Goal: Information Seeking & Learning: Find specific fact

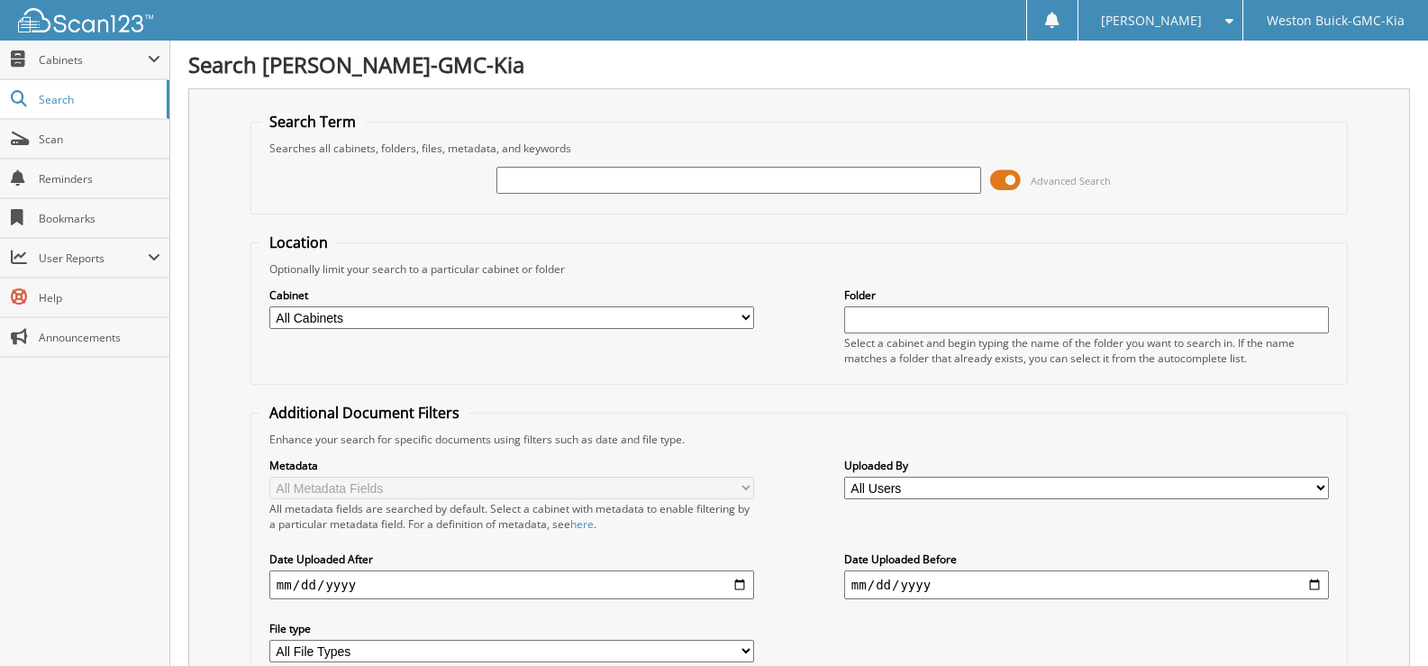
click at [527, 187] on input "text" at bounding box center [738, 180] width 485 height 27
click at [513, 185] on input "text" at bounding box center [738, 180] width 485 height 27
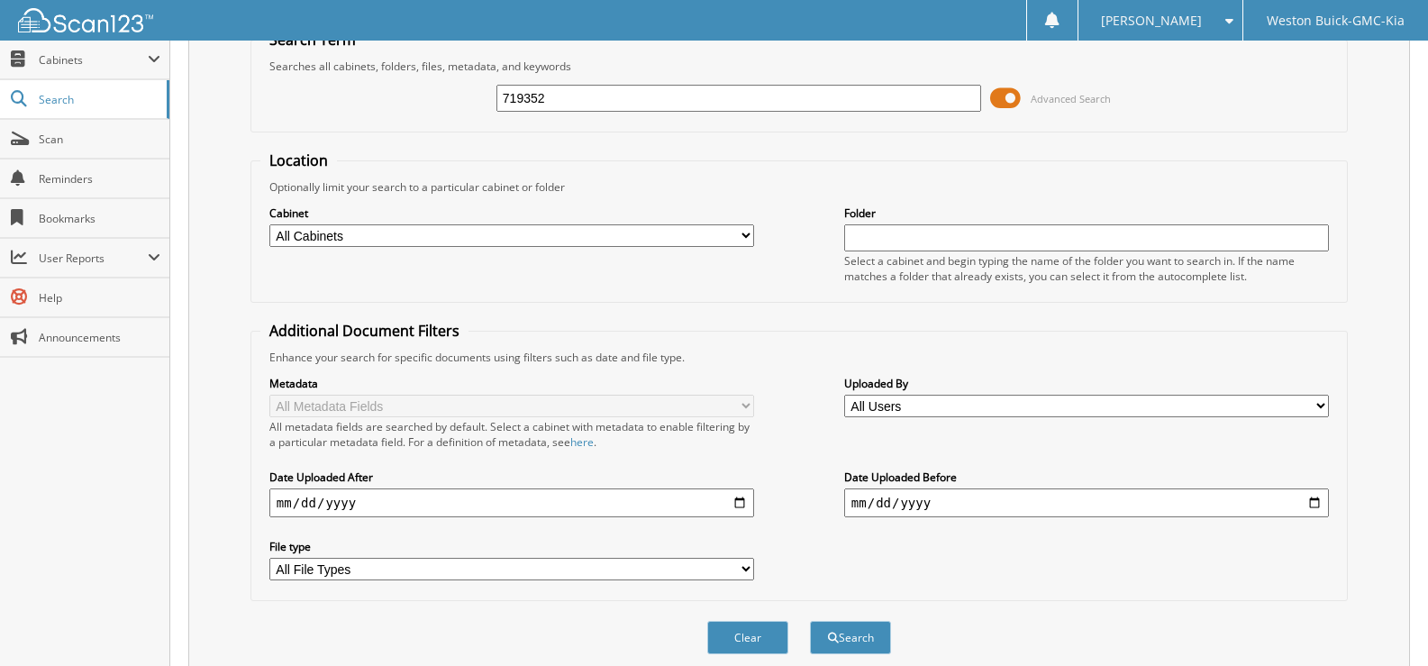
scroll to position [152, 0]
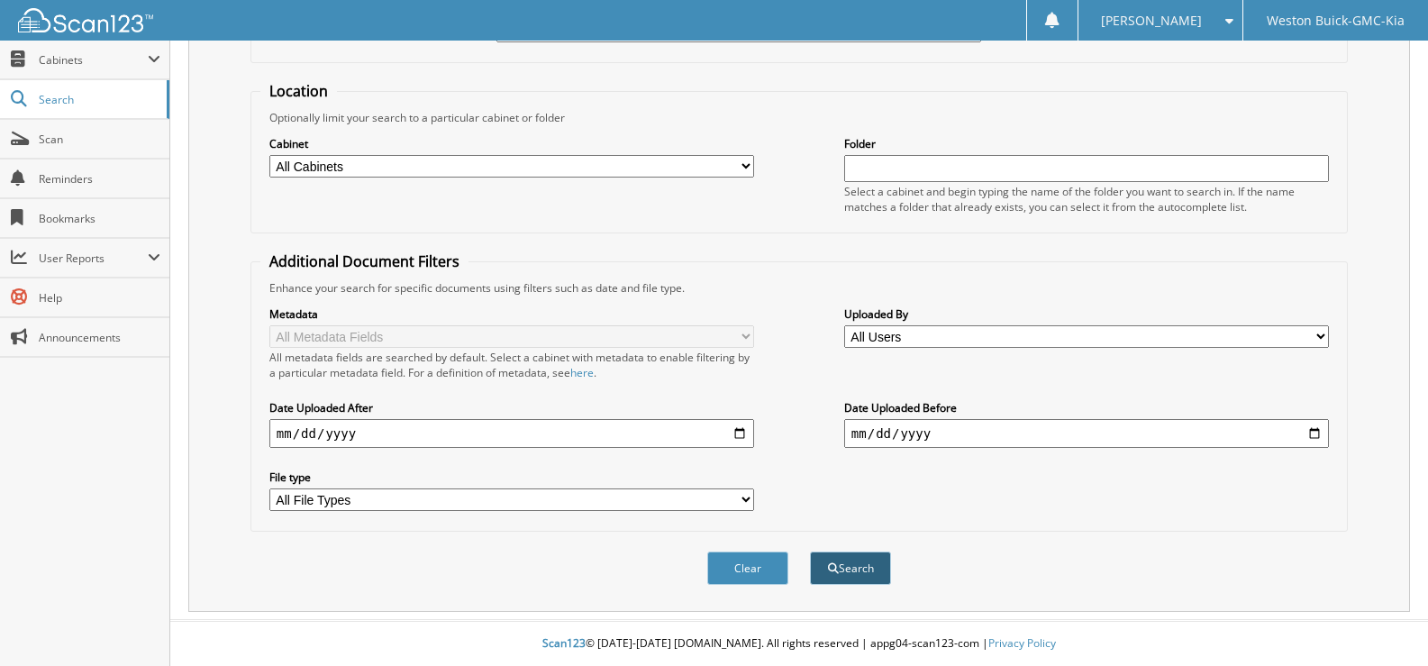
type input "719352"
click at [829, 567] on span "submit" at bounding box center [833, 568] width 11 height 11
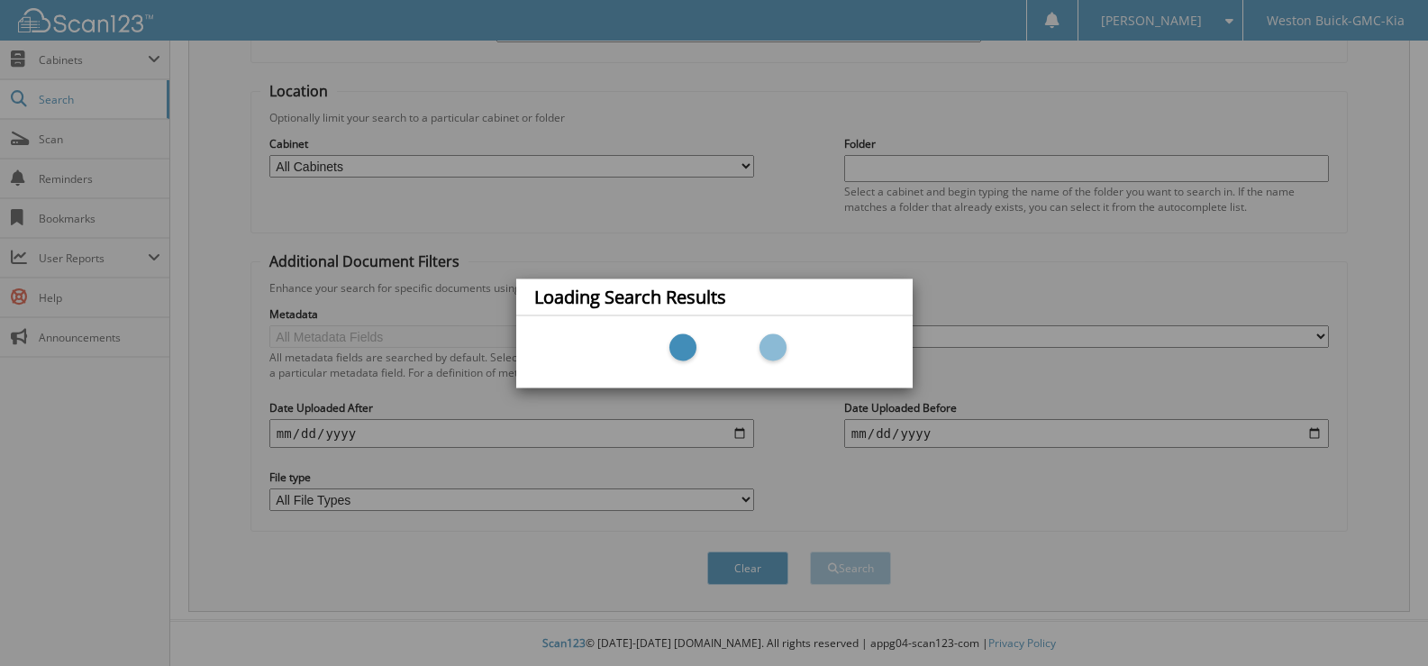
click at [751, 159] on div "Loading Search Results" at bounding box center [714, 333] width 1428 height 666
click at [742, 161] on div "Loading Search Results" at bounding box center [714, 333] width 1428 height 666
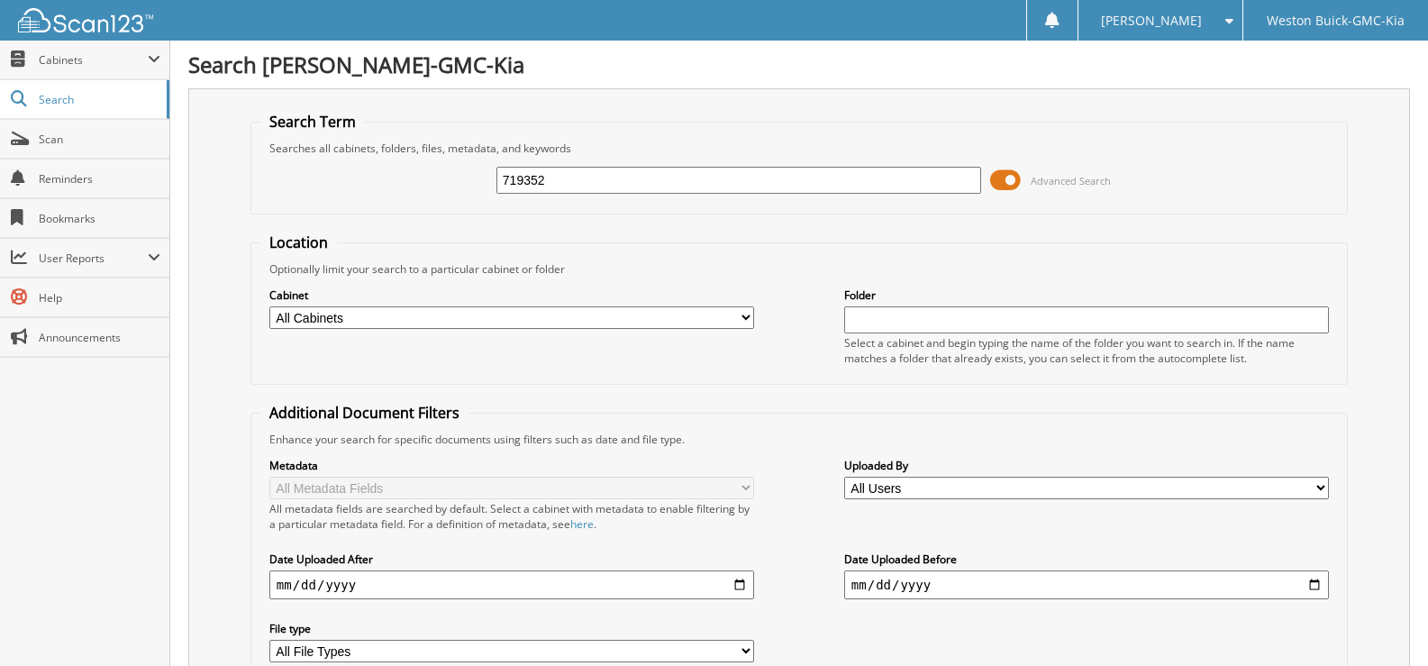
click at [745, 320] on select "All Cabinets ACCOUNTS PAYABLE DEAD DEALS PARTS INVOICE RESERVES SERVICE CONTRAC…" at bounding box center [511, 317] width 485 height 23
select select "4413"
click at [269, 306] on select "All Cabinets ACCOUNTS PAYABLE DEAD DEALS PARTS INVOICE RESERVES SERVICE CONTRAC…" at bounding box center [511, 317] width 485 height 23
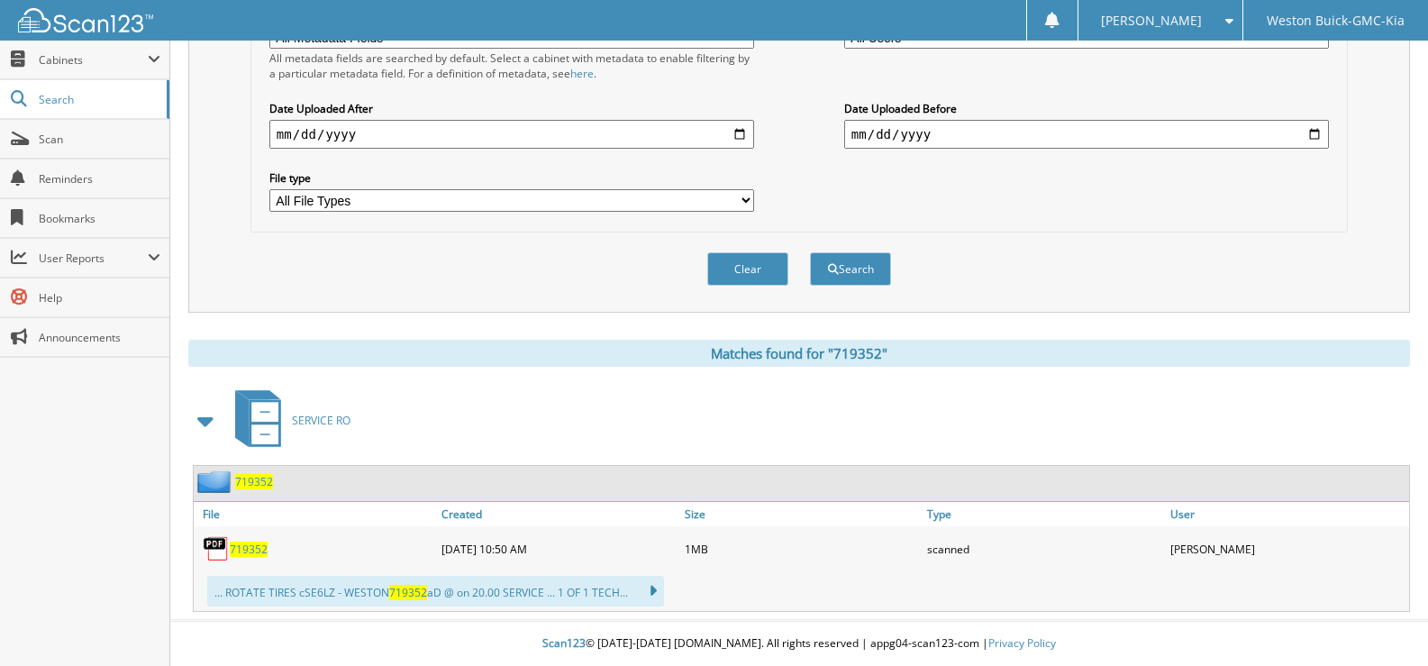
scroll to position [451, 0]
click at [240, 553] on span "719352" at bounding box center [249, 548] width 38 height 15
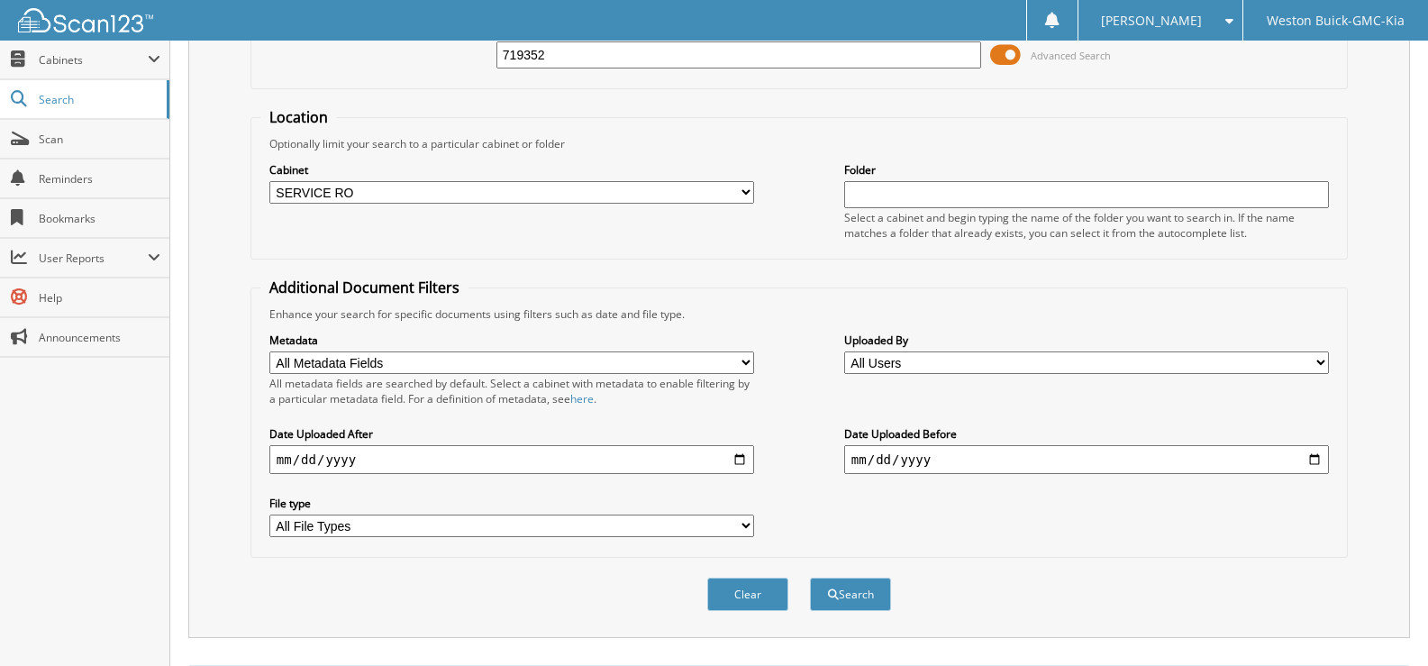
scroll to position [91, 0]
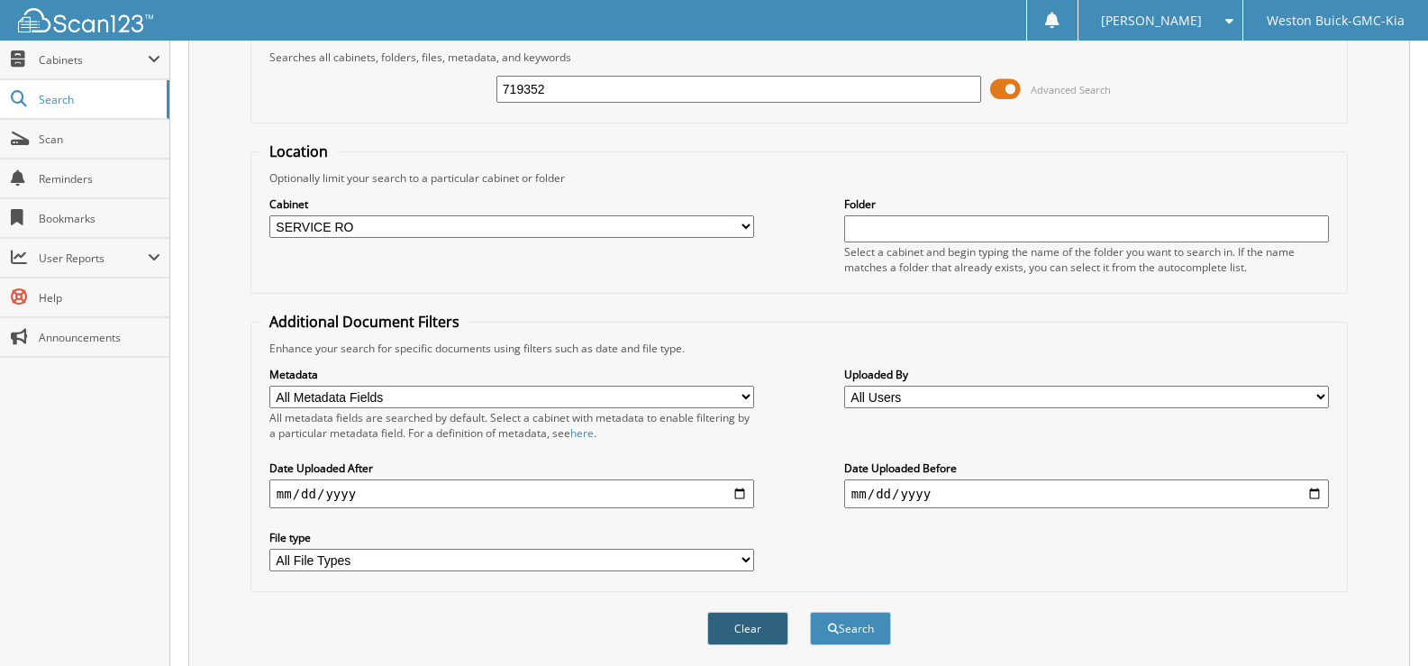
click at [741, 624] on button "Clear" at bounding box center [747, 628] width 81 height 33
click at [740, 226] on select "All Cabinets ACCOUNTS PAYABLE DEAD DEALS PARTS INVOICE RESERVES SERVICE CONTRAC…" at bounding box center [511, 226] width 485 height 23
select select "4413"
click at [269, 215] on select "All Cabinets ACCOUNTS PAYABLE DEAD DEALS PARTS INVOICE RESERVES SERVICE CONTRAC…" at bounding box center [511, 226] width 485 height 23
click at [529, 87] on input "text" at bounding box center [738, 89] width 485 height 27
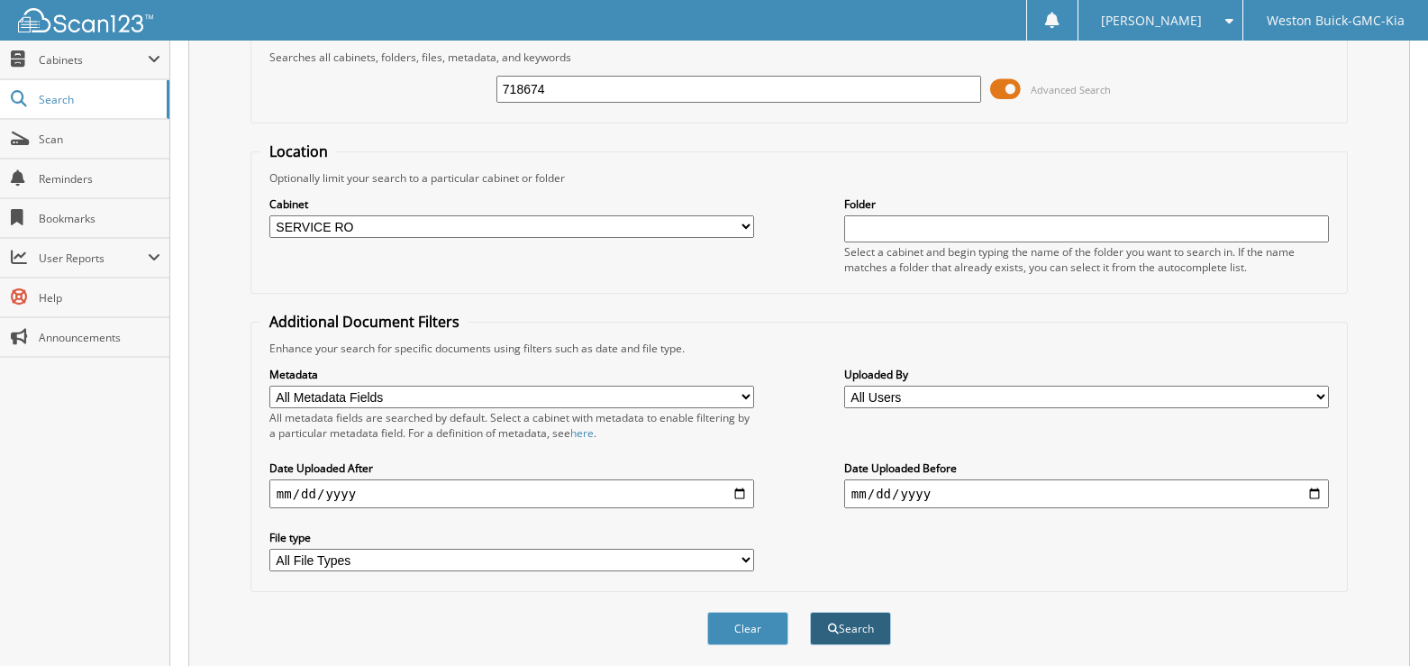
type input "718674"
click at [839, 631] on button "Search" at bounding box center [850, 628] width 81 height 33
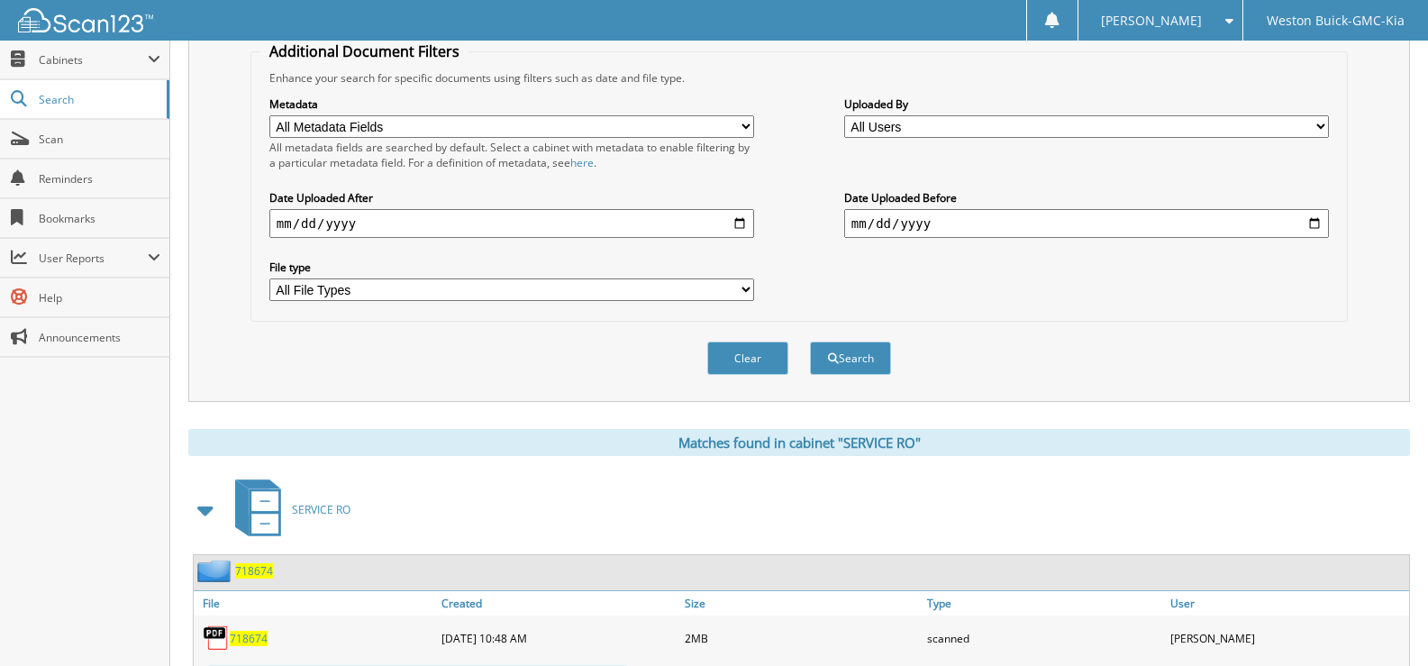
scroll to position [607, 0]
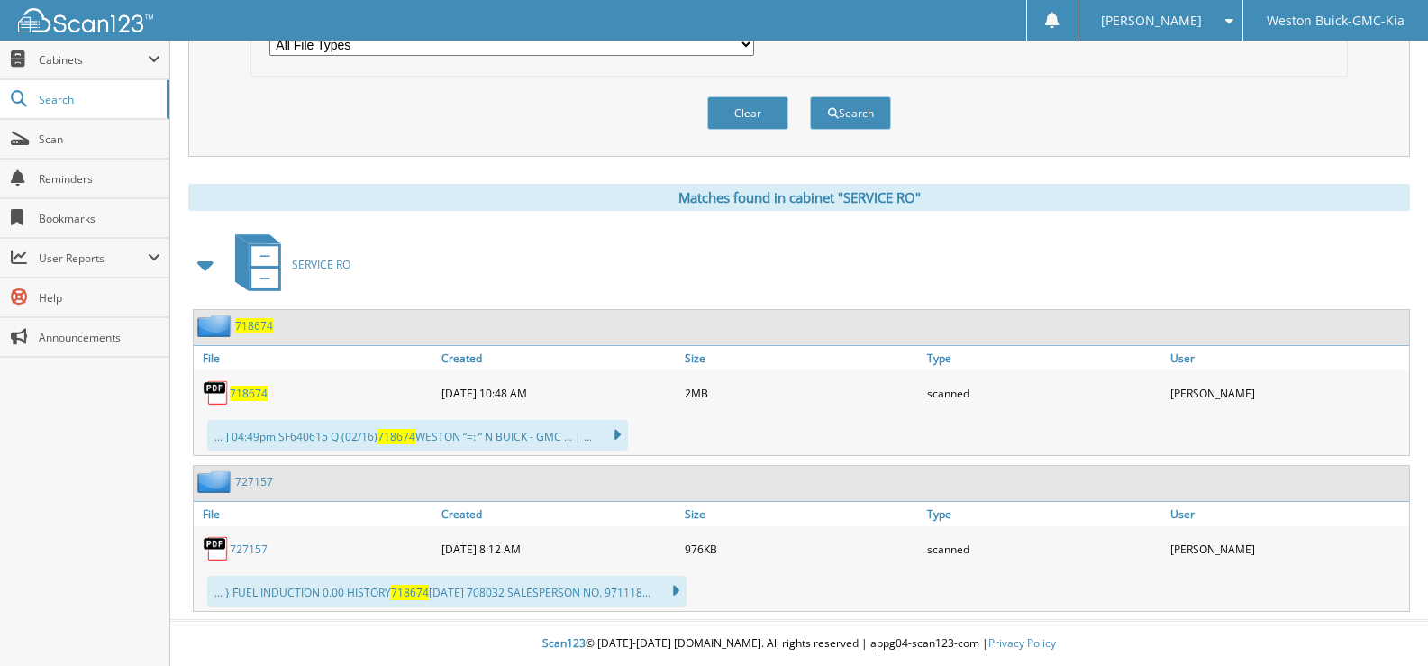
click at [252, 394] on span "718674" at bounding box center [249, 393] width 38 height 15
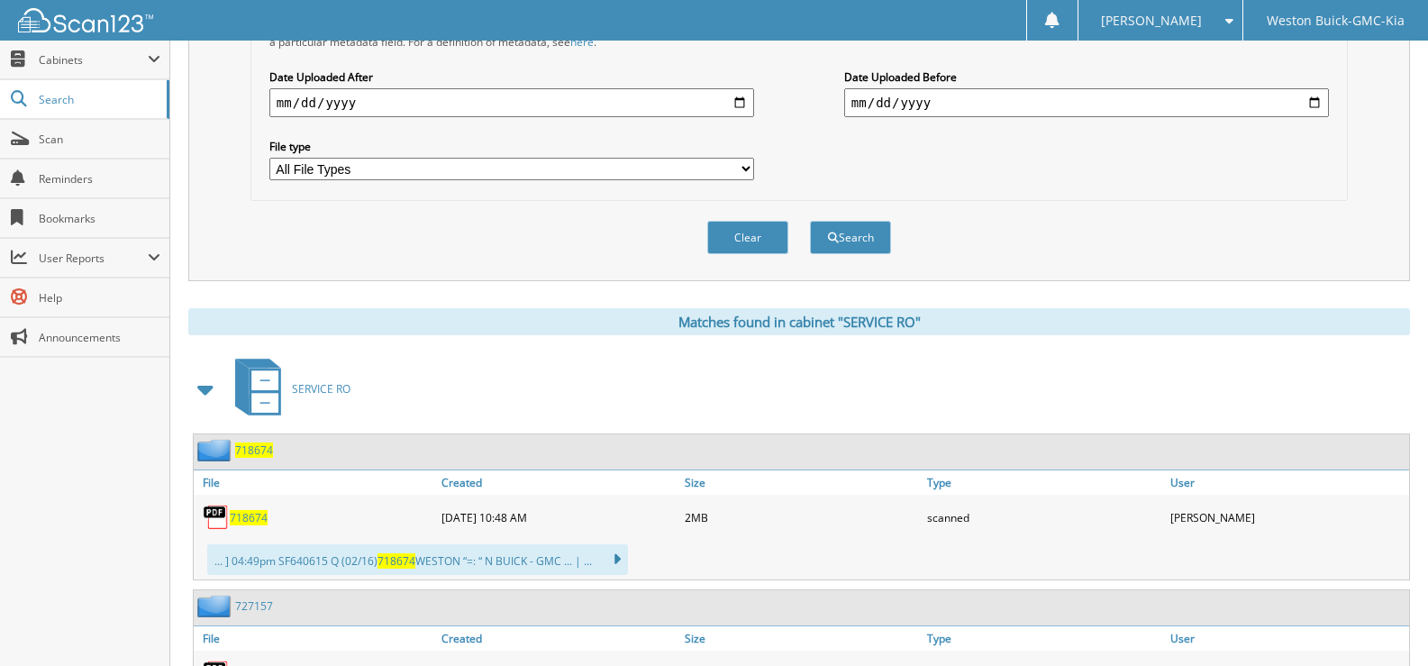
scroll to position [517, 0]
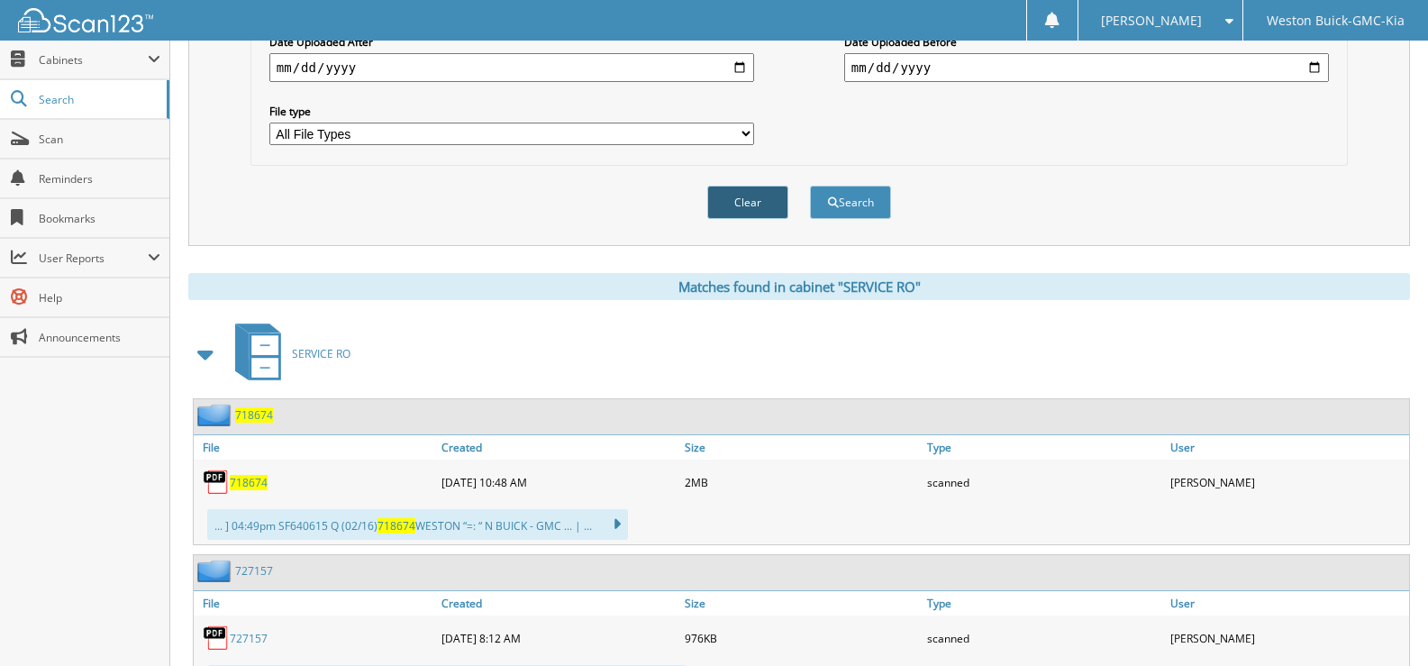
click at [753, 199] on button "Clear" at bounding box center [747, 202] width 81 height 33
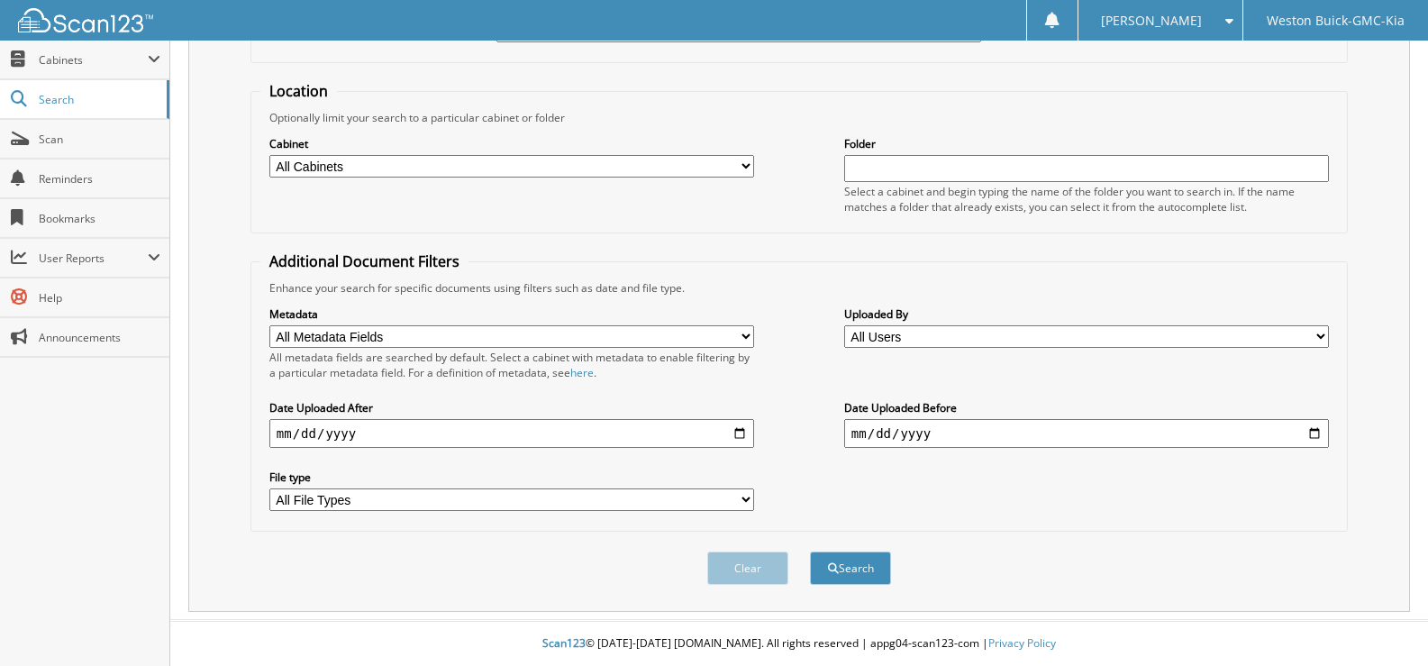
click at [734, 174] on select "All Cabinets ACCOUNTS PAYABLE DEAD DEALS PARTS INVOICE RESERVES SERVICE CONTRAC…" at bounding box center [511, 166] width 485 height 23
select select "4413"
click at [269, 155] on select "All Cabinets ACCOUNTS PAYABLE DEAD DEALS PARTS INVOICE RESERVES SERVICE CONTRAC…" at bounding box center [511, 166] width 485 height 23
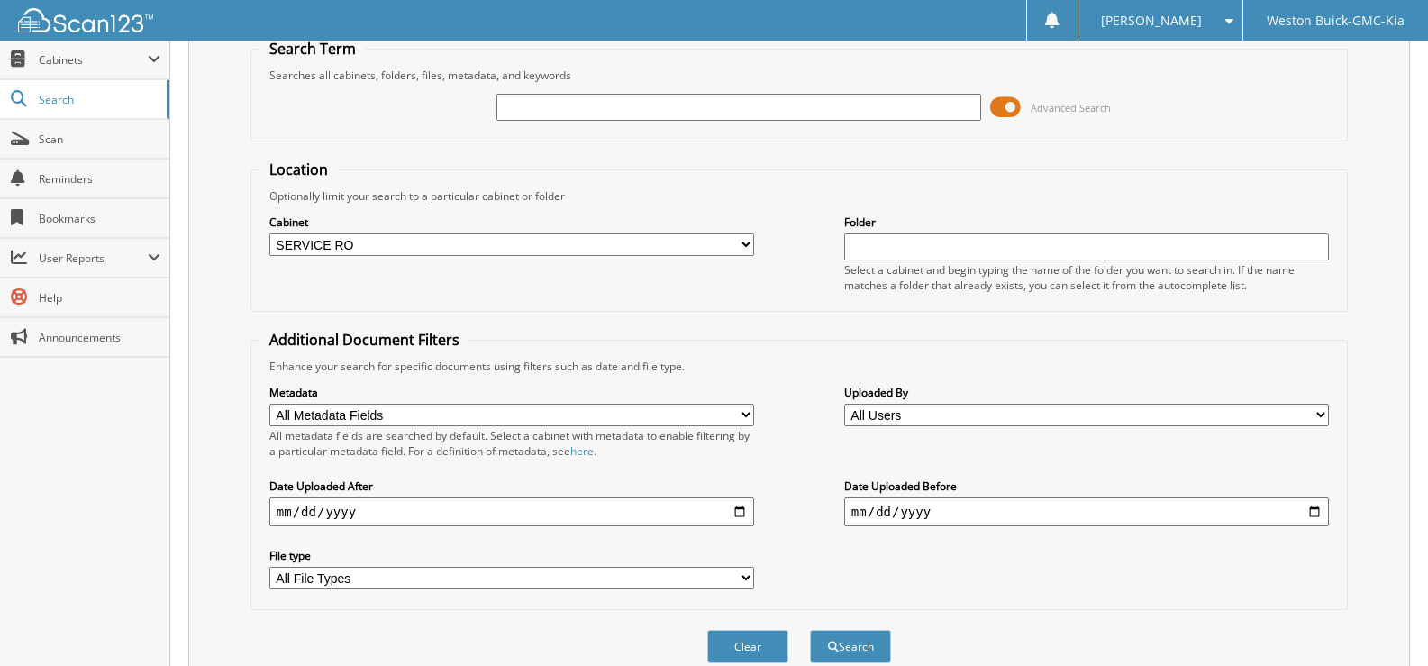
scroll to position [0, 0]
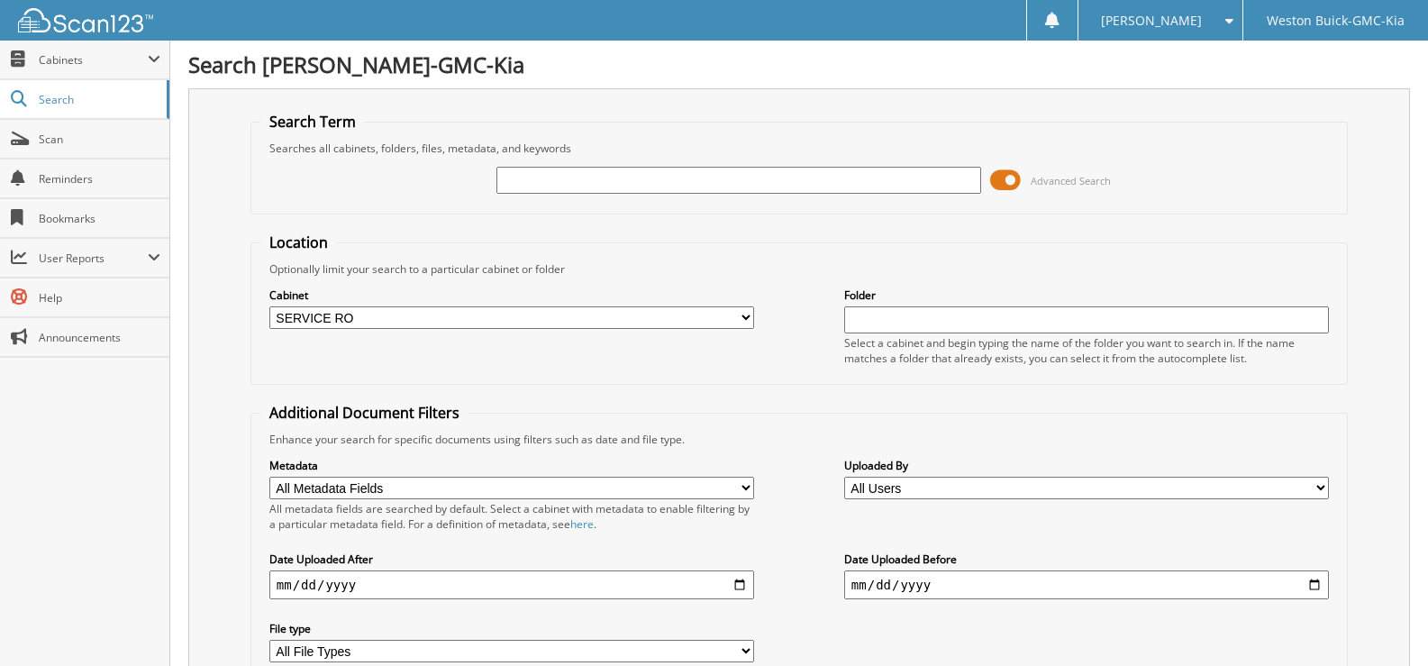
click at [557, 180] on input "text" at bounding box center [738, 180] width 485 height 27
click at [553, 185] on input "719349" at bounding box center [738, 180] width 485 height 27
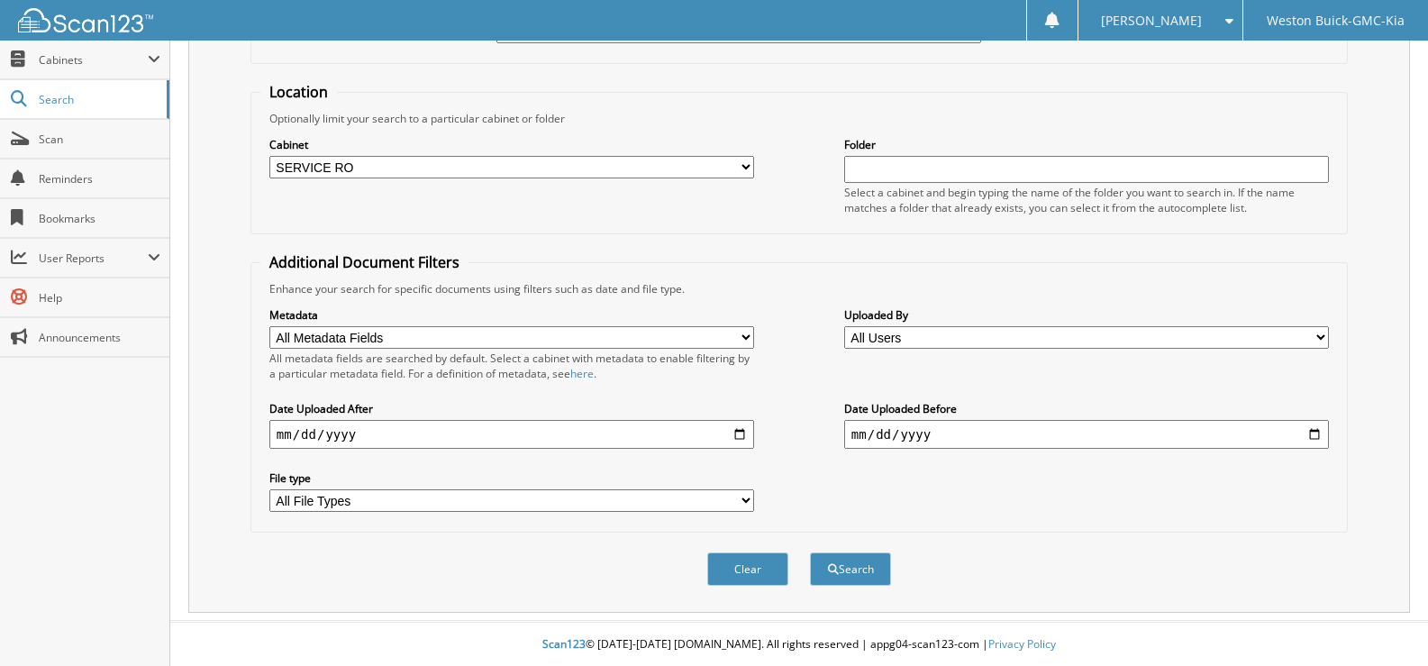
scroll to position [152, 0]
type input "719349"
click at [848, 562] on button "Search" at bounding box center [850, 567] width 81 height 33
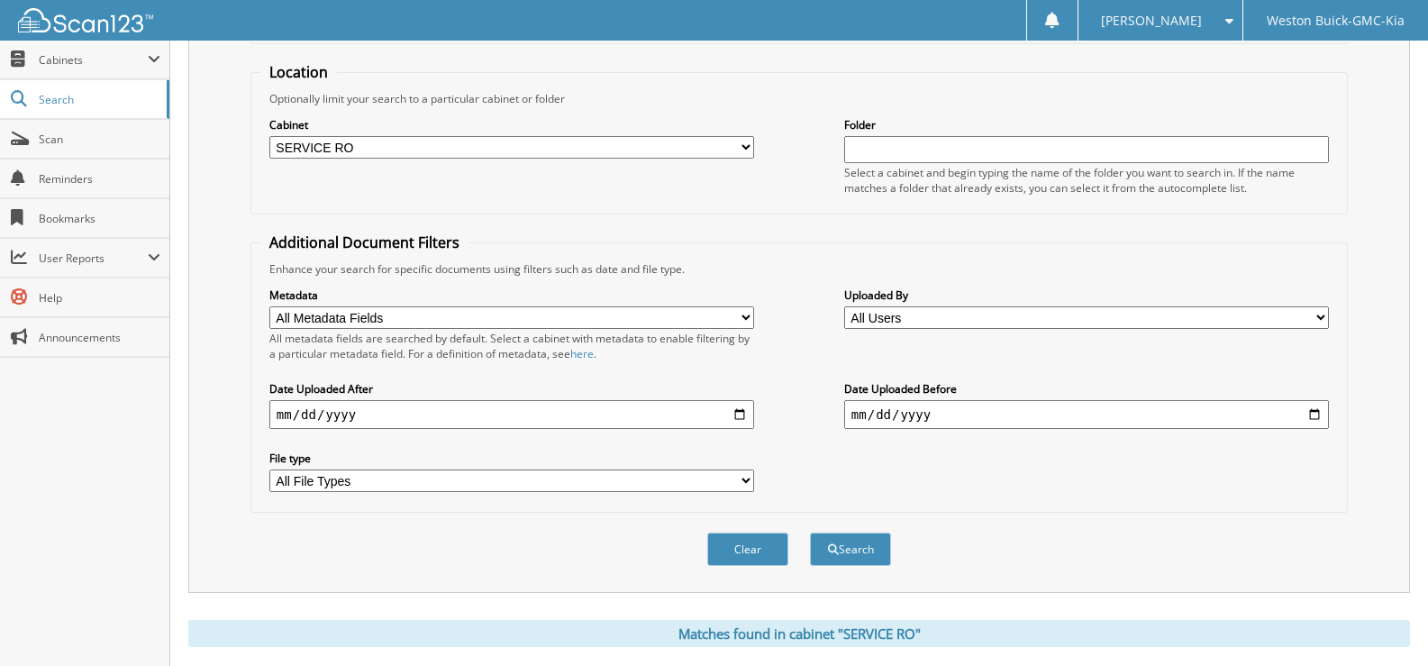
scroll to position [147, 0]
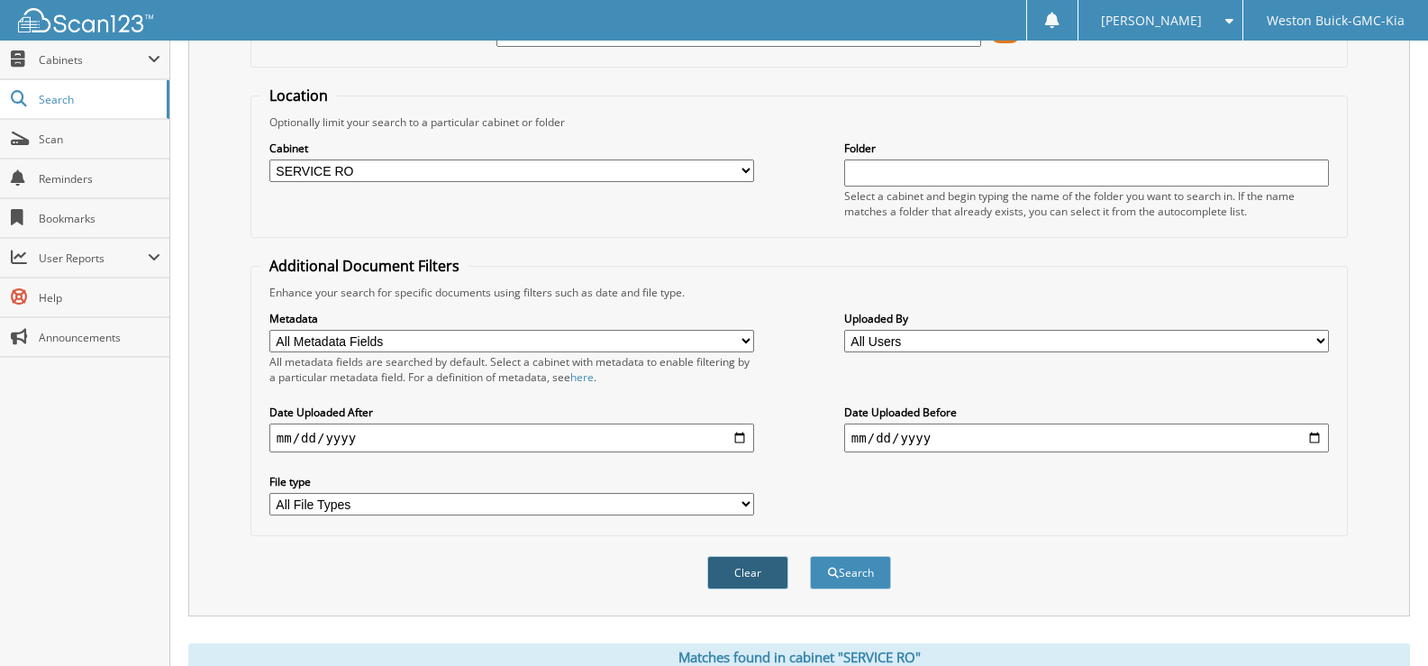
click at [752, 569] on button "Clear" at bounding box center [747, 572] width 81 height 33
select select
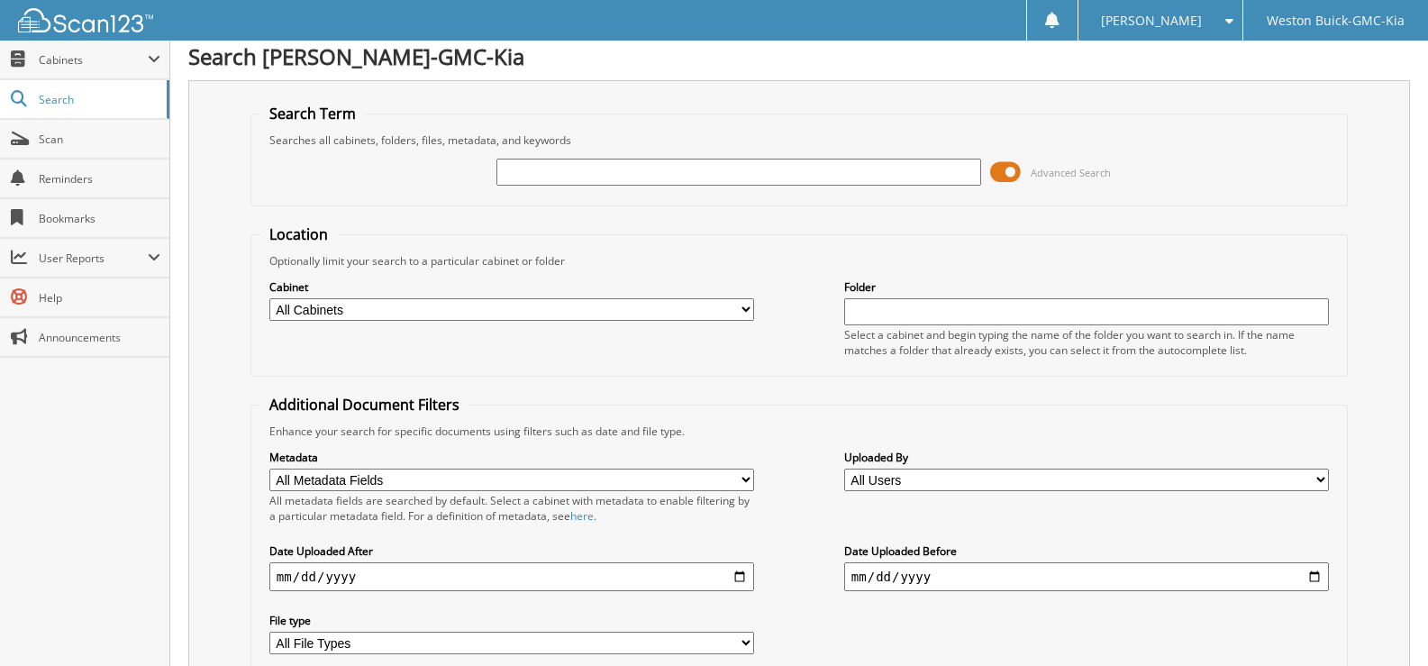
scroll to position [0, 0]
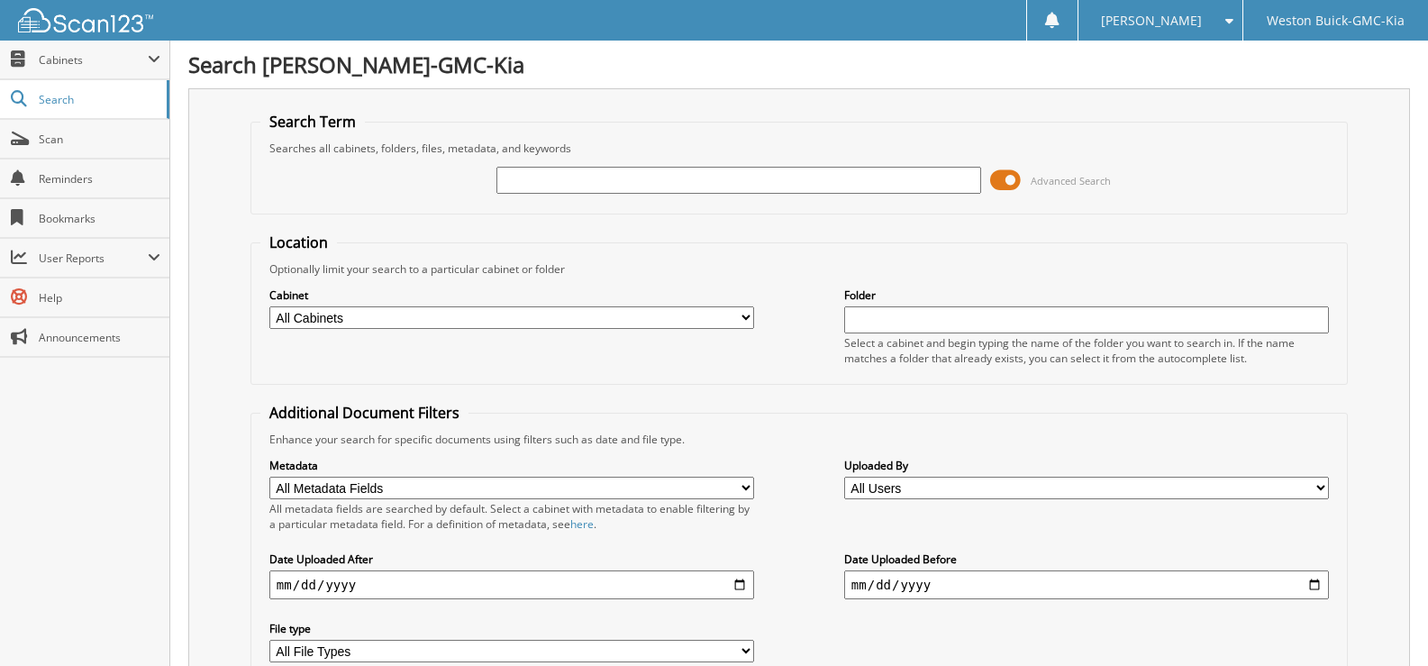
click at [572, 182] on input "text" at bounding box center [738, 180] width 485 height 27
type input "718577"
click at [742, 314] on select "All Cabinets ACCOUNTS PAYABLE DEAD DEALS PARTS INVOICE RESERVES SERVICE CONTRAC…" at bounding box center [511, 317] width 485 height 23
select select "4413"
click at [269, 306] on select "All Cabinets ACCOUNTS PAYABLE DEAD DEALS PARTS INVOICE RESERVES SERVICE CONTRAC…" at bounding box center [511, 317] width 485 height 23
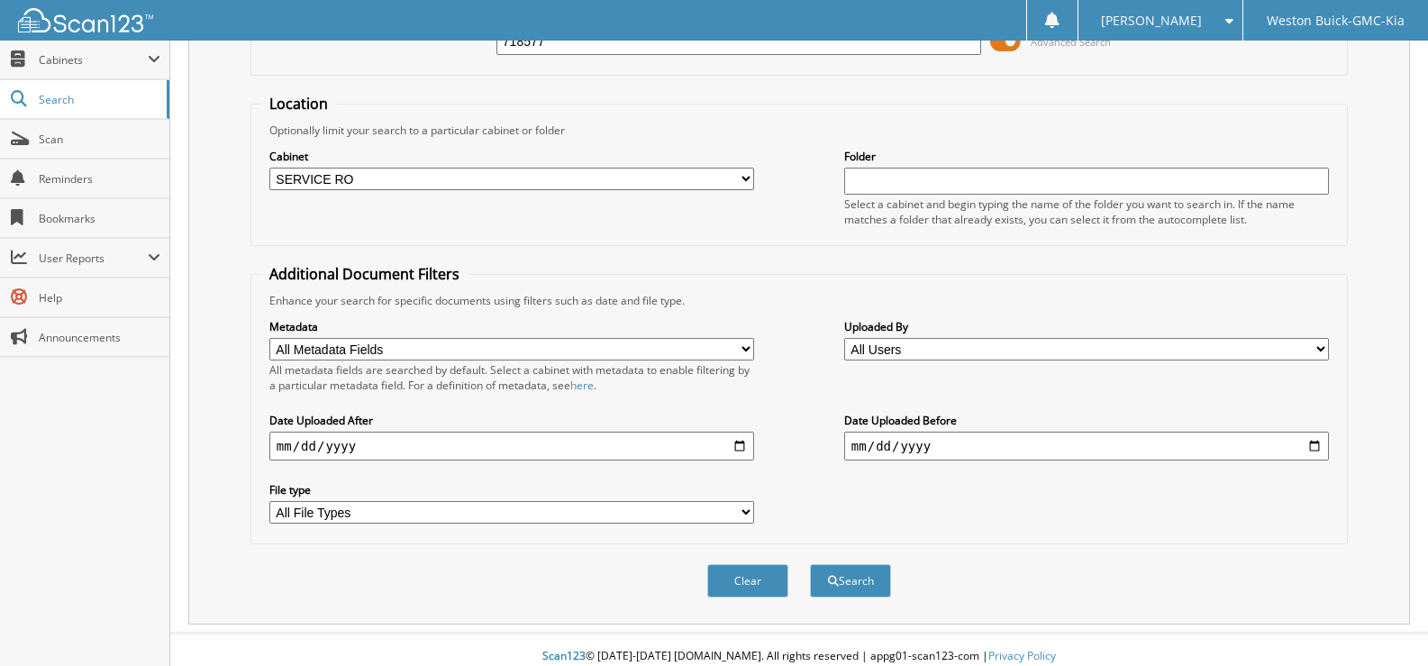
scroll to position [152, 0]
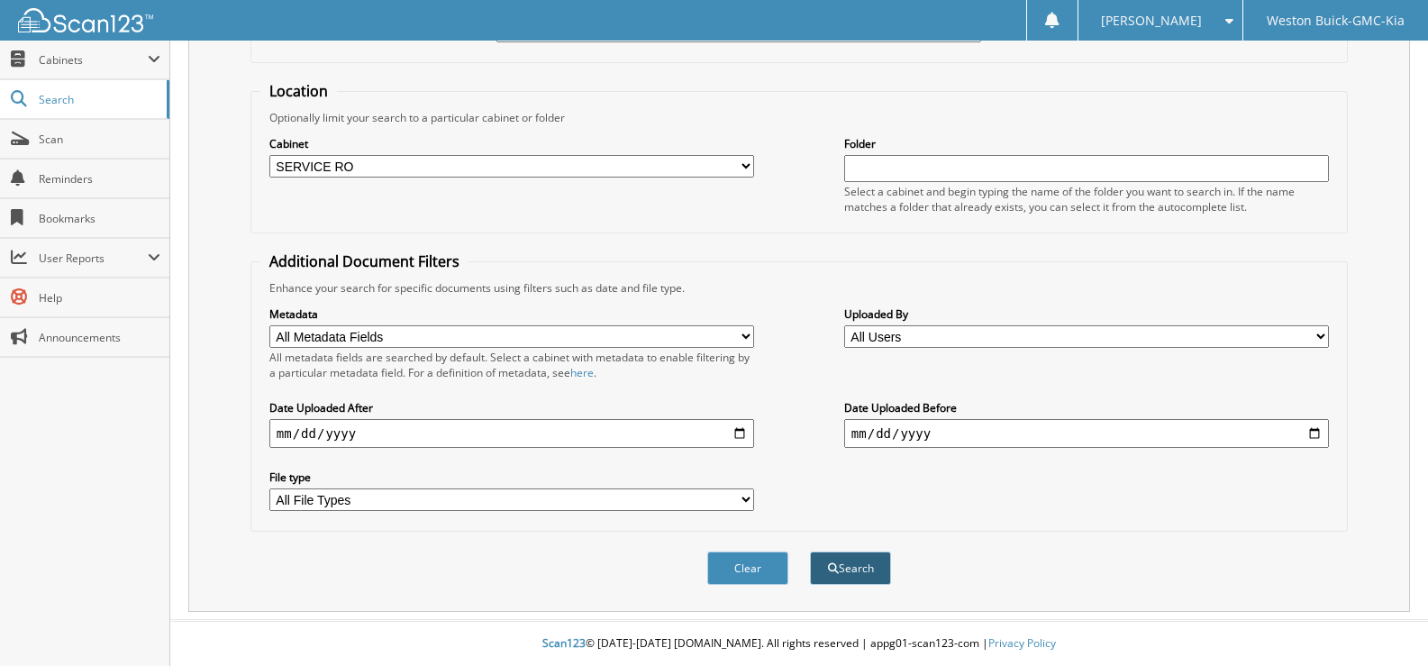
click at [850, 567] on button "Search" at bounding box center [850, 567] width 81 height 33
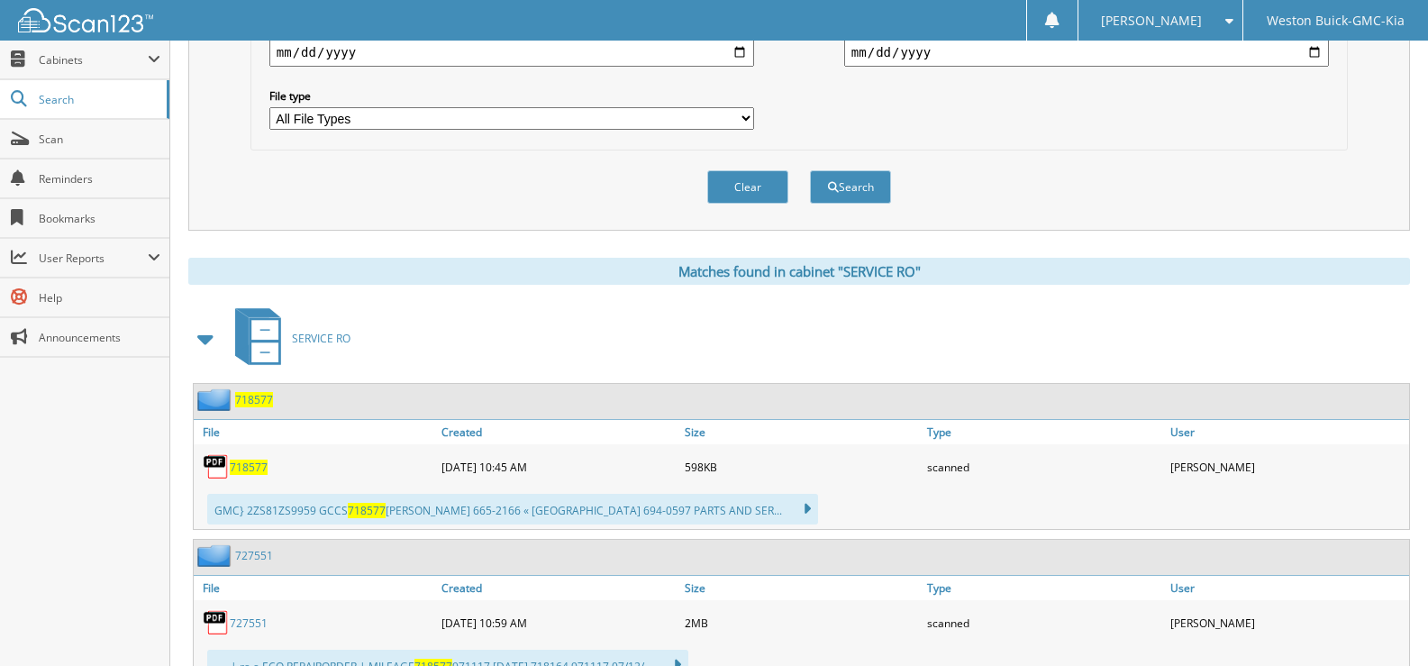
scroll to position [540, 0]
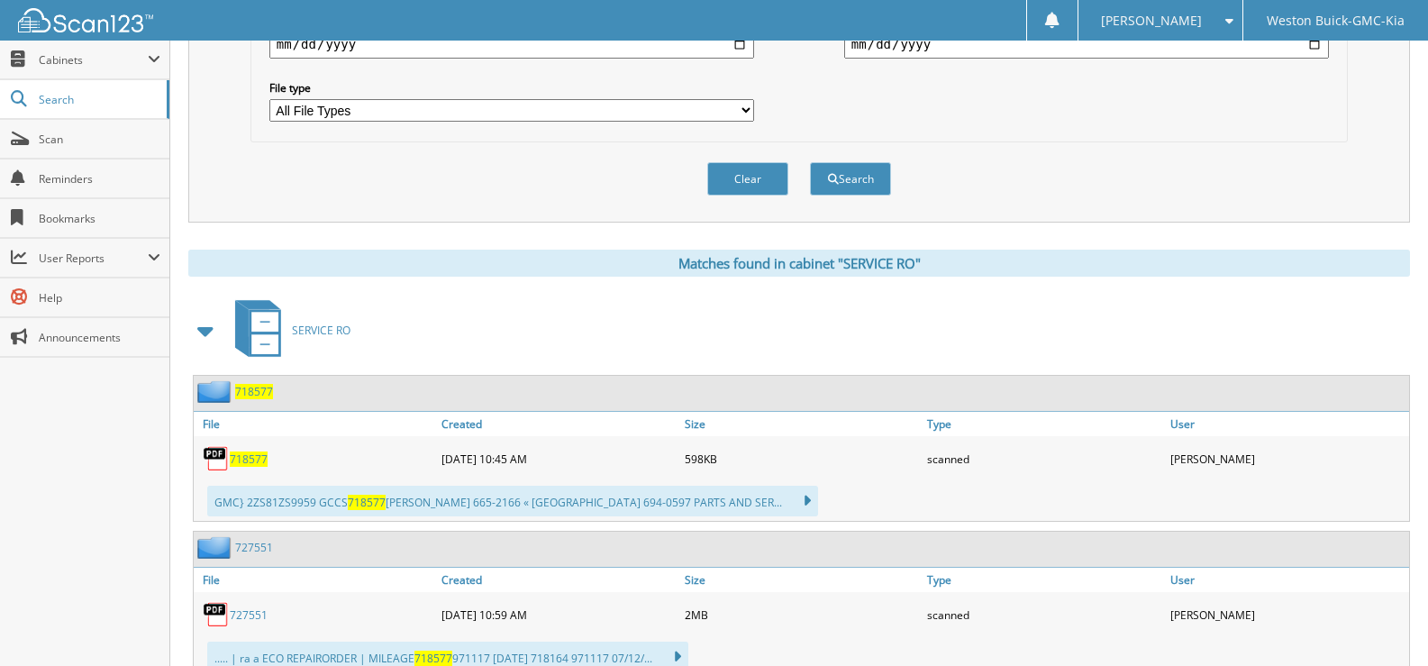
click at [251, 463] on span "718577" at bounding box center [249, 458] width 38 height 15
click at [739, 181] on button "Clear" at bounding box center [747, 178] width 81 height 33
select select
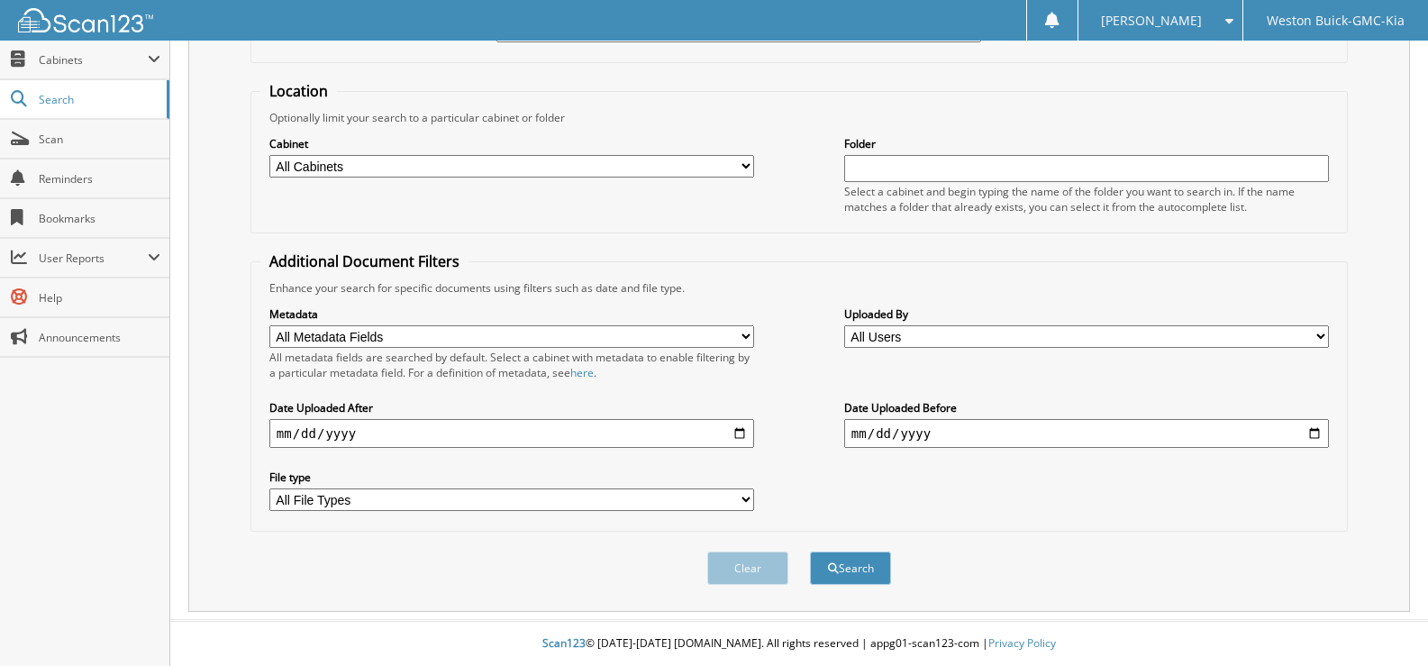
scroll to position [0, 0]
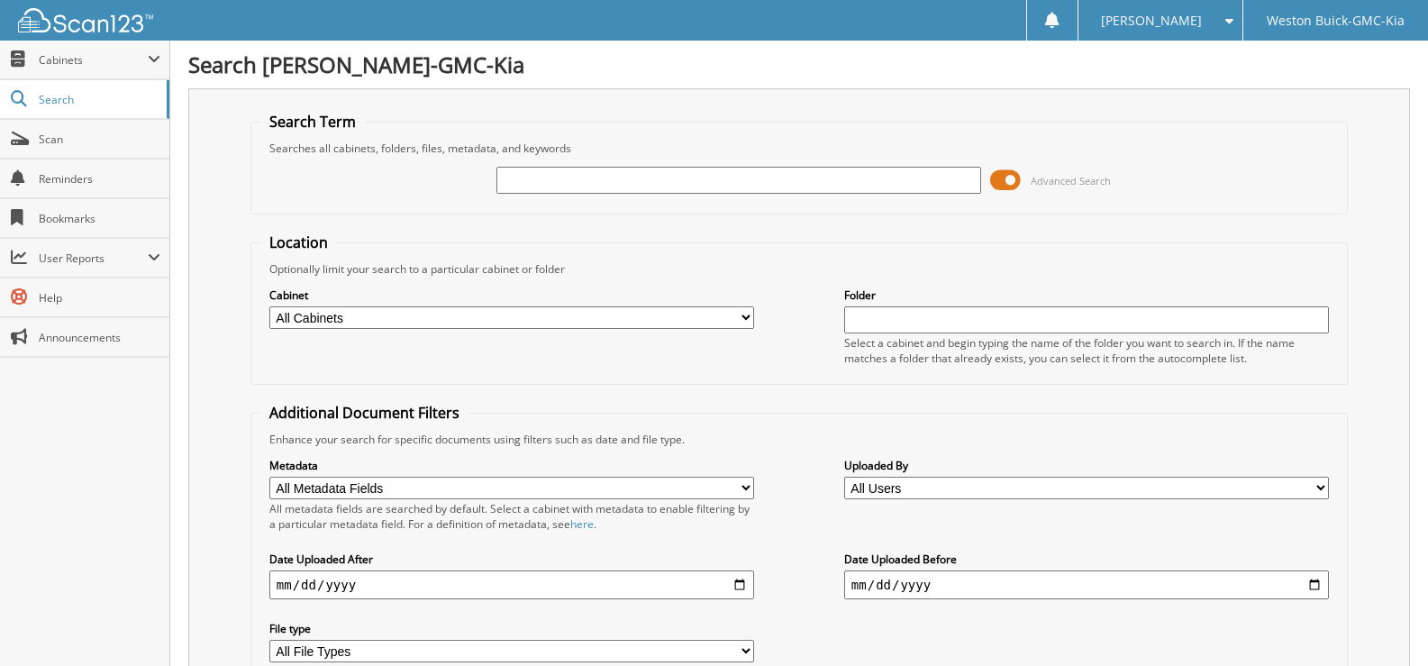
click at [590, 186] on input "text" at bounding box center [738, 180] width 485 height 27
type input "719272"
click at [740, 318] on select "All Cabinets ACCOUNTS PAYABLE DEAD DEALS PARTS INVOICE RESERVES SERVICE CONTRAC…" at bounding box center [511, 317] width 485 height 23
select select "4413"
click at [269, 306] on select "All Cabinets ACCOUNTS PAYABLE DEAD DEALS PARTS INVOICE RESERVES SERVICE CONTRAC…" at bounding box center [511, 317] width 485 height 23
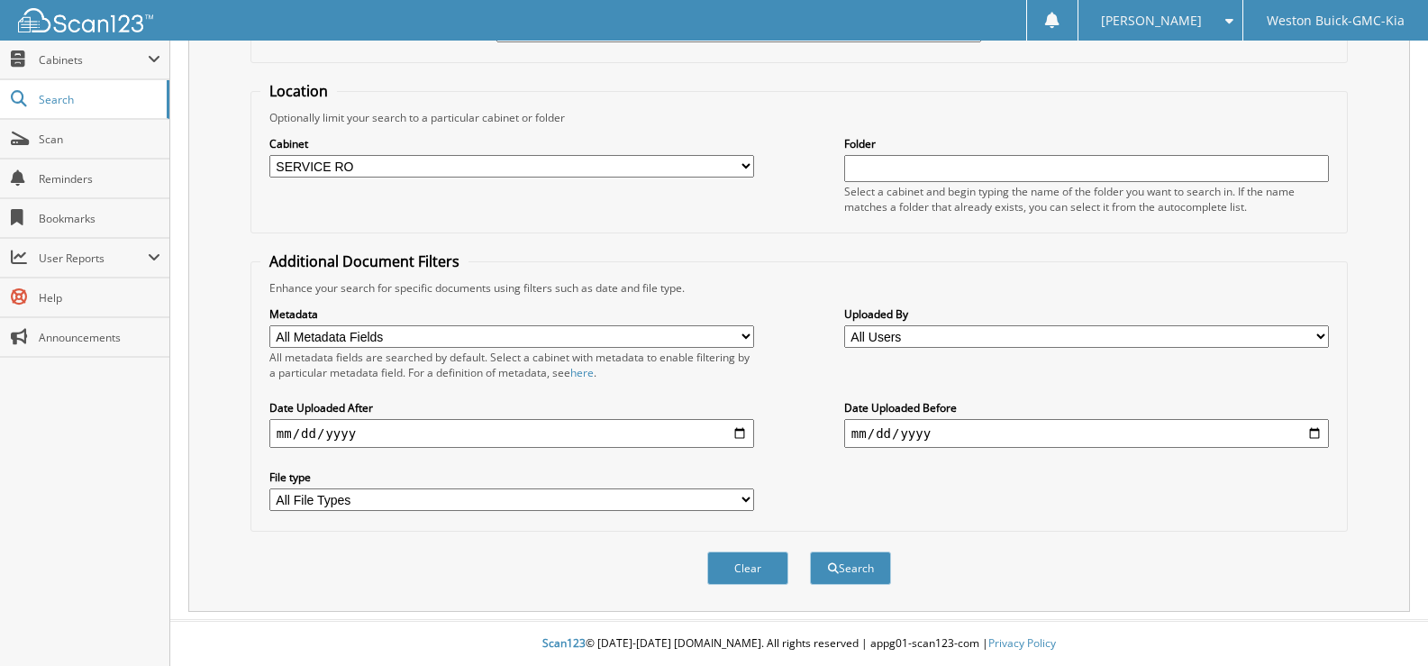
scroll to position [152, 0]
click at [855, 562] on button "Search" at bounding box center [850, 567] width 81 height 33
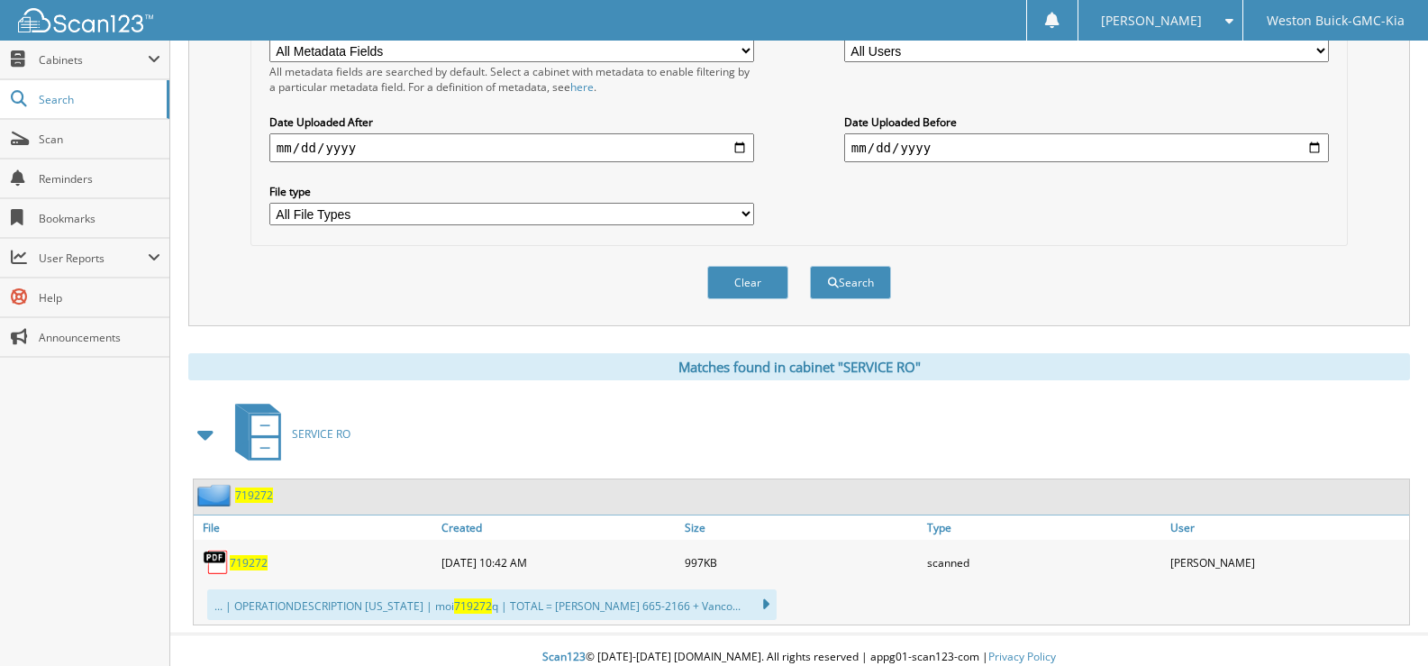
scroll to position [451, 0]
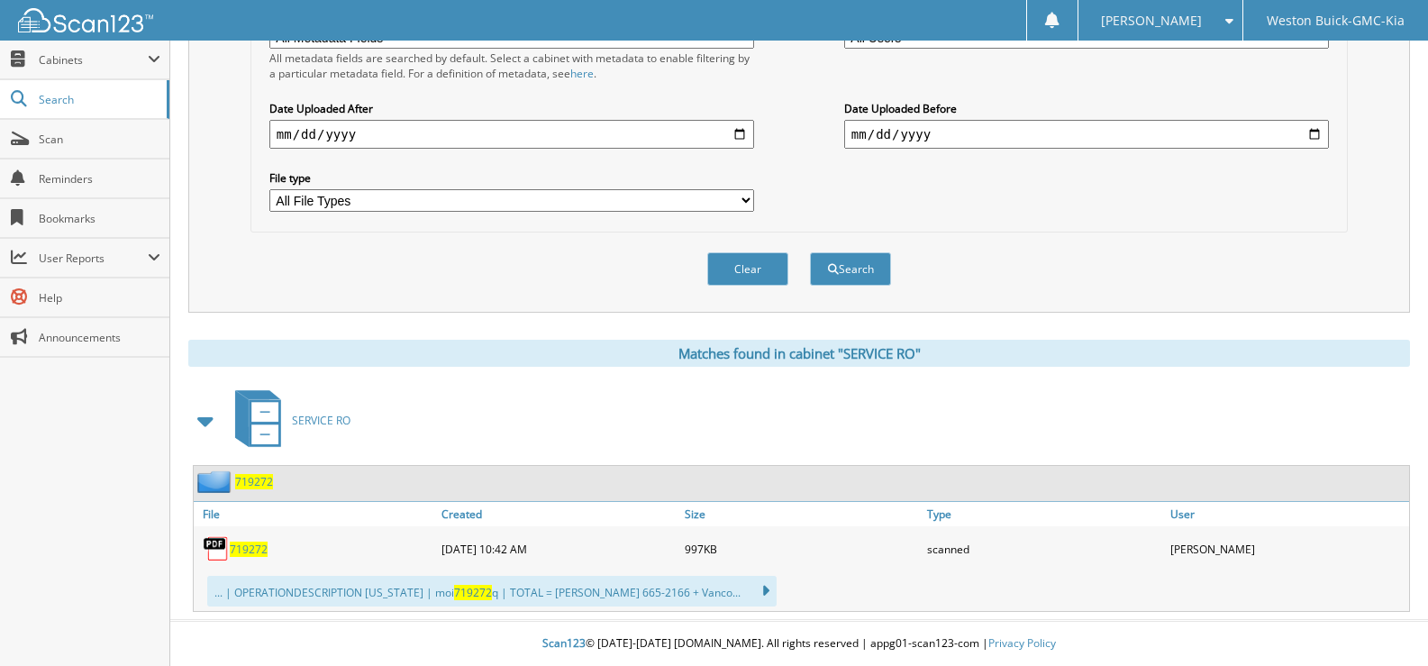
click at [251, 551] on span "719272" at bounding box center [249, 548] width 38 height 15
click at [755, 274] on button "Clear" at bounding box center [747, 268] width 81 height 33
select select
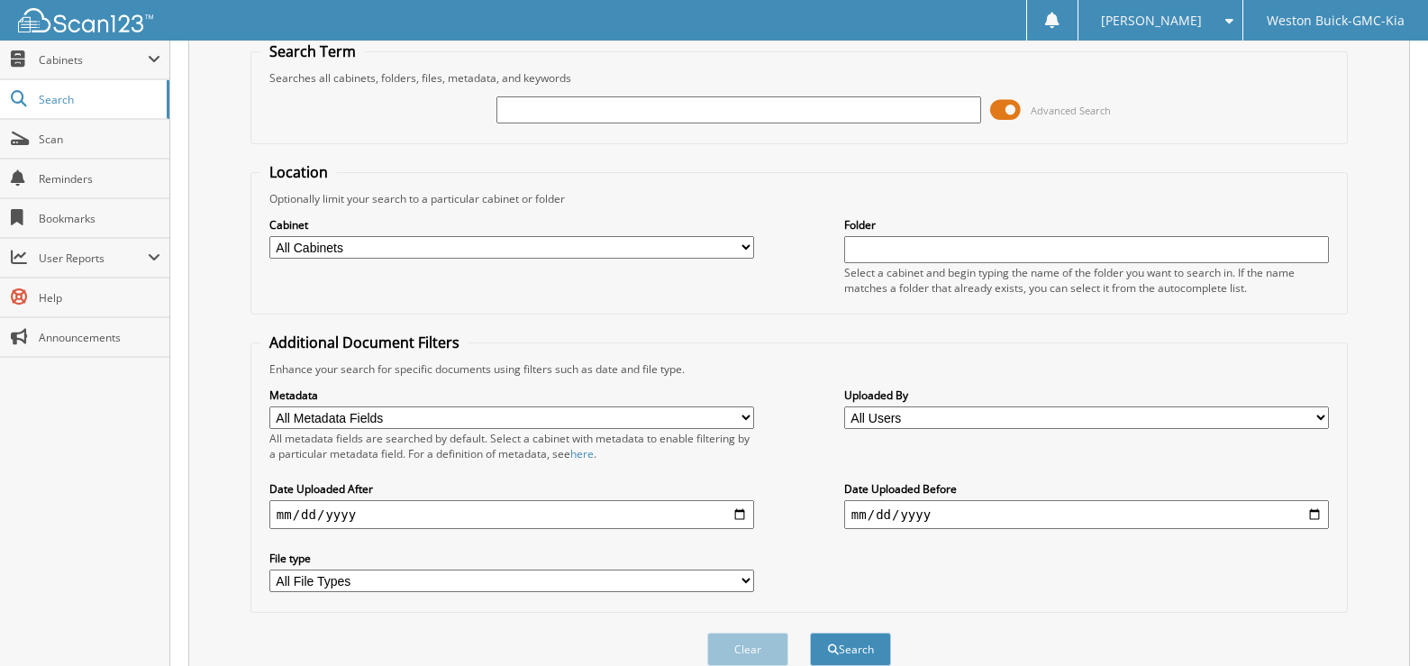
scroll to position [0, 0]
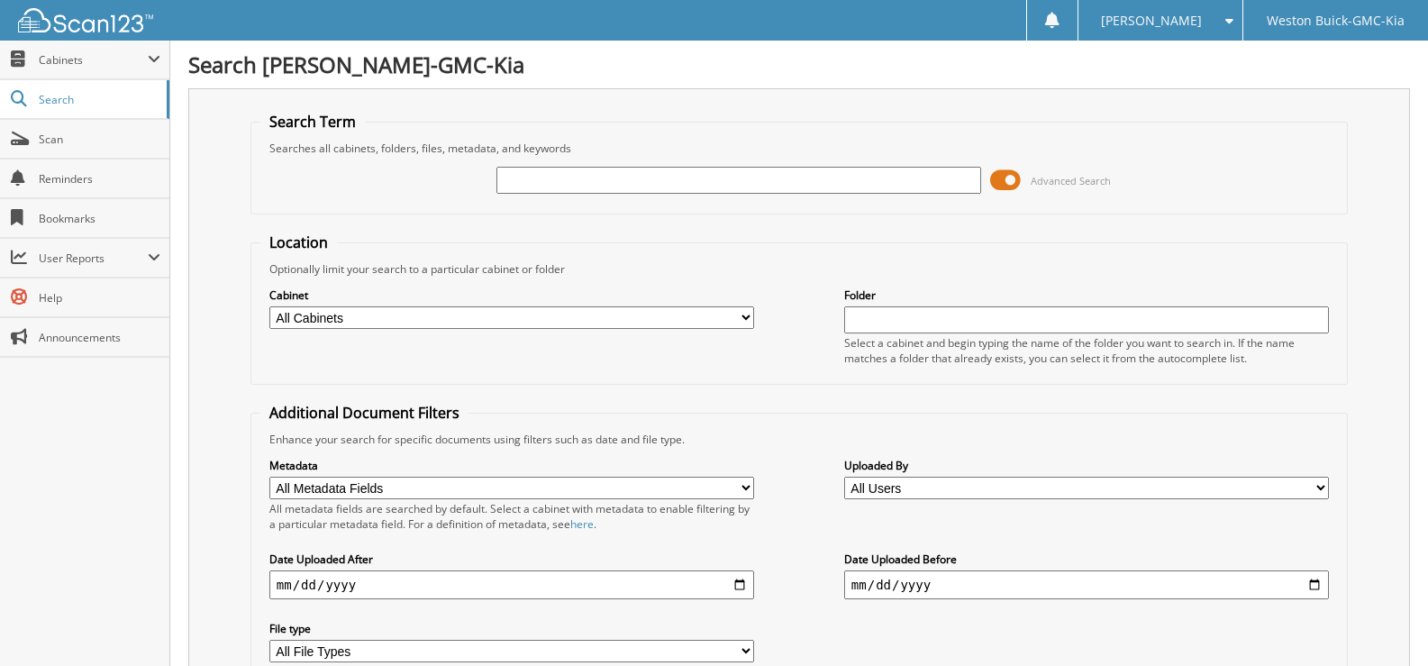
click at [542, 177] on input "text" at bounding box center [738, 180] width 485 height 27
type input "719325"
click at [746, 313] on select "All Cabinets ACCOUNTS PAYABLE DEAD DEALS PARTS INVOICE RESERVES SERVICE CONTRAC…" at bounding box center [511, 317] width 485 height 23
select select "4413"
click at [269, 306] on select "All Cabinets ACCOUNTS PAYABLE DEAD DEALS PARTS INVOICE RESERVES SERVICE CONTRAC…" at bounding box center [511, 317] width 485 height 23
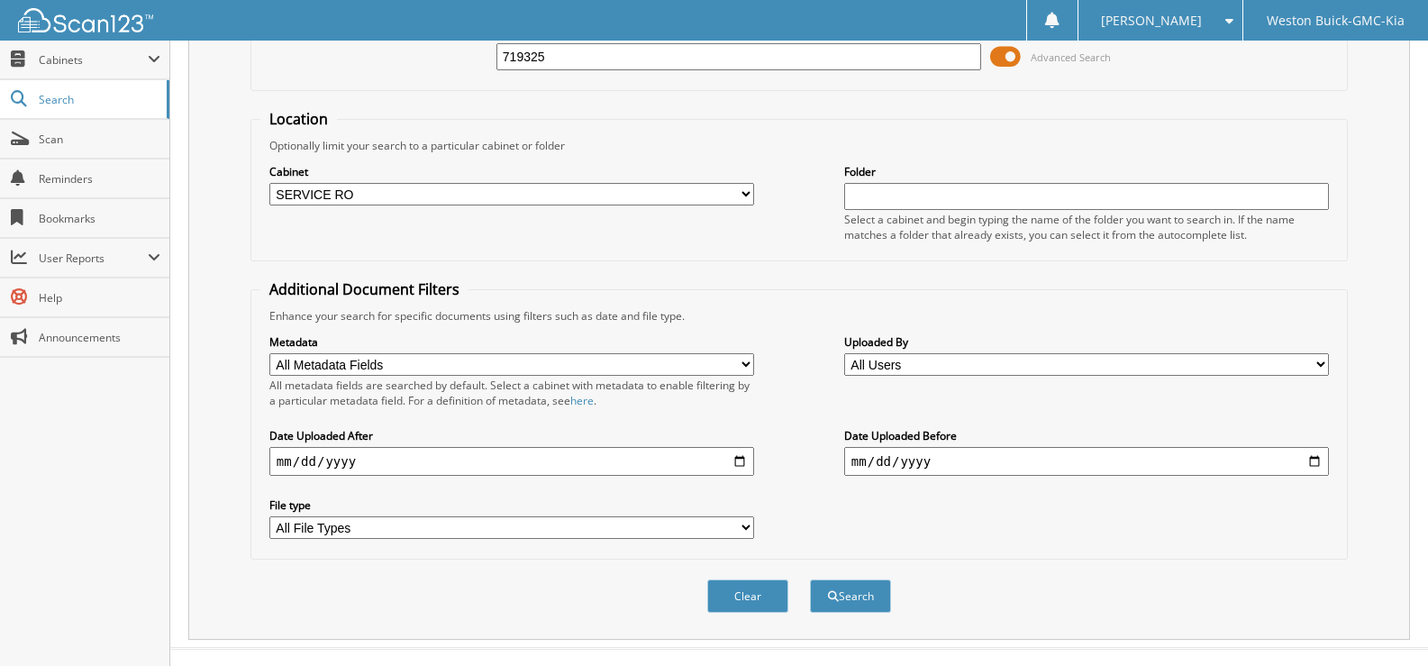
scroll to position [152, 0]
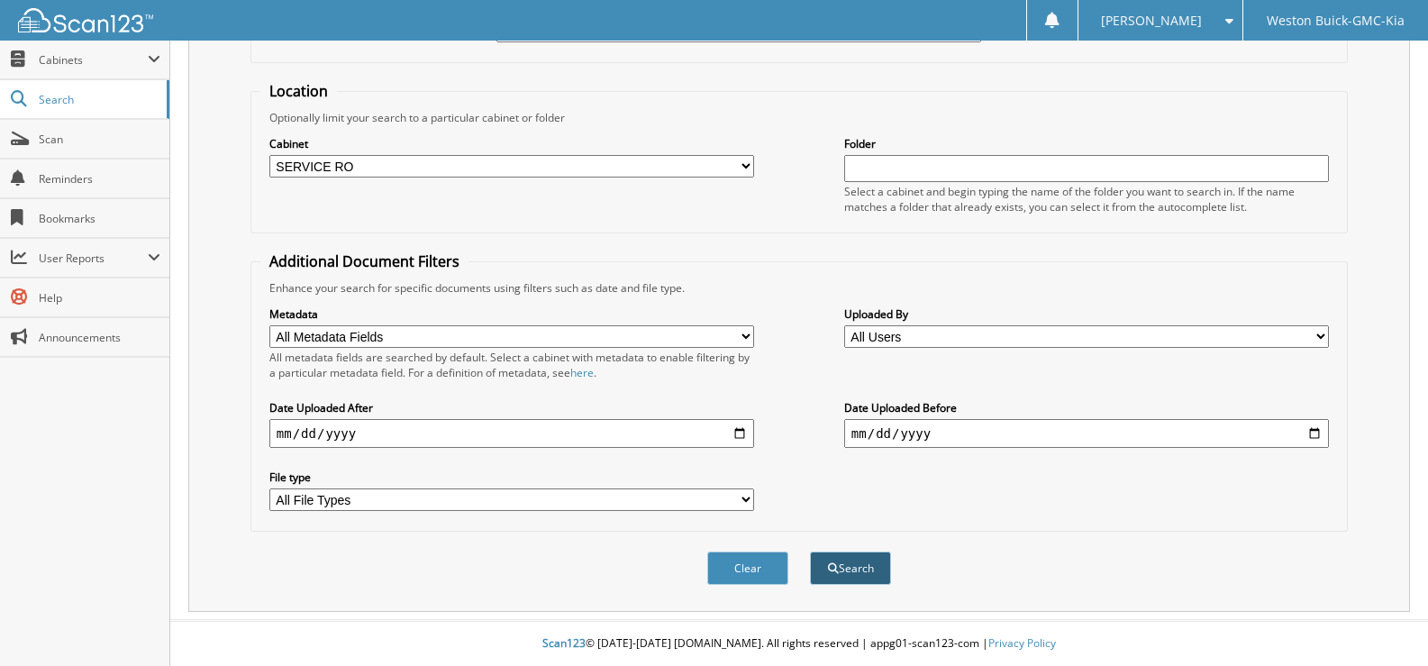
click at [833, 564] on span "submit" at bounding box center [833, 568] width 11 height 11
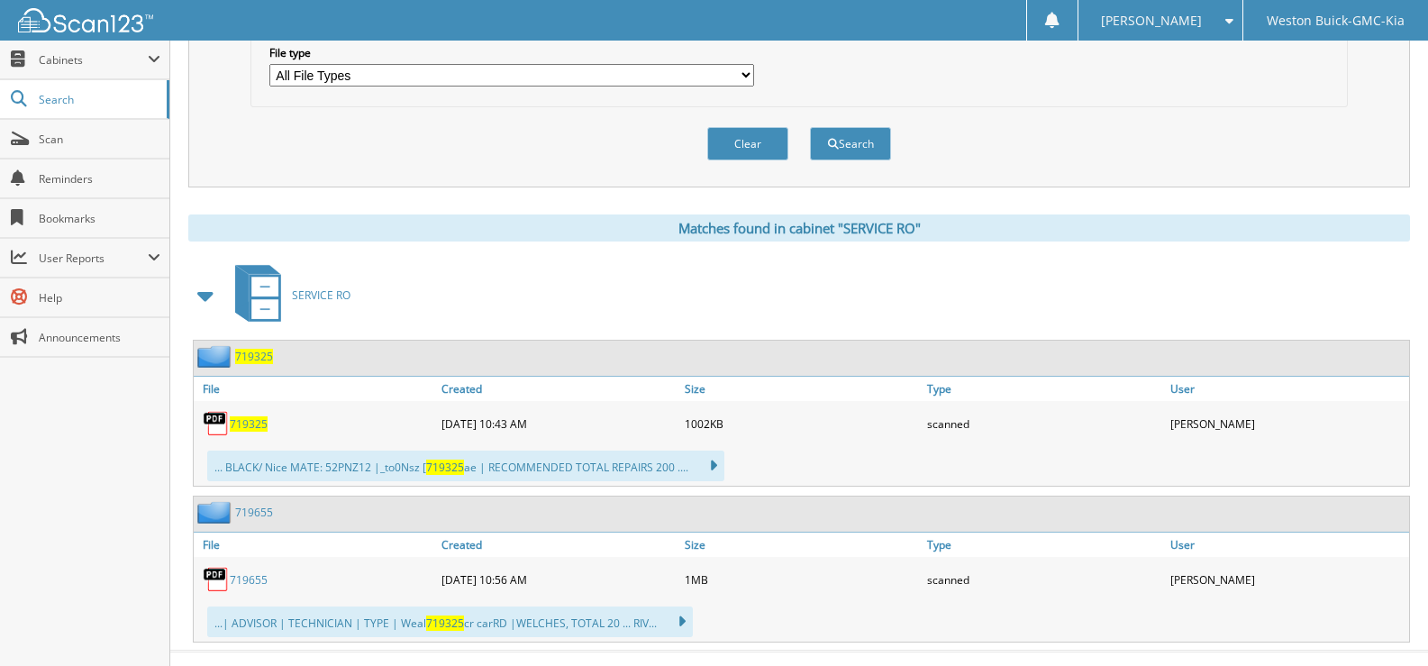
scroll to position [607, 0]
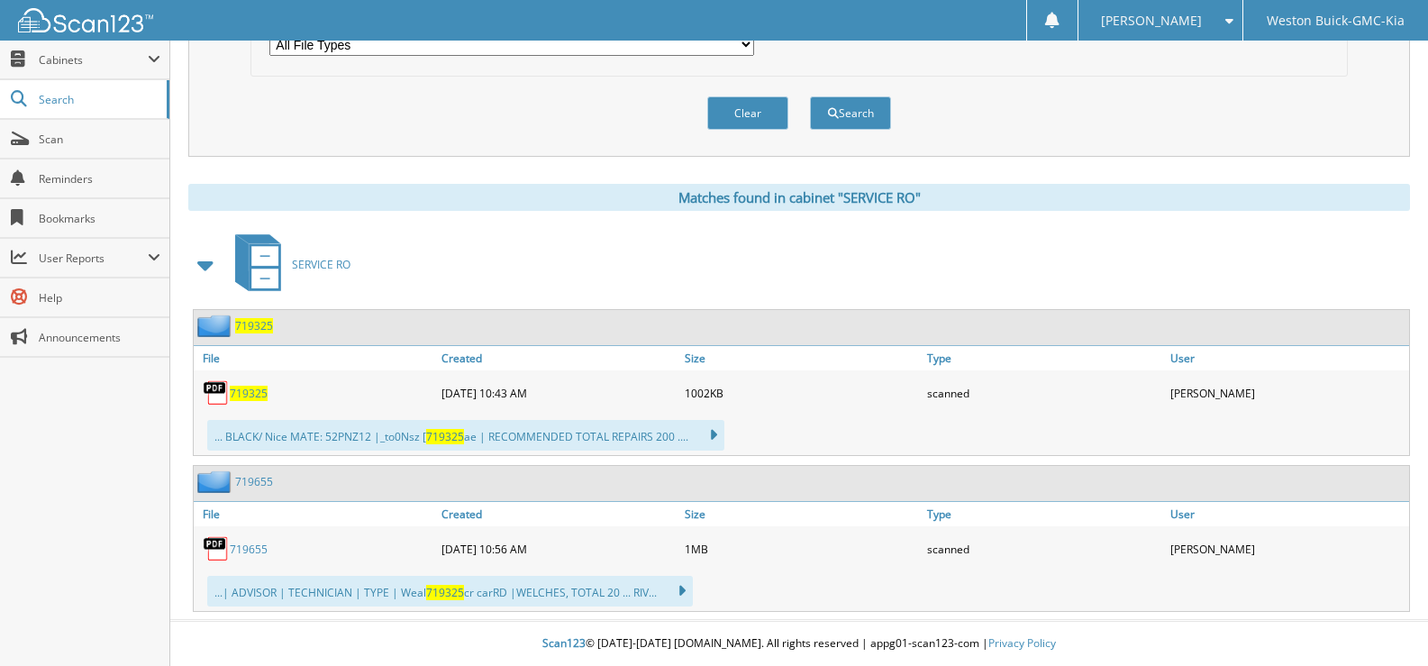
click at [243, 387] on span "719325" at bounding box center [249, 393] width 38 height 15
click at [730, 104] on button "Clear" at bounding box center [747, 112] width 81 height 33
select select
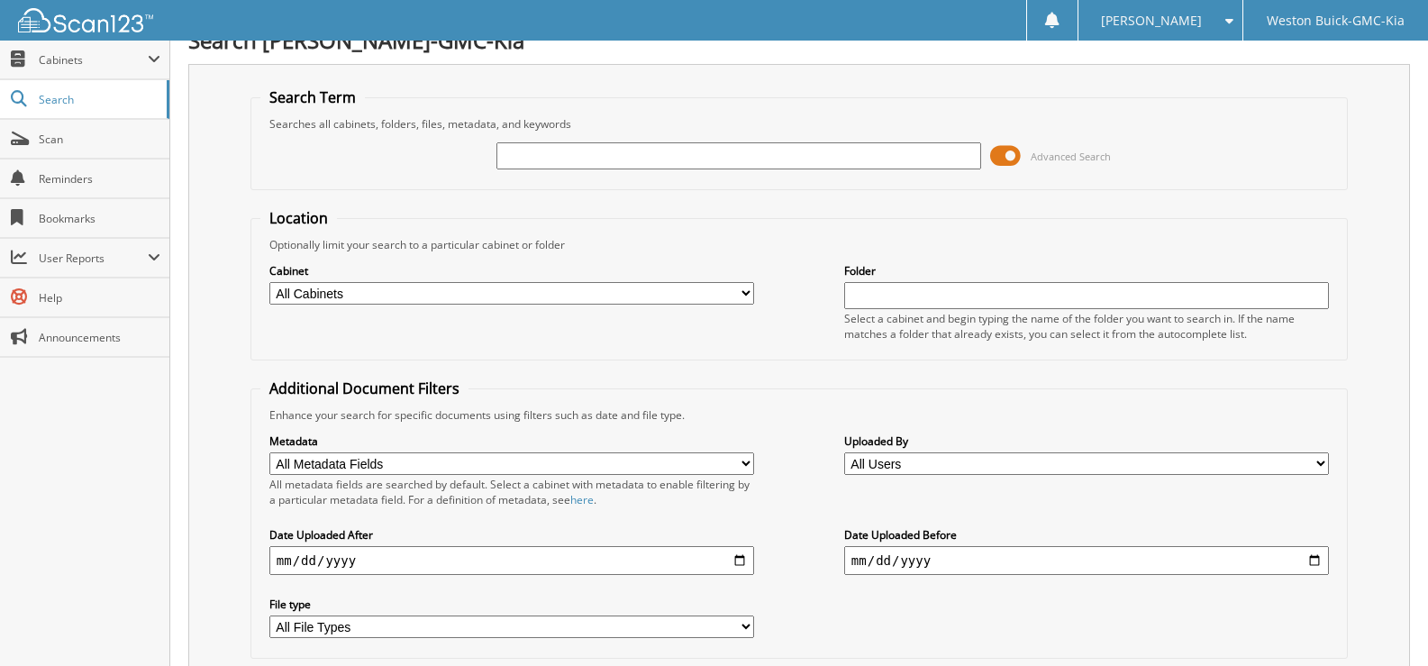
scroll to position [0, 0]
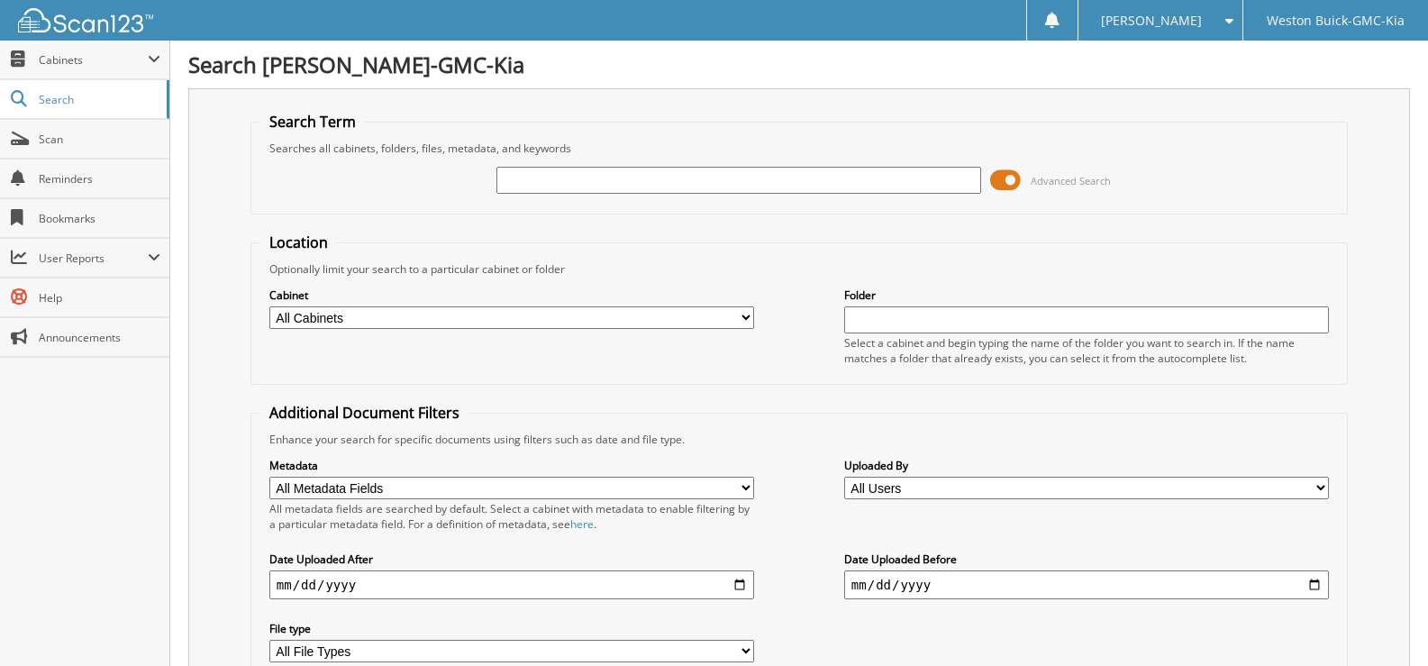
click at [608, 181] on input "text" at bounding box center [738, 180] width 485 height 27
type input "720043"
click at [740, 320] on select "All Cabinets ACCOUNTS PAYABLE DEAD DEALS PARTS INVOICE RESERVES SERVICE CONTRAC…" at bounding box center [511, 317] width 485 height 23
select select "4413"
click at [269, 306] on select "All Cabinets ACCOUNTS PAYABLE DEAD DEALS PARTS INVOICE RESERVES SERVICE CONTRAC…" at bounding box center [511, 317] width 485 height 23
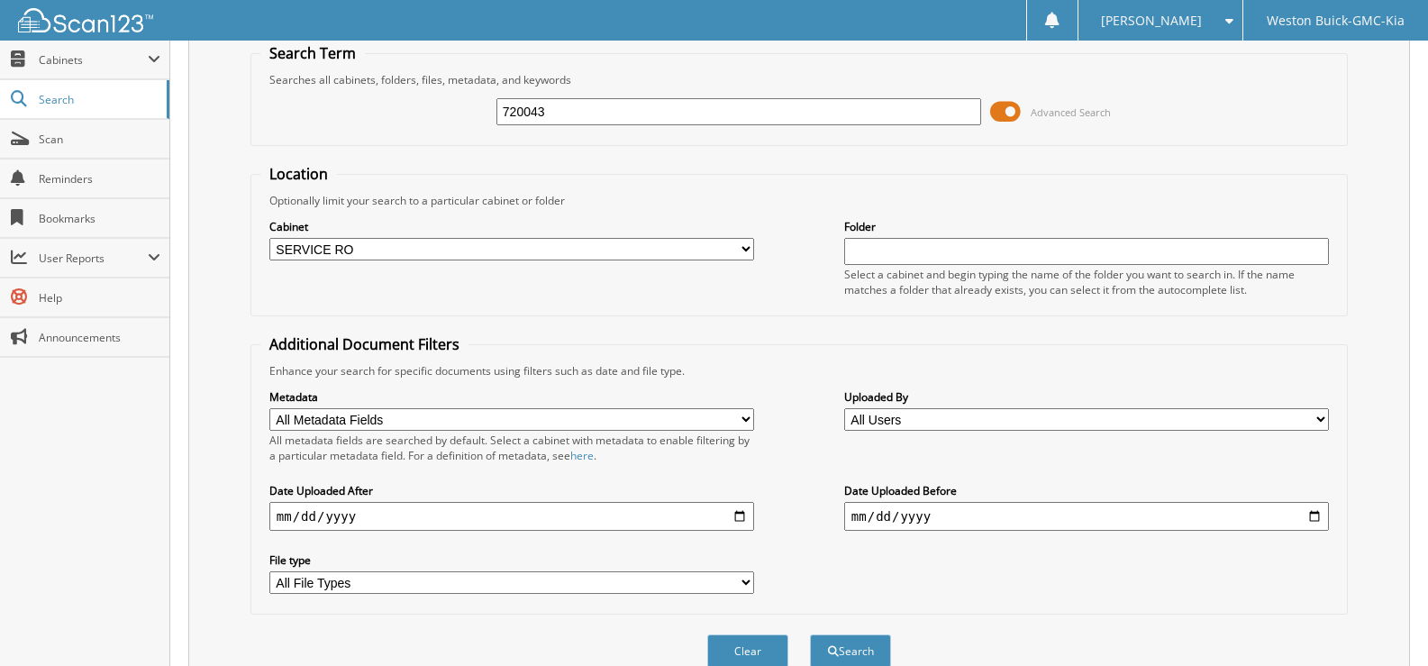
scroll to position [152, 0]
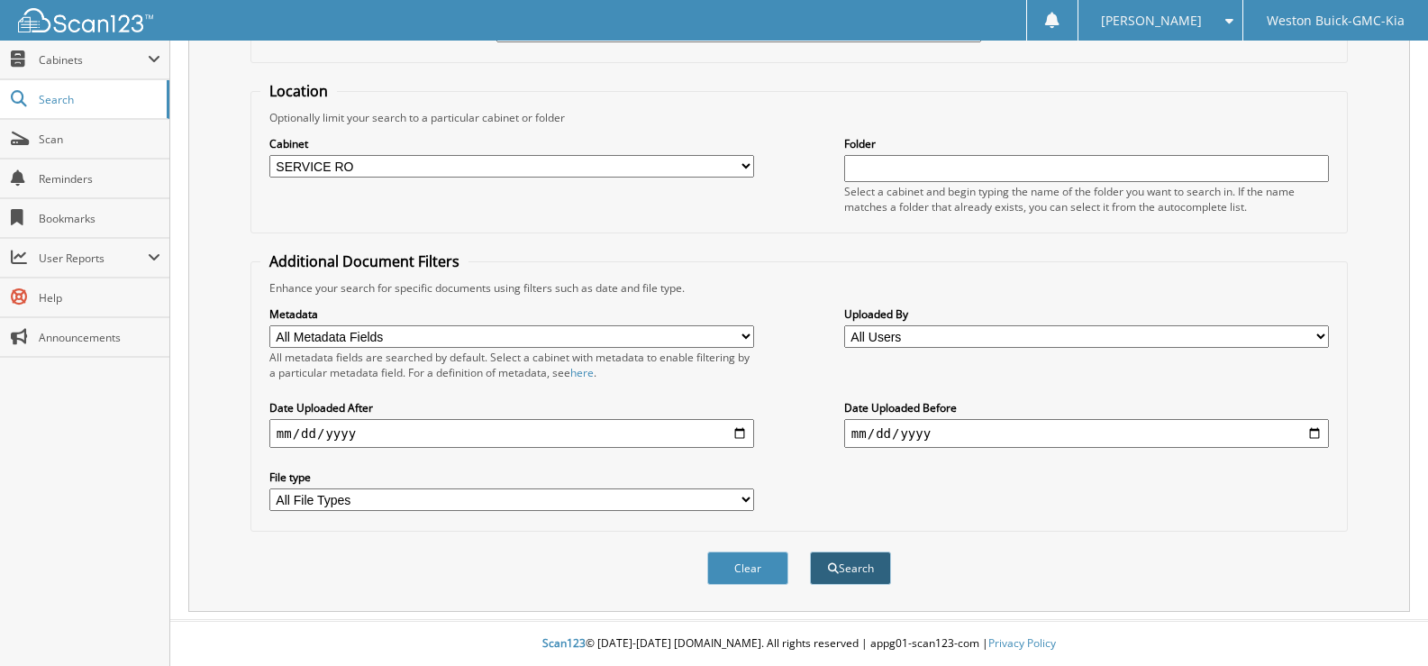
click at [868, 568] on button "Search" at bounding box center [850, 567] width 81 height 33
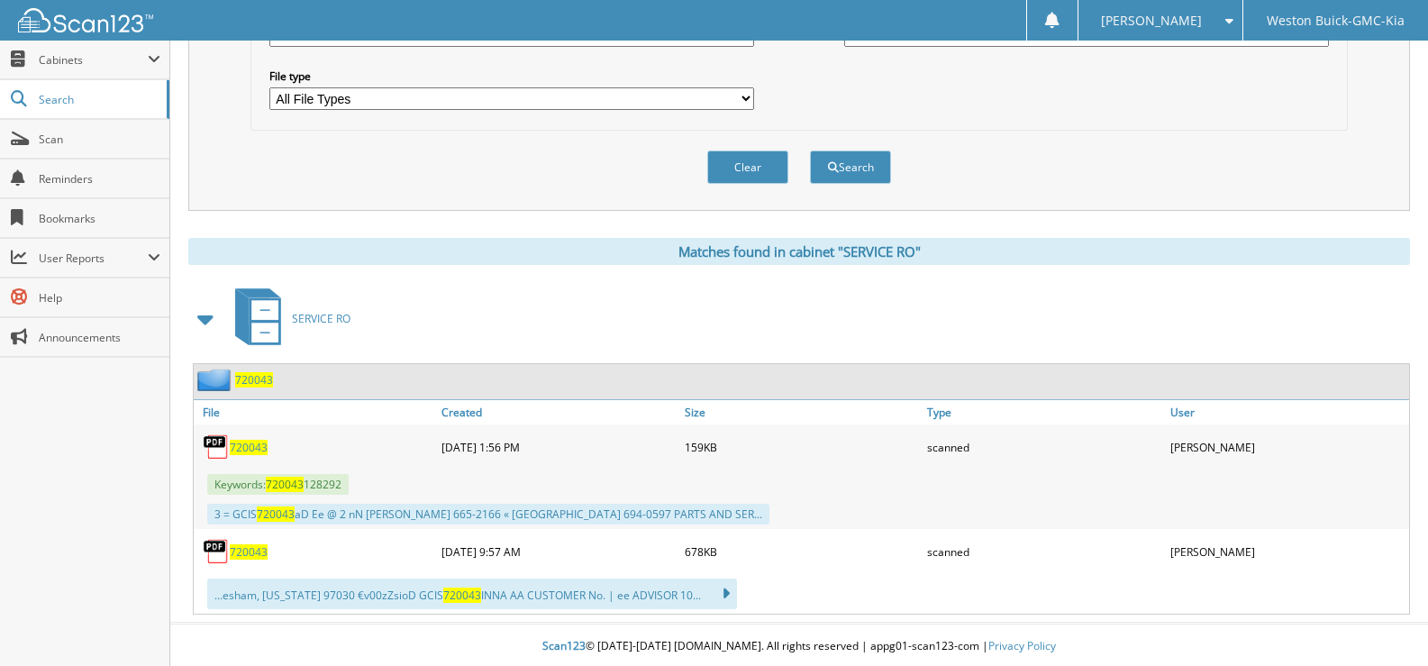
scroll to position [556, 0]
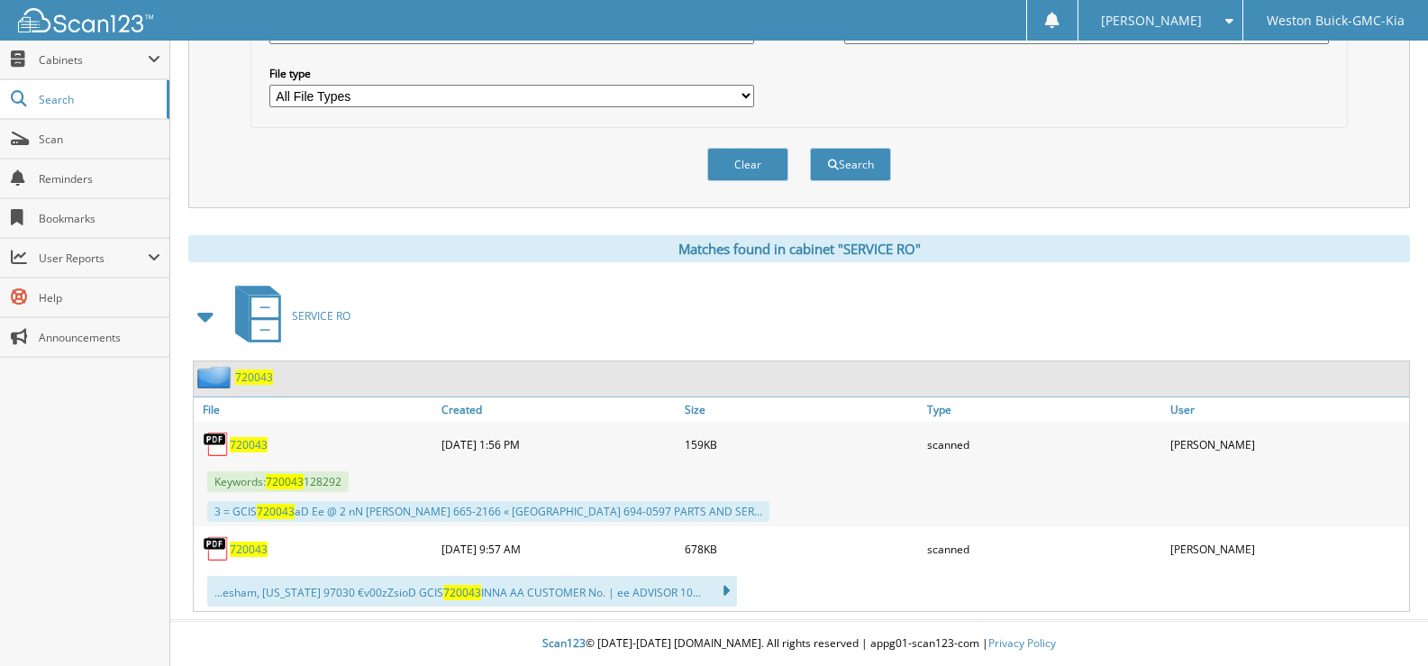
click at [241, 441] on span "720043" at bounding box center [249, 444] width 38 height 15
click at [252, 542] on span "720043" at bounding box center [249, 548] width 38 height 15
click at [730, 165] on button "Clear" at bounding box center [747, 164] width 81 height 33
select select
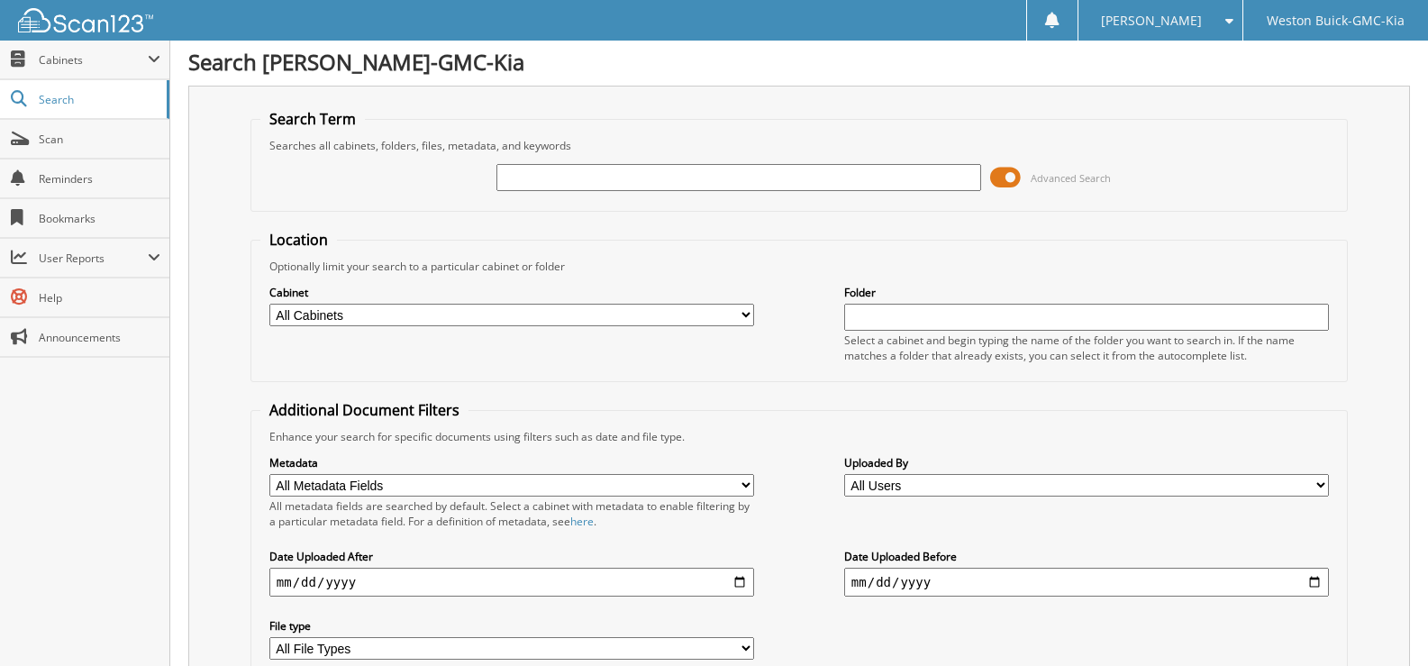
scroll to position [0, 0]
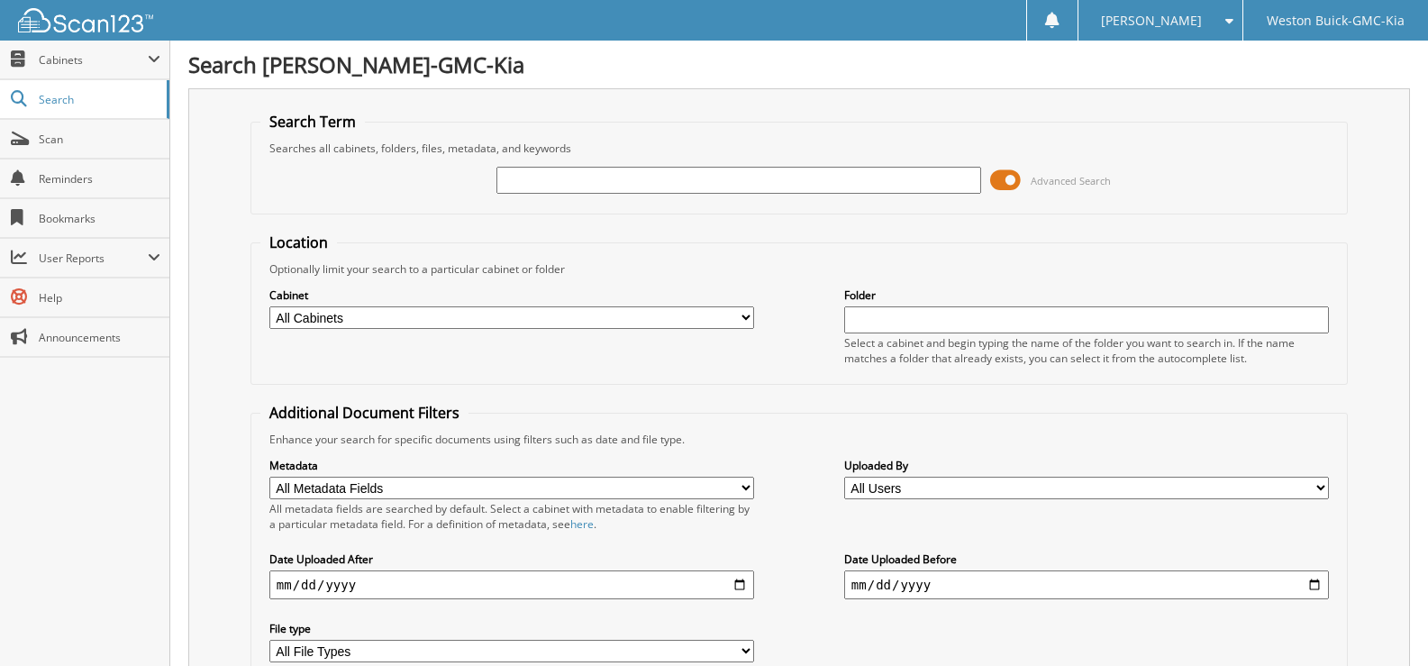
click at [523, 182] on input "text" at bounding box center [738, 180] width 485 height 27
type input "720075"
click at [358, 312] on select "All Cabinets ACCOUNTS PAYABLE DEAD DEALS PARTS INVOICE RESERVES SERVICE CONTRAC…" at bounding box center [511, 317] width 485 height 23
select select "4413"
click at [269, 306] on select "All Cabinets ACCOUNTS PAYABLE DEAD DEALS PARTS INVOICE RESERVES SERVICE CONTRAC…" at bounding box center [511, 317] width 485 height 23
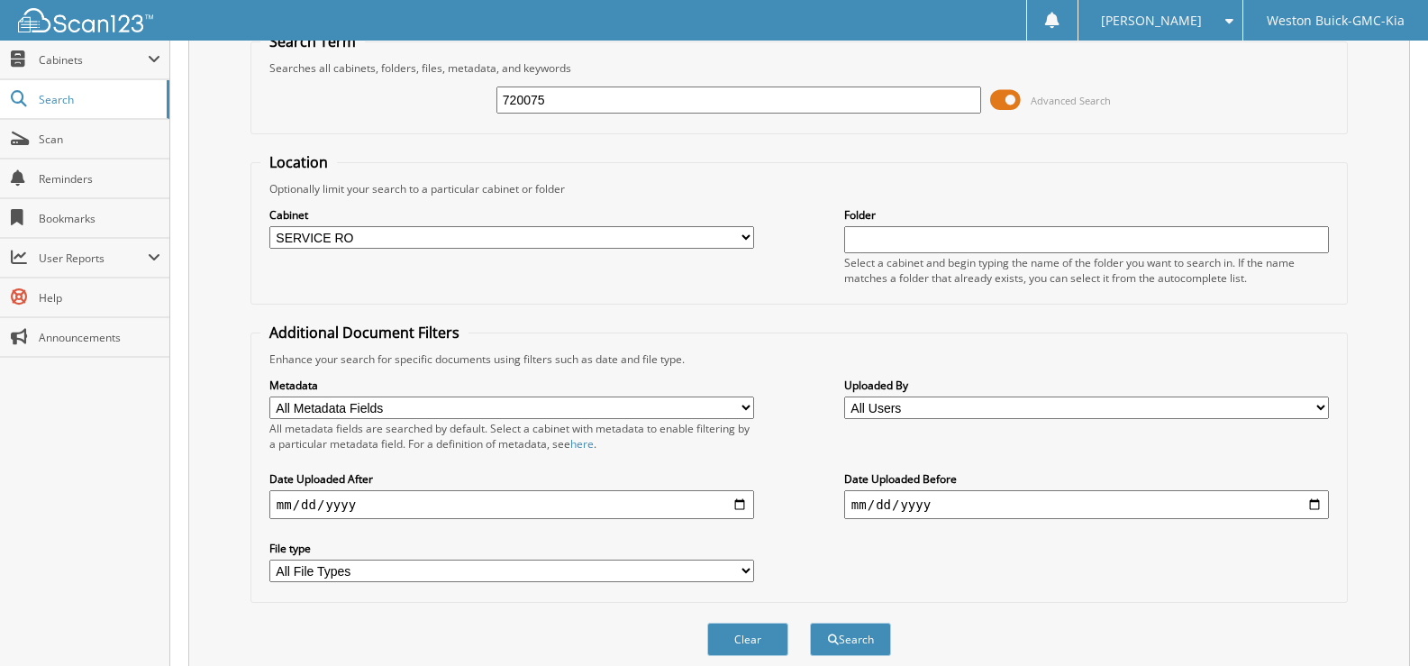
scroll to position [152, 0]
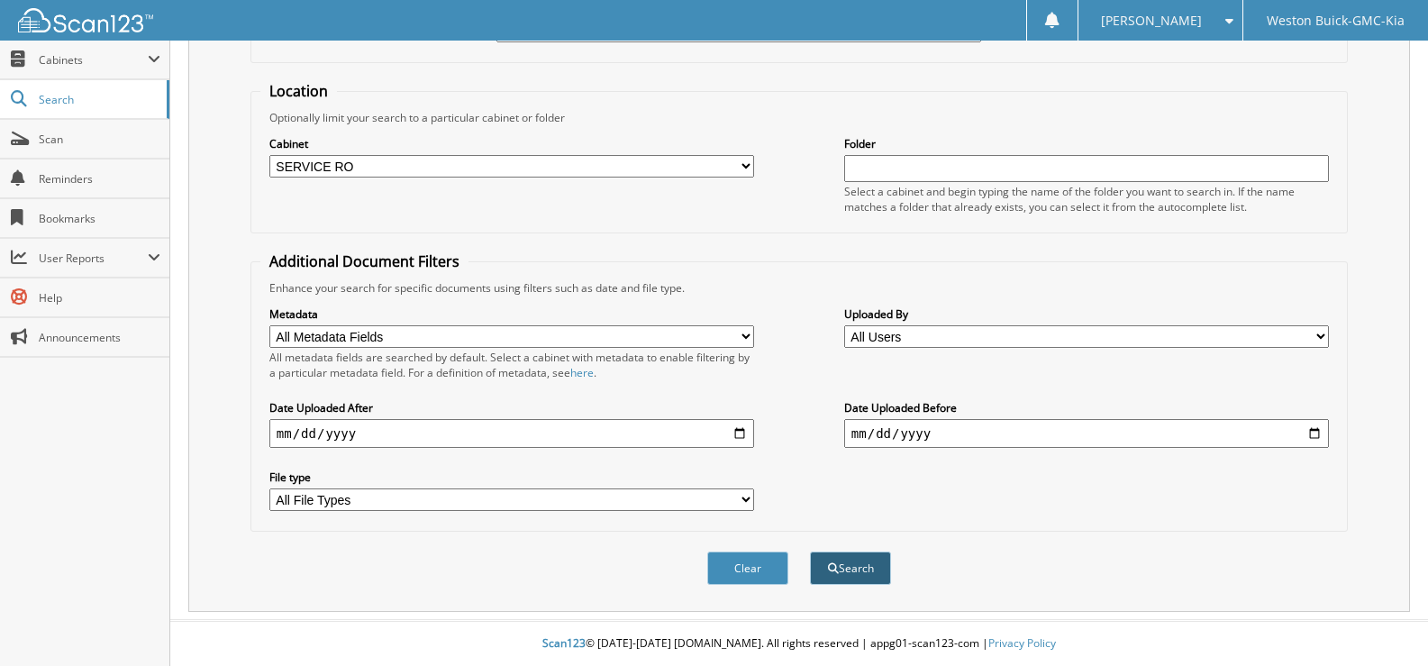
click at [853, 565] on button "Search" at bounding box center [850, 567] width 81 height 33
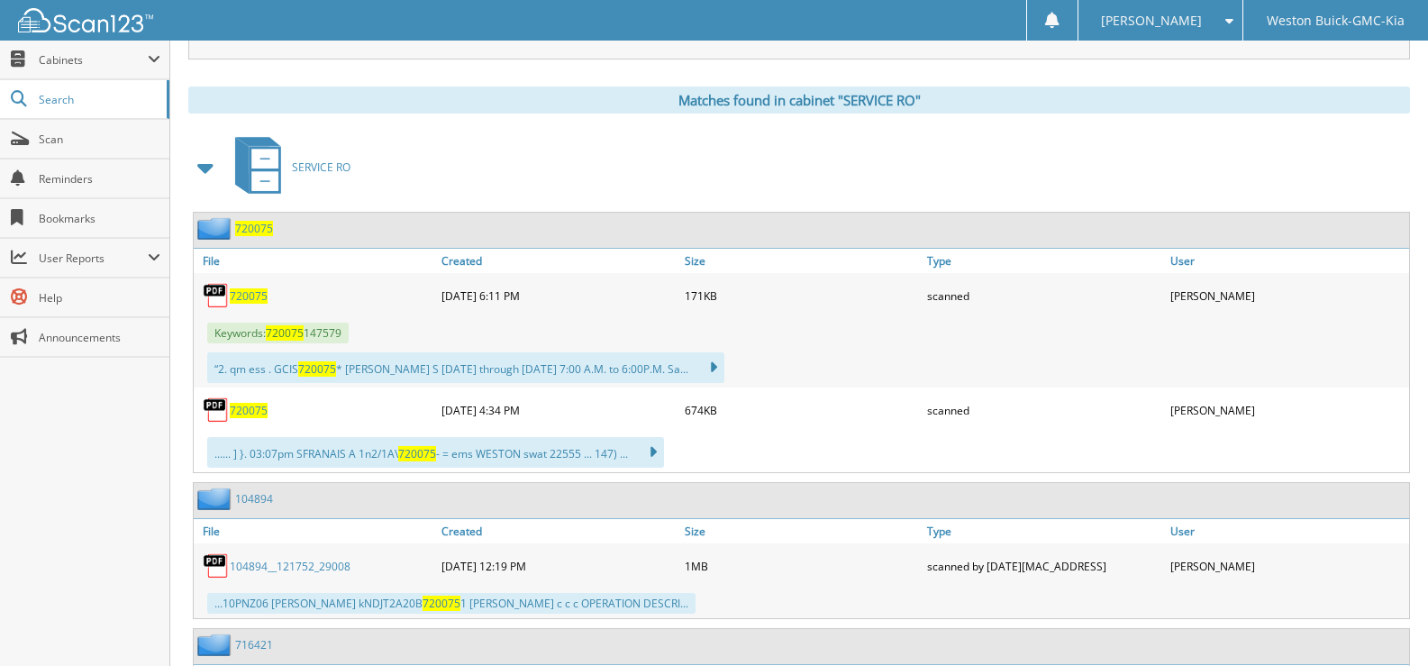
scroll to position [811, 0]
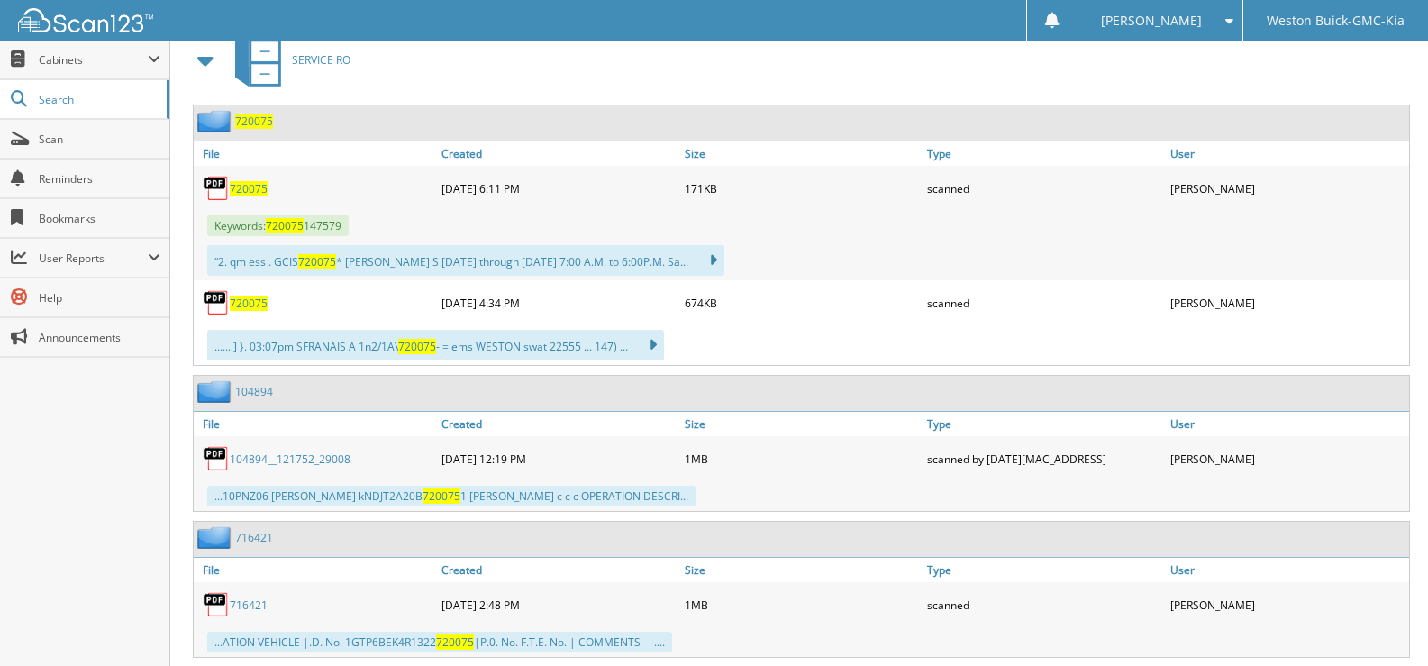
click at [240, 307] on span "720075" at bounding box center [249, 302] width 38 height 15
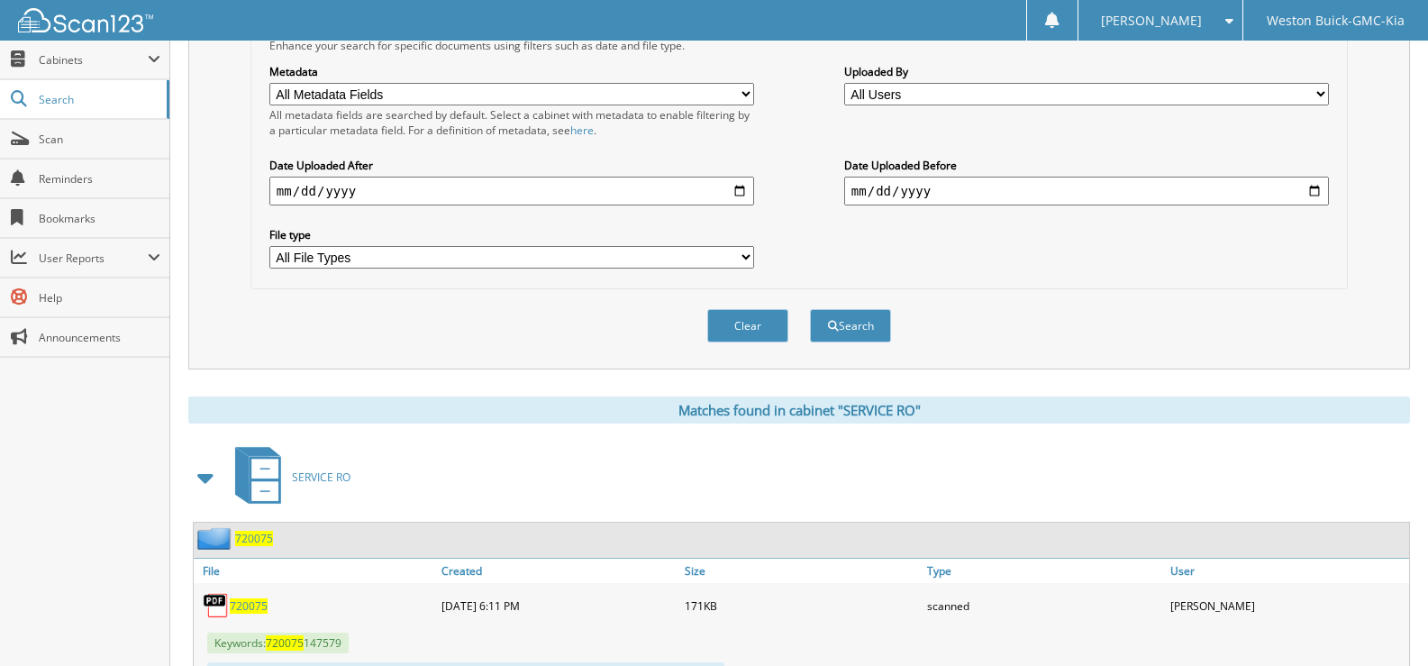
scroll to position [360, 0]
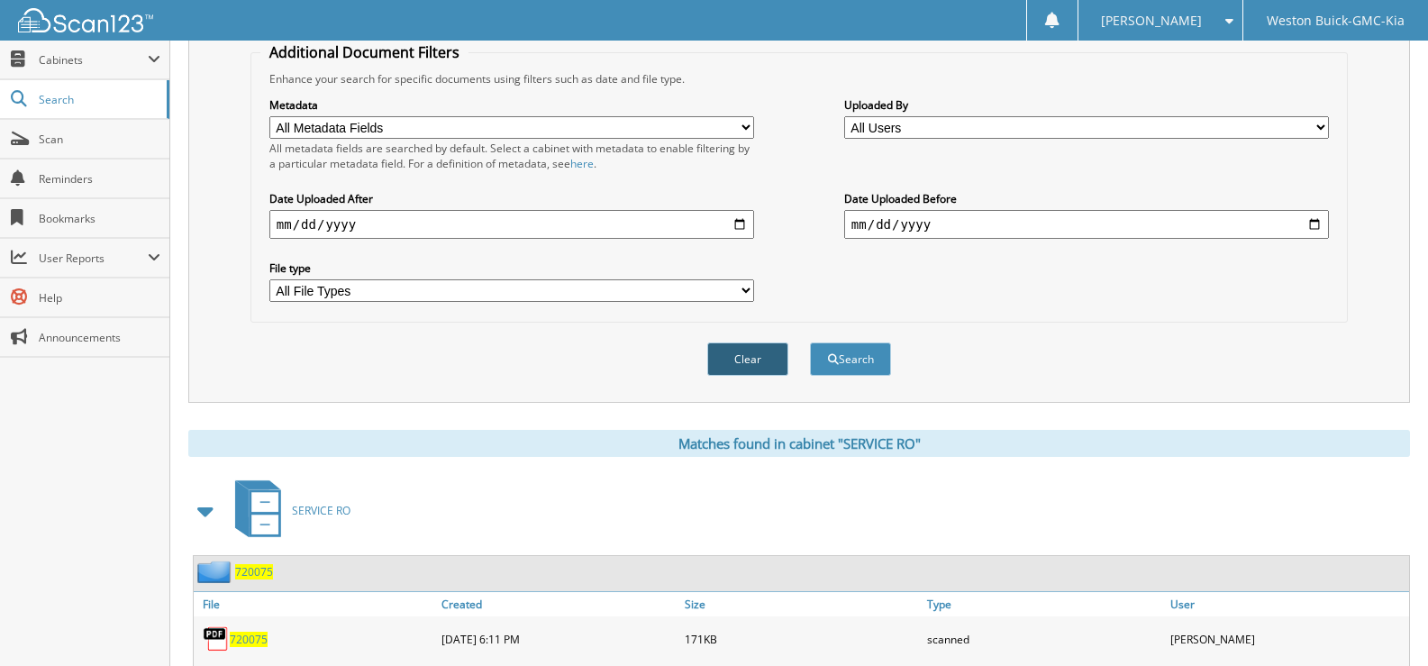
click at [739, 357] on button "Clear" at bounding box center [747, 358] width 81 height 33
select select
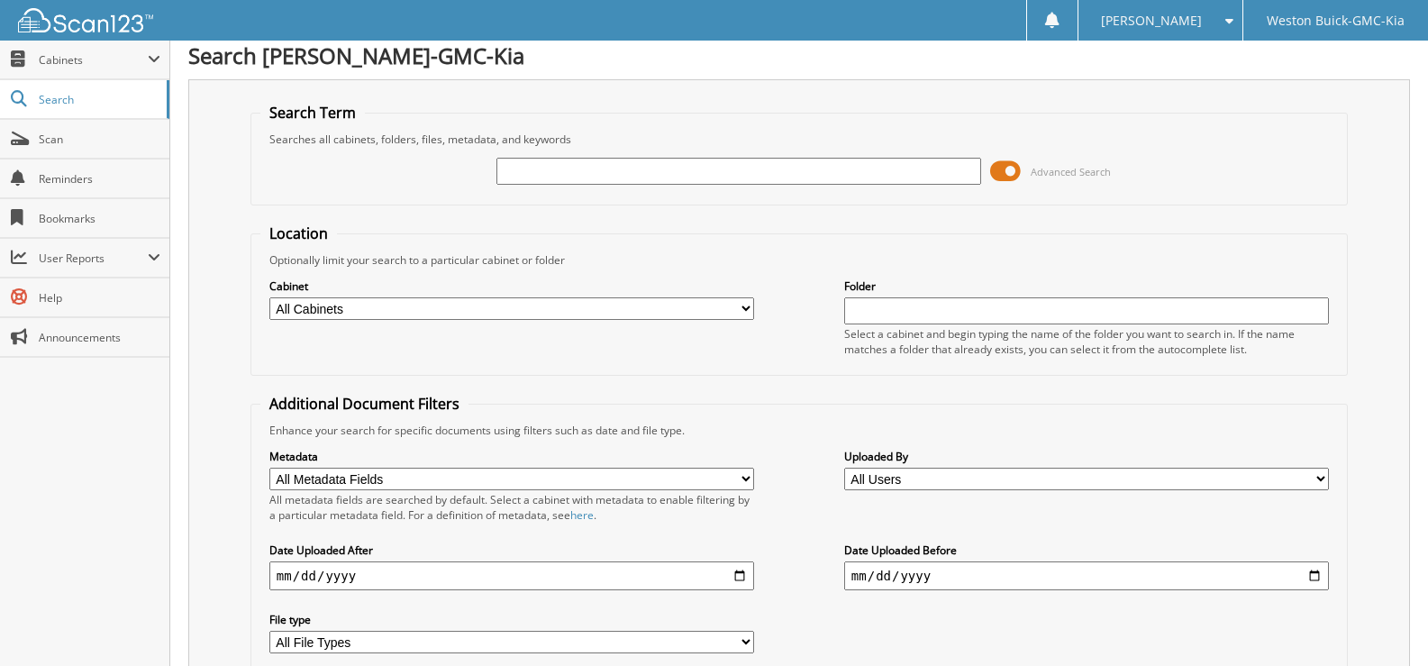
scroll to position [0, 0]
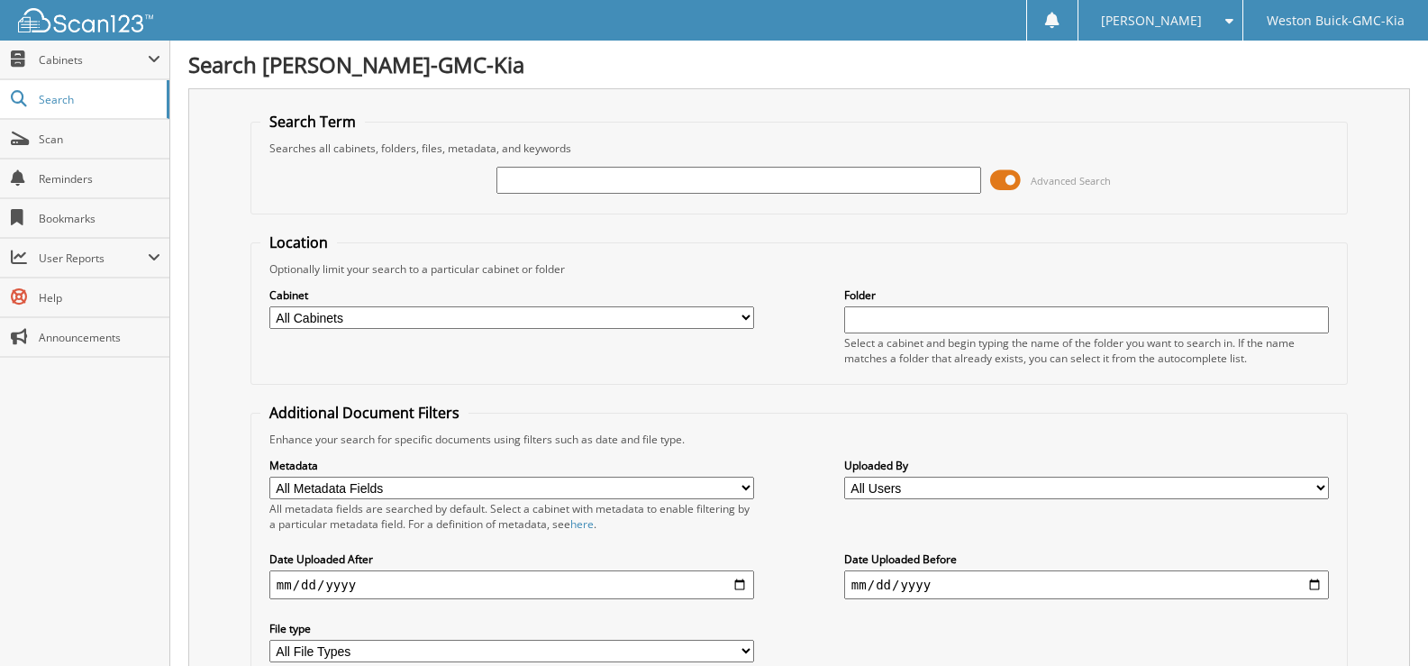
click at [533, 183] on input "text" at bounding box center [738, 180] width 485 height 27
click at [513, 177] on input "text" at bounding box center [738, 180] width 485 height 27
type input "720069"
click at [653, 317] on select "All Cabinets ACCOUNTS PAYABLE DEAD DEALS PARTS INVOICE RESERVES SERVICE CONTRAC…" at bounding box center [511, 317] width 485 height 23
select select "4413"
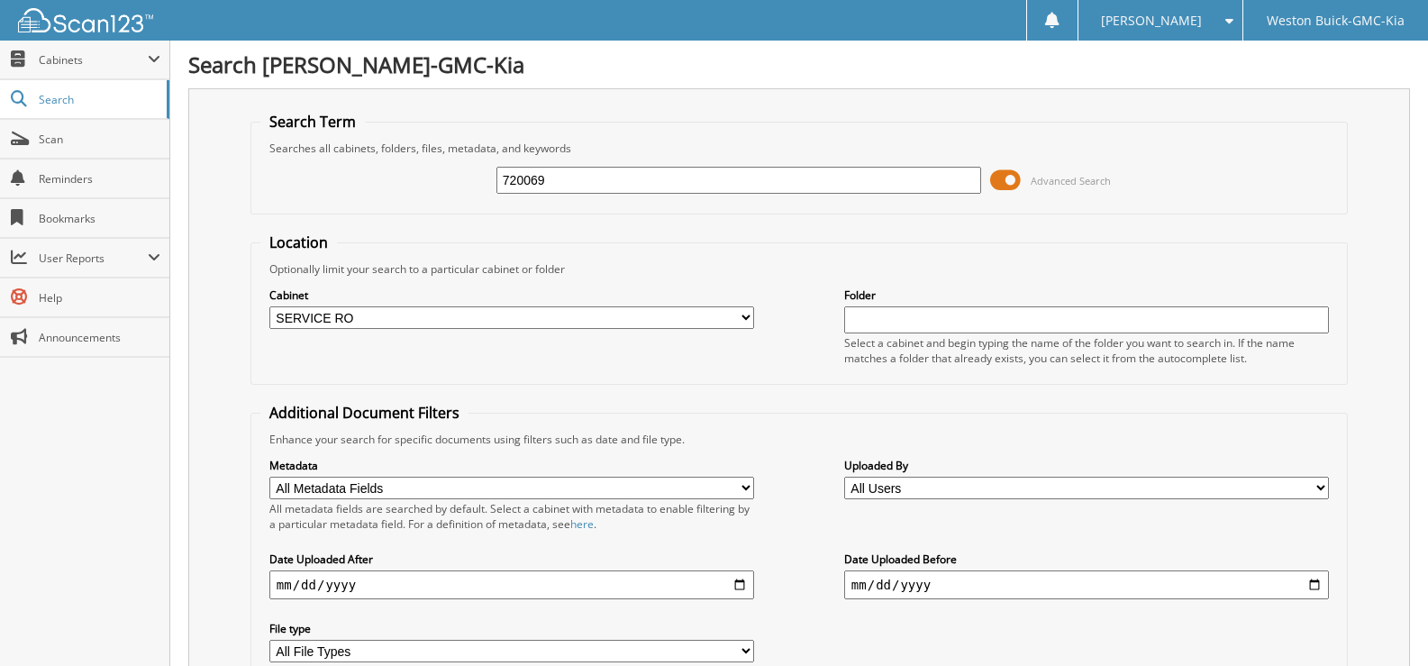
click at [269, 306] on select "All Cabinets ACCOUNTS PAYABLE DEAD DEALS PARTS INVOICE RESERVES SERVICE CONTRAC…" at bounding box center [511, 317] width 485 height 23
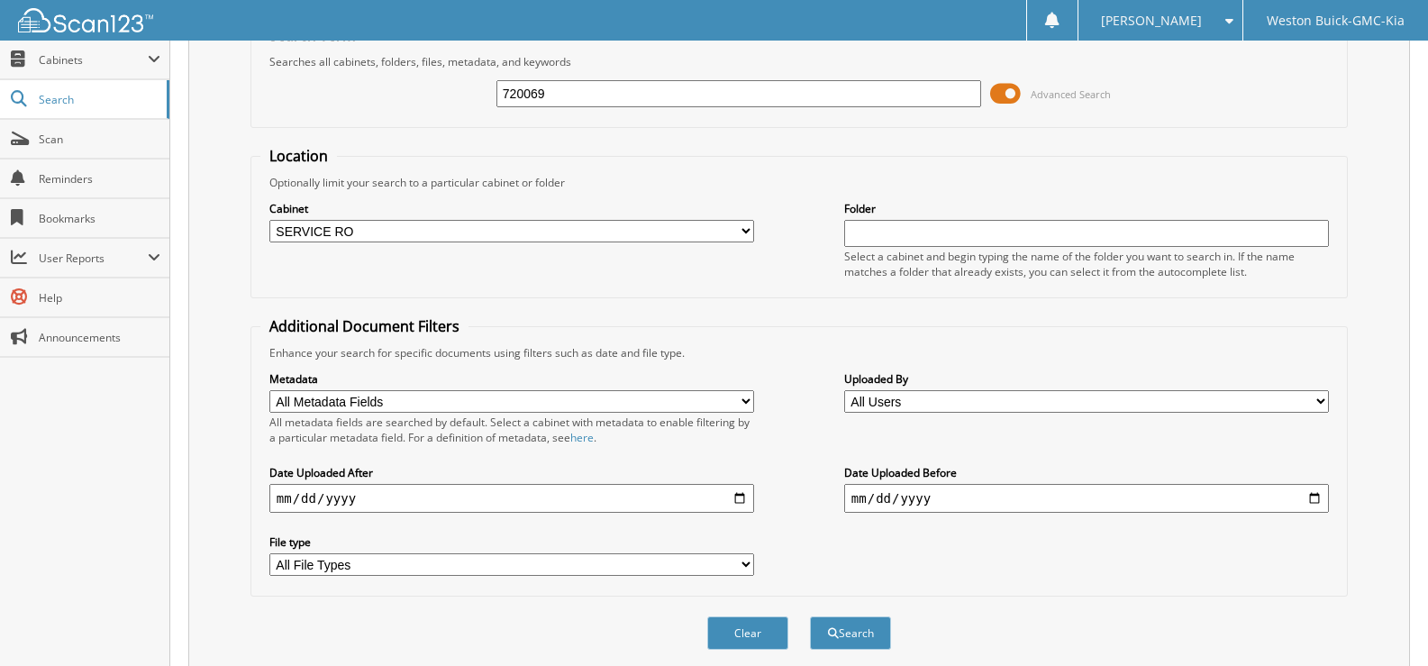
scroll to position [152, 0]
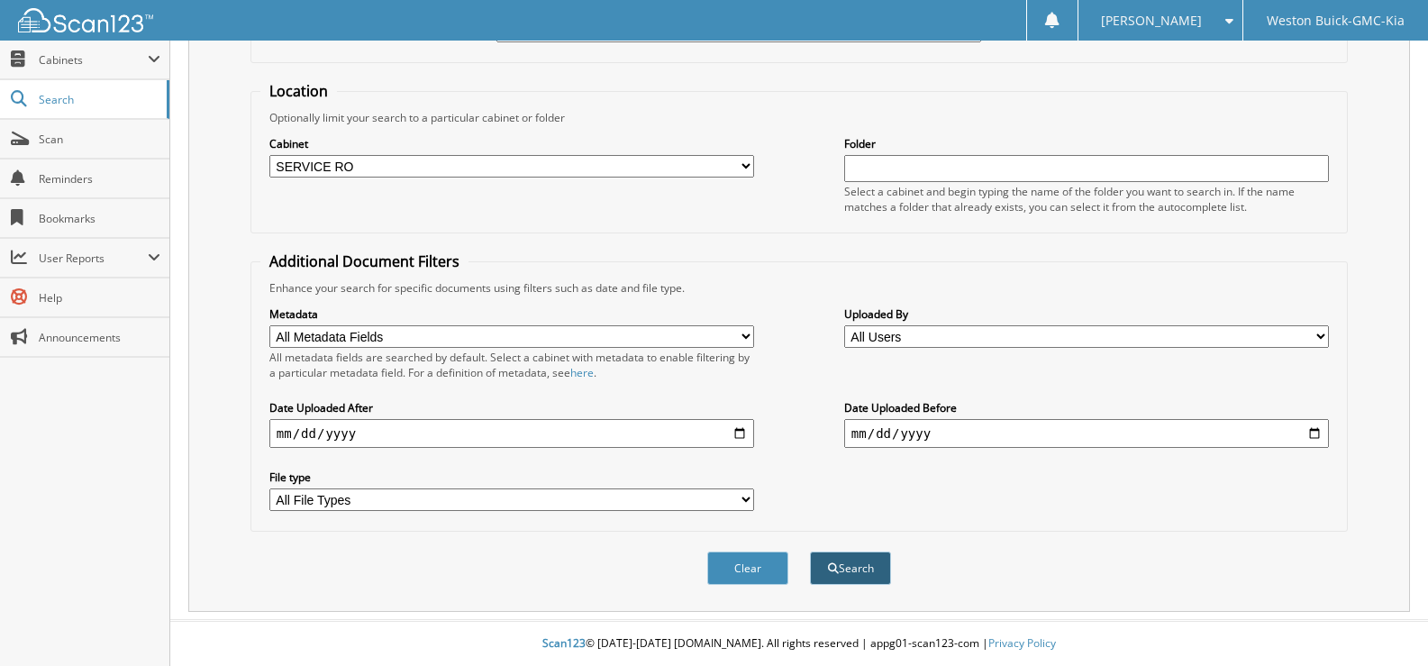
click at [839, 564] on button "Search" at bounding box center [850, 567] width 81 height 33
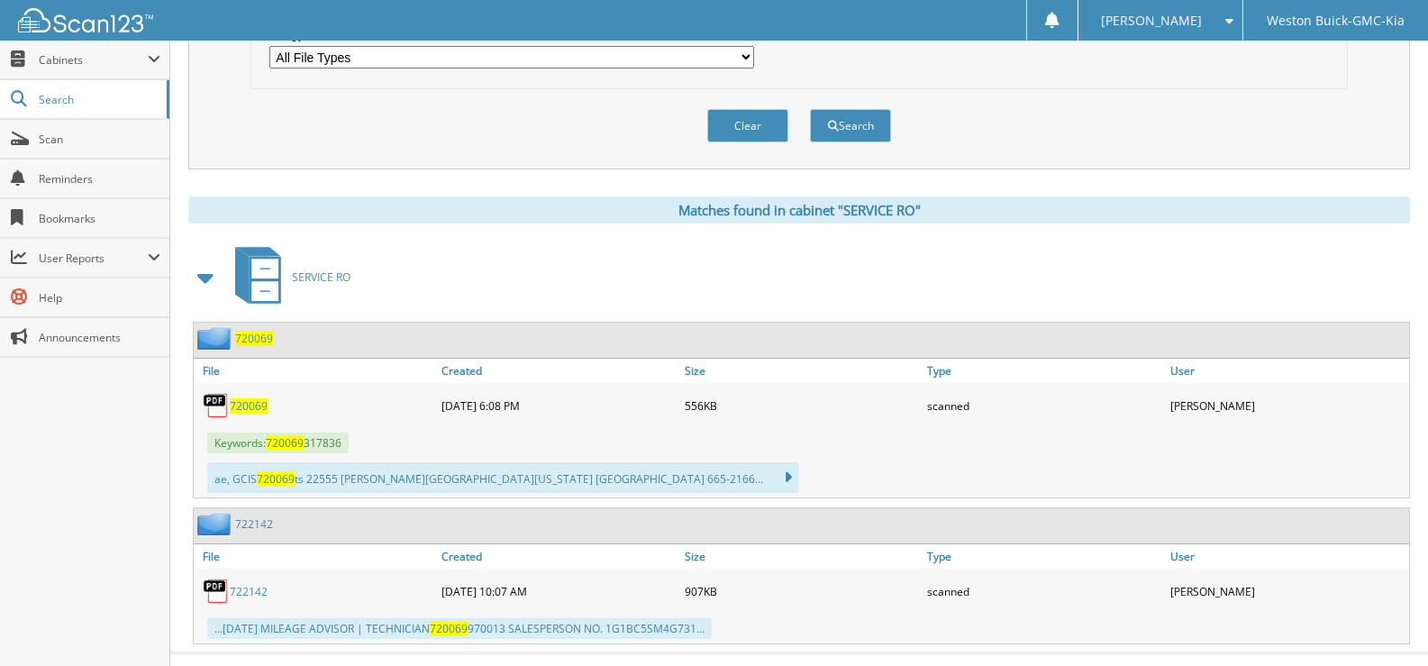
scroll to position [627, 0]
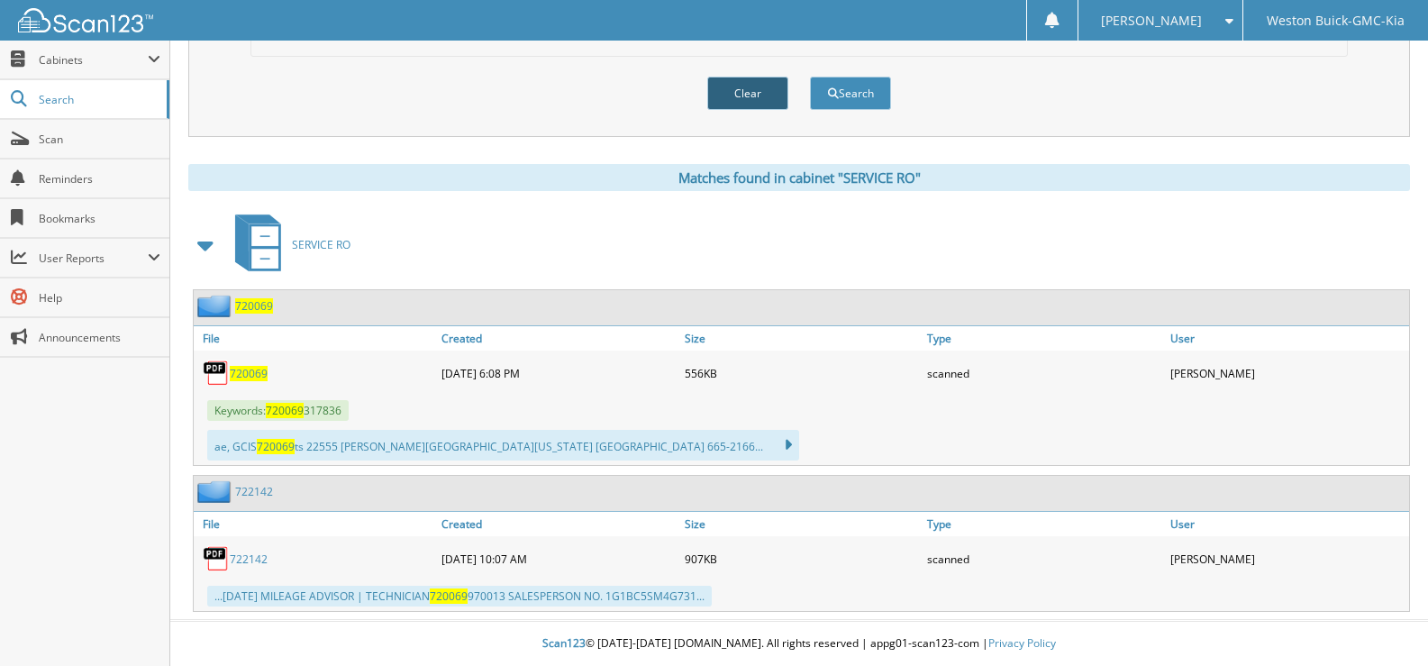
click at [728, 86] on button "Clear" at bounding box center [747, 93] width 81 height 33
select select
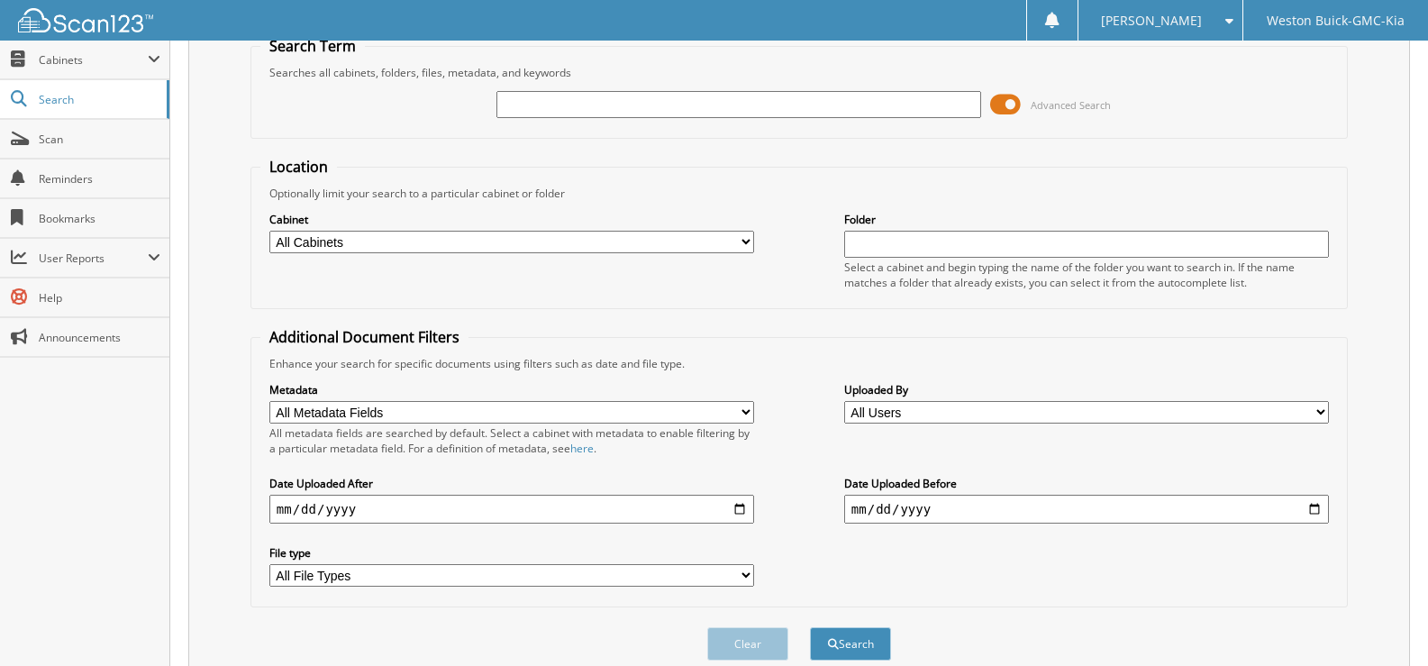
scroll to position [0, 0]
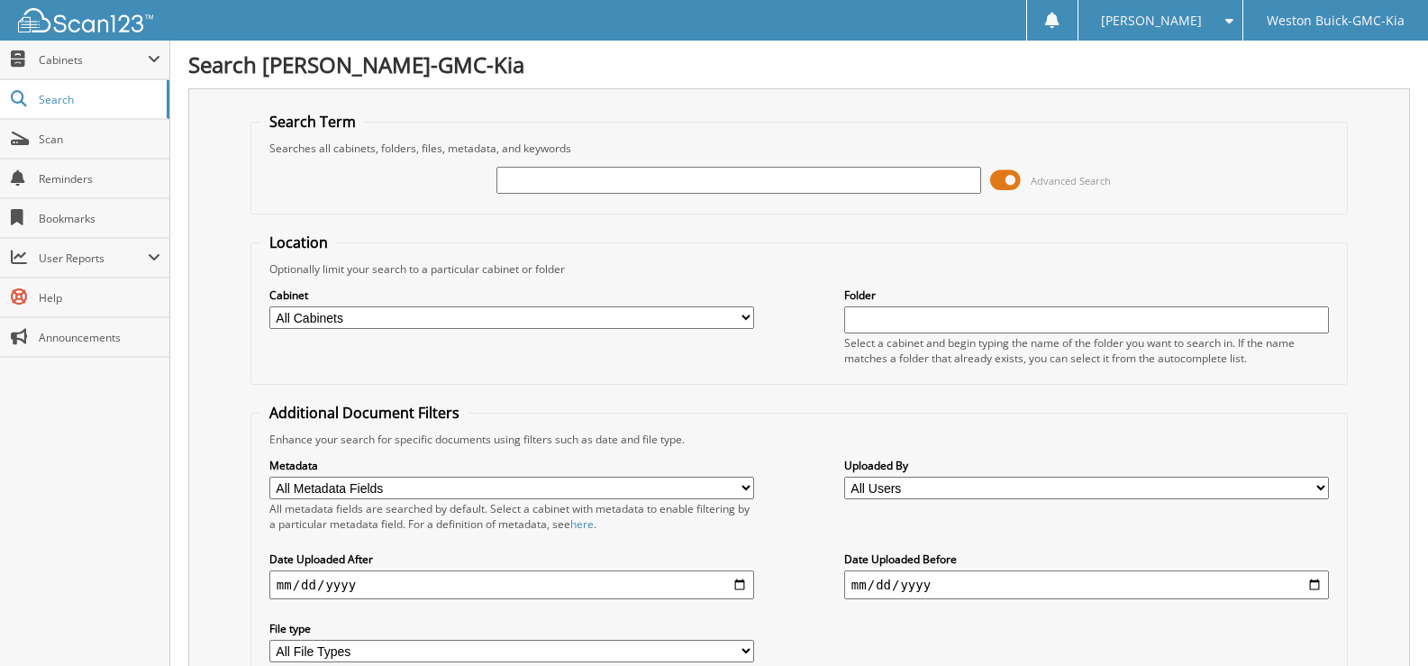
click at [518, 177] on input "text" at bounding box center [738, 180] width 485 height 27
type input "719977"
click at [744, 316] on select "All Cabinets ACCOUNTS PAYABLE DEAD DEALS PARTS INVOICE RESERVES SERVICE CONTRAC…" at bounding box center [511, 317] width 485 height 23
select select "4413"
click at [269, 306] on select "All Cabinets ACCOUNTS PAYABLE DEAD DEALS PARTS INVOICE RESERVES SERVICE CONTRAC…" at bounding box center [511, 317] width 485 height 23
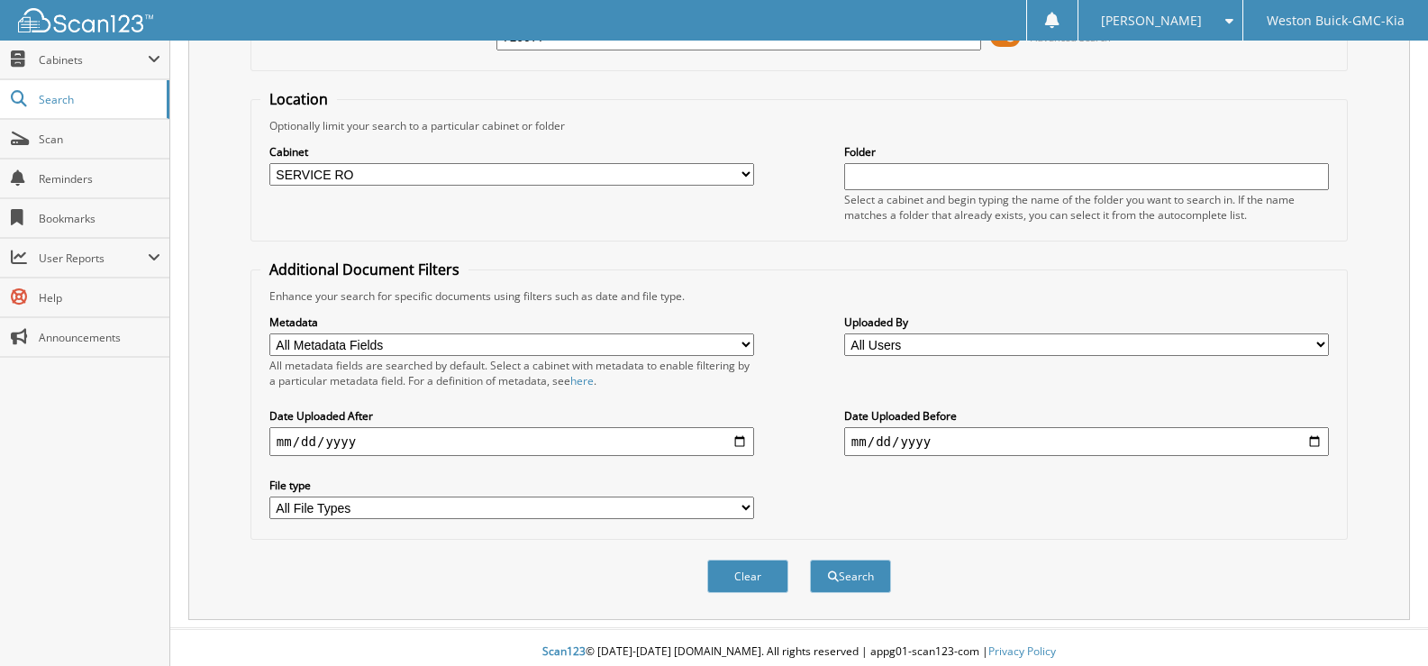
scroll to position [152, 0]
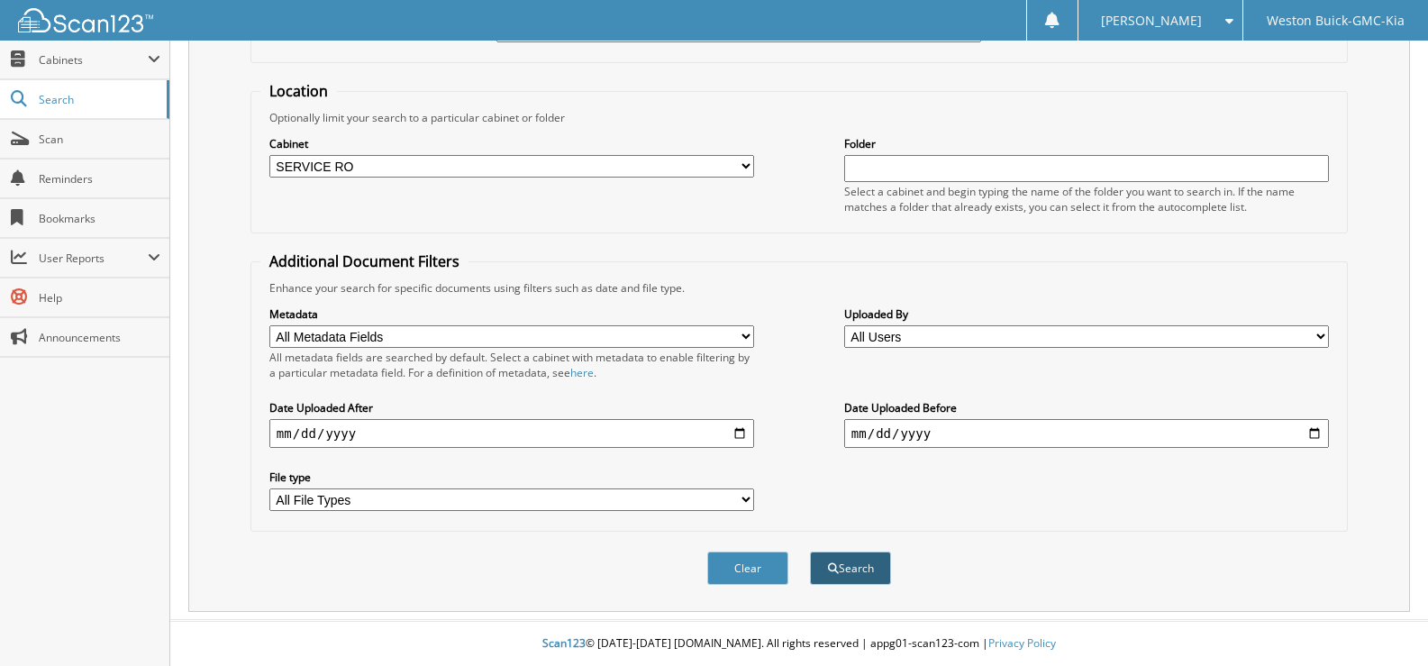
click at [858, 565] on button "Search" at bounding box center [850, 567] width 81 height 33
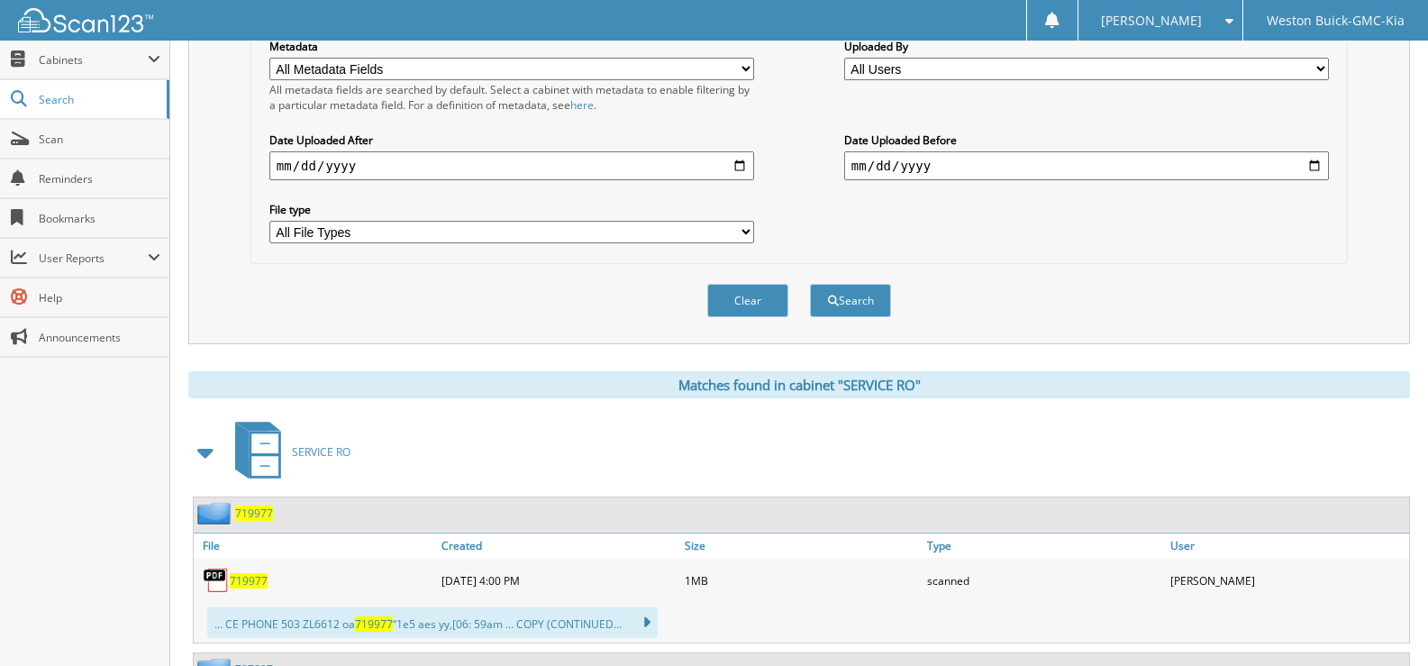
scroll to position [450, 0]
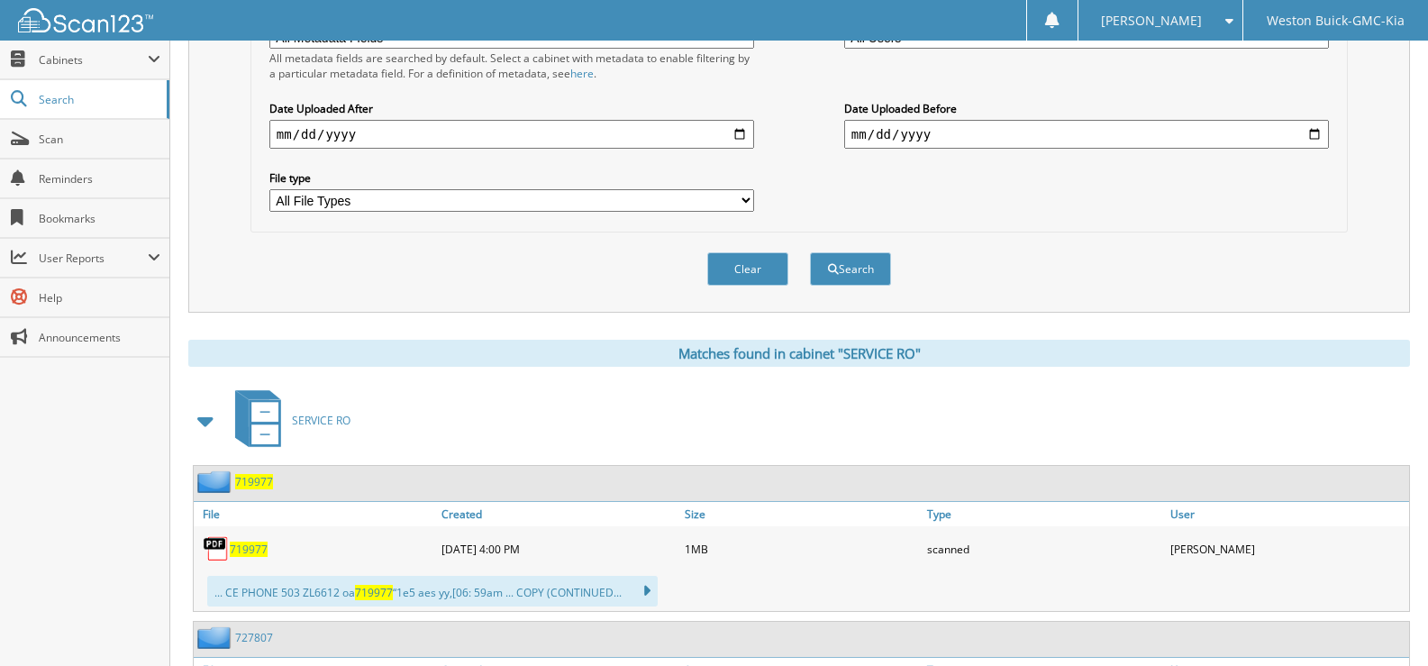
click at [248, 547] on span "719977" at bounding box center [249, 548] width 38 height 15
click at [723, 276] on button "Clear" at bounding box center [747, 268] width 81 height 33
select select
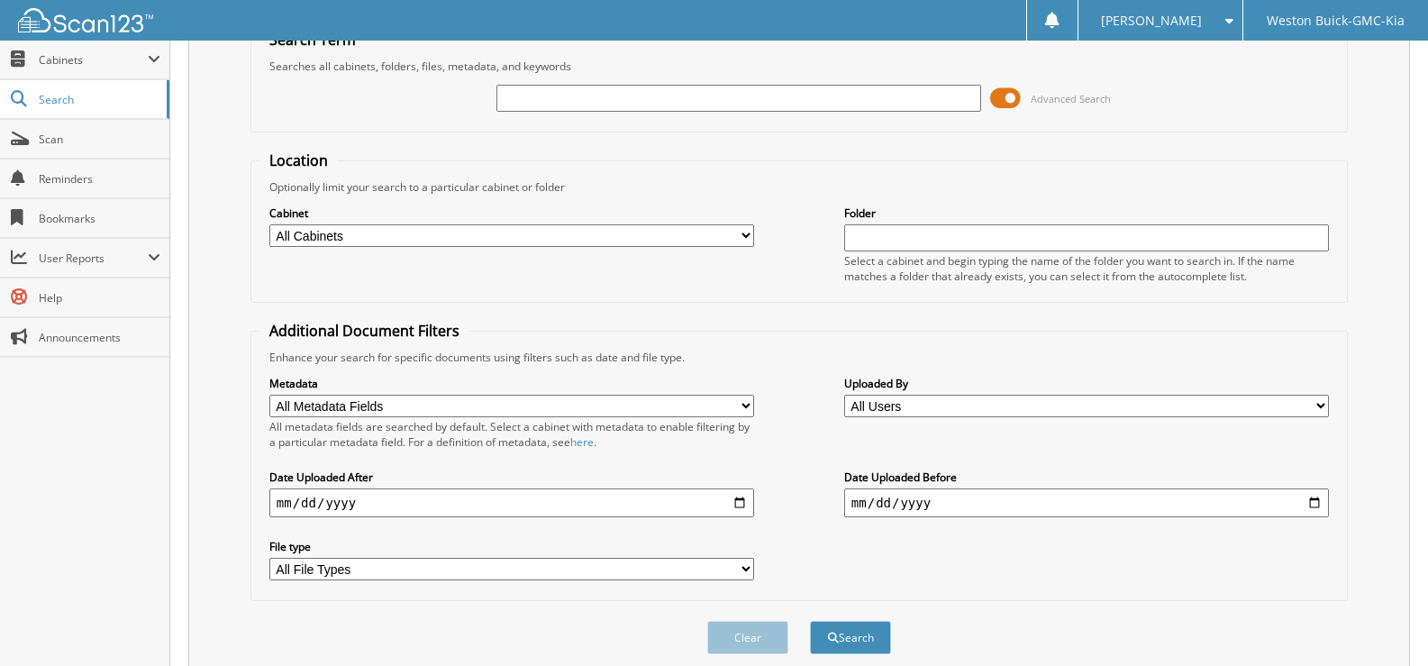
scroll to position [0, 0]
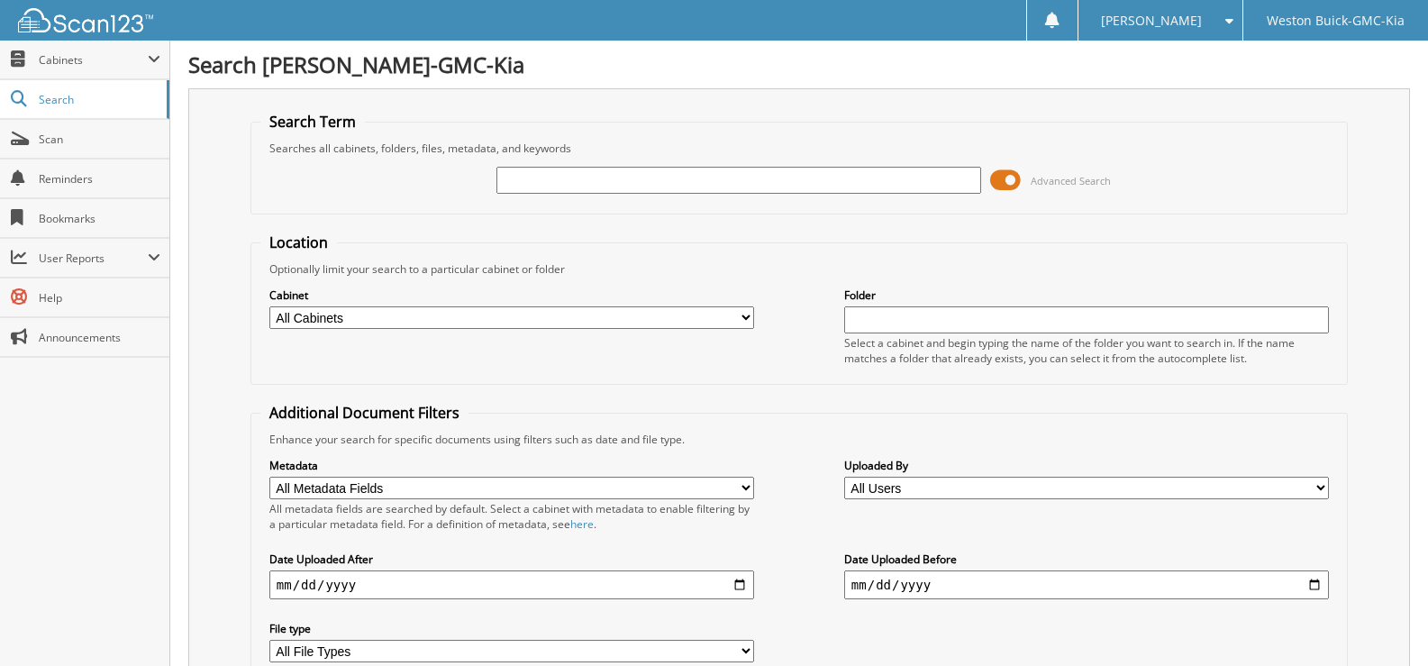
click at [518, 183] on input "text" at bounding box center [738, 180] width 485 height 27
type input "719944"
click at [749, 311] on select "All Cabinets ACCOUNTS PAYABLE DEAD DEALS PARTS INVOICE RESERVES SERVICE CONTRAC…" at bounding box center [511, 317] width 485 height 23
select select "4413"
click at [269, 306] on select "All Cabinets ACCOUNTS PAYABLE DEAD DEALS PARTS INVOICE RESERVES SERVICE CONTRAC…" at bounding box center [511, 317] width 485 height 23
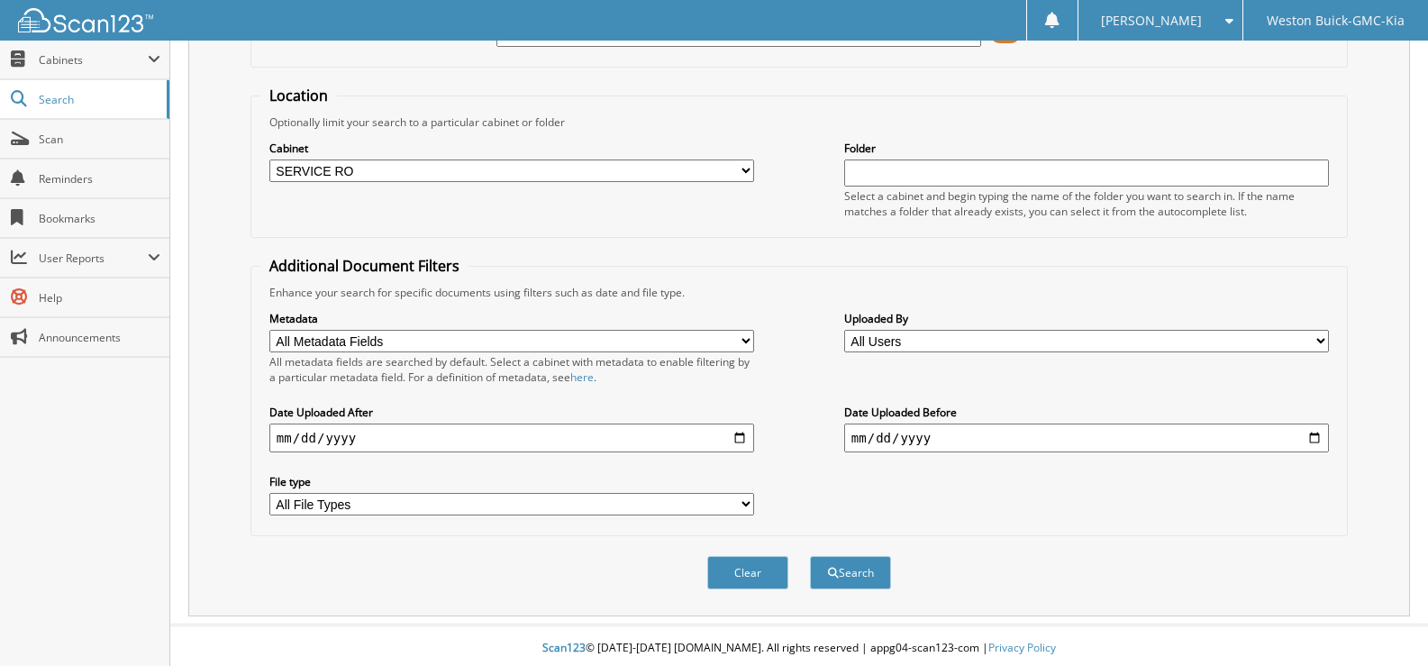
scroll to position [152, 0]
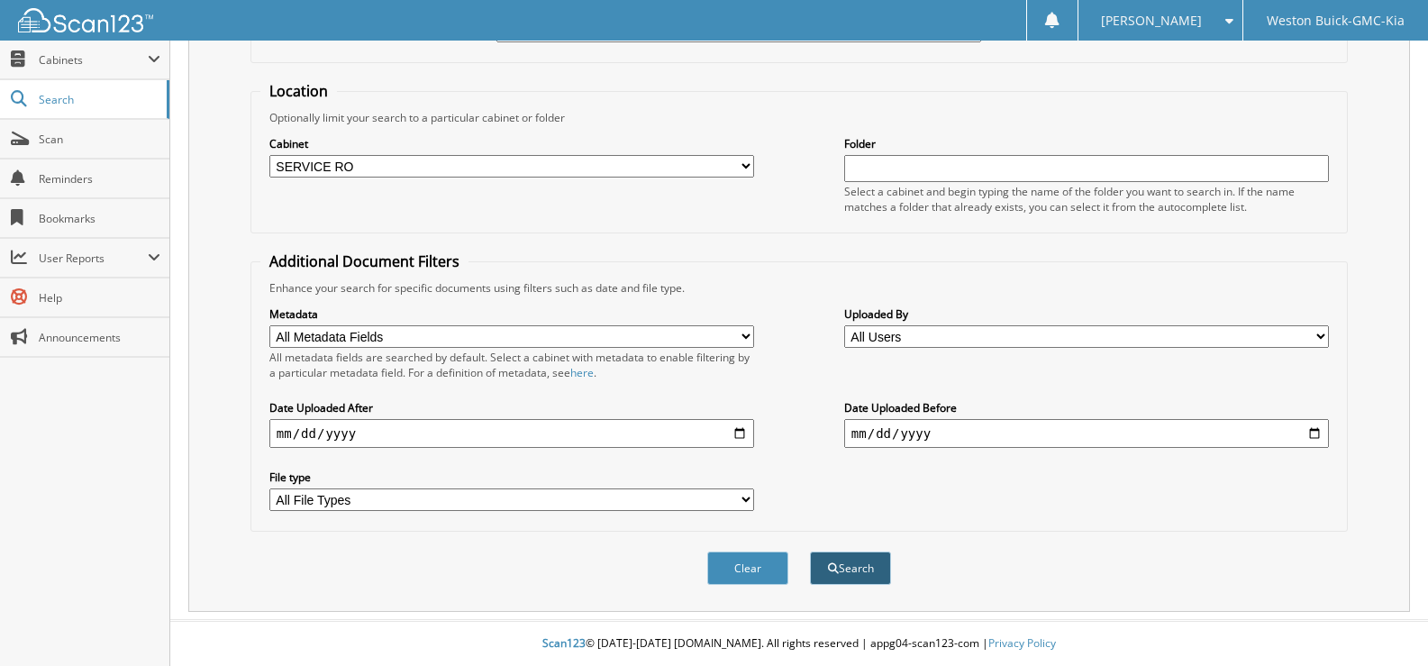
click at [835, 567] on span "submit" at bounding box center [833, 568] width 11 height 11
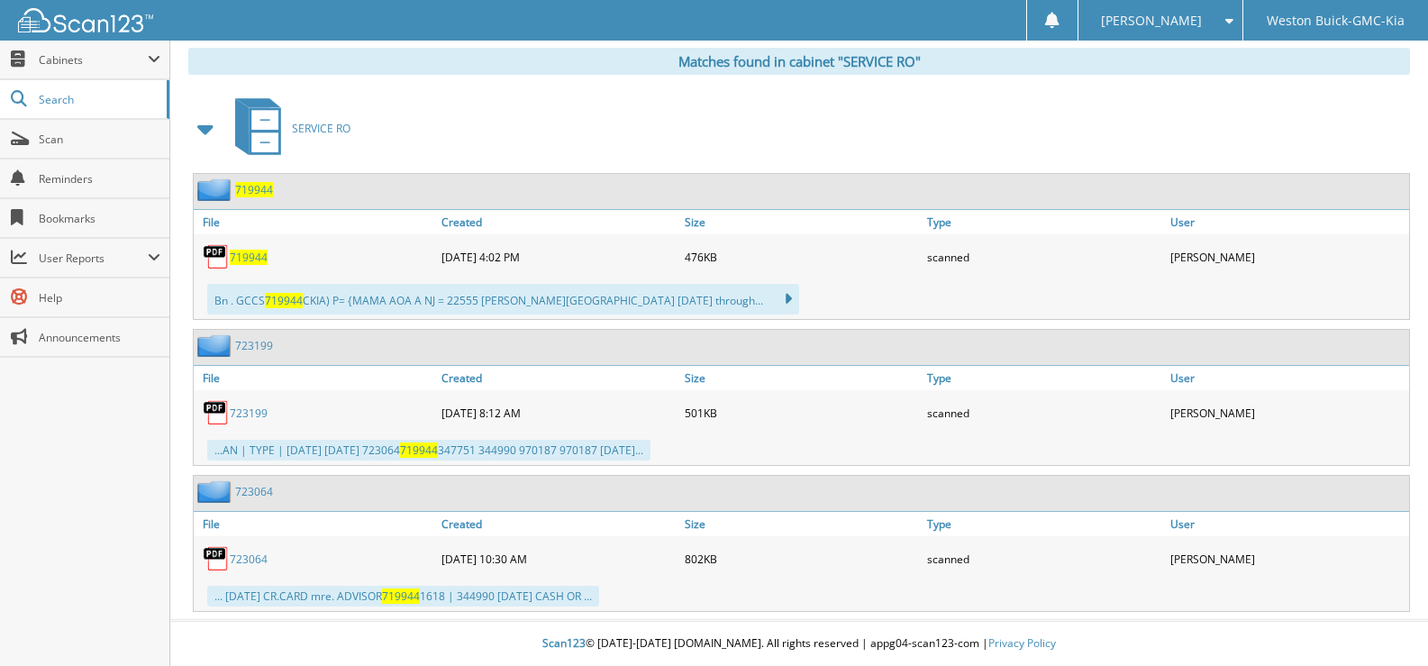
scroll to position [743, 0]
click at [249, 252] on span "719944" at bounding box center [249, 257] width 38 height 15
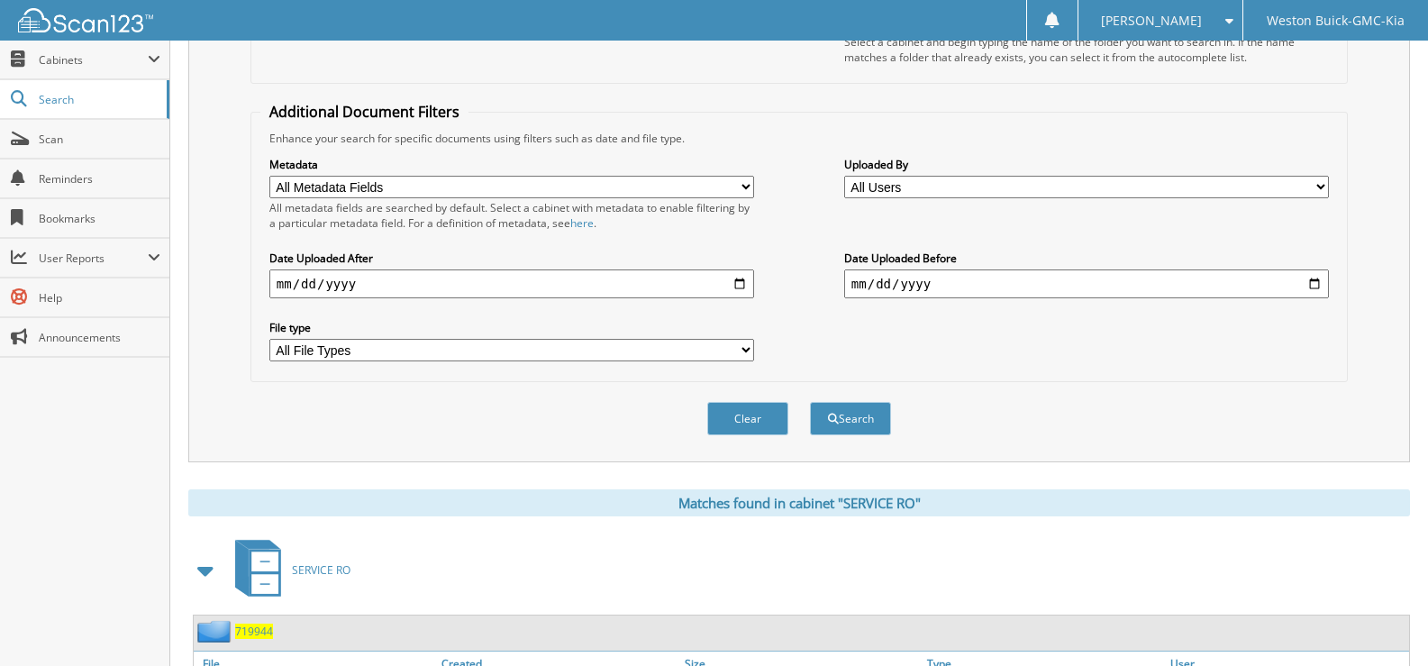
scroll to position [293, 0]
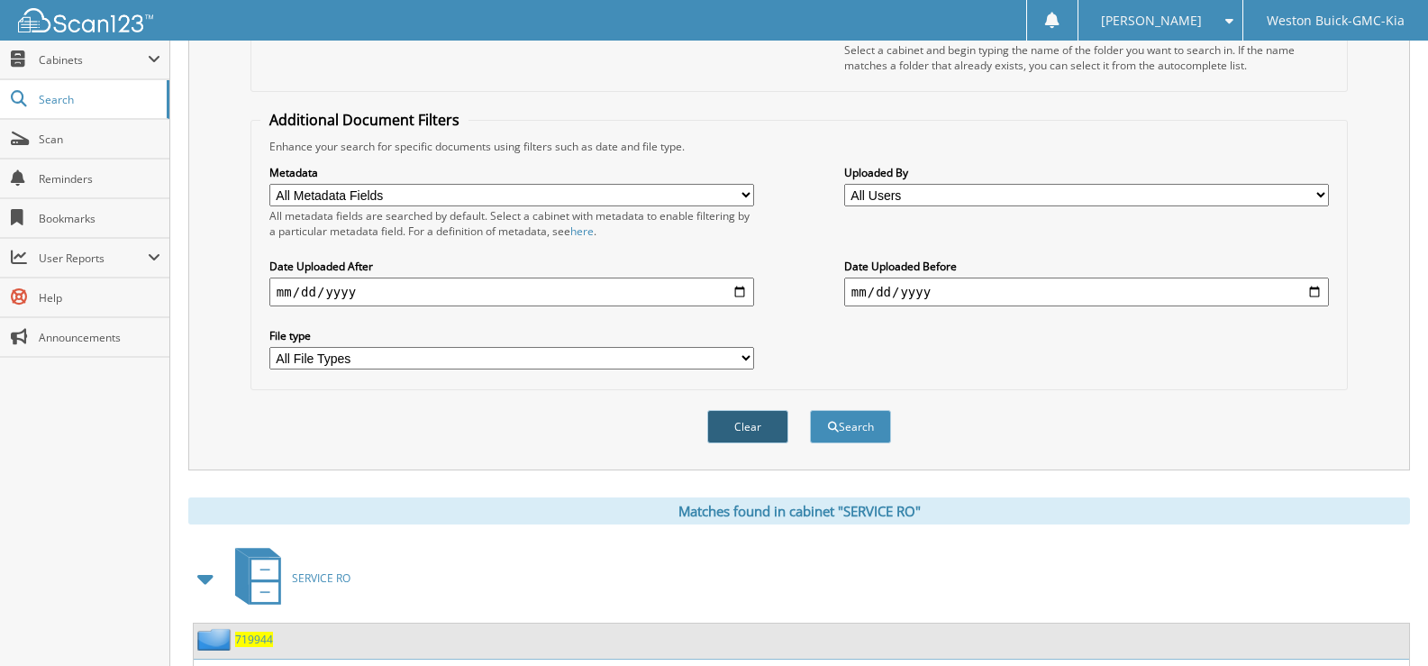
click at [753, 429] on button "Clear" at bounding box center [747, 426] width 81 height 33
select select
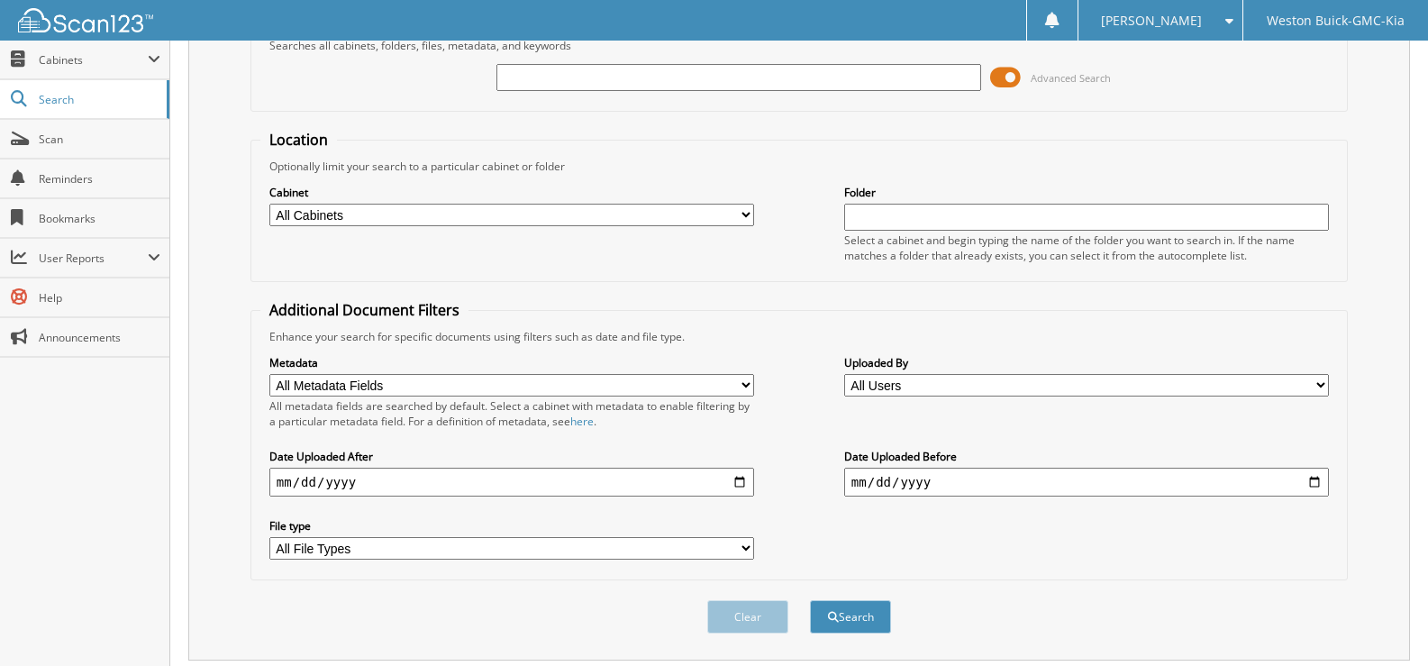
scroll to position [0, 0]
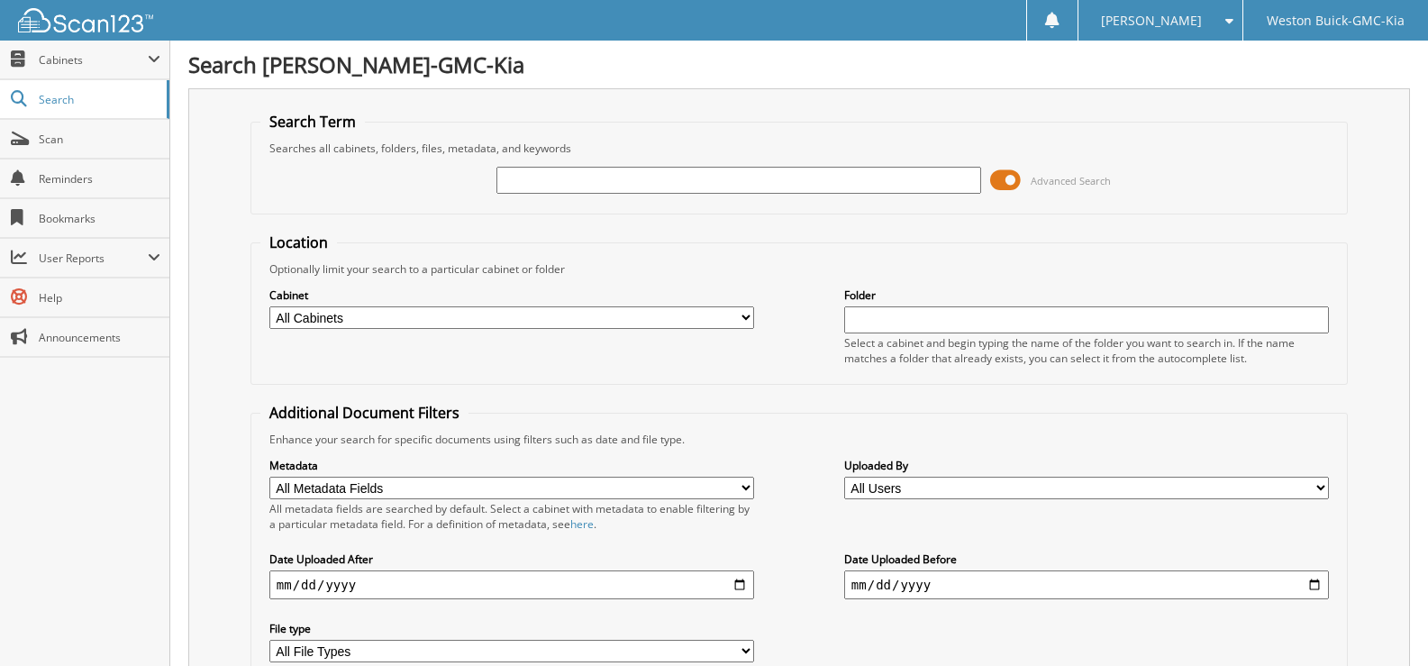
click at [560, 178] on input "text" at bounding box center [738, 180] width 485 height 27
type input "719966"
click at [358, 320] on select "All Cabinets ACCOUNTS PAYABLE DEAD DEALS PARTS INVOICE RESERVES SERVICE CONTRAC…" at bounding box center [511, 317] width 485 height 23
select select "4413"
click at [269, 306] on select "All Cabinets ACCOUNTS PAYABLE DEAD DEALS PARTS INVOICE RESERVES SERVICE CONTRAC…" at bounding box center [511, 317] width 485 height 23
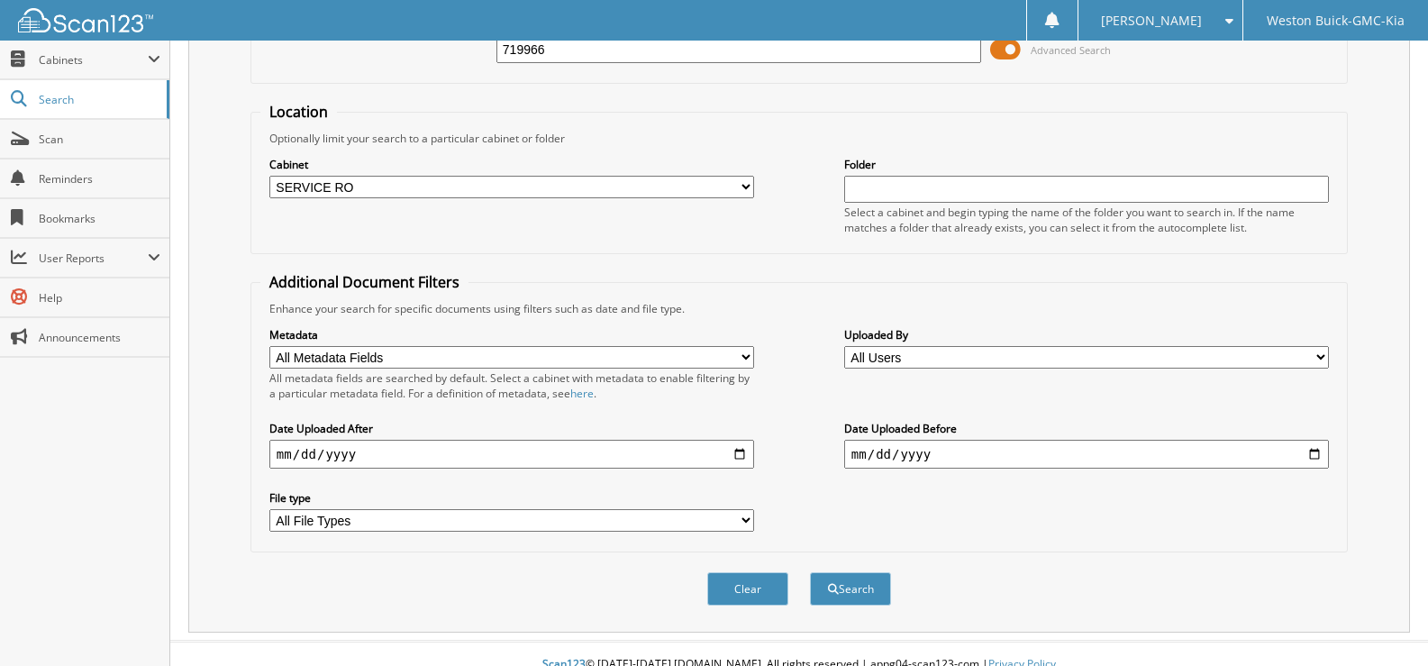
scroll to position [152, 0]
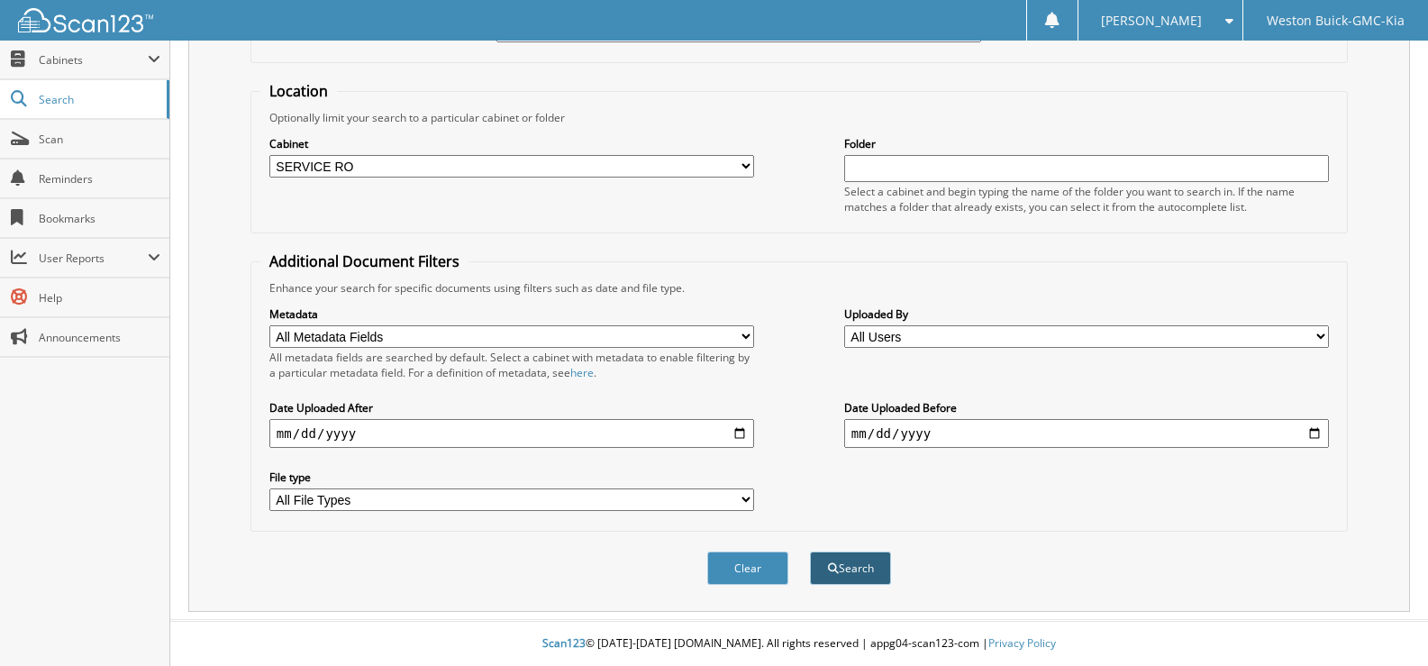
click at [812, 569] on button "Search" at bounding box center [850, 567] width 81 height 33
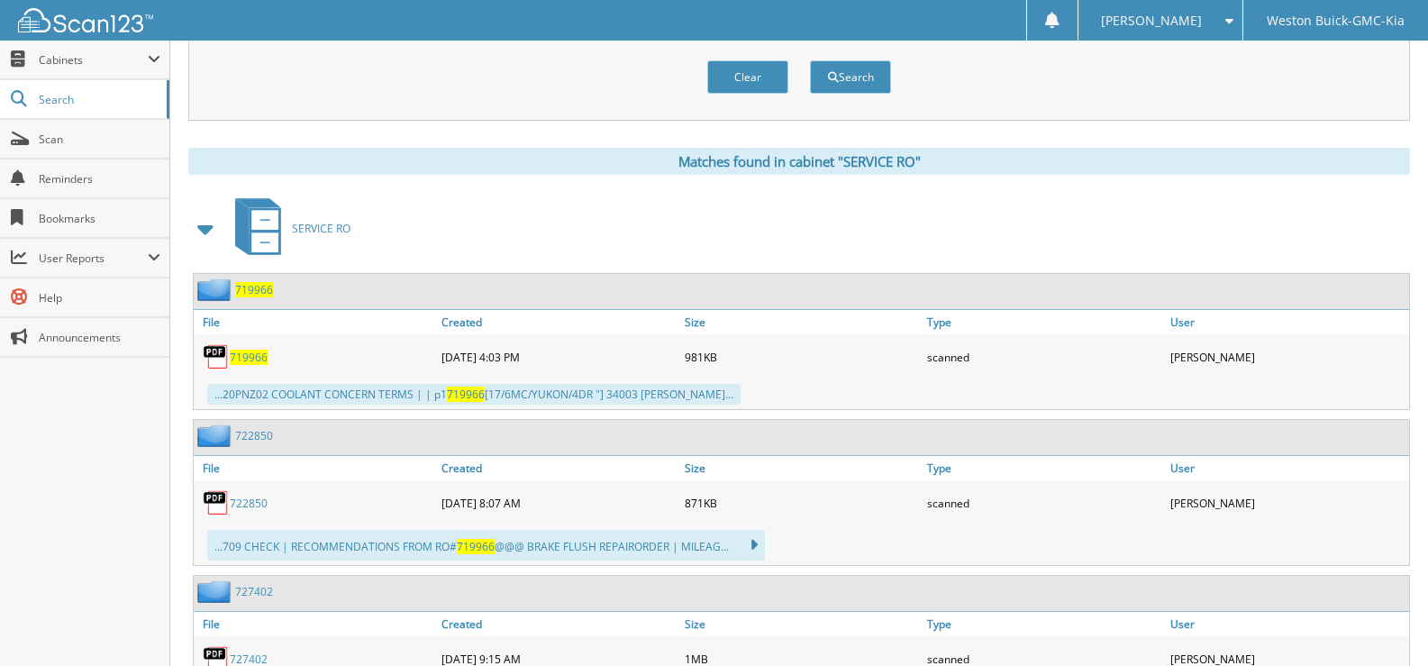
scroll to position [721, 0]
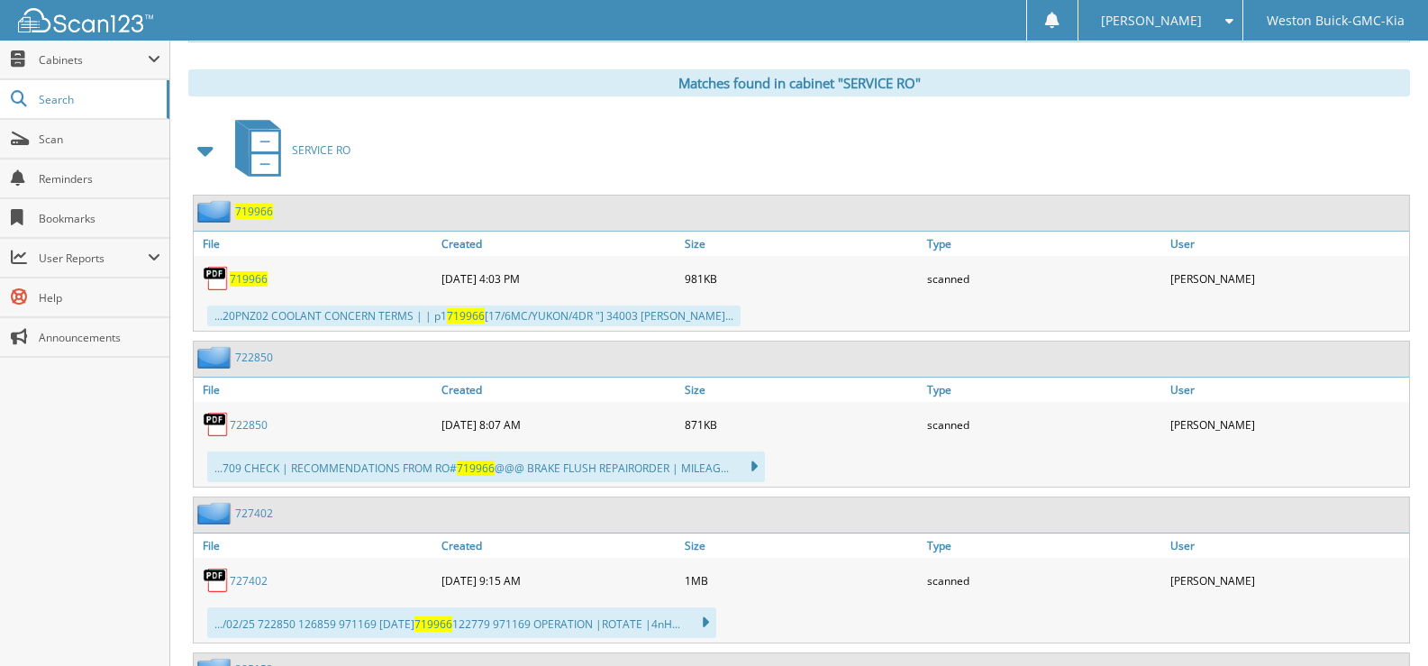
click at [258, 281] on span "719966" at bounding box center [249, 278] width 38 height 15
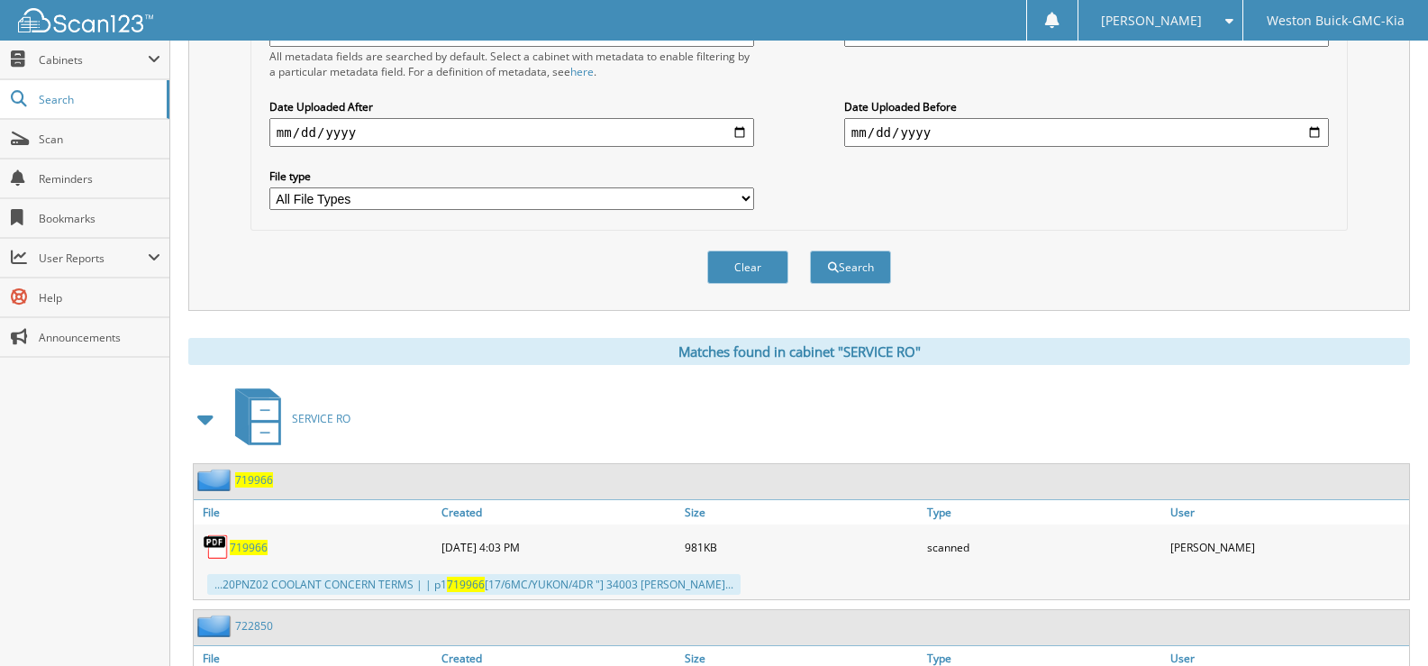
scroll to position [450, 0]
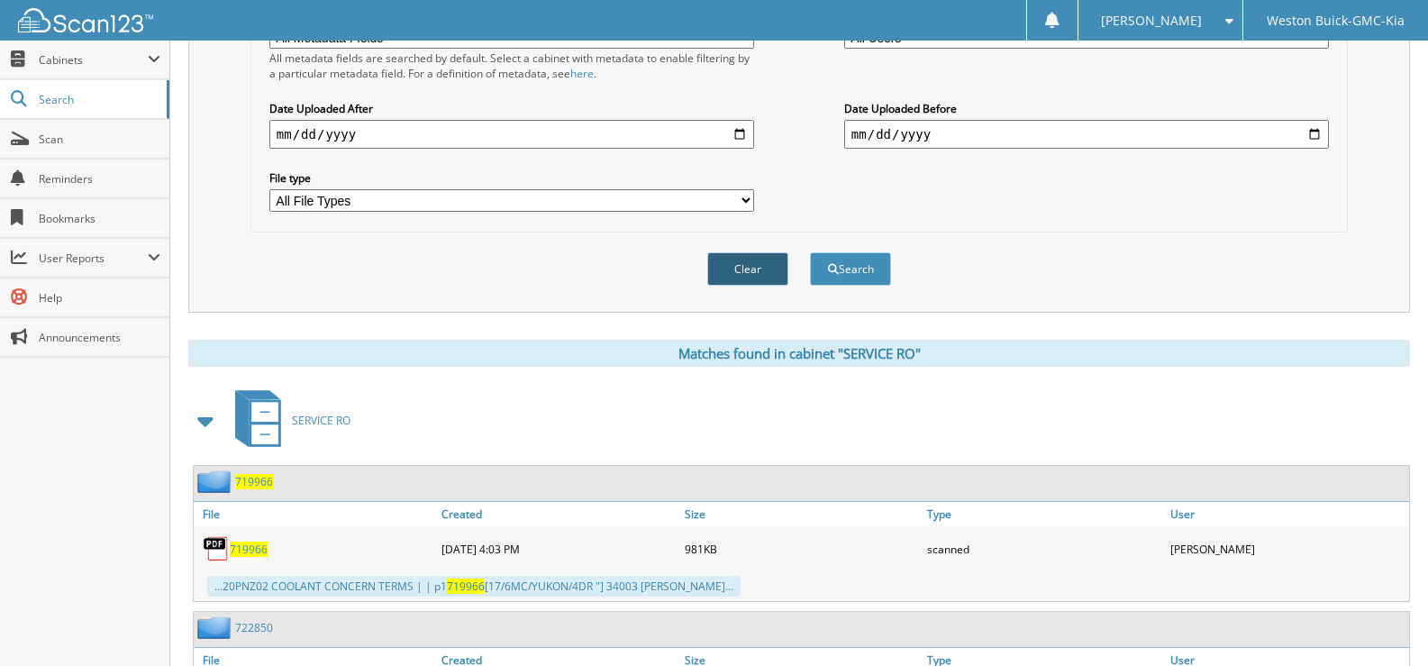
click at [759, 268] on button "Clear" at bounding box center [747, 268] width 81 height 33
select select
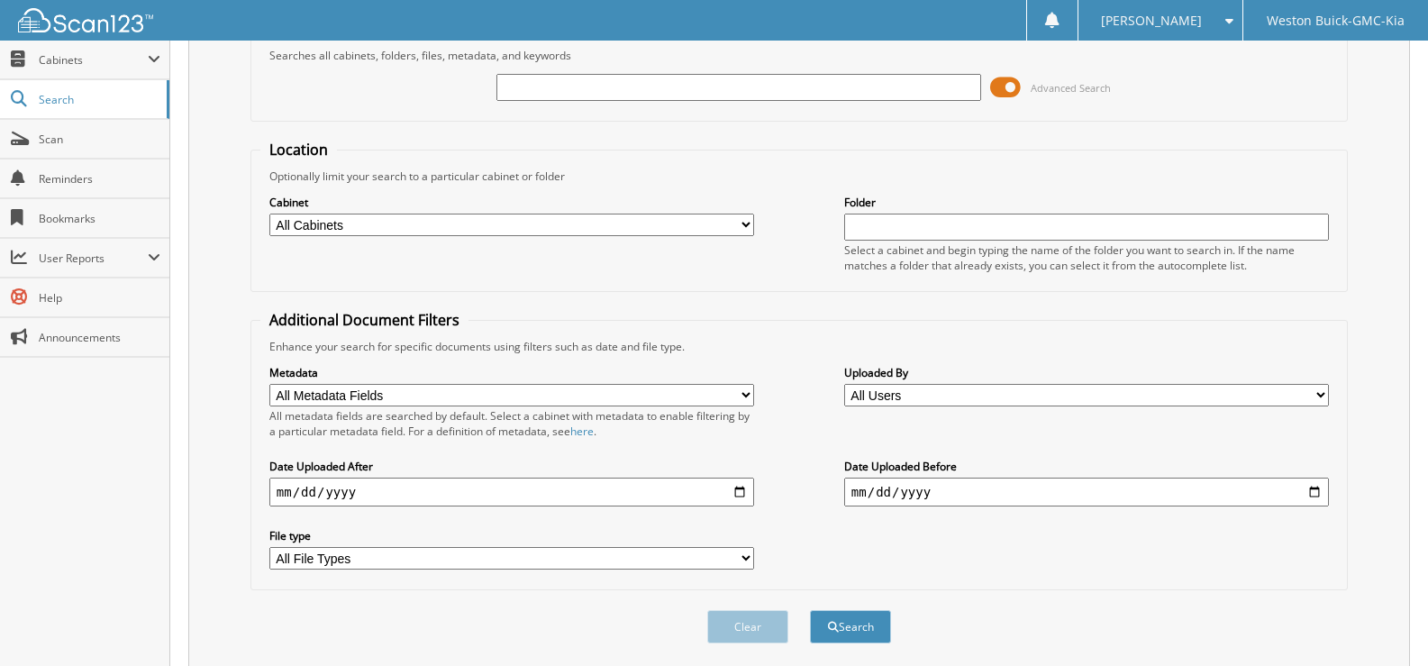
scroll to position [62, 0]
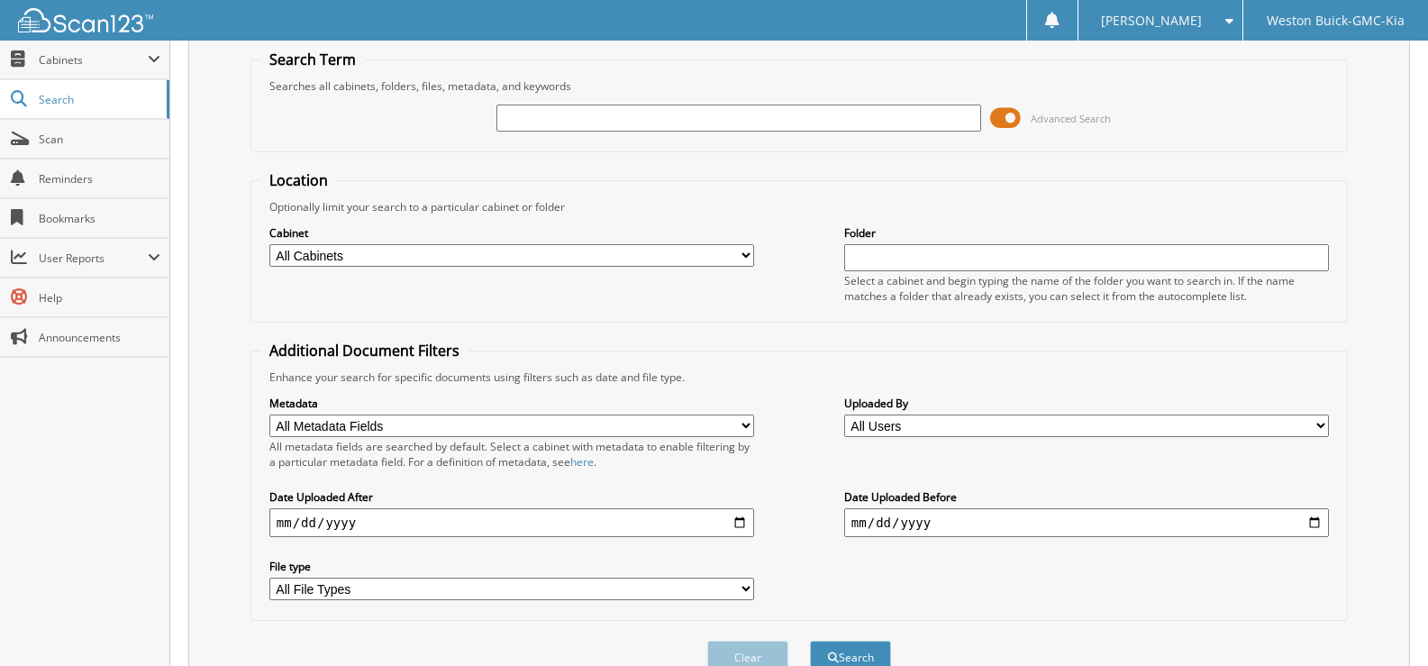
click at [552, 115] on input "text" at bounding box center [738, 117] width 485 height 27
type input "719978"
click at [748, 259] on select "All Cabinets ACCOUNTS PAYABLE DEAD DEALS PARTS INVOICE RESERVES SERVICE CONTRAC…" at bounding box center [511, 255] width 485 height 23
select select "4413"
click at [269, 244] on select "All Cabinets ACCOUNTS PAYABLE DEAD DEALS PARTS INVOICE RESERVES SERVICE CONTRAC…" at bounding box center [511, 255] width 485 height 23
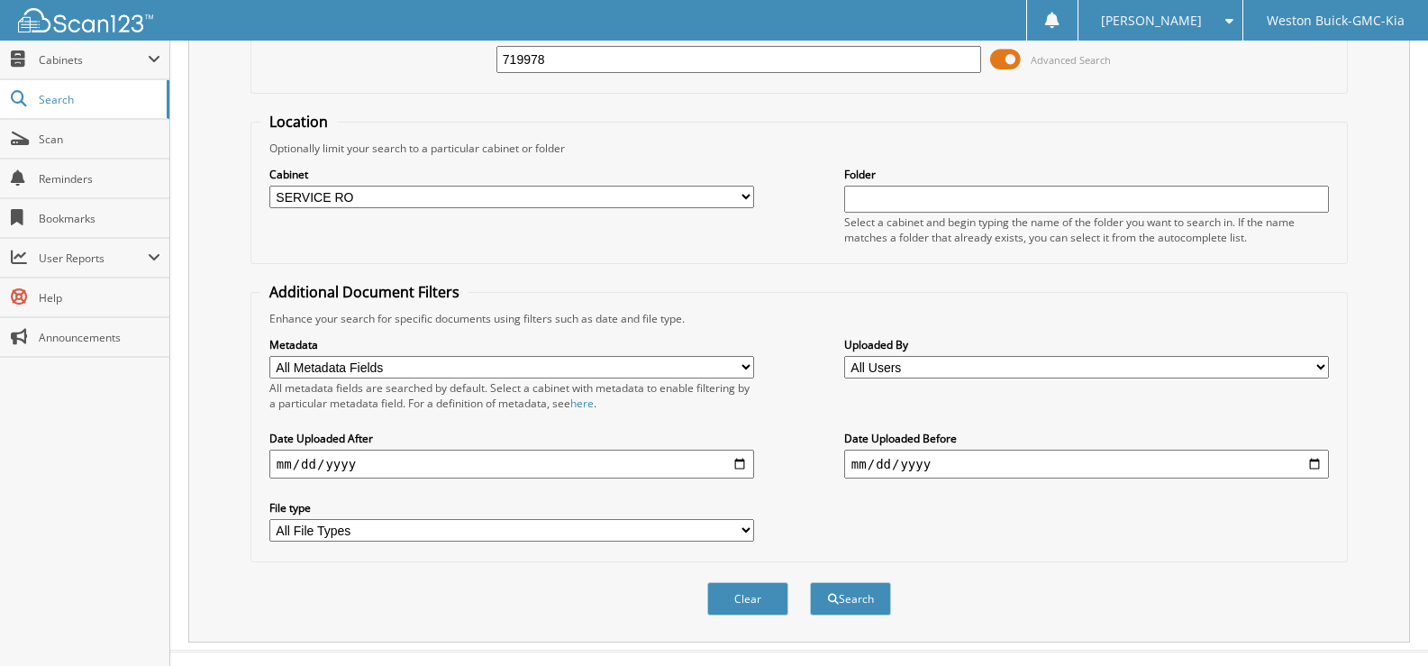
scroll to position [152, 0]
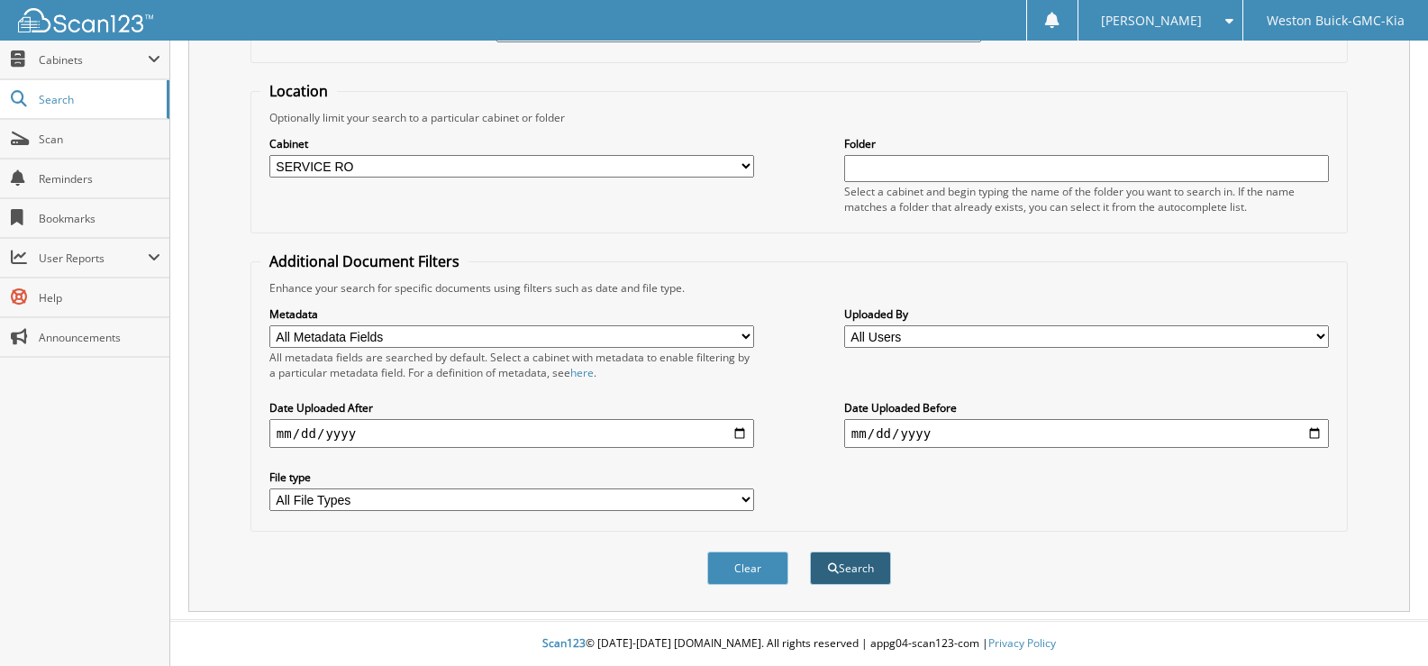
click at [849, 575] on button "Search" at bounding box center [850, 567] width 81 height 33
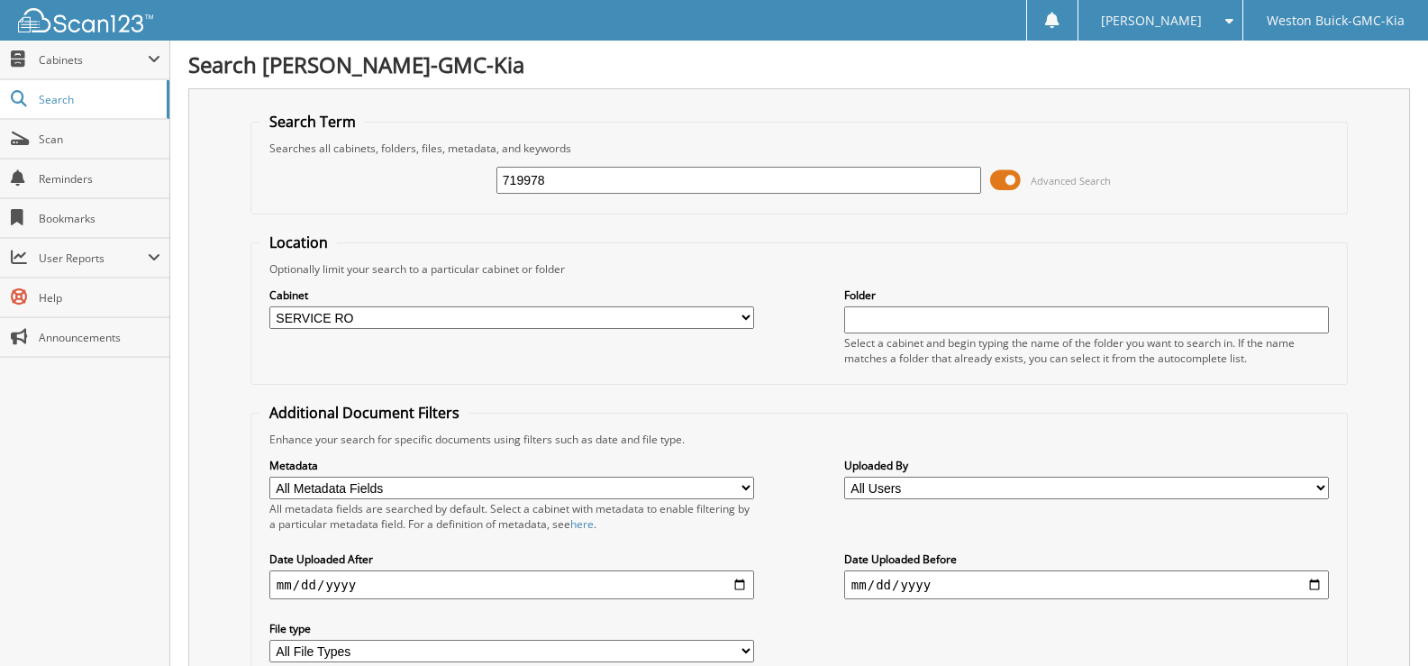
click at [742, 319] on select "All Cabinets ACCOUNTS PAYABLE DEAD DEALS PARTS INVOICE RESERVES SERVICE CONTRAC…" at bounding box center [511, 317] width 485 height 23
click at [269, 306] on select "All Cabinets ACCOUNTS PAYABLE DEAD DEALS PARTS INVOICE RESERVES SERVICE CONTRAC…" at bounding box center [511, 317] width 485 height 23
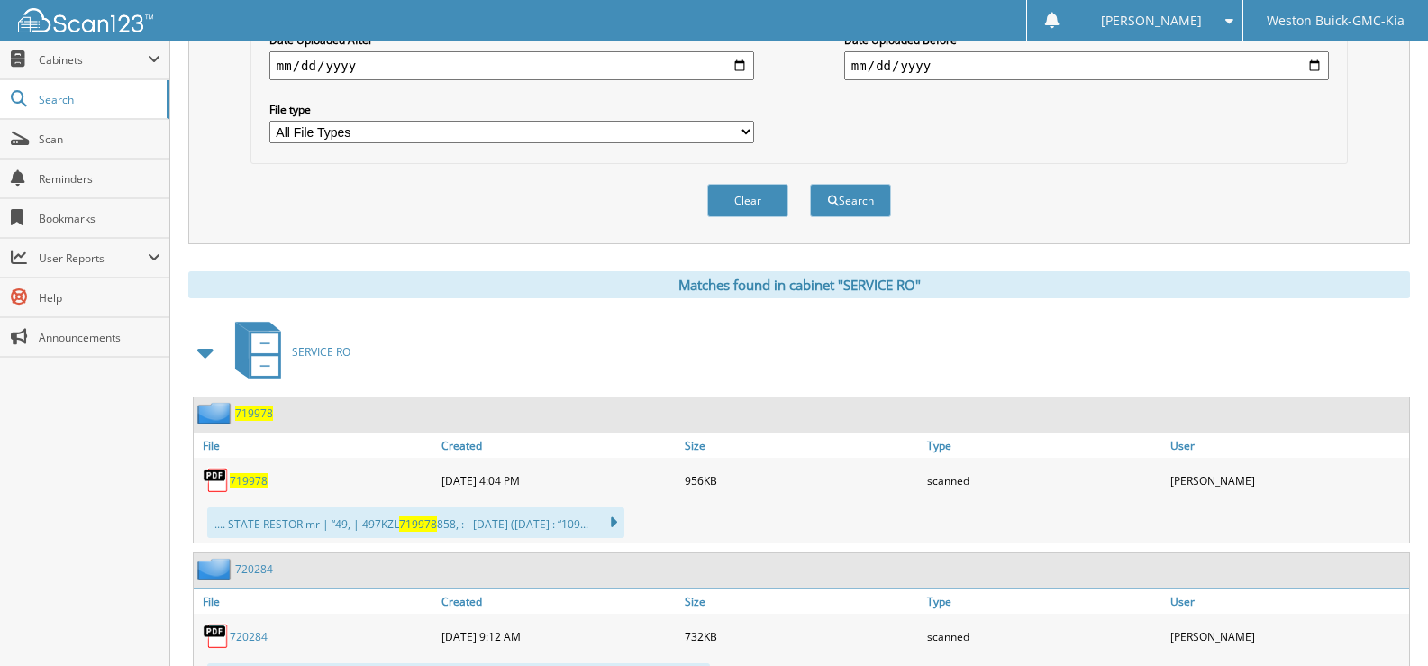
scroll to position [540, 0]
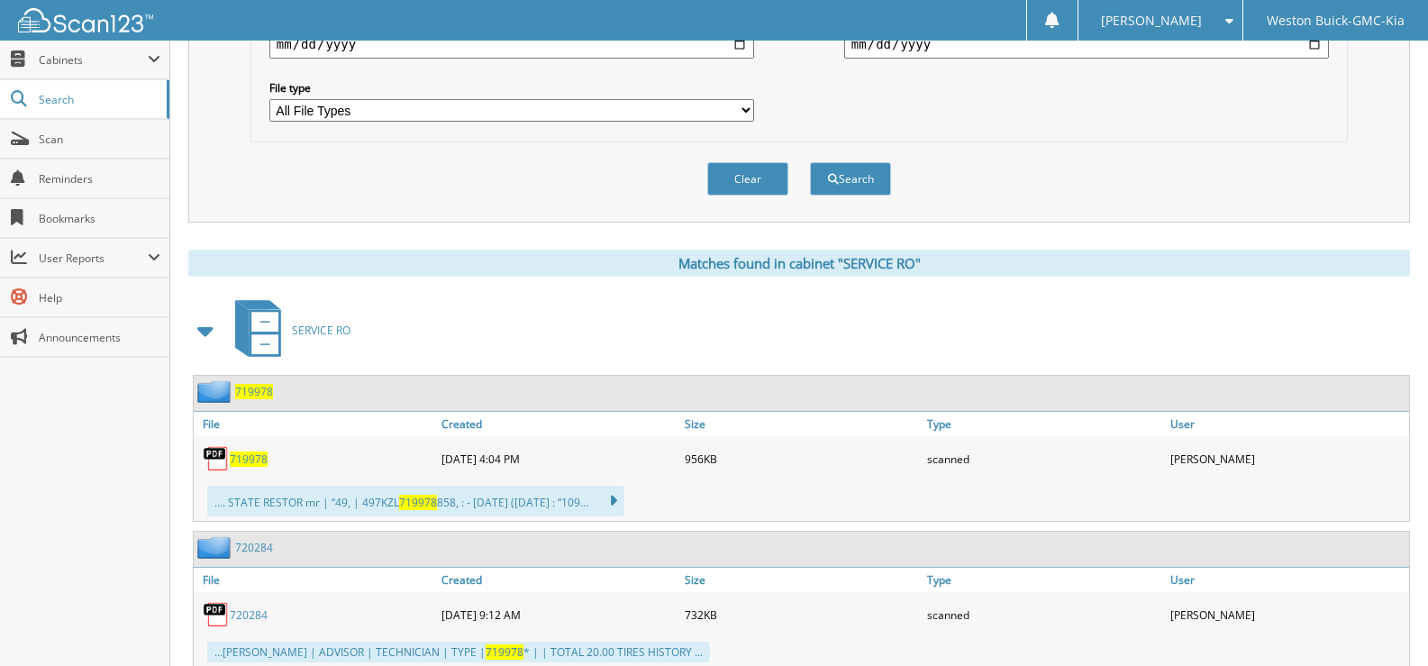
click at [259, 456] on span "719978" at bounding box center [249, 458] width 38 height 15
click at [741, 183] on button "Clear" at bounding box center [747, 178] width 81 height 33
select select
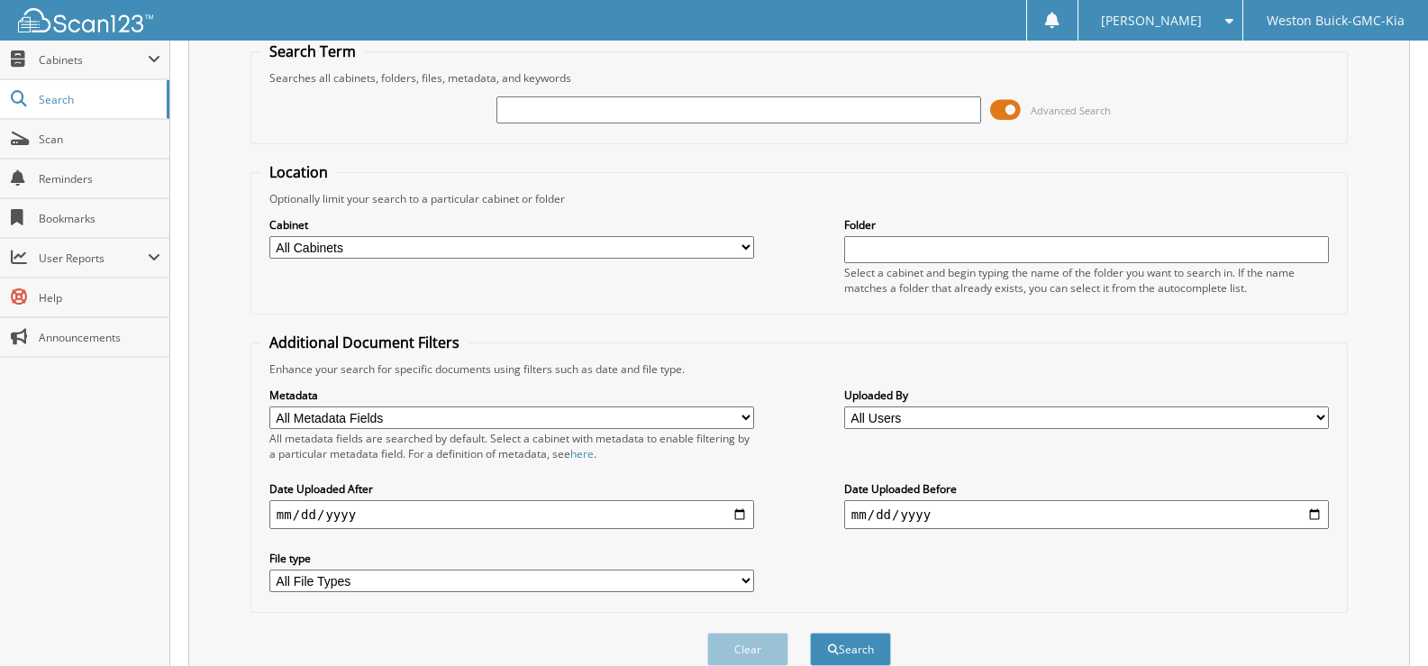
scroll to position [0, 0]
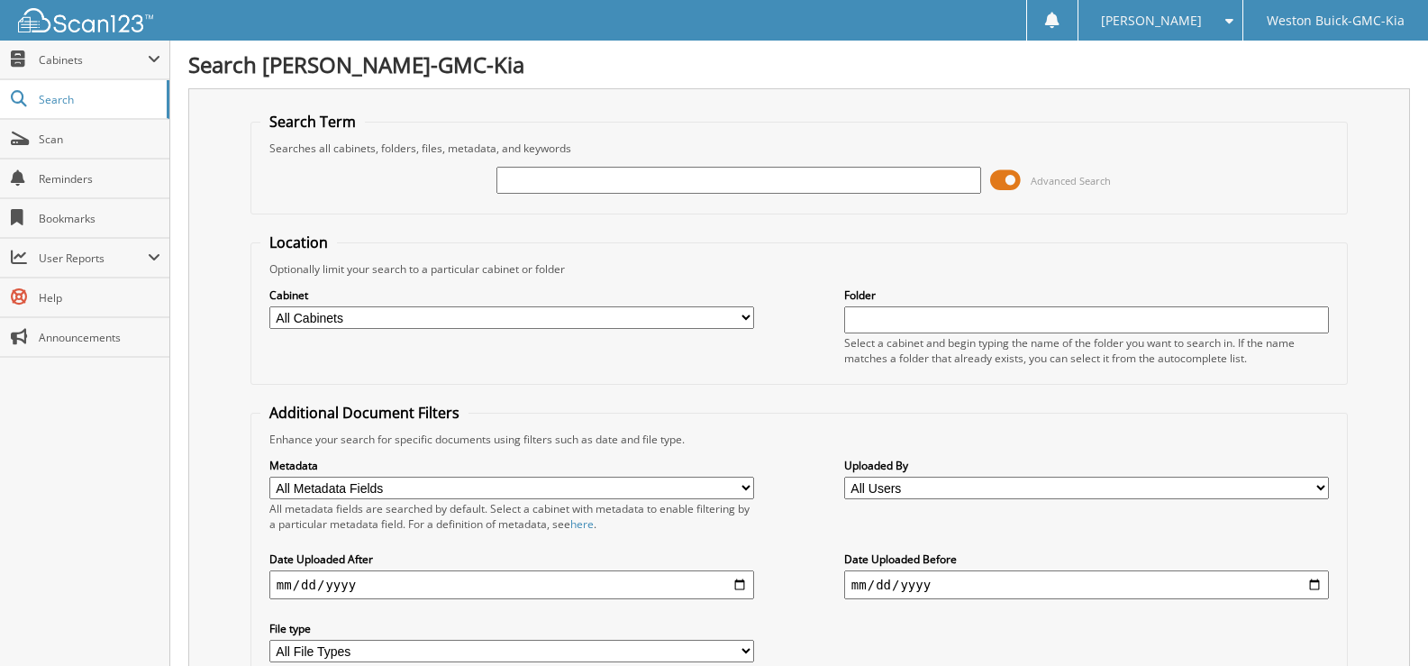
click at [524, 183] on input "text" at bounding box center [738, 180] width 485 height 27
type input "719999"
click at [746, 316] on select "All Cabinets ACCOUNTS PAYABLE DEAD DEALS PARTS INVOICE RESERVES SERVICE CONTRAC…" at bounding box center [511, 317] width 485 height 23
select select "4413"
click at [269, 306] on select "All Cabinets ACCOUNTS PAYABLE DEAD DEALS PARTS INVOICE RESERVES SERVICE CONTRAC…" at bounding box center [511, 317] width 485 height 23
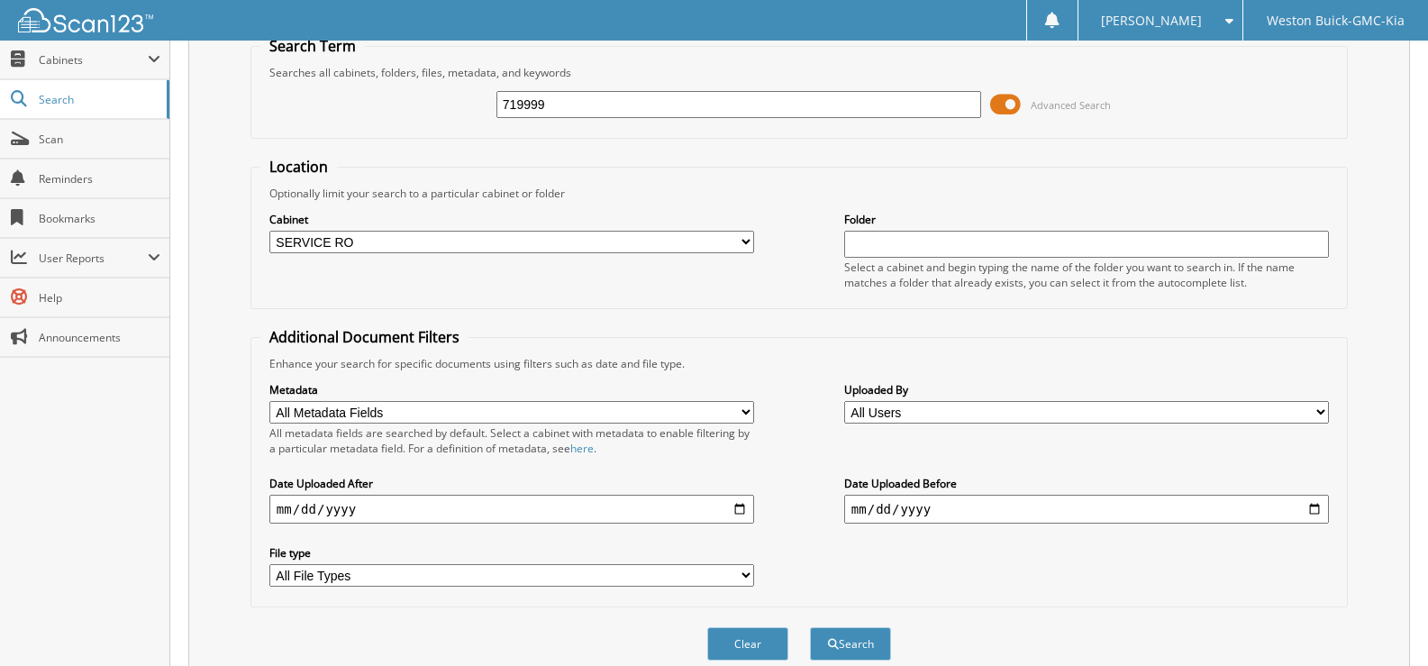
scroll to position [152, 0]
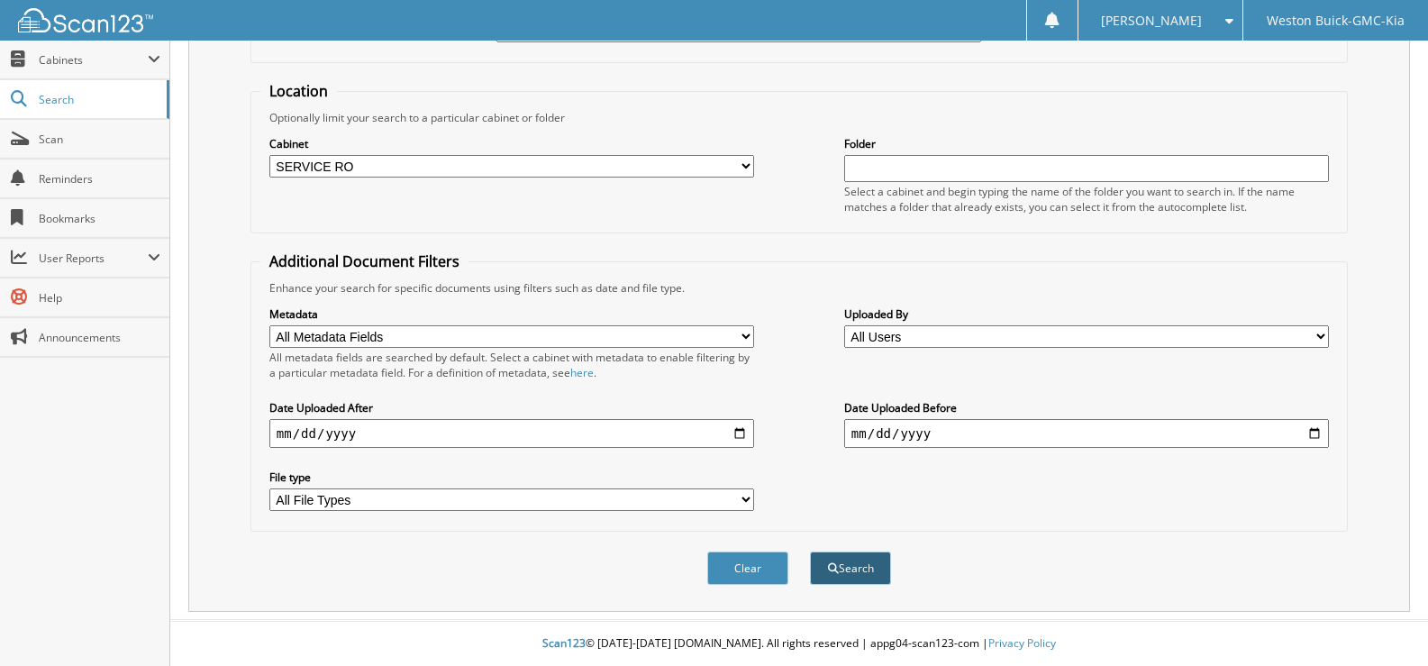
click at [854, 573] on button "Search" at bounding box center [850, 567] width 81 height 33
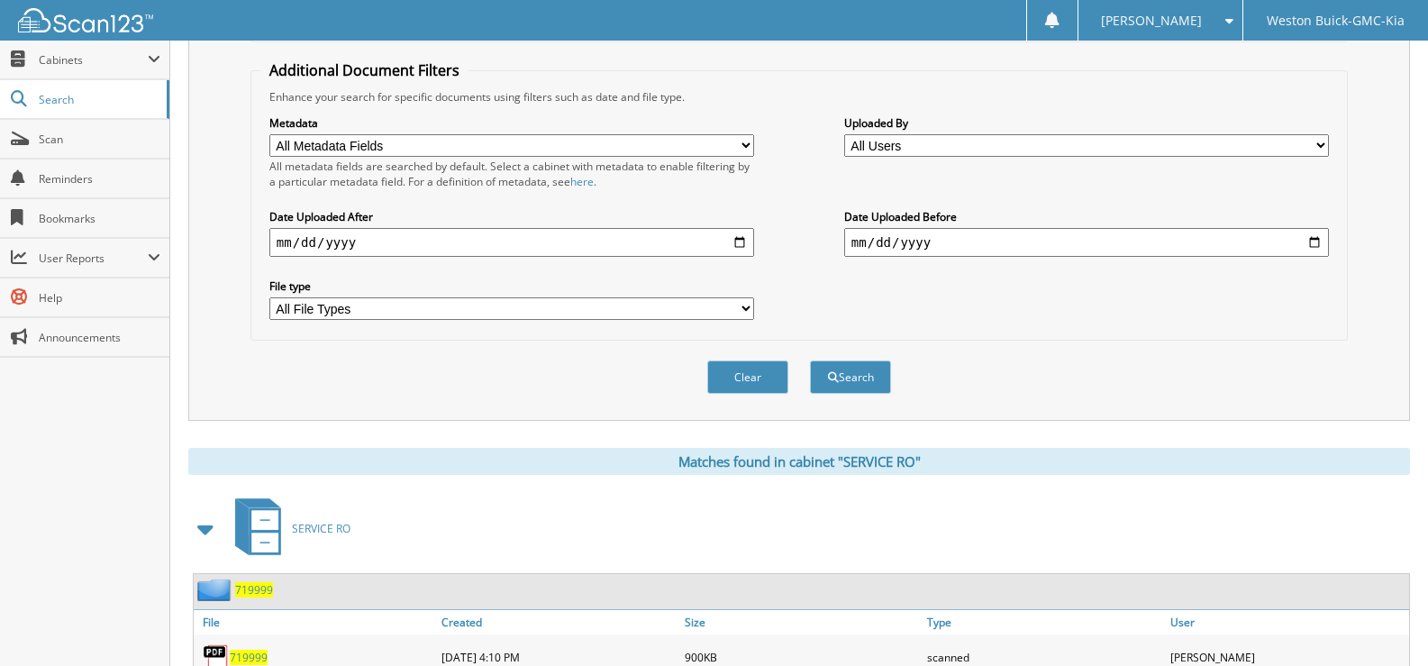
scroll to position [450, 0]
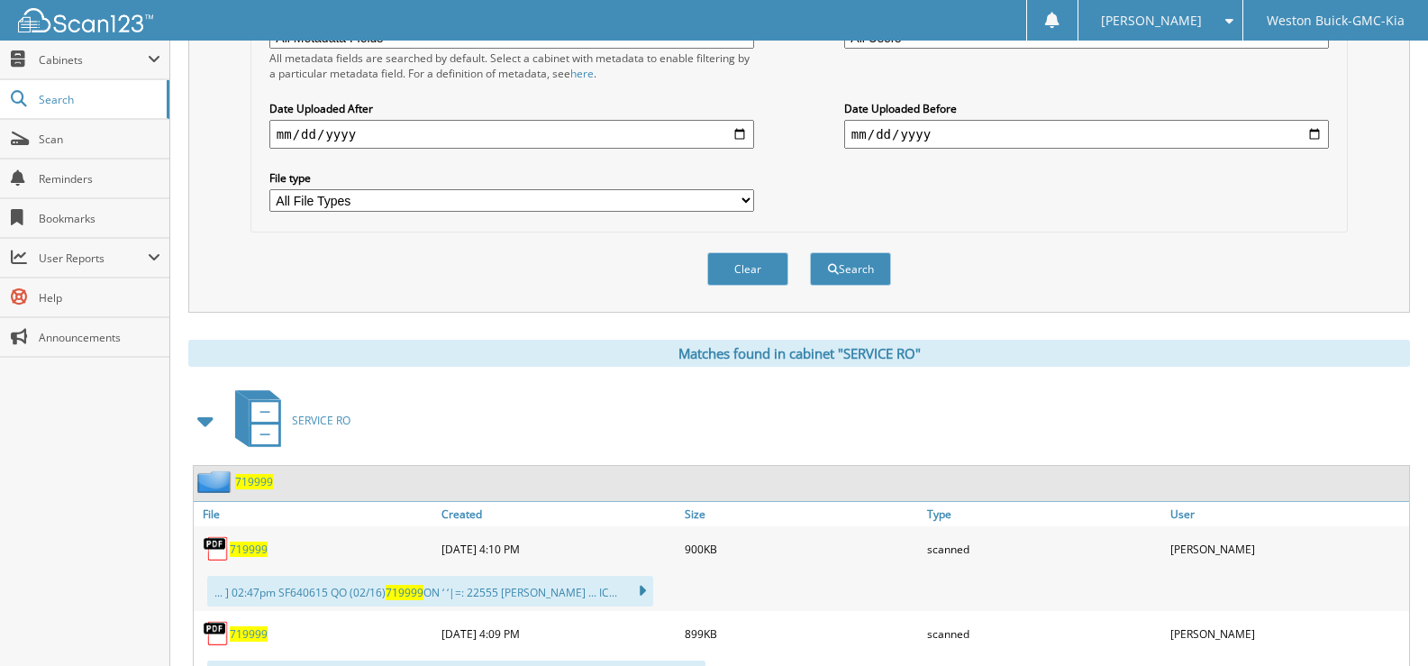
click at [249, 551] on span "719999" at bounding box center [249, 548] width 38 height 15
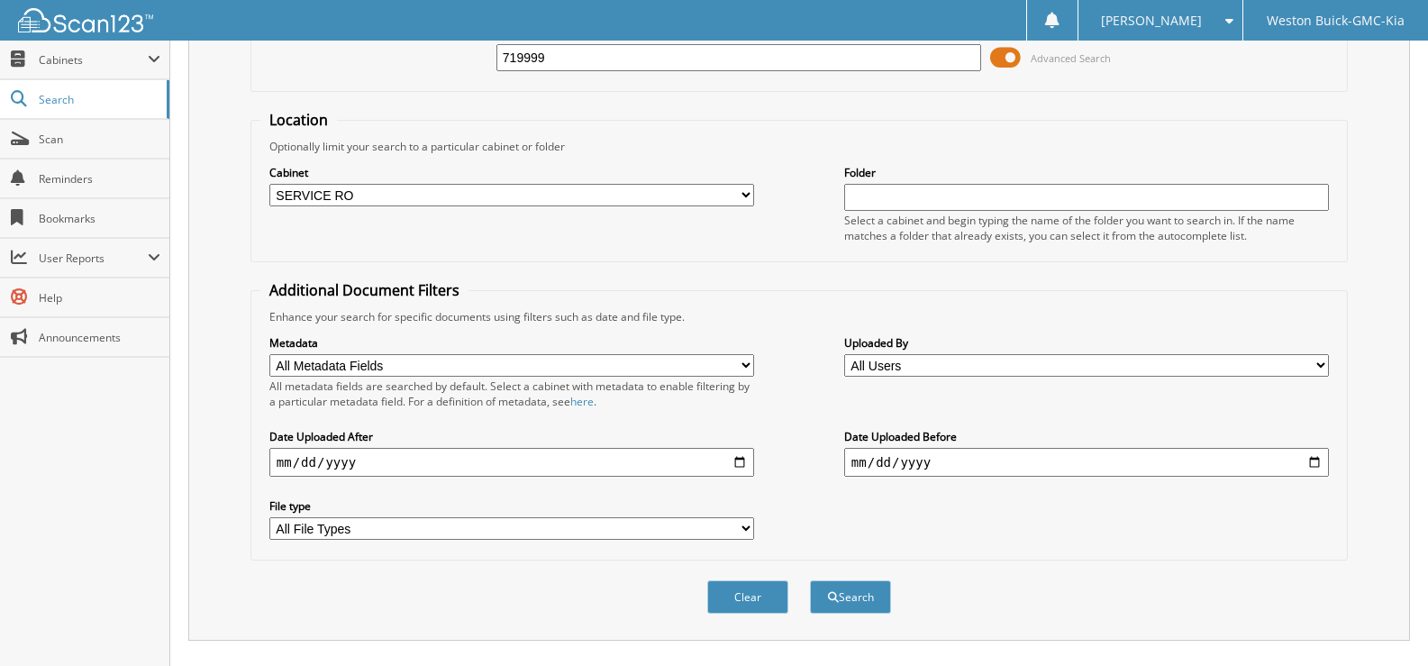
scroll to position [360, 0]
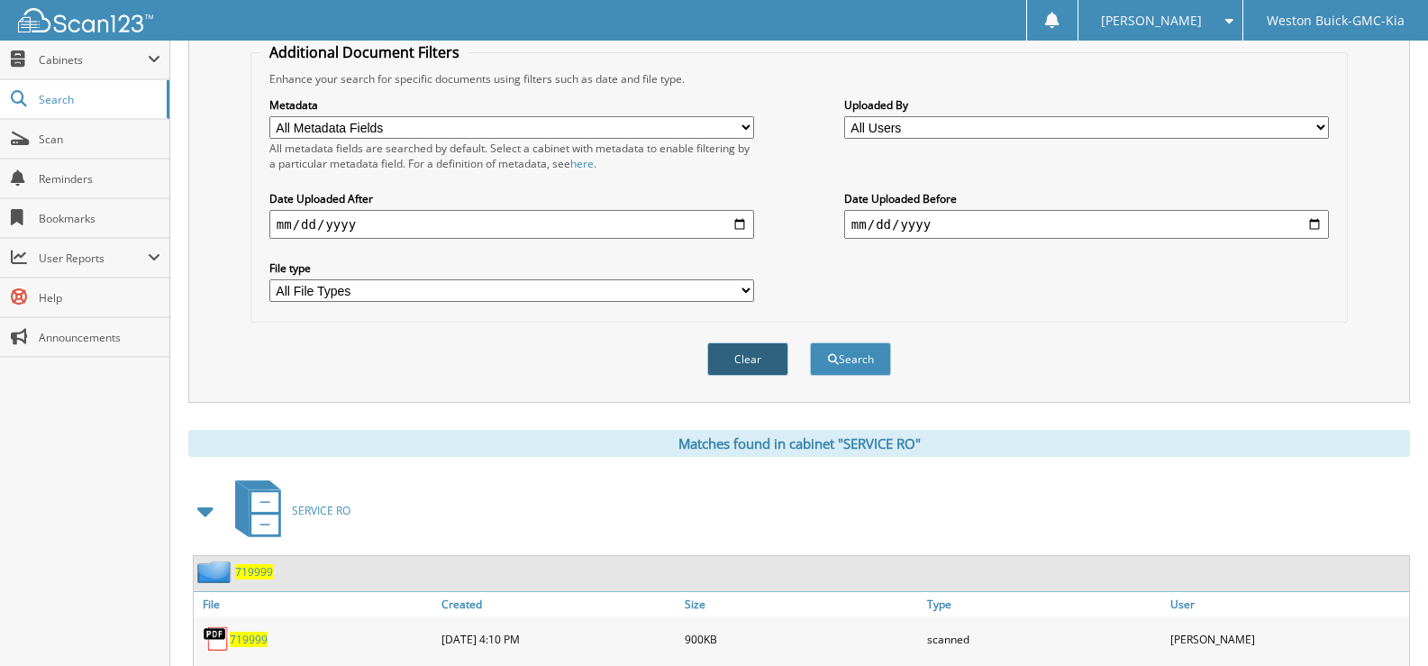
click at [732, 357] on button "Clear" at bounding box center [747, 358] width 81 height 33
select select
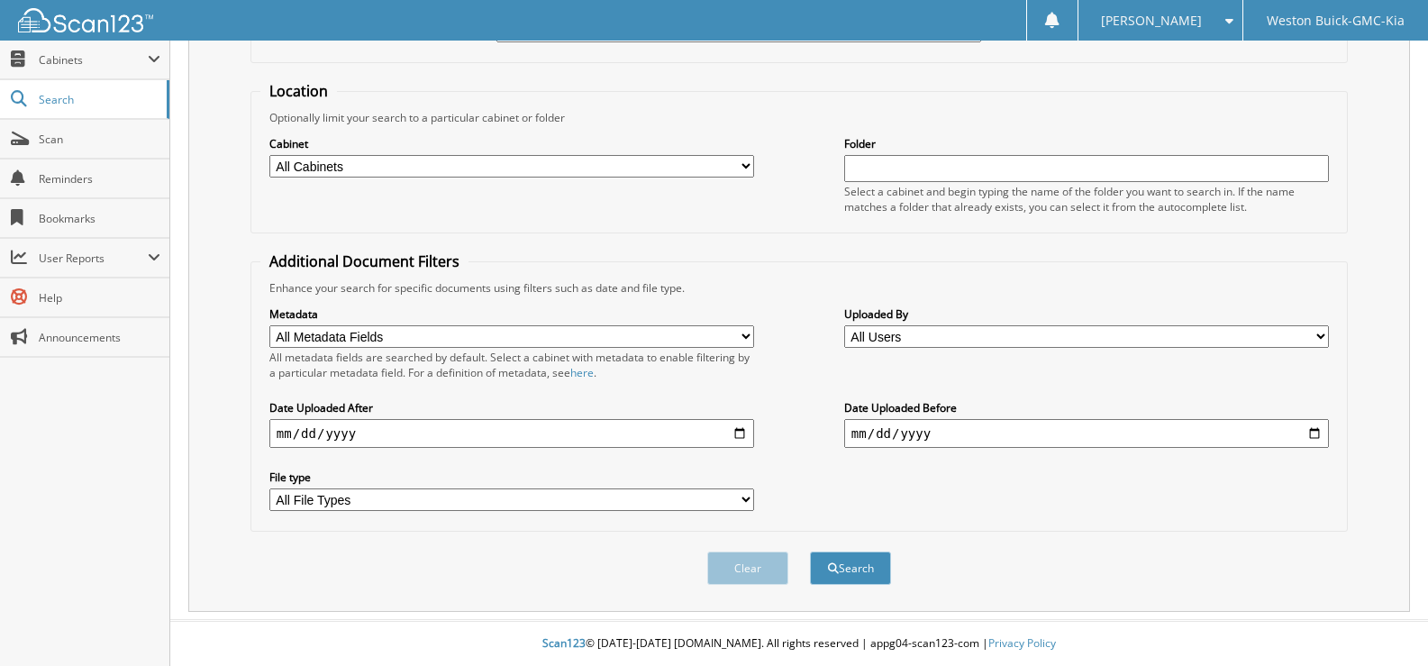
scroll to position [0, 0]
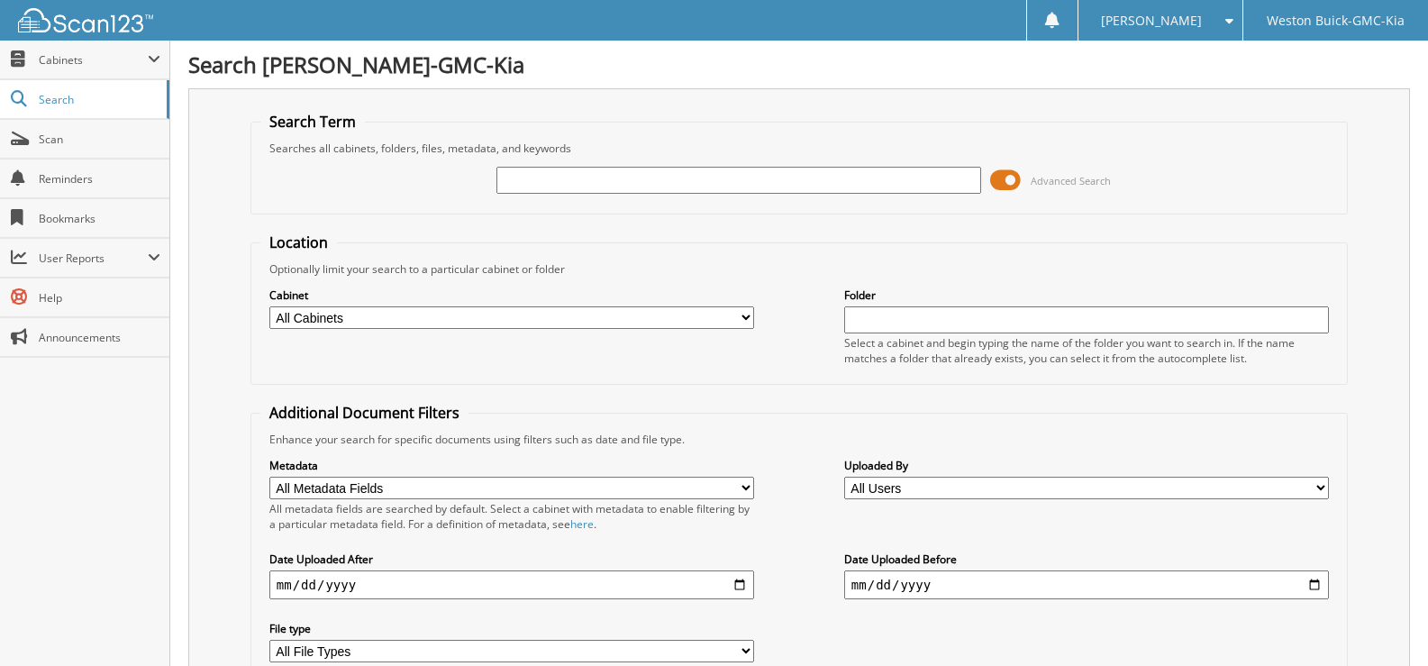
click at [528, 167] on input "text" at bounding box center [738, 180] width 485 height 27
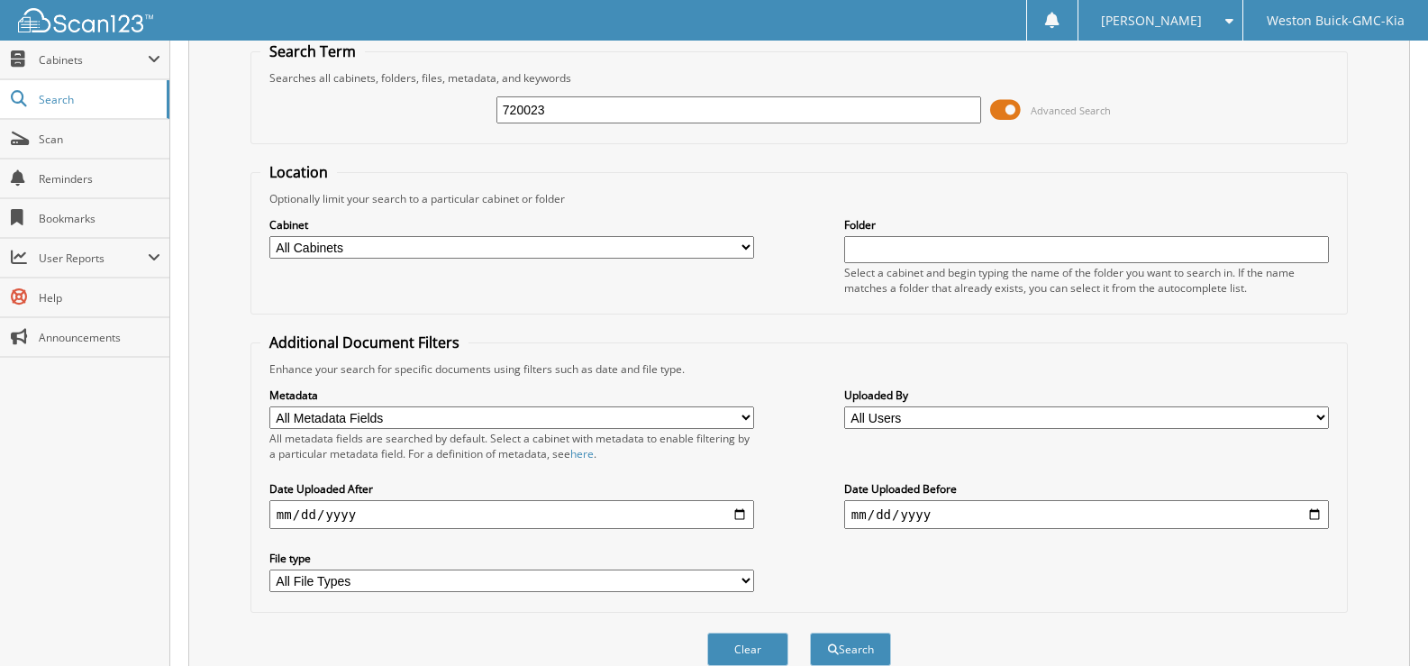
scroll to position [152, 0]
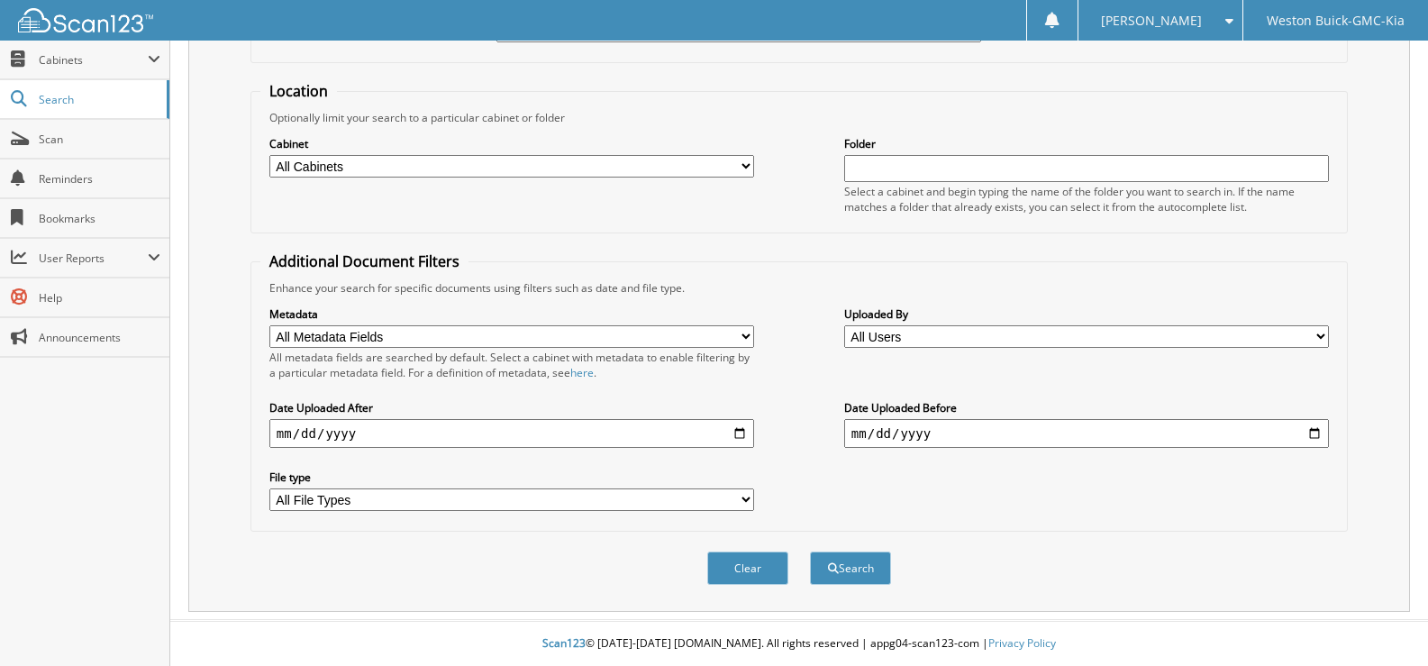
type input "720023"
click at [404, 150] on label "Cabinet" at bounding box center [511, 143] width 485 height 15
drag, startPoint x: 400, startPoint y: 169, endPoint x: 413, endPoint y: 172, distance: 13.8
click at [404, 170] on select "All Cabinets ACCOUNTS PAYABLE DEAD DEALS PARTS INVOICE RESERVES SERVICE CONTRAC…" at bounding box center [511, 166] width 485 height 23
select select "4413"
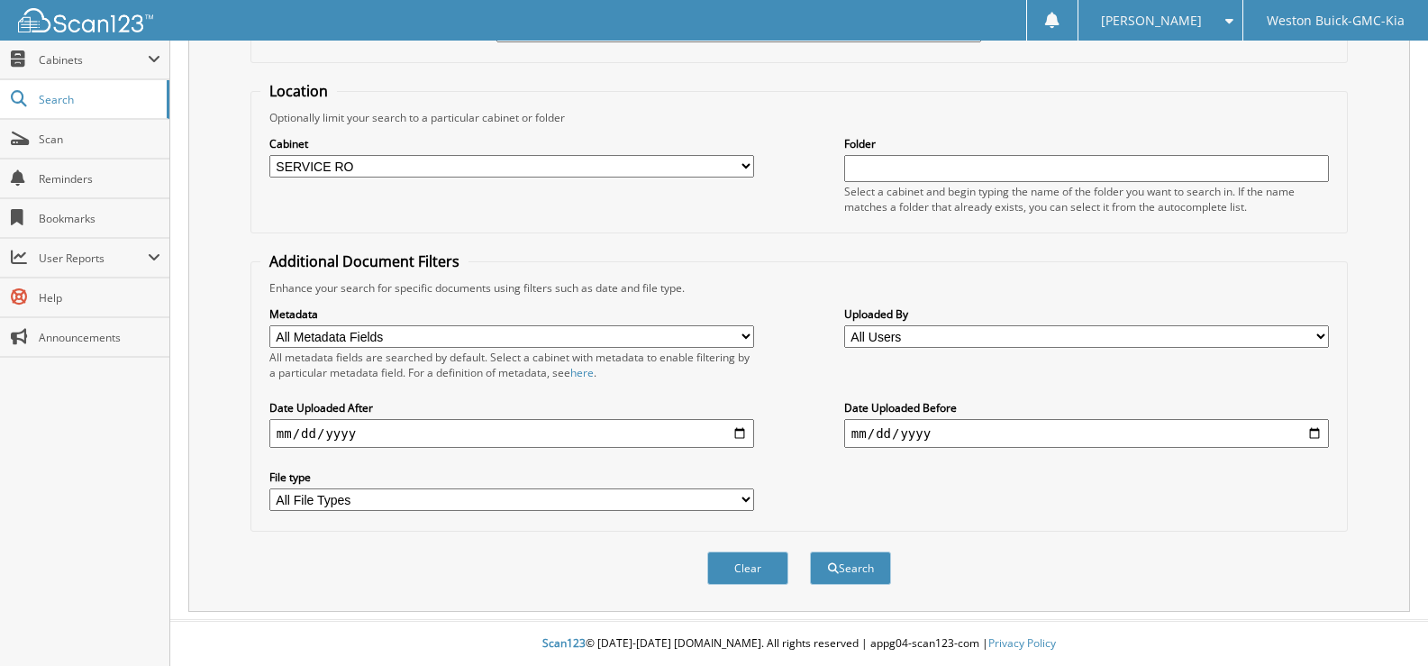
click at [269, 155] on select "All Cabinets ACCOUNTS PAYABLE DEAD DEALS PARTS INVOICE RESERVES SERVICE CONTRAC…" at bounding box center [511, 166] width 485 height 23
click at [858, 573] on button "Search" at bounding box center [850, 567] width 81 height 33
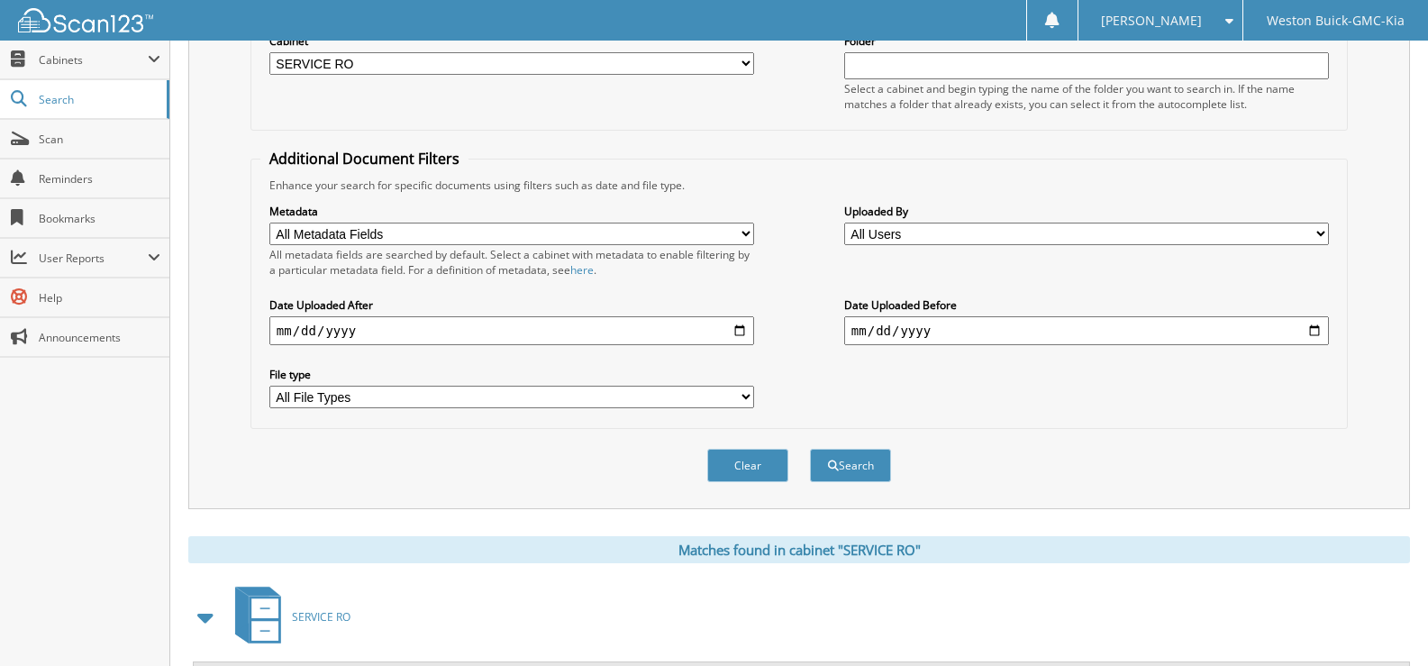
scroll to position [270, 0]
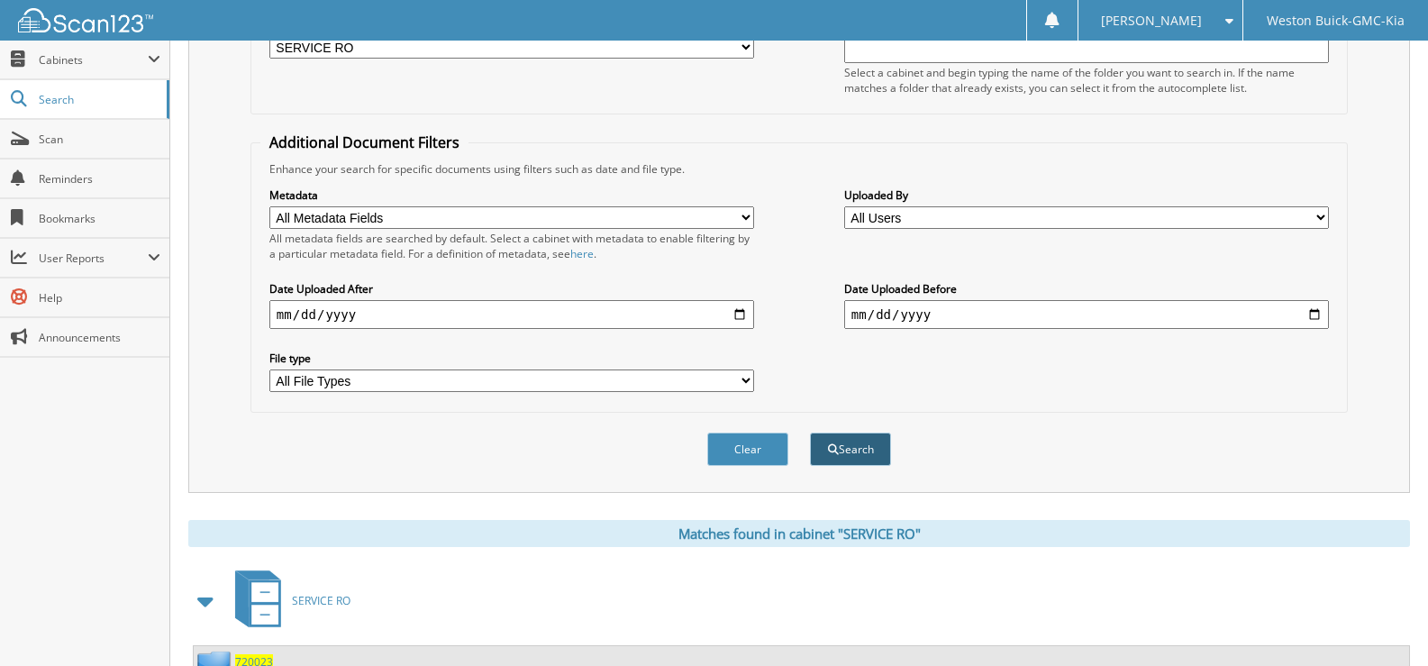
click at [870, 441] on button "Search" at bounding box center [850, 448] width 81 height 33
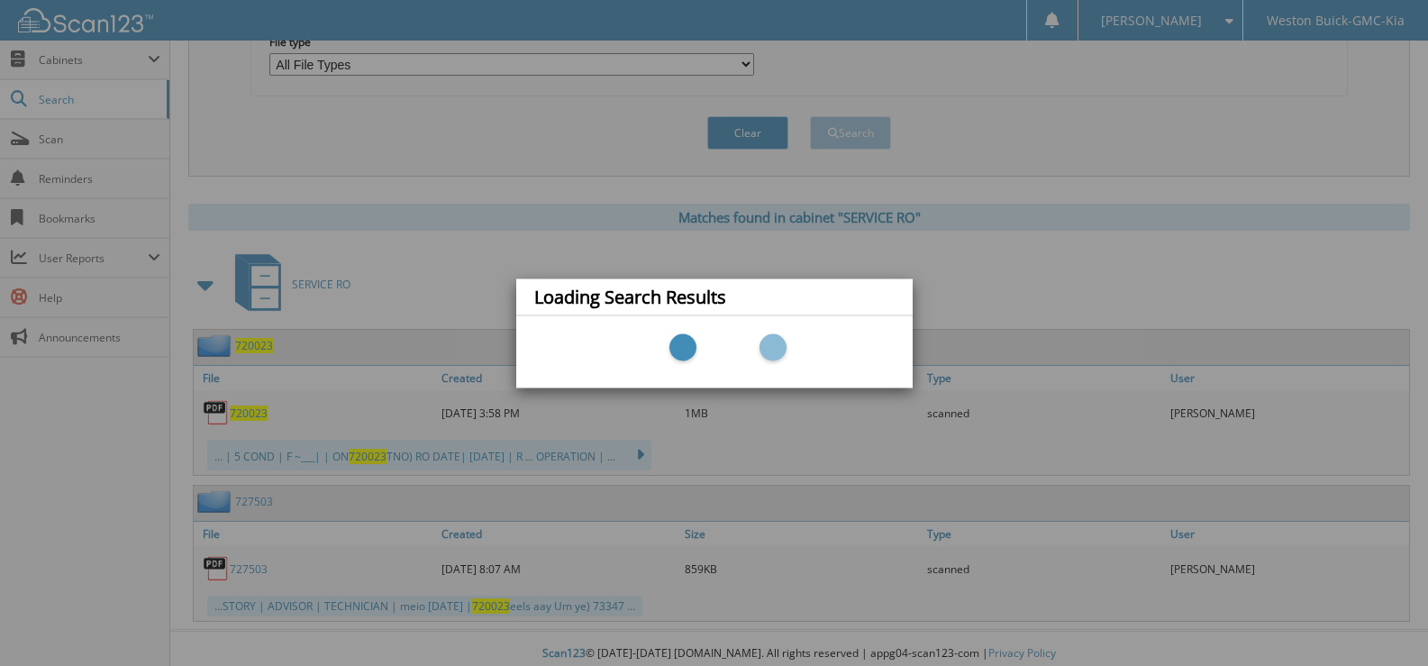
scroll to position [597, 0]
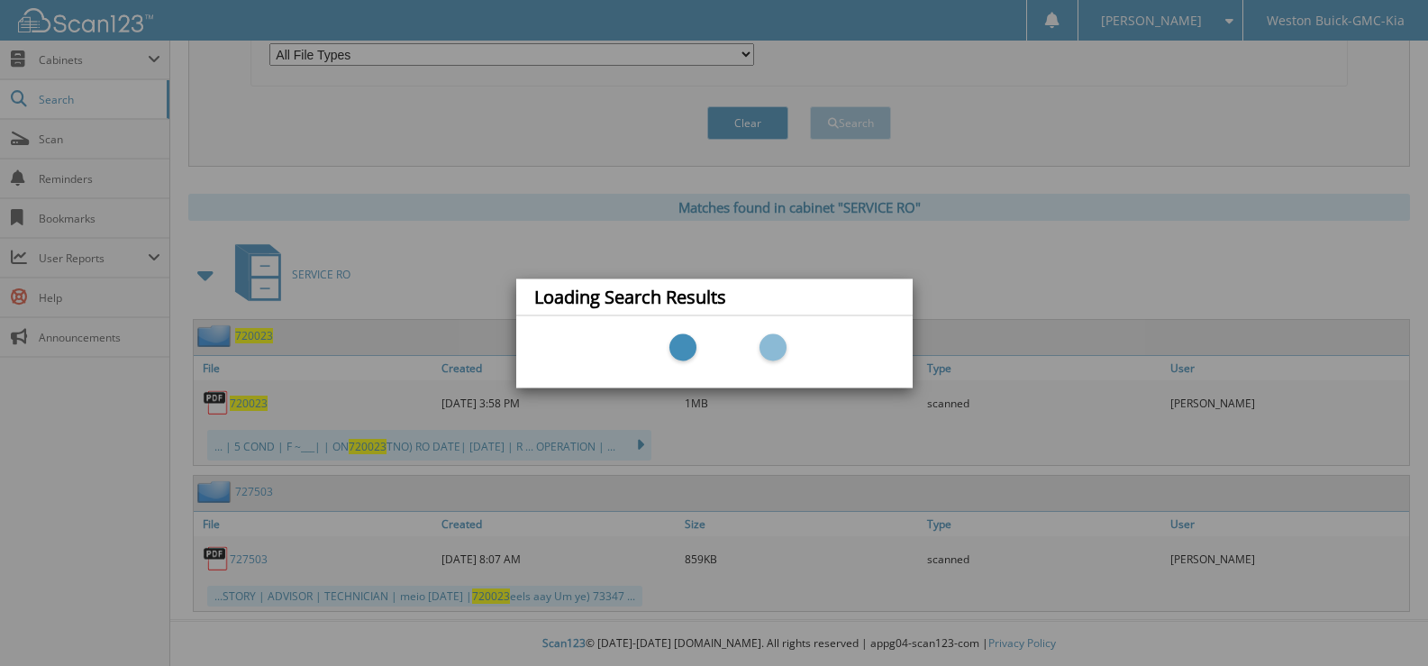
click at [240, 392] on div "Loading Search Results" at bounding box center [714, 333] width 1428 height 666
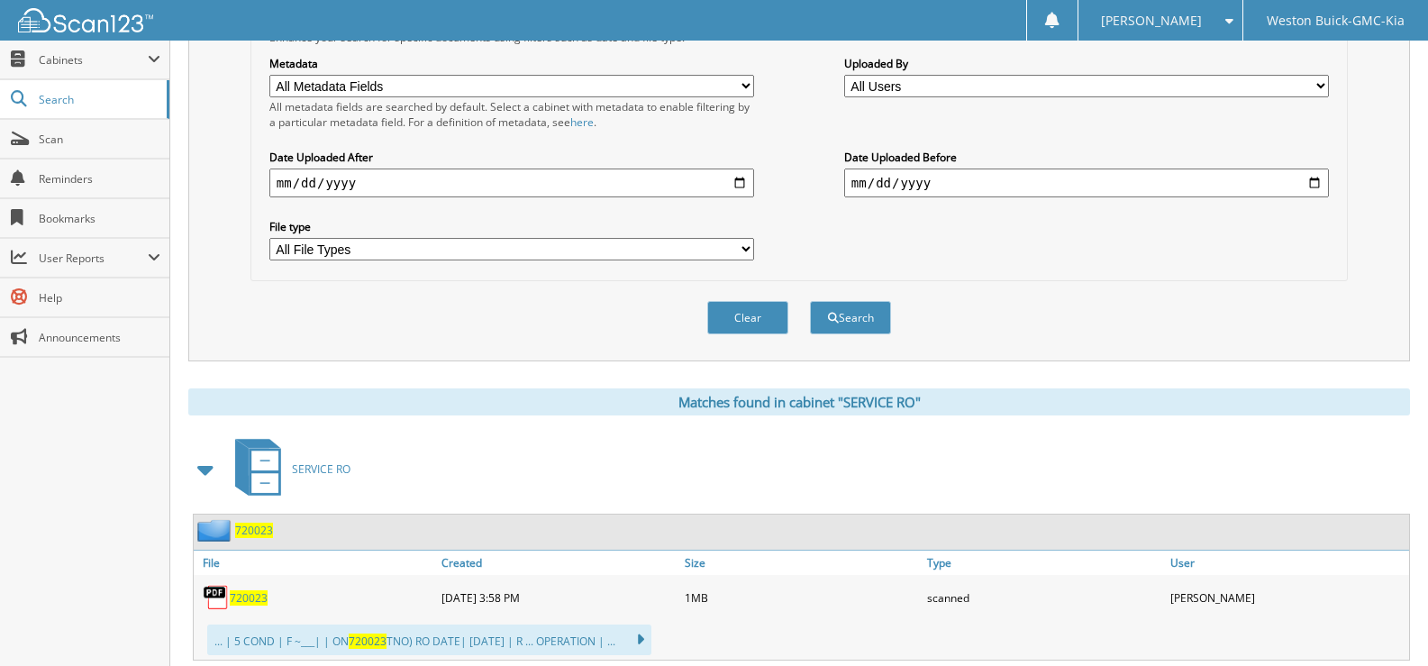
scroll to position [450, 0]
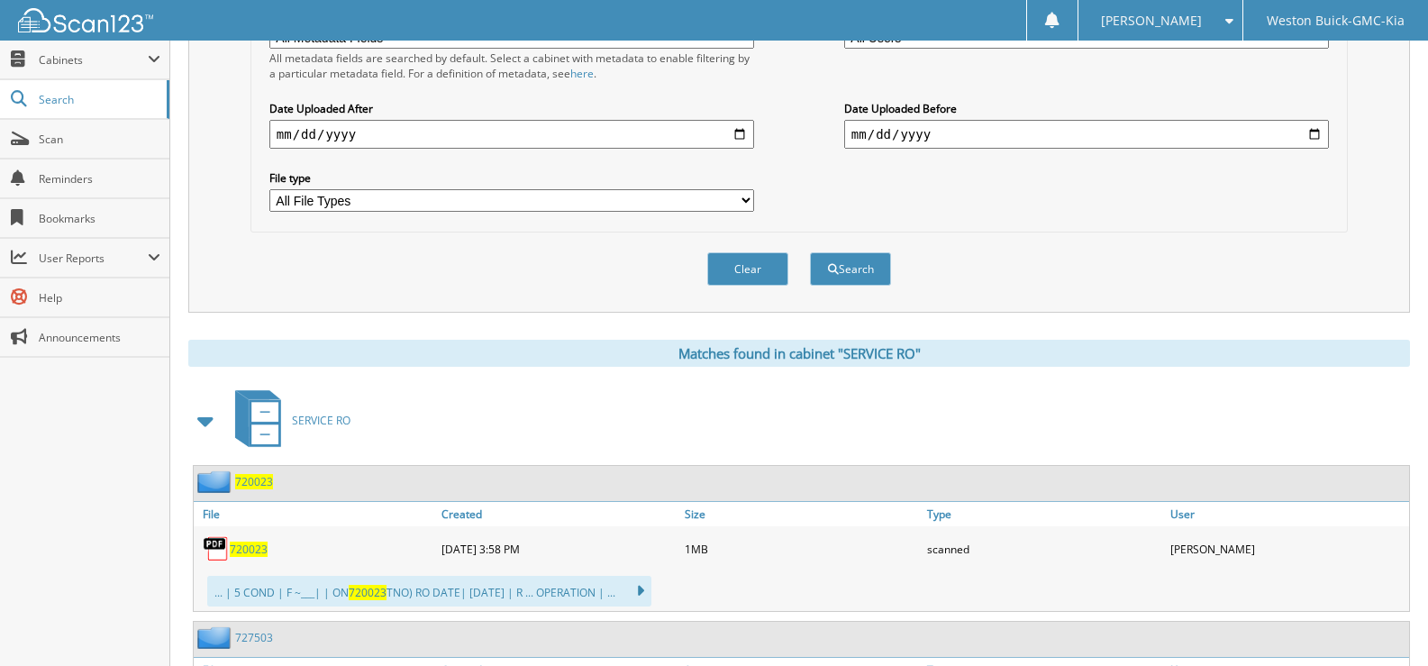
click at [227, 553] on img at bounding box center [216, 548] width 27 height 27
click at [238, 553] on span "720023" at bounding box center [249, 548] width 38 height 15
drag, startPoint x: 774, startPoint y: 275, endPoint x: 755, endPoint y: 275, distance: 18.9
click at [755, 275] on button "Clear" at bounding box center [747, 268] width 81 height 33
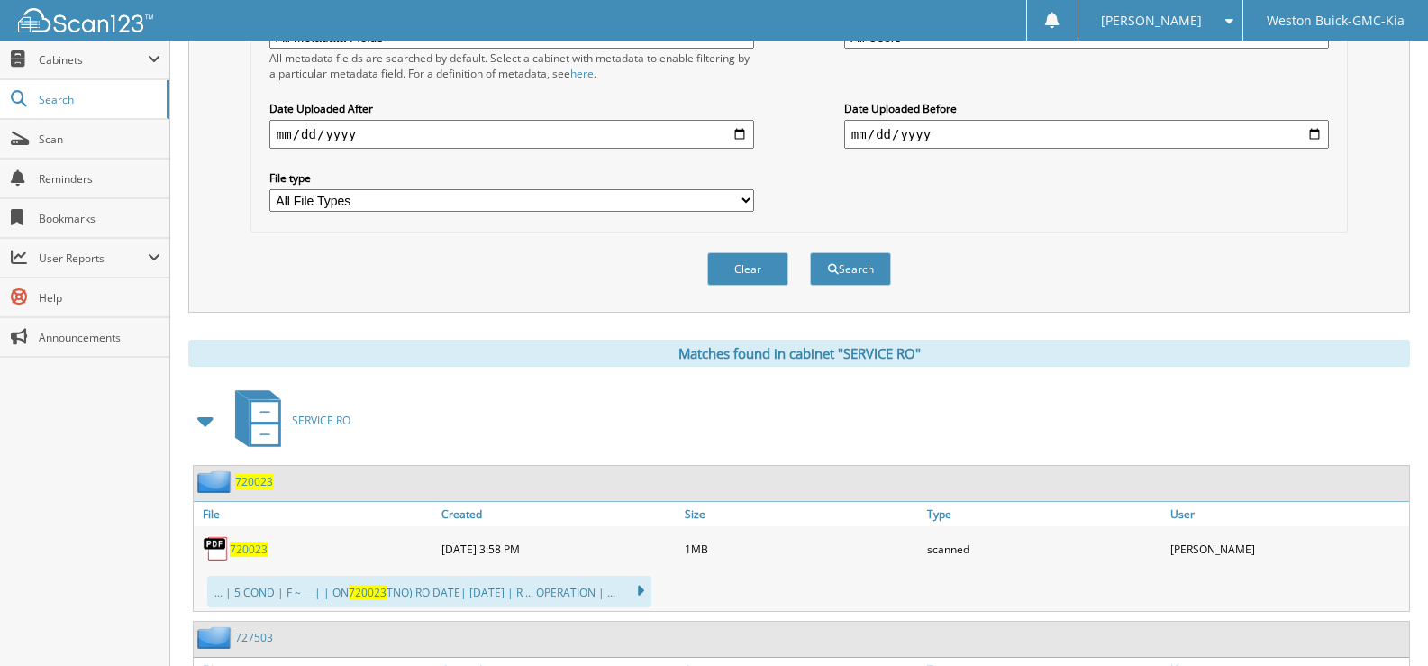
select select
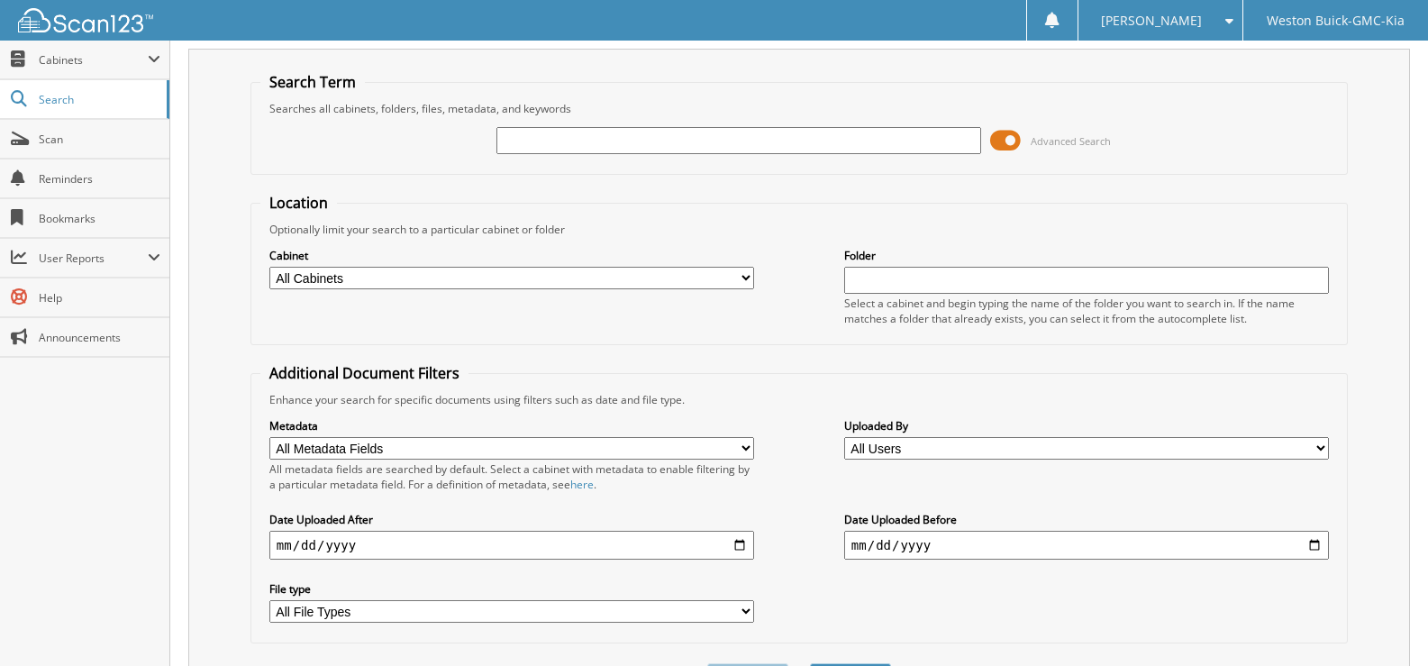
scroll to position [0, 0]
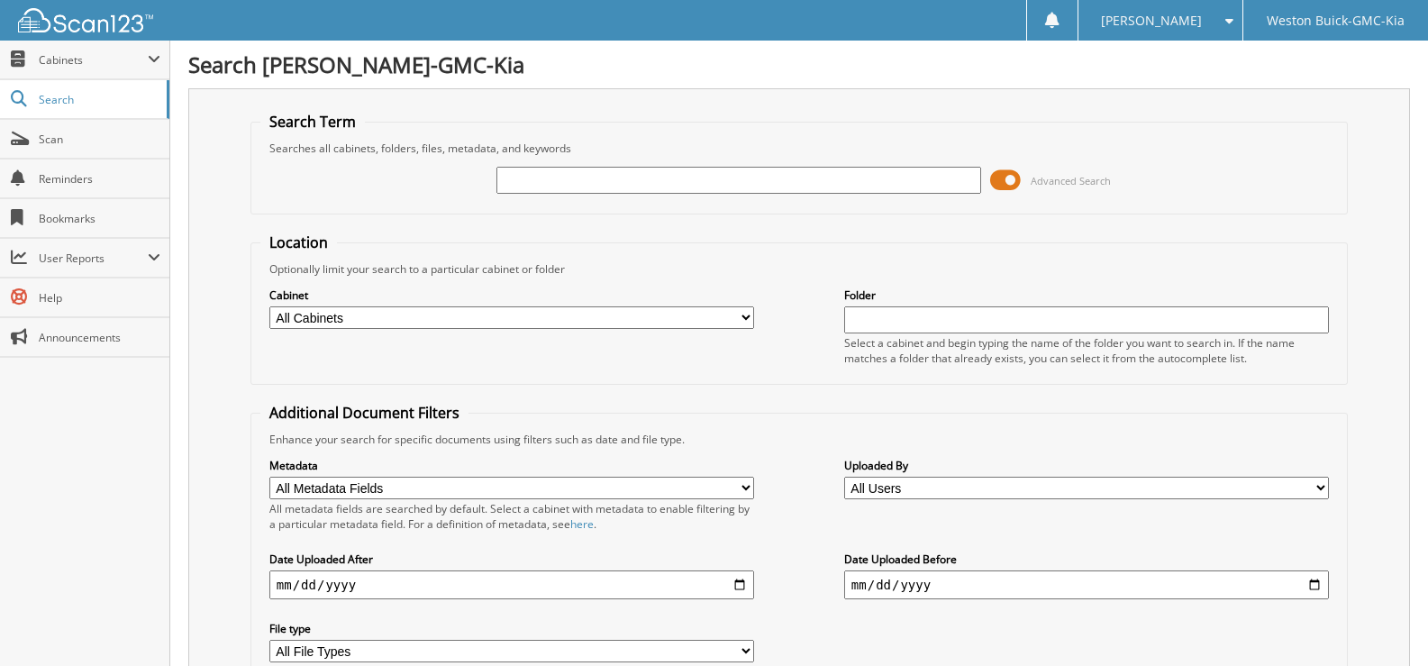
click at [553, 179] on input "text" at bounding box center [738, 180] width 485 height 27
click at [541, 181] on input "text" at bounding box center [738, 180] width 485 height 27
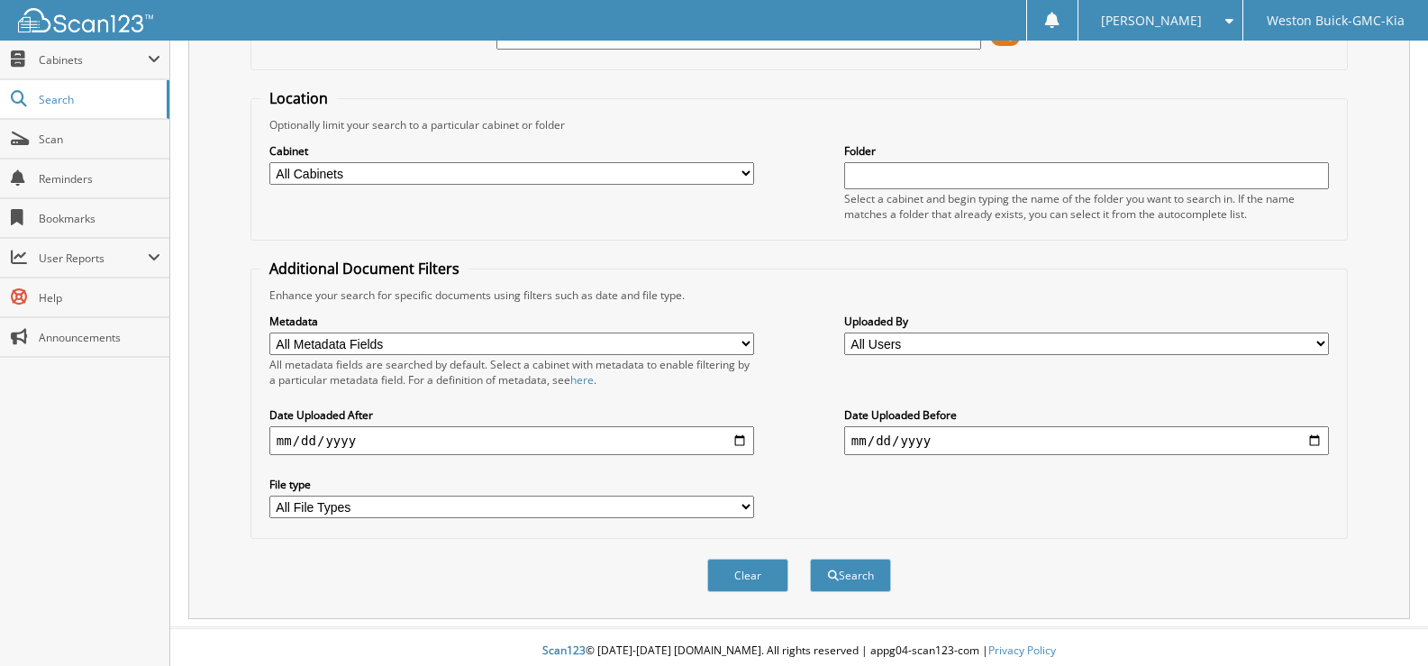
scroll to position [152, 0]
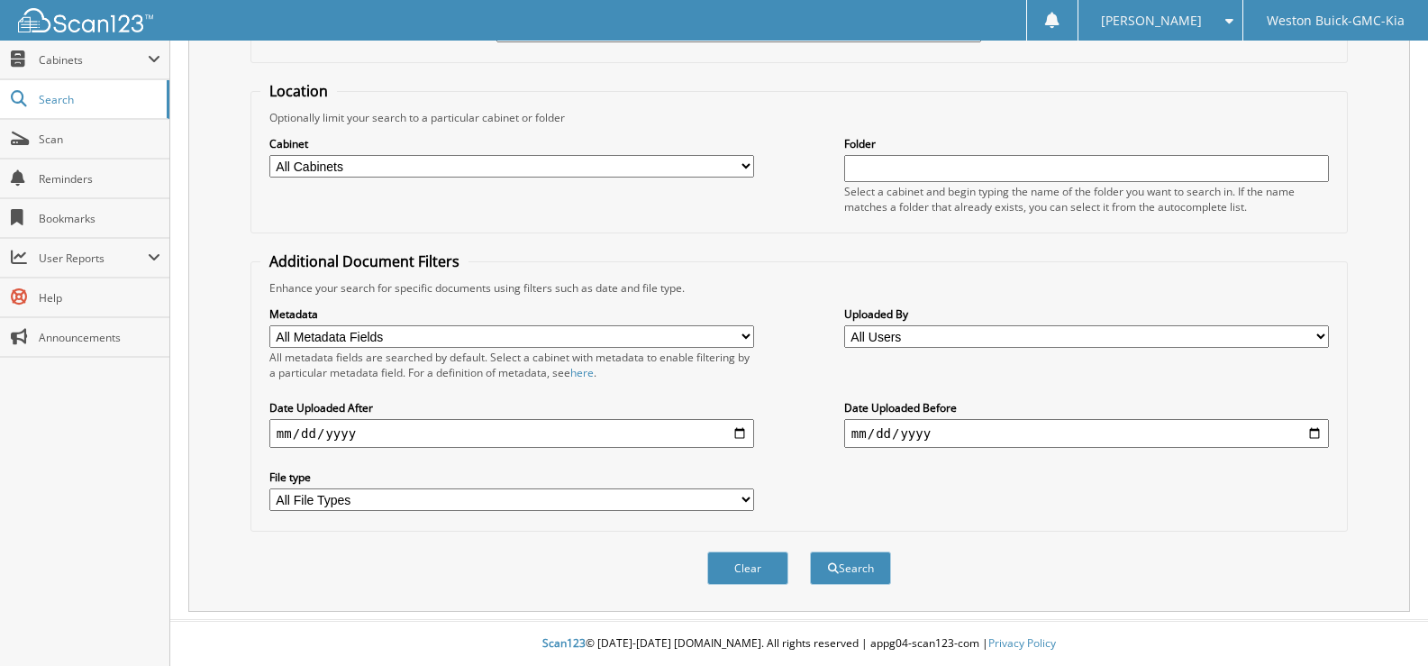
type input "716771"
click at [736, 162] on select "All Cabinets ACCOUNTS PAYABLE DEAD DEALS PARTS INVOICE RESERVES SERVICE CONTRAC…" at bounding box center [511, 166] width 485 height 23
select select "4413"
click at [269, 155] on select "All Cabinets ACCOUNTS PAYABLE DEAD DEALS PARTS INVOICE RESERVES SERVICE CONTRAC…" at bounding box center [511, 166] width 485 height 23
click at [833, 563] on span "submit" at bounding box center [833, 568] width 11 height 11
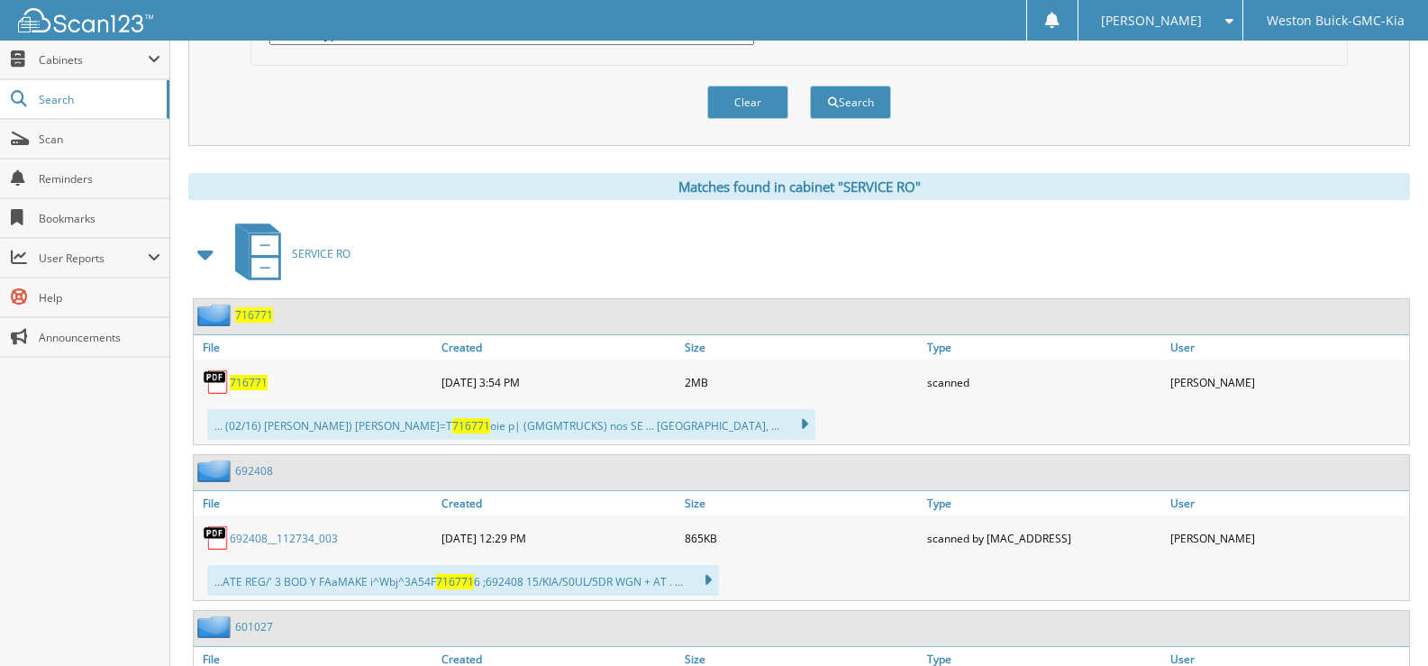
scroll to position [721, 0]
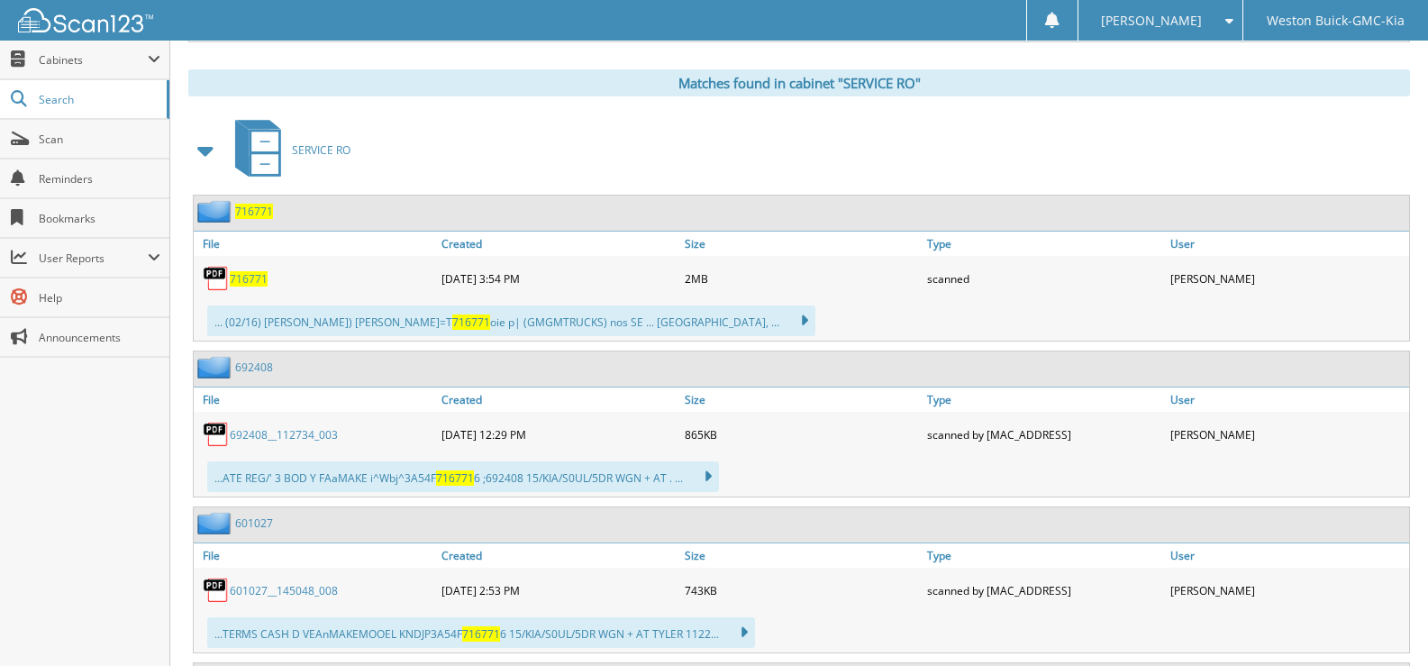
click at [247, 277] on span "716771" at bounding box center [249, 278] width 38 height 15
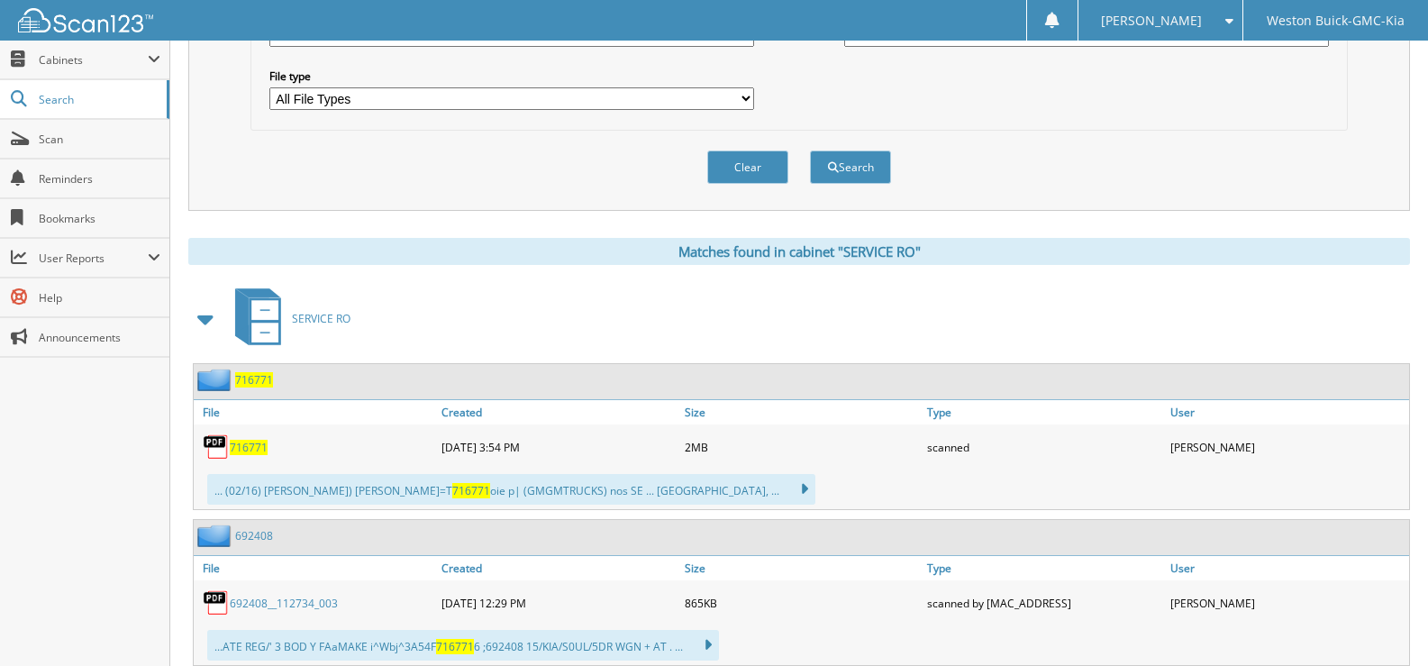
scroll to position [270, 0]
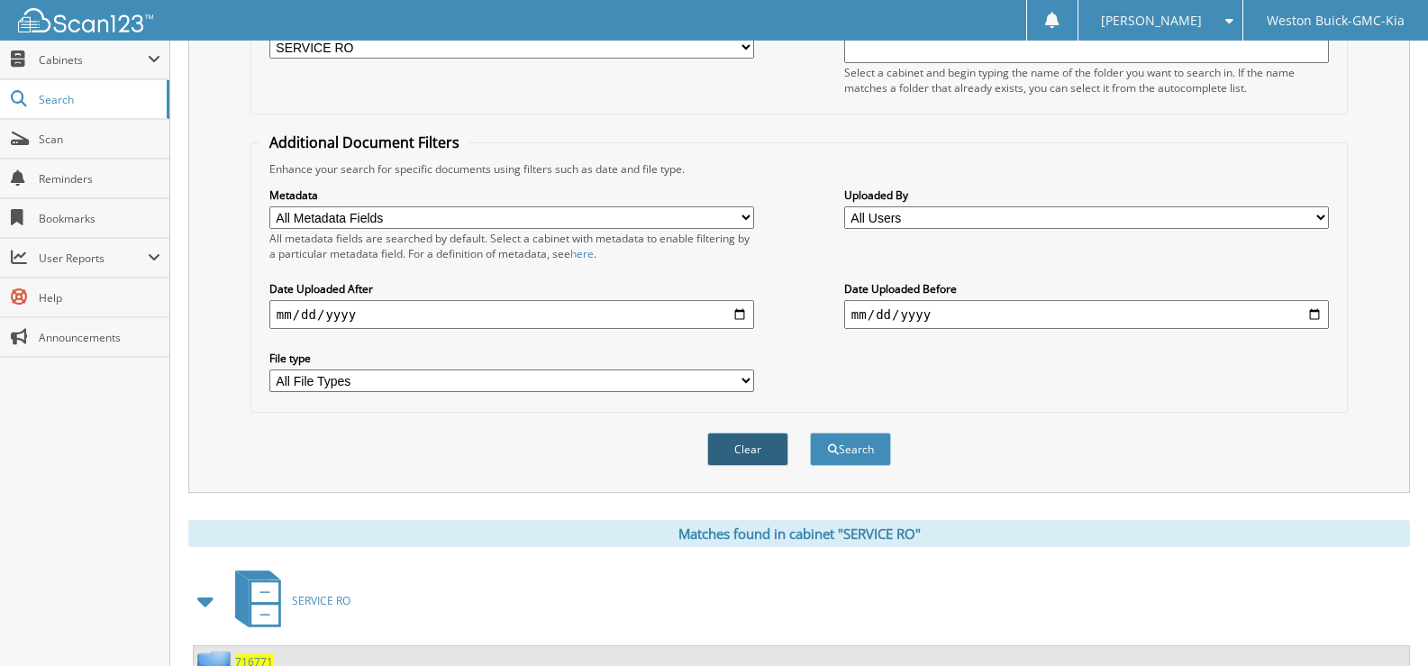
click at [744, 448] on button "Clear" at bounding box center [747, 448] width 81 height 33
select select
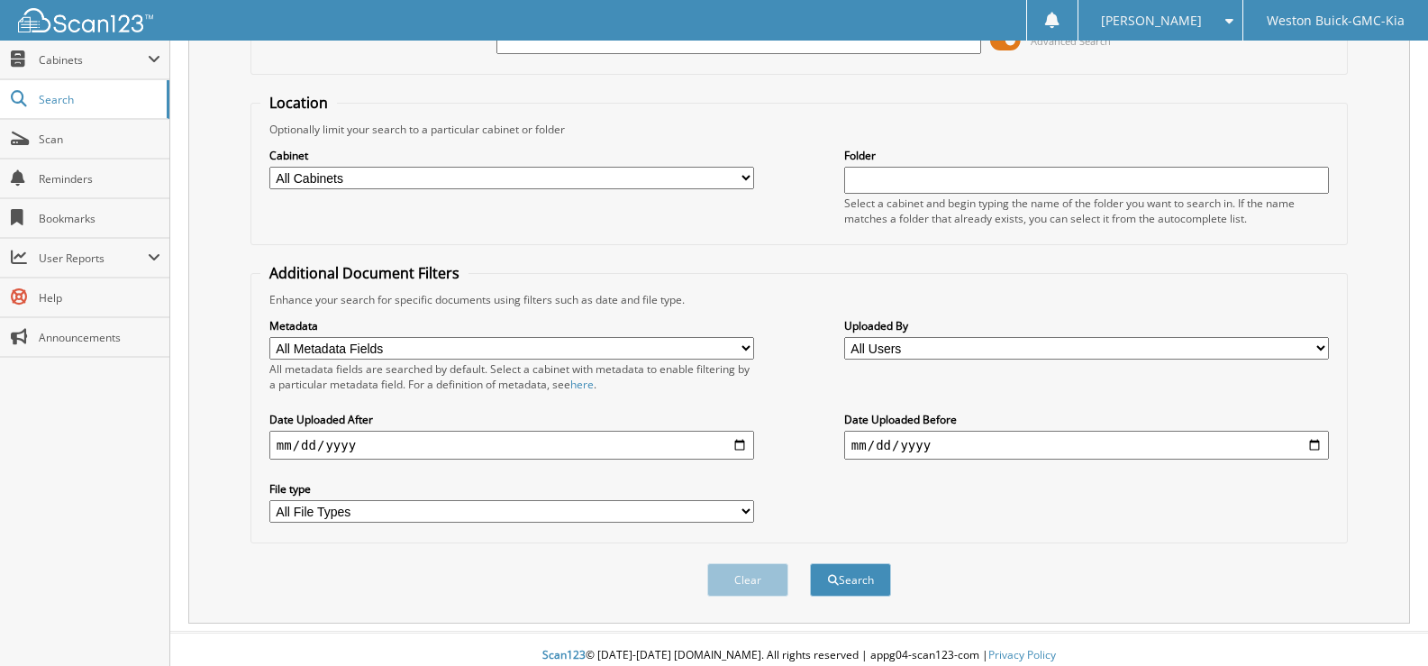
scroll to position [0, 0]
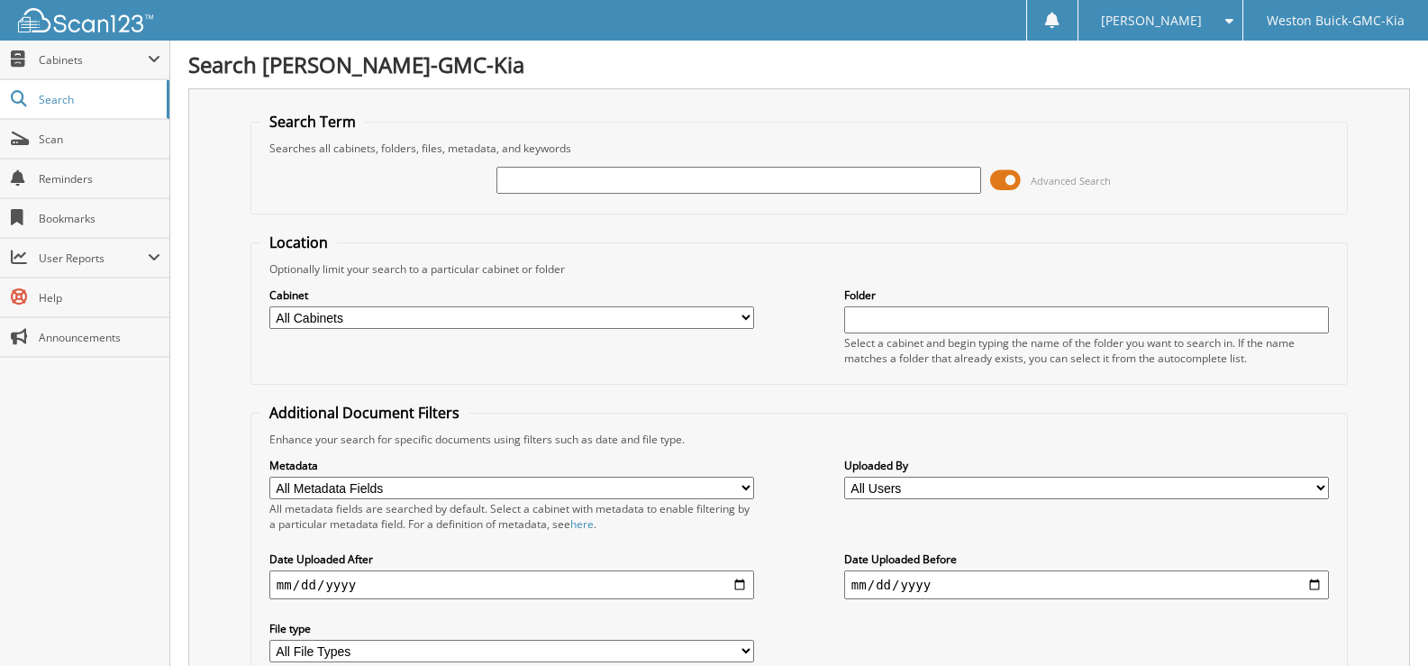
click at [525, 186] on input "text" at bounding box center [738, 180] width 485 height 27
type input "720017"
click at [743, 317] on select "All Cabinets ACCOUNTS PAYABLE DEAD DEALS PARTS INVOICE RESERVES SERVICE CONTRAC…" at bounding box center [511, 317] width 485 height 23
select select "4413"
click at [269, 306] on select "All Cabinets ACCOUNTS PAYABLE DEAD DEALS PARTS INVOICE RESERVES SERVICE CONTRAC…" at bounding box center [511, 317] width 485 height 23
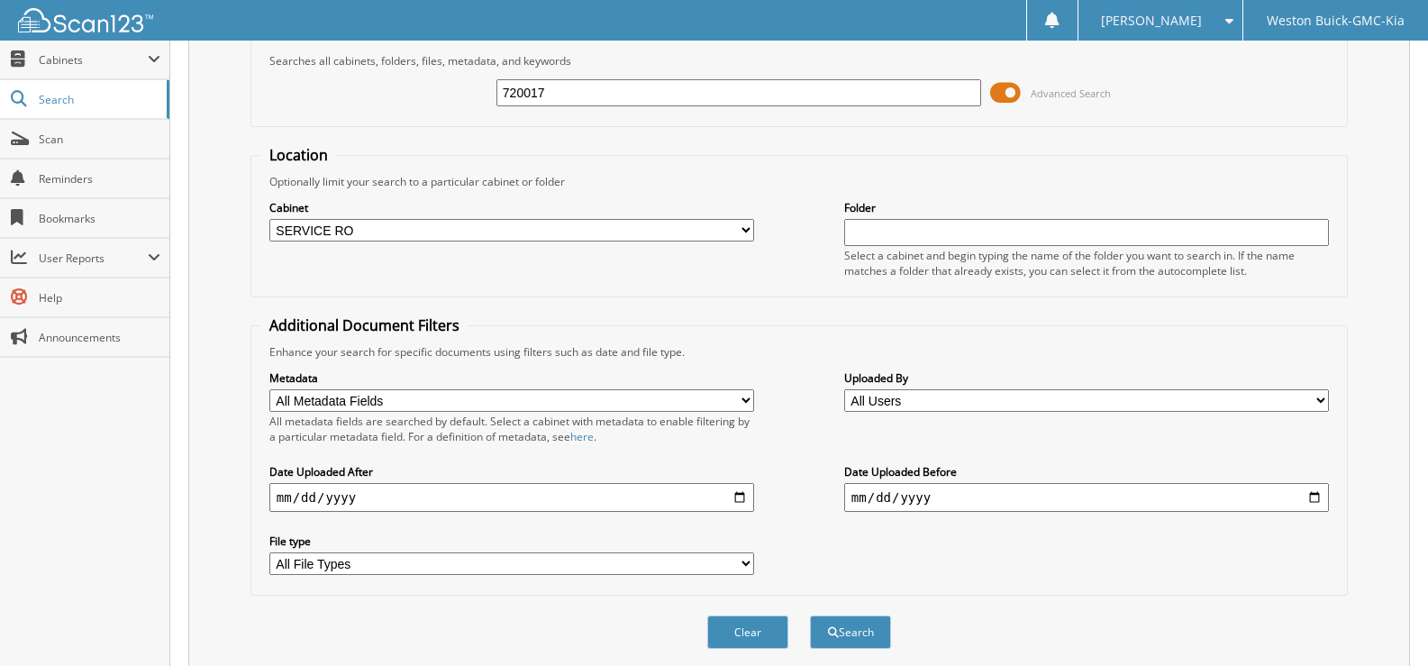
scroll to position [152, 0]
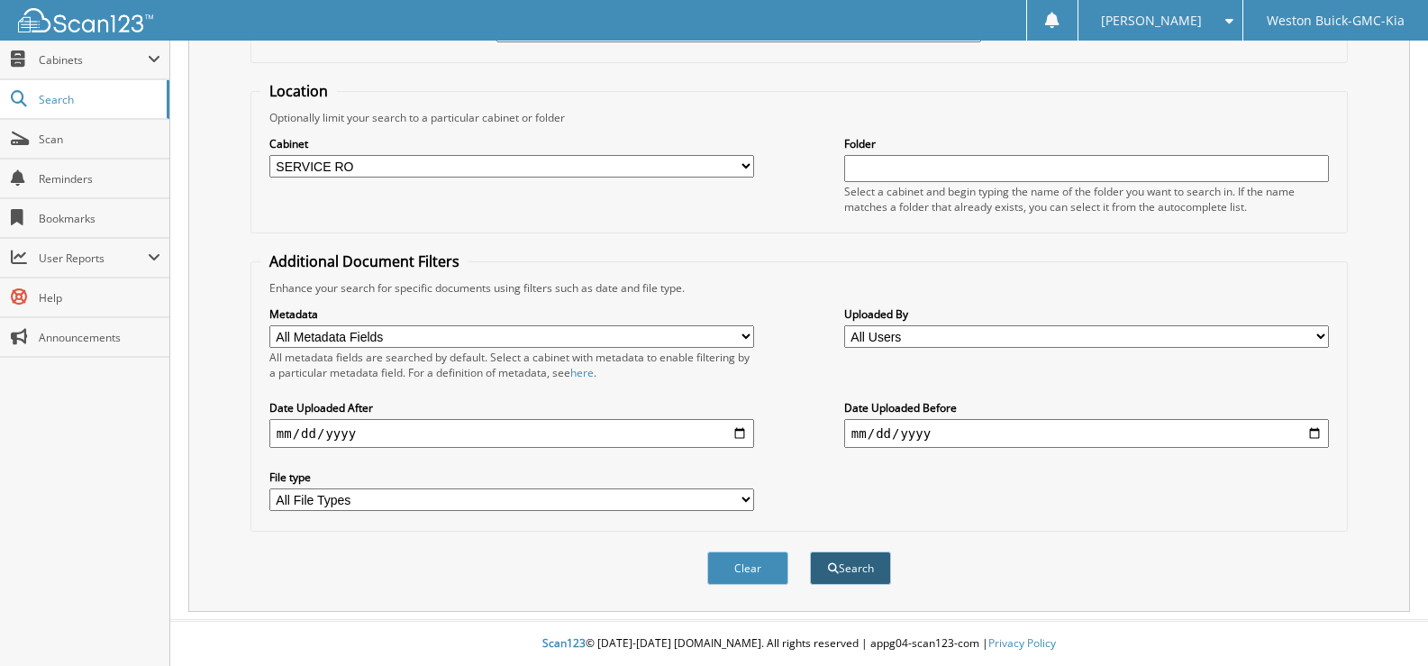
click at [856, 567] on button "Search" at bounding box center [850, 567] width 81 height 33
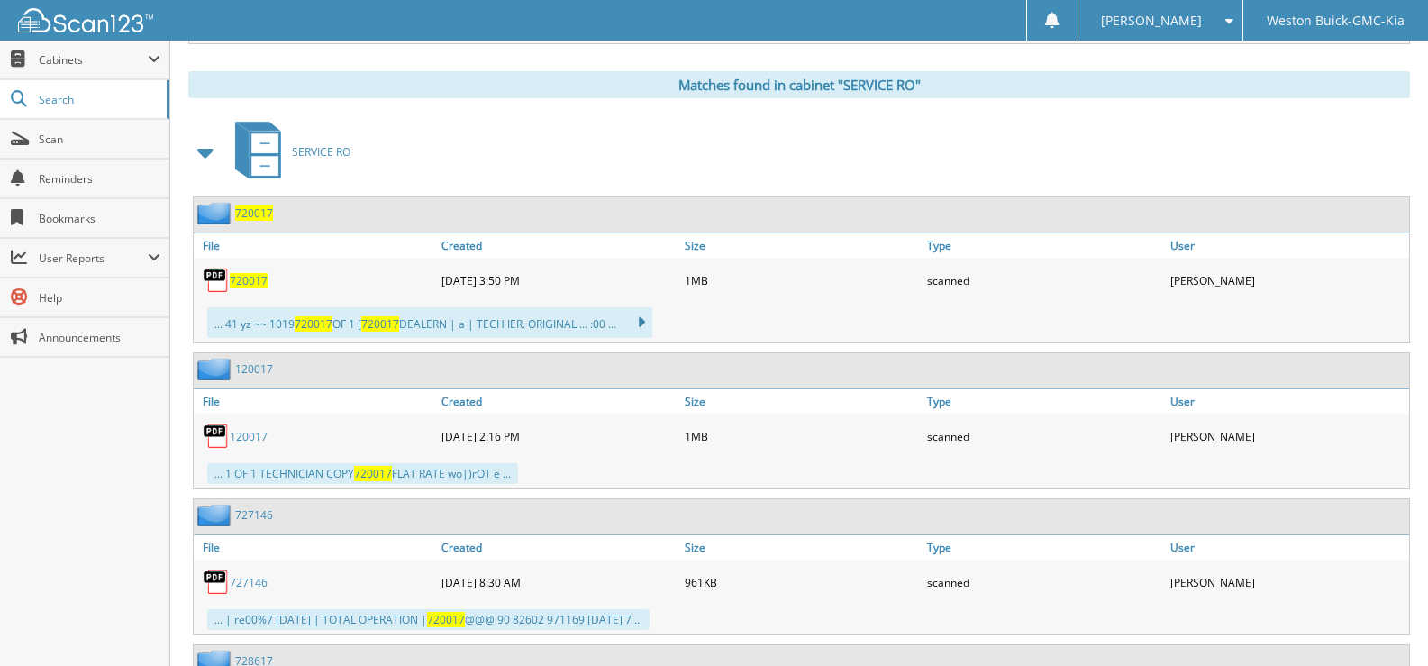
scroll to position [721, 0]
click at [253, 278] on span "720017" at bounding box center [249, 278] width 38 height 15
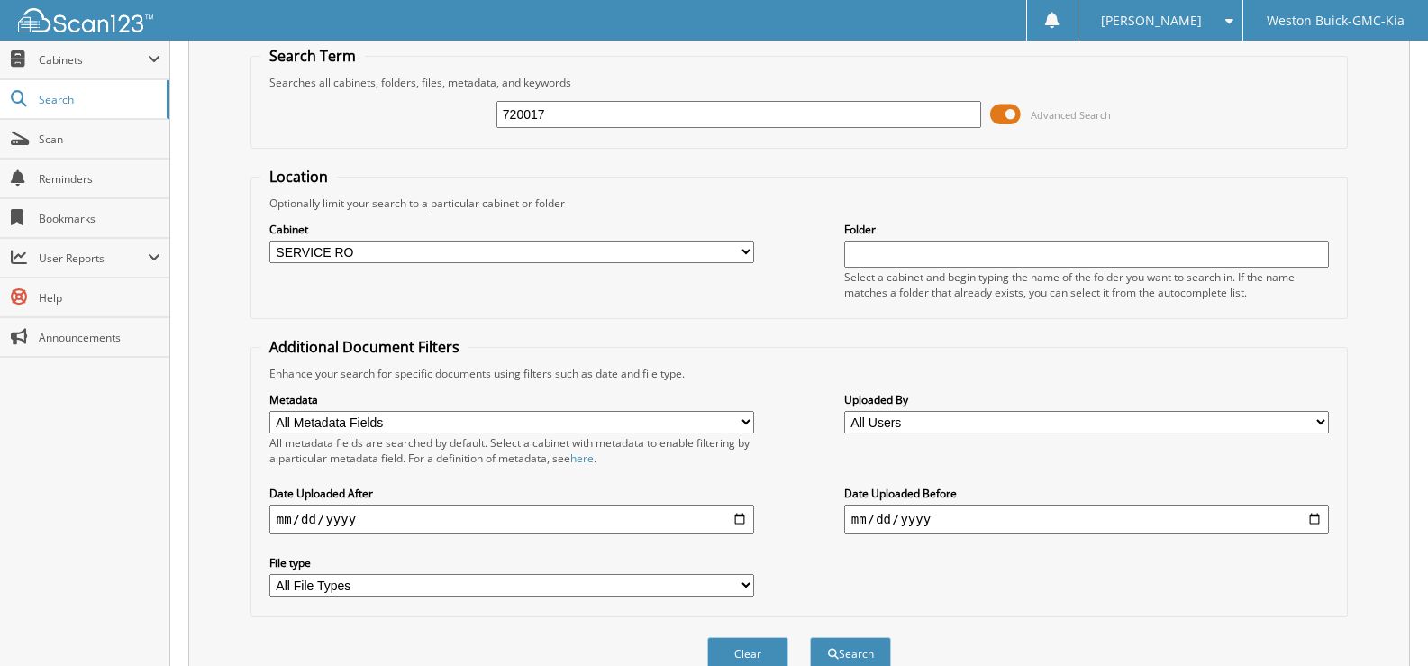
scroll to position [0, 0]
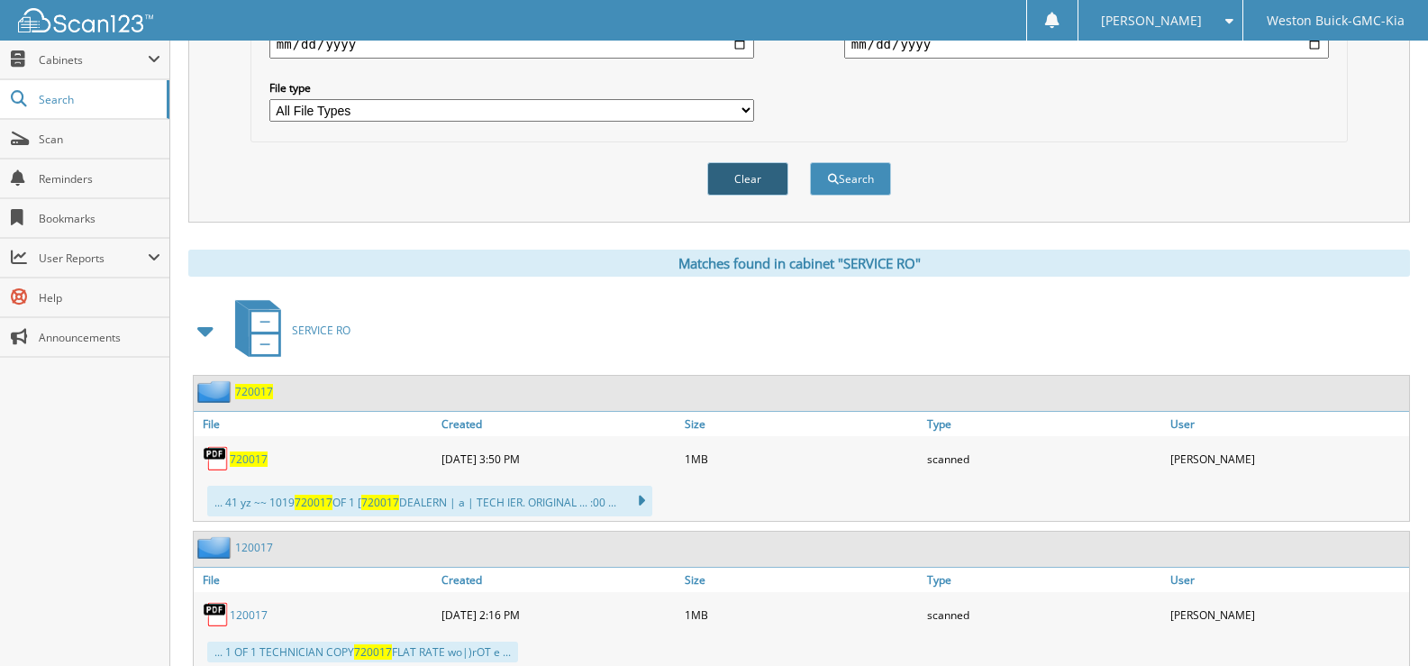
click at [756, 179] on button "Clear" at bounding box center [747, 178] width 81 height 33
select select
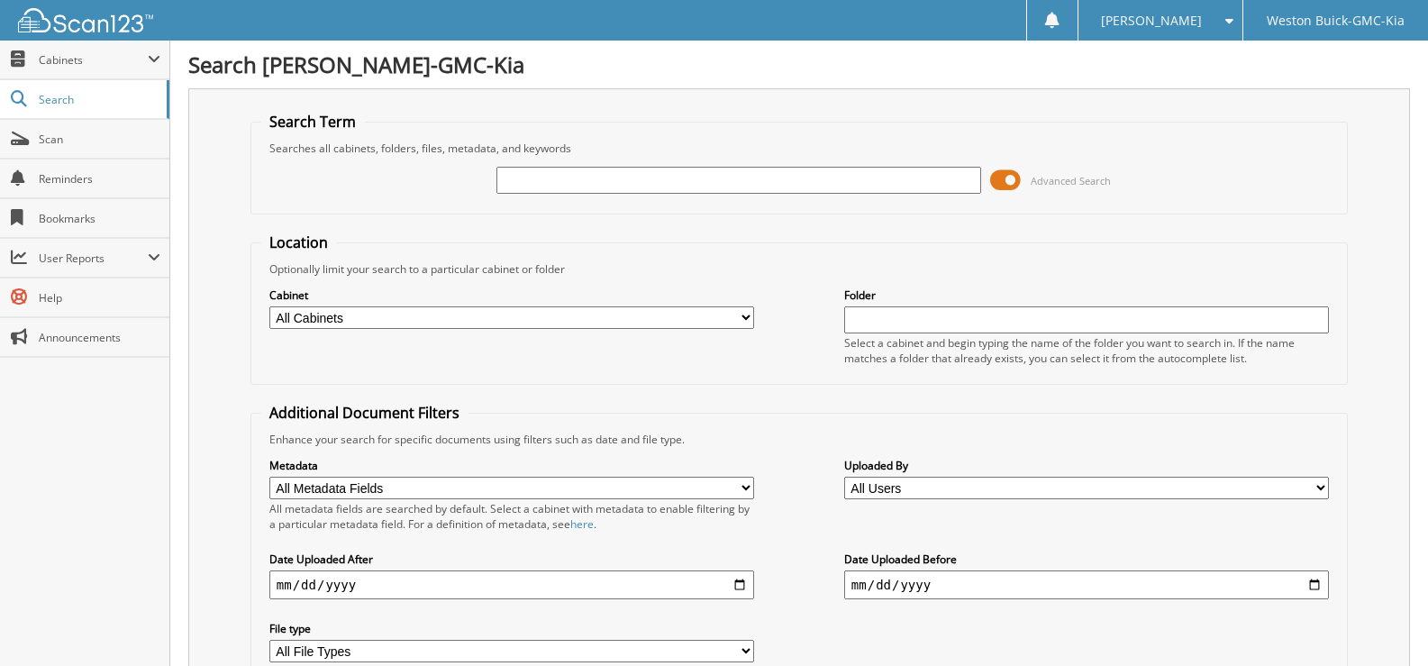
click at [543, 186] on input "text" at bounding box center [738, 180] width 485 height 27
type input "720018"
click at [749, 318] on select "All Cabinets ACCOUNTS PAYABLE DEAD DEALS PARTS INVOICE RESERVES SERVICE CONTRAC…" at bounding box center [511, 317] width 485 height 23
select select "4413"
click at [269, 306] on select "All Cabinets ACCOUNTS PAYABLE DEAD DEALS PARTS INVOICE RESERVES SERVICE CONTRAC…" at bounding box center [511, 317] width 485 height 23
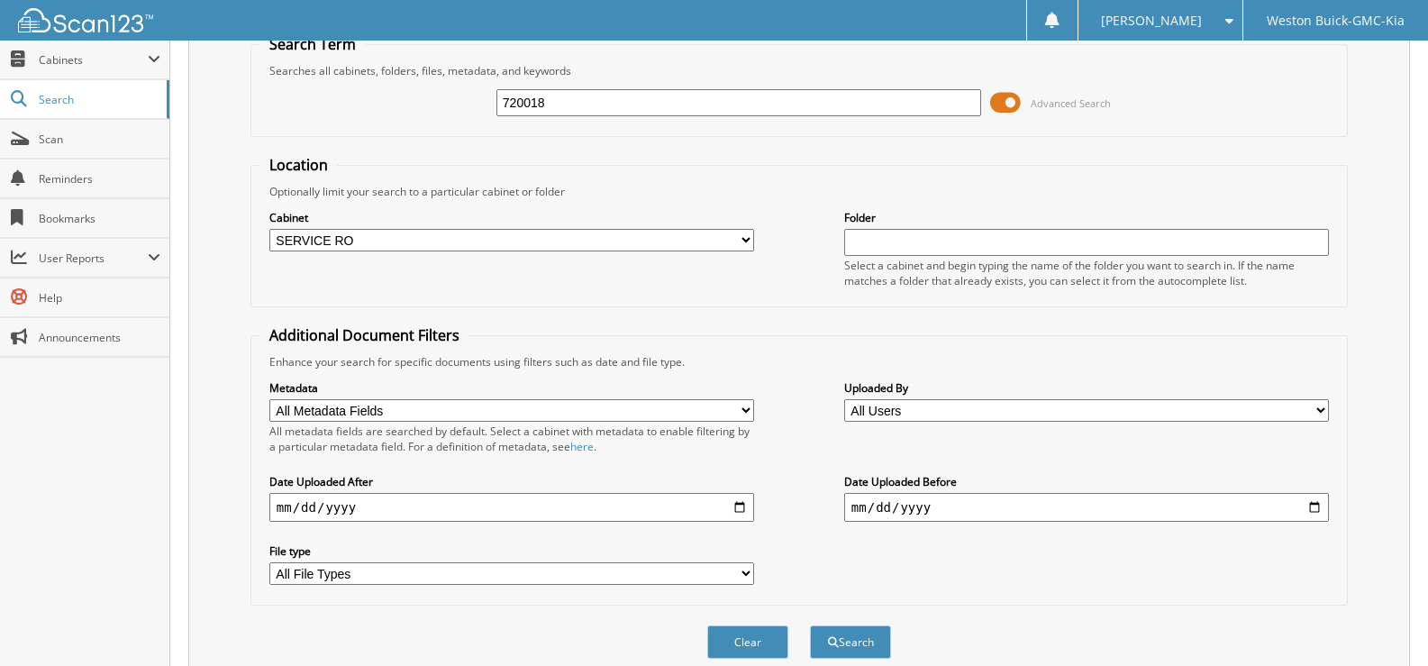
scroll to position [152, 0]
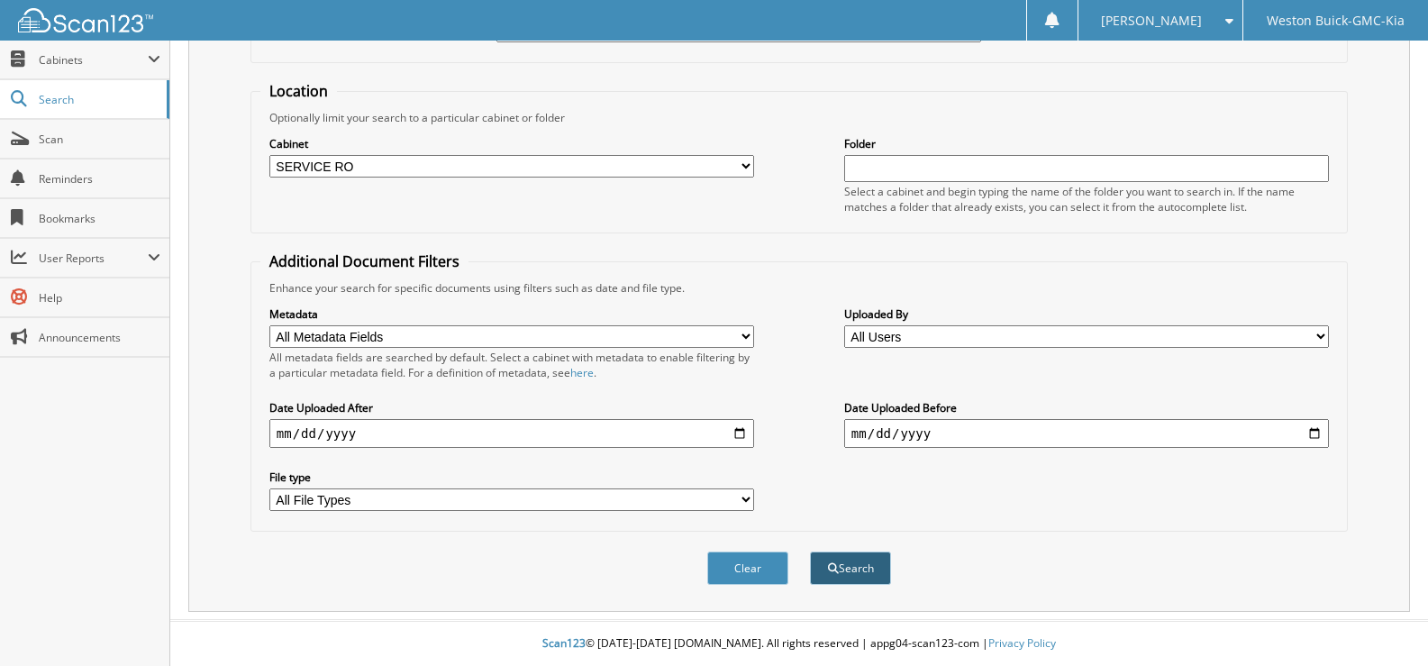
click at [856, 570] on button "Search" at bounding box center [850, 567] width 81 height 33
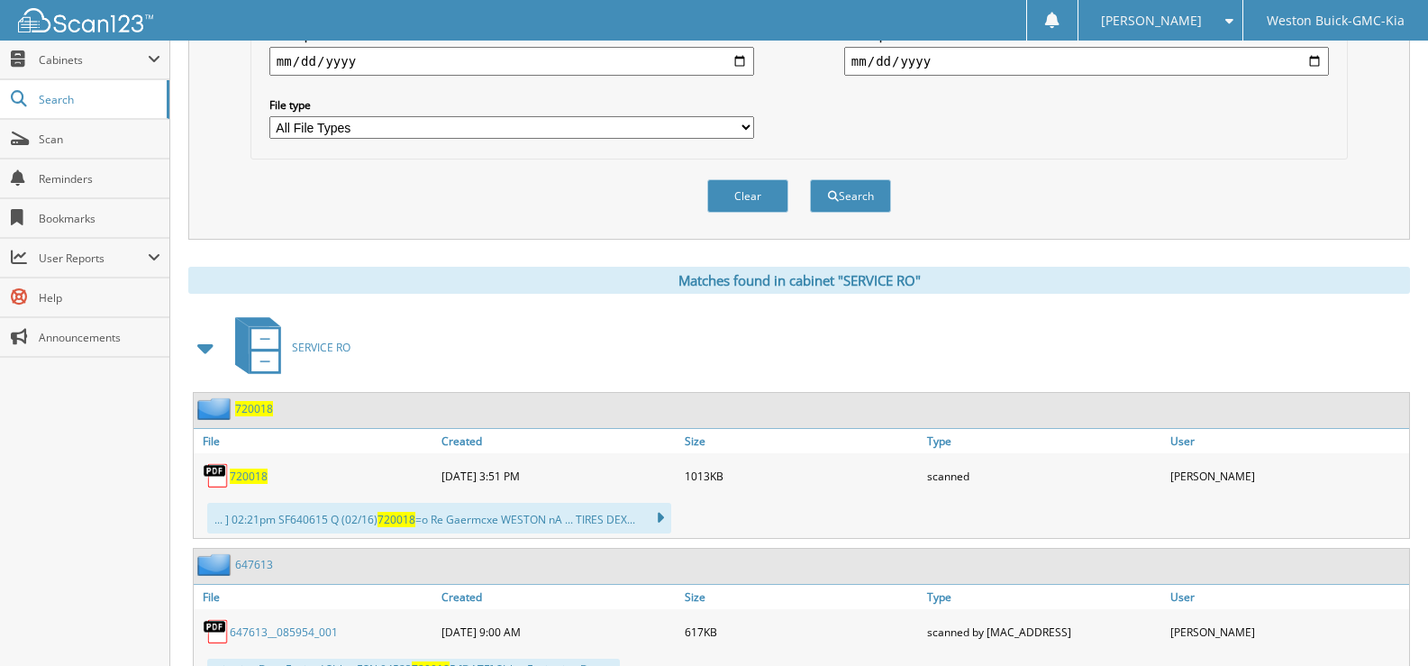
scroll to position [540, 0]
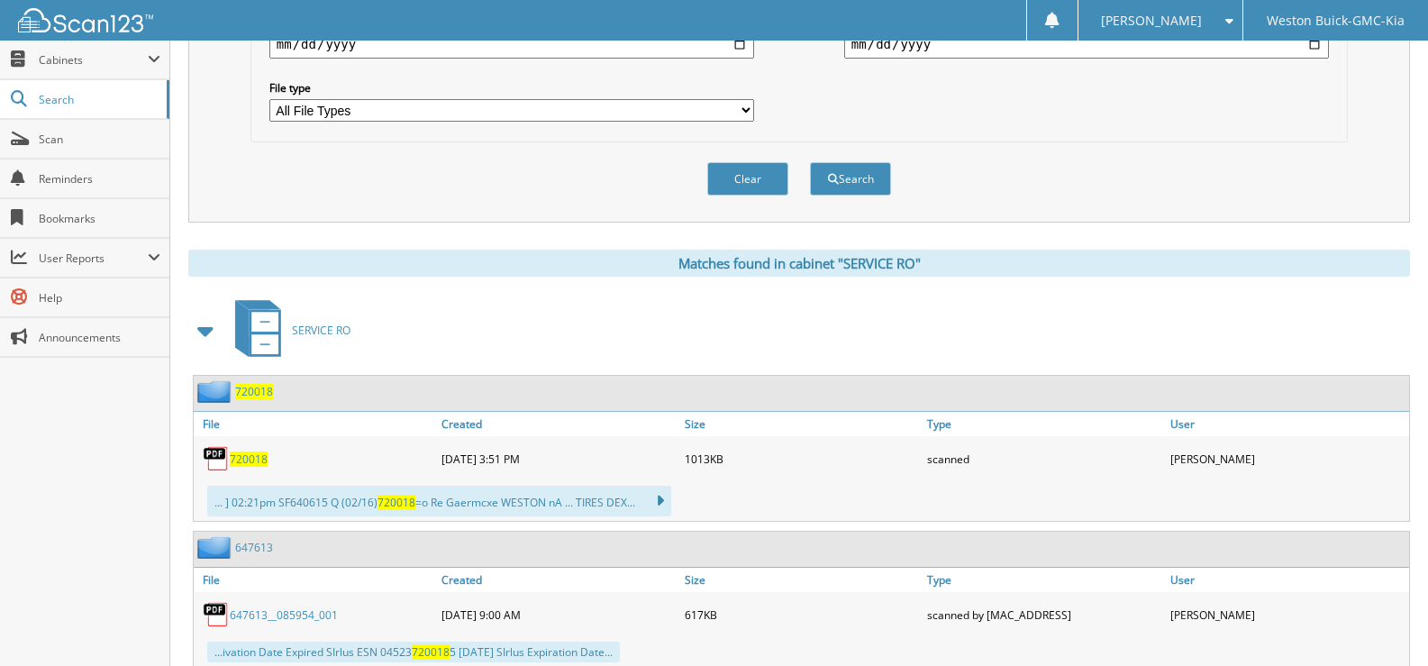
click at [258, 467] on div "720018" at bounding box center [315, 458] width 243 height 36
click at [245, 456] on span "720018" at bounding box center [249, 458] width 38 height 15
click at [741, 169] on button "Clear" at bounding box center [747, 178] width 81 height 33
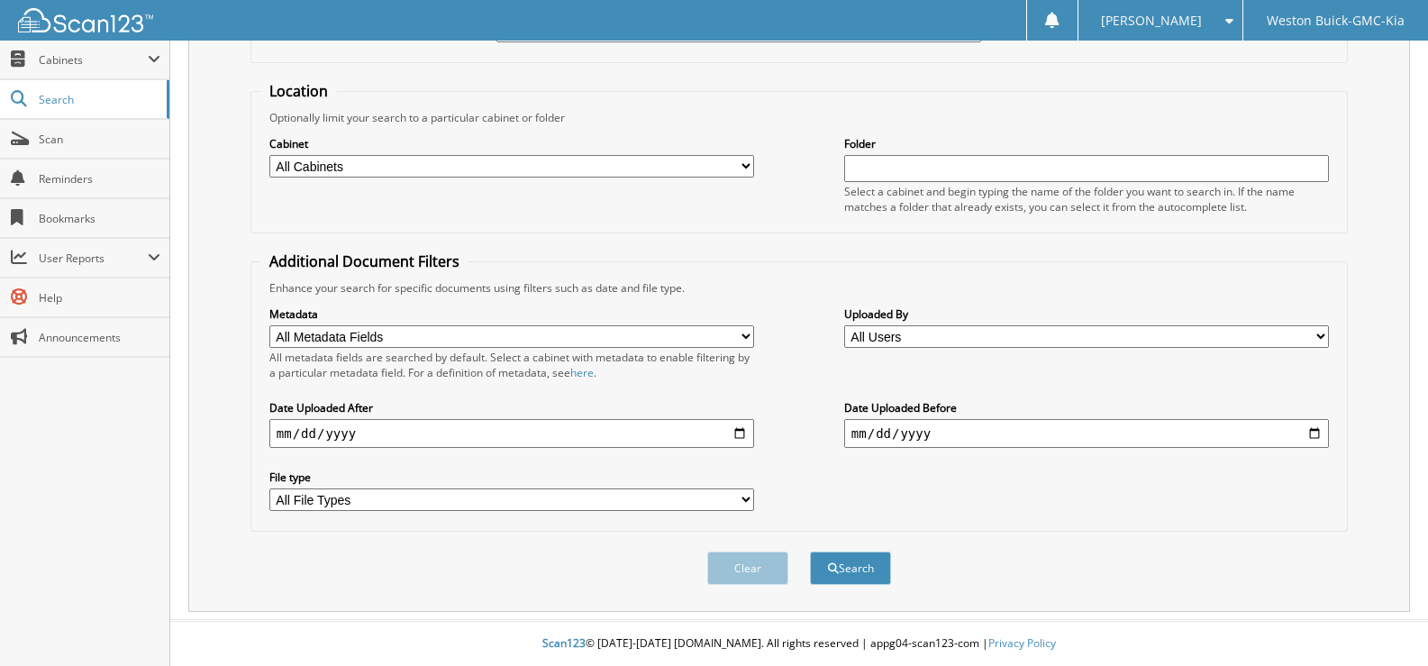
click at [747, 167] on select "All Cabinets ACCOUNTS PAYABLE DEAD DEALS PARTS INVOICE RESERVES SERVICE CONTRAC…" at bounding box center [511, 166] width 485 height 23
select select "4413"
click at [269, 155] on select "All Cabinets ACCOUNTS PAYABLE DEAD DEALS PARTS INVOICE RESERVES SERVICE CONTRAC…" at bounding box center [511, 166] width 485 height 23
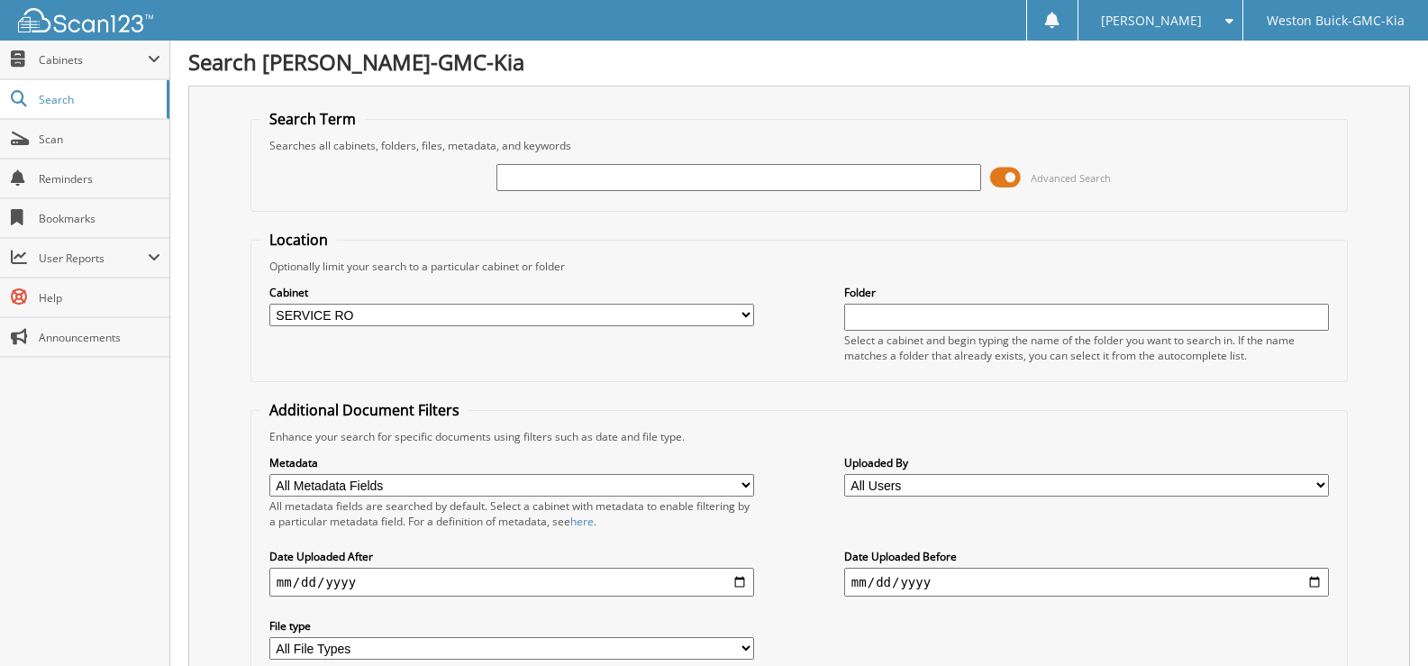
scroll to position [0, 0]
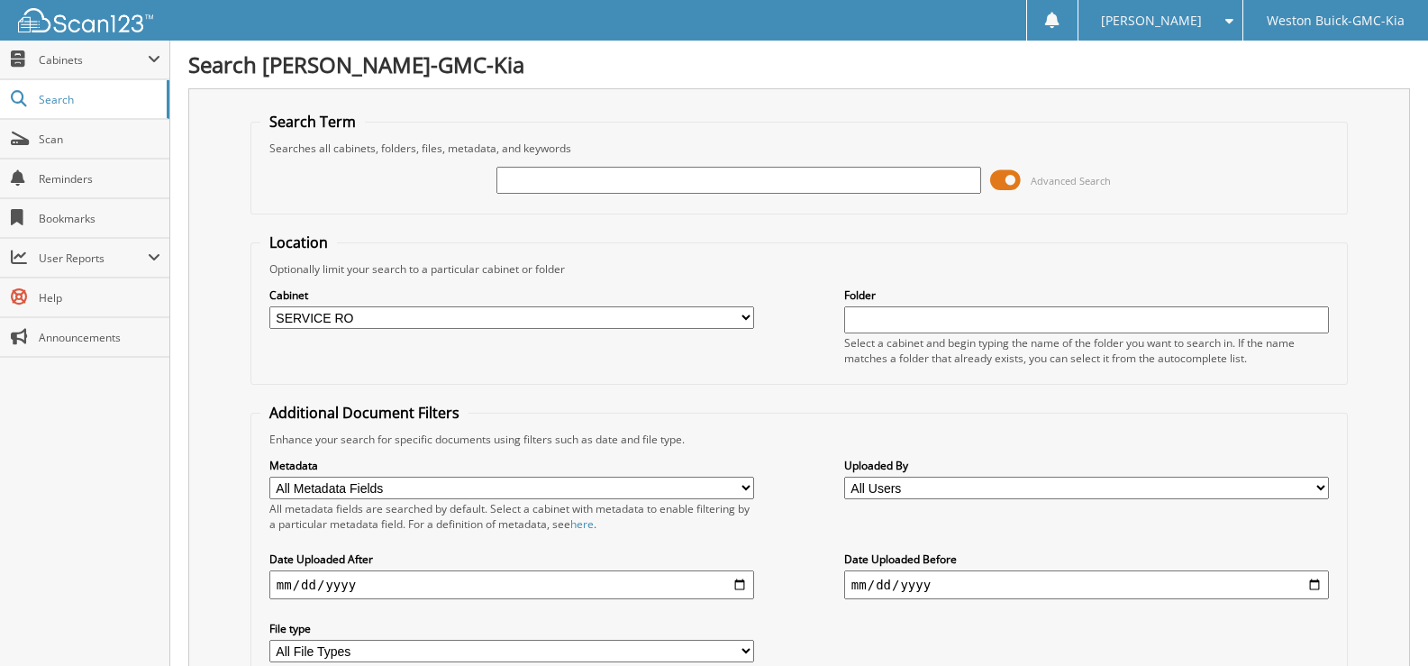
click at [525, 184] on input "text" at bounding box center [738, 180] width 485 height 27
type input "719933"
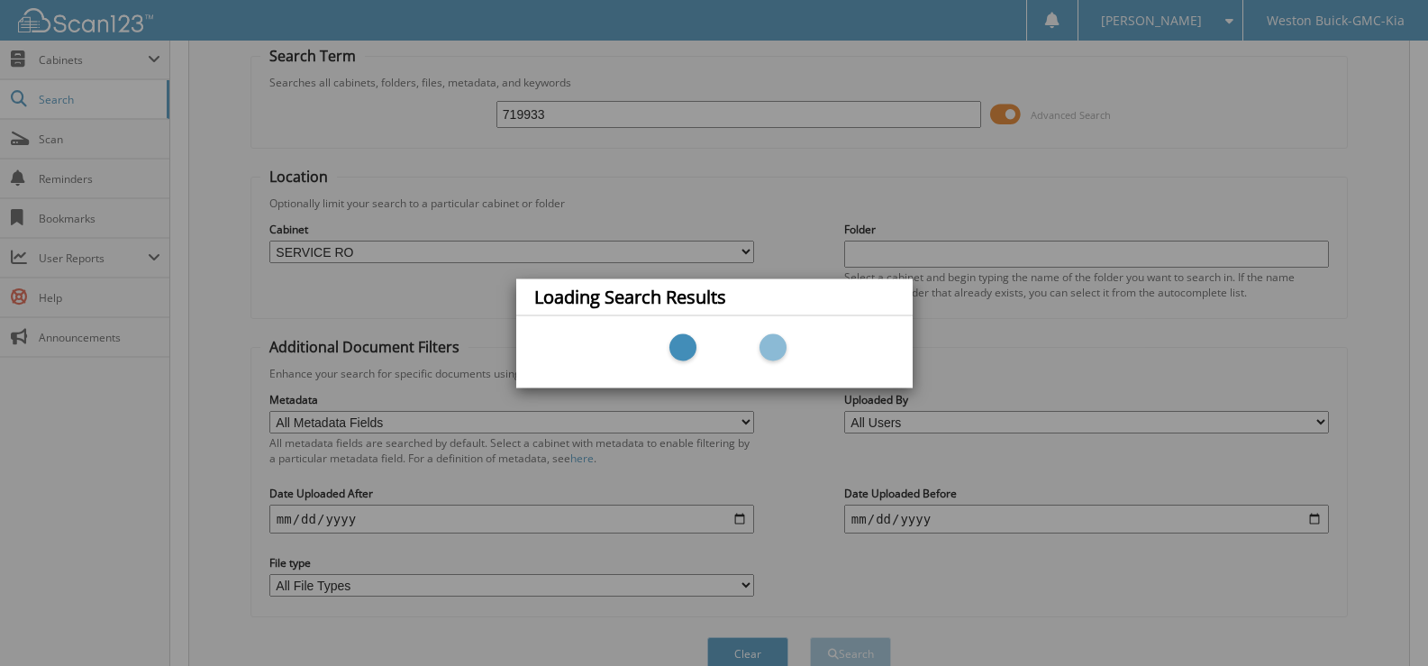
scroll to position [152, 0]
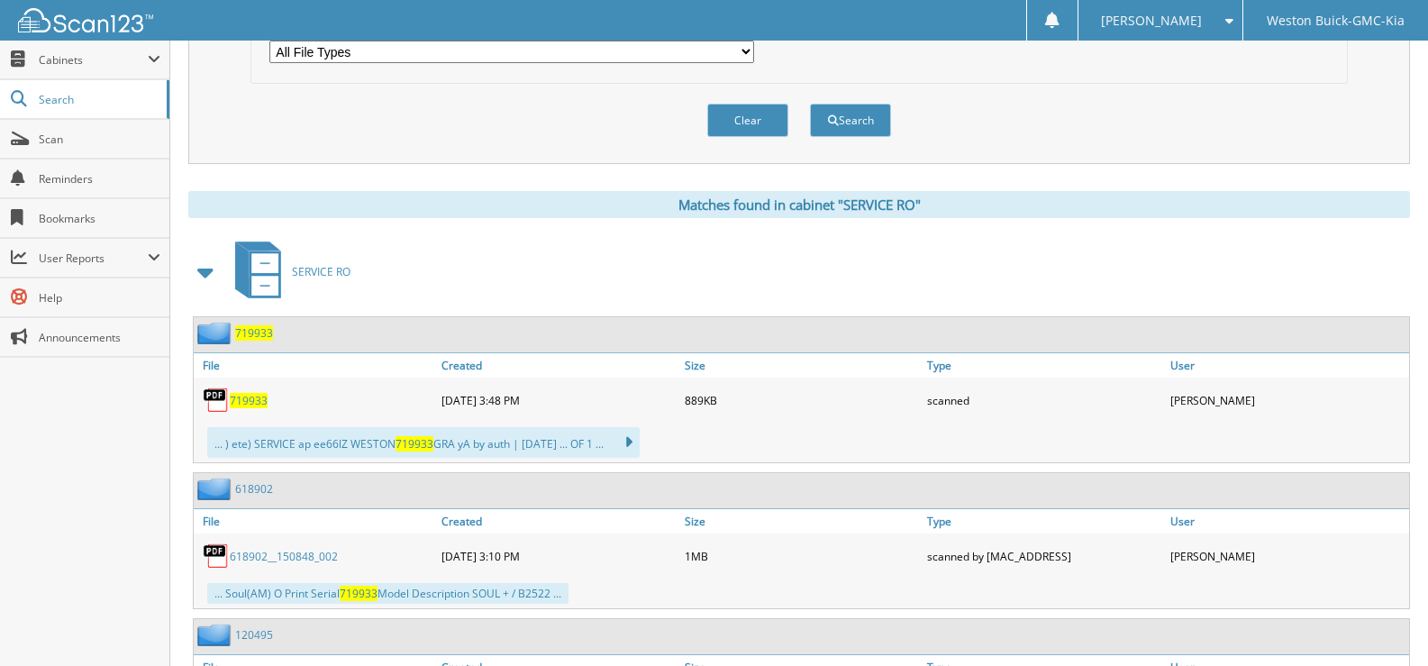
scroll to position [631, 0]
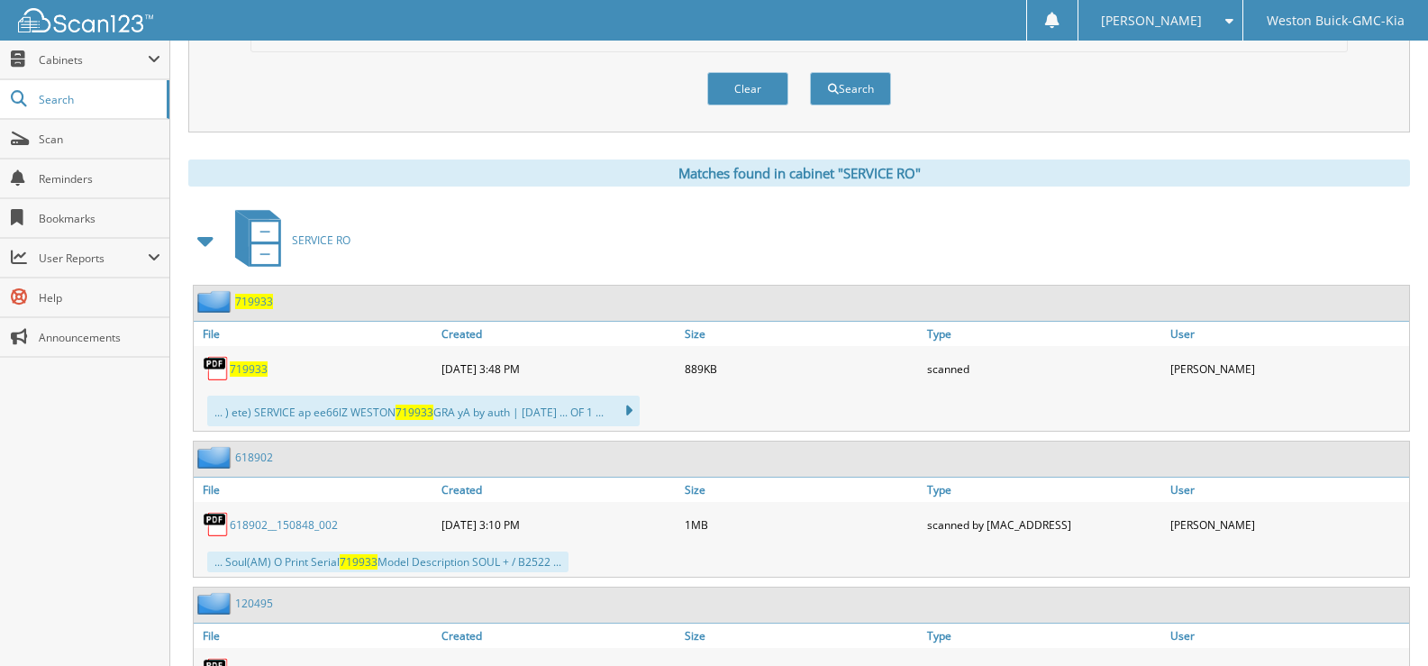
click at [245, 365] on span "719933" at bounding box center [249, 368] width 38 height 15
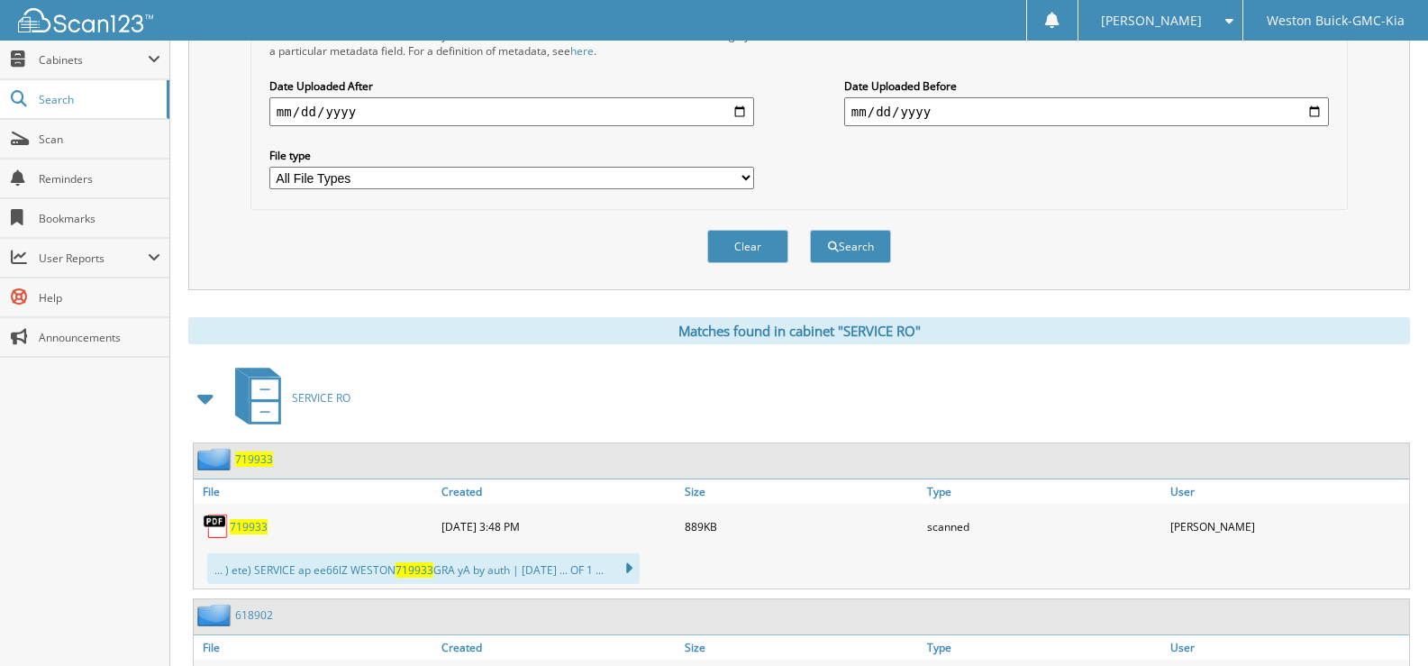
scroll to position [180, 0]
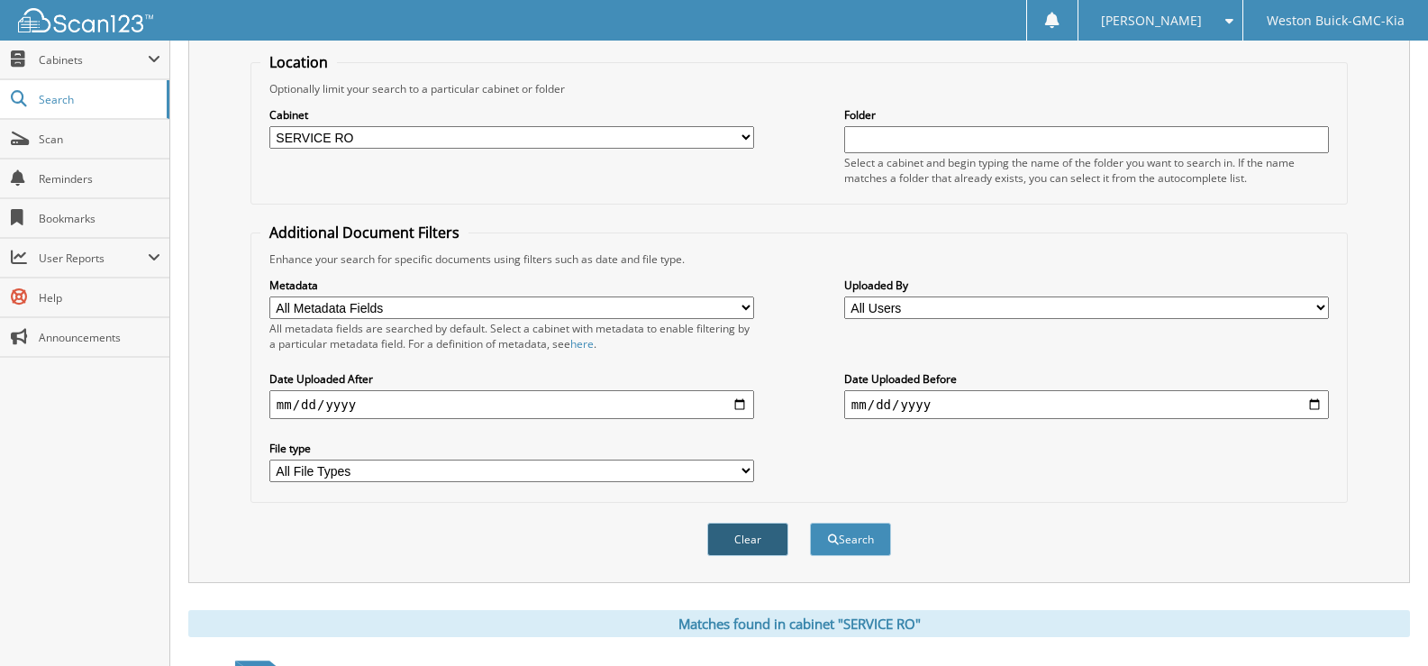
click at [731, 535] on button "Clear" at bounding box center [747, 538] width 81 height 33
select select
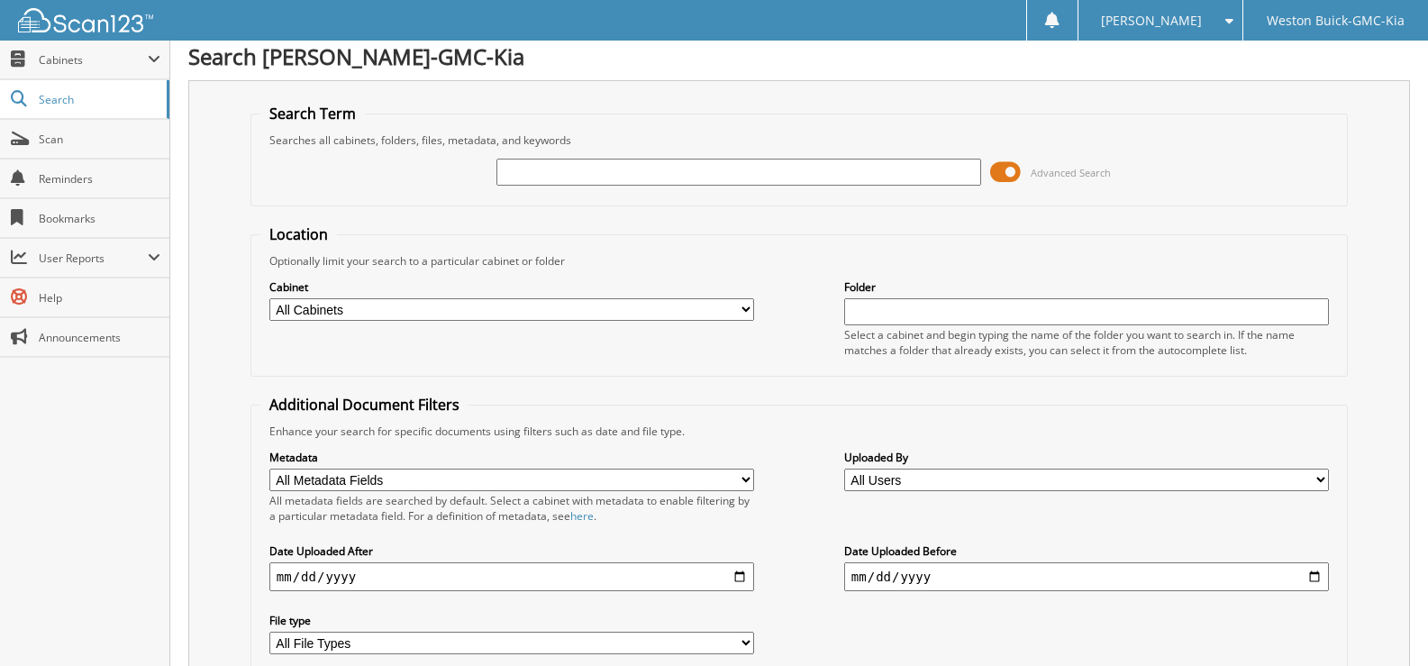
scroll to position [0, 0]
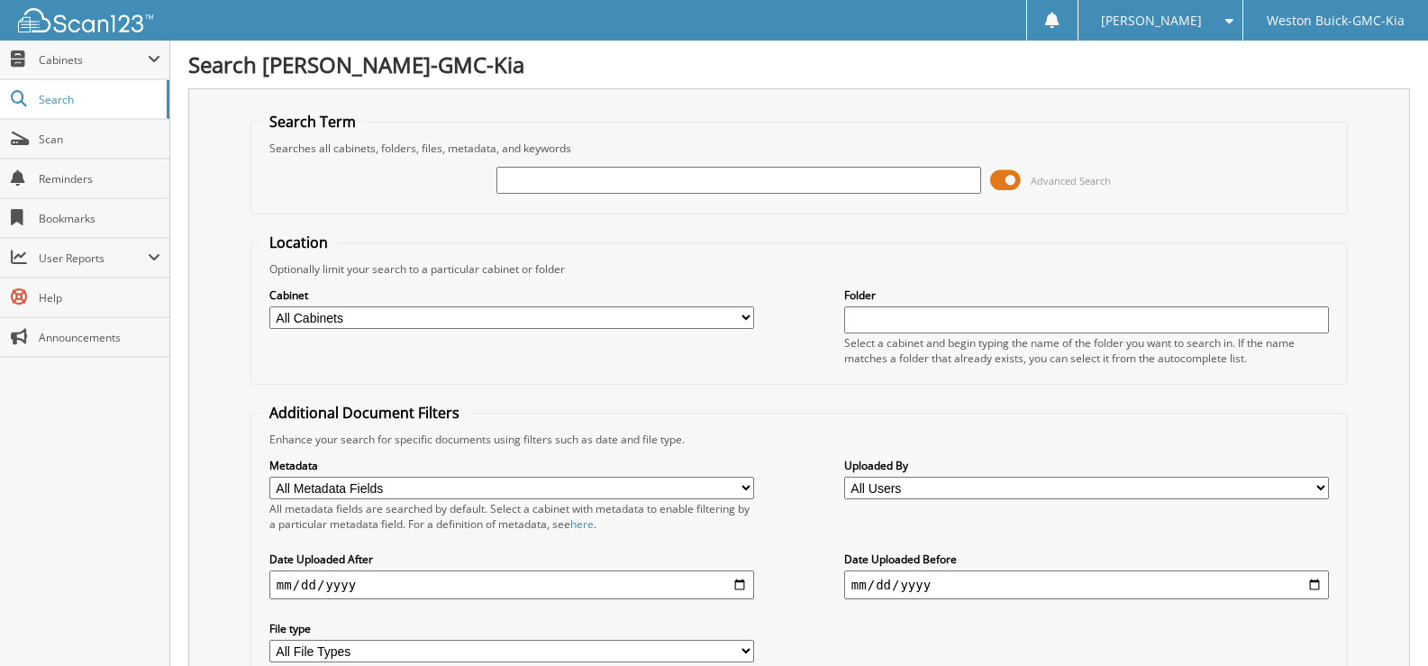
click at [548, 178] on input "text" at bounding box center [738, 180] width 485 height 27
type input "4"
type input "719720"
click at [743, 316] on select "All Cabinets ACCOUNTS PAYABLE DEAD DEALS PARTS INVOICE RESERVES SERVICE CONTRAC…" at bounding box center [511, 317] width 485 height 23
select select "4413"
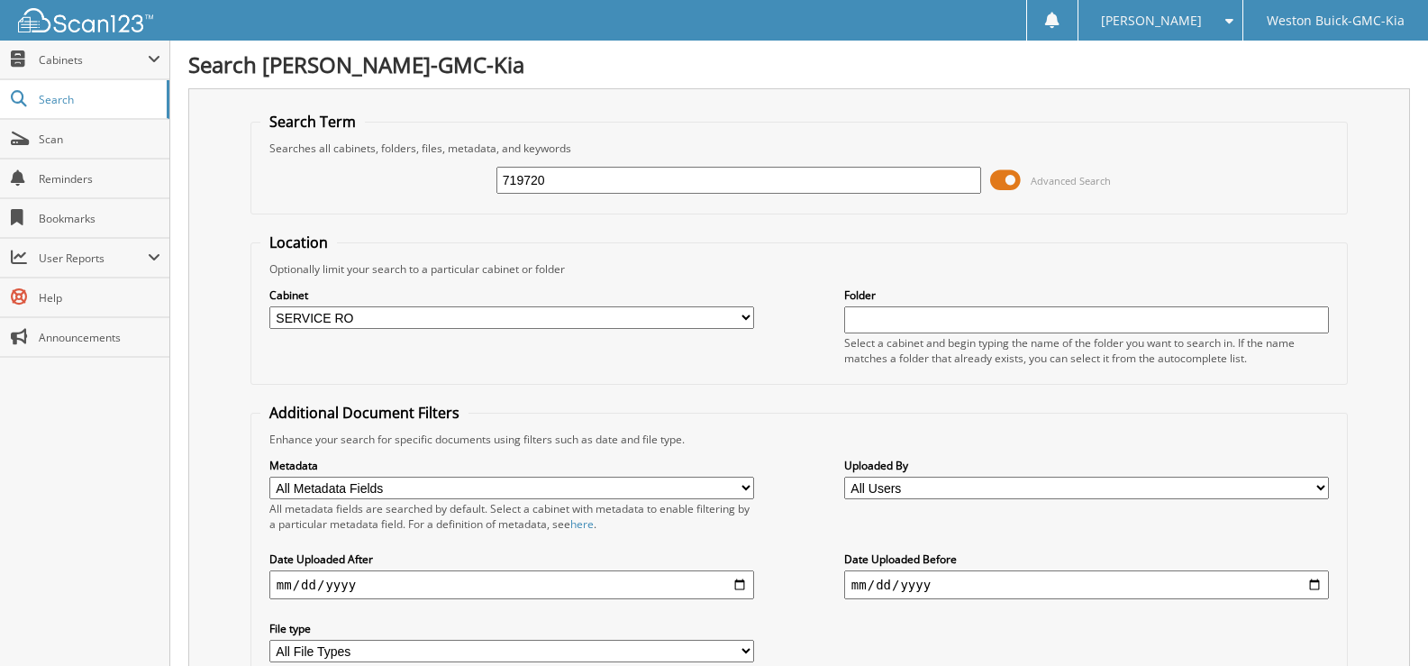
click at [269, 306] on select "All Cabinets ACCOUNTS PAYABLE DEAD DEALS PARTS INVOICE RESERVES SERVICE CONTRAC…" at bounding box center [511, 317] width 485 height 23
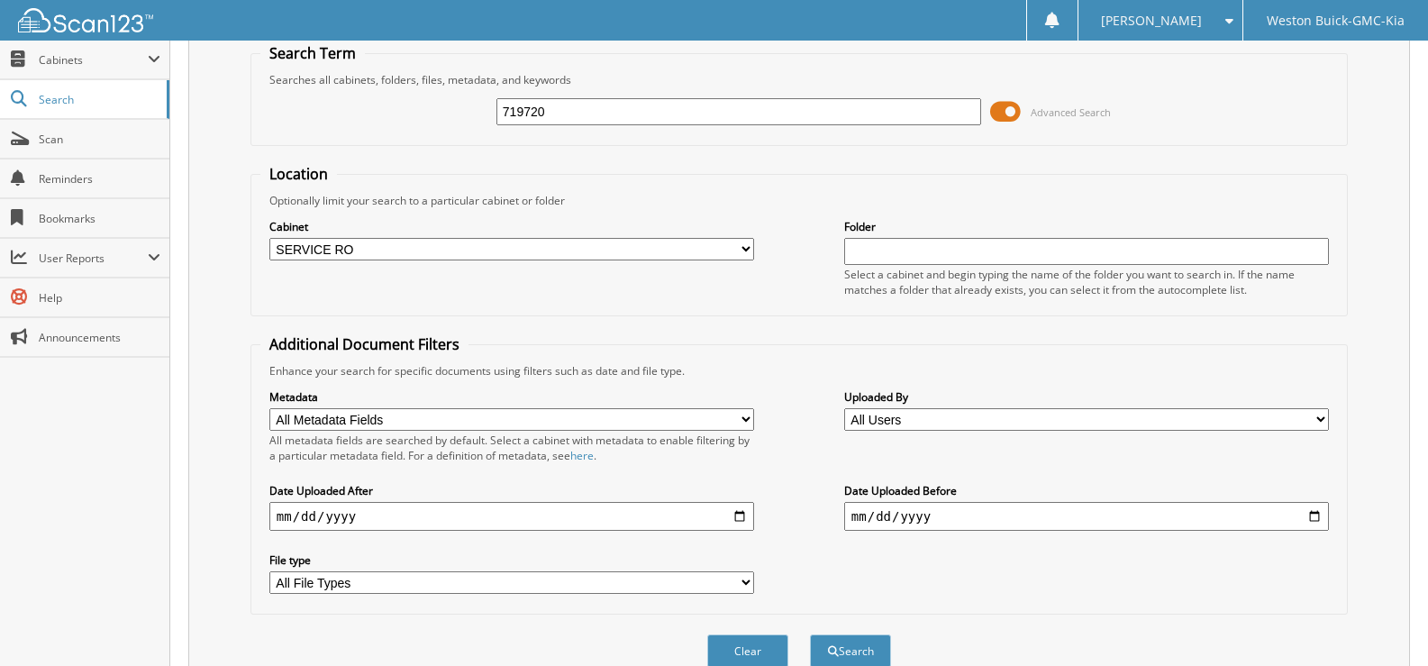
scroll to position [152, 0]
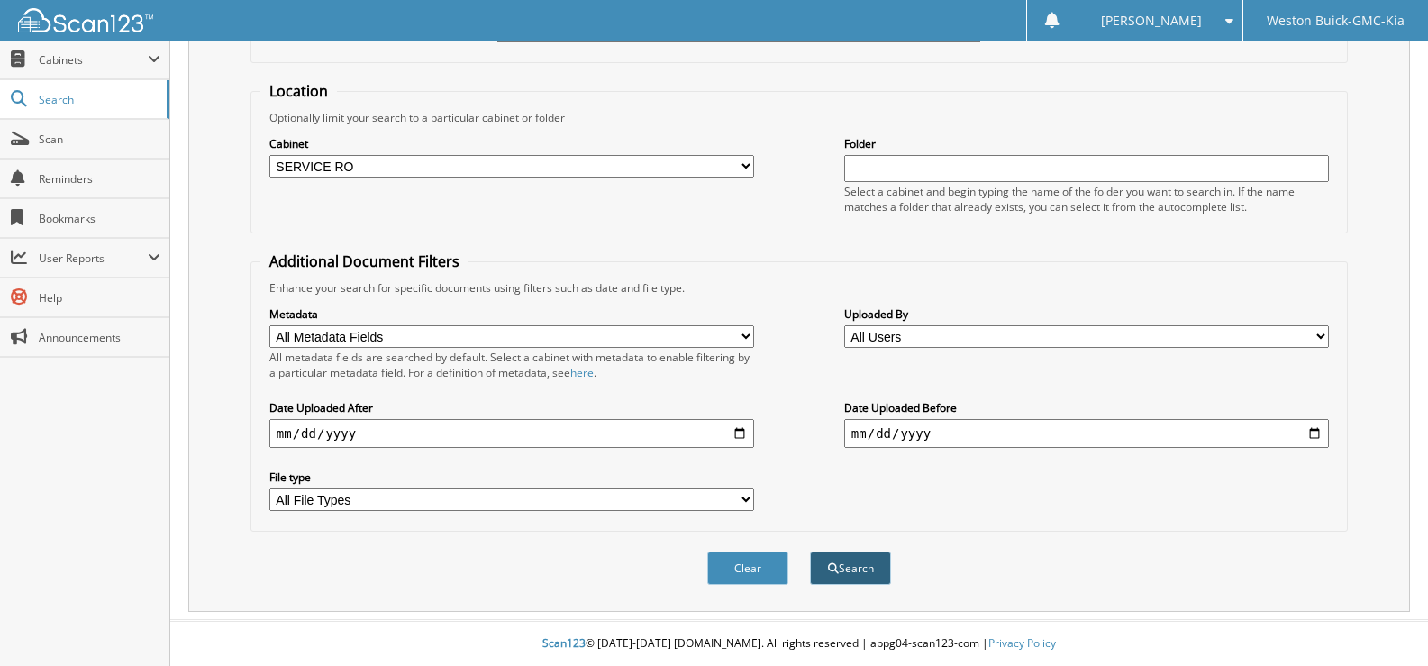
click at [833, 568] on span "submit" at bounding box center [833, 568] width 11 height 11
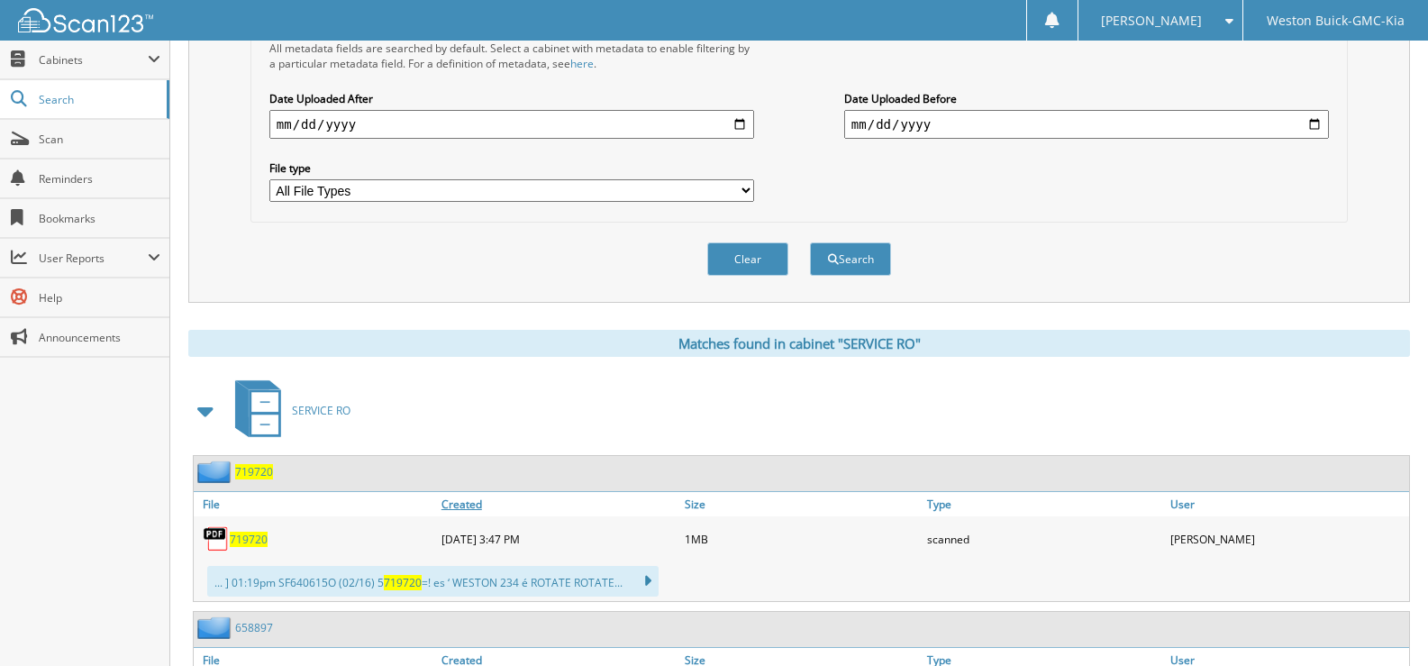
scroll to position [540, 0]
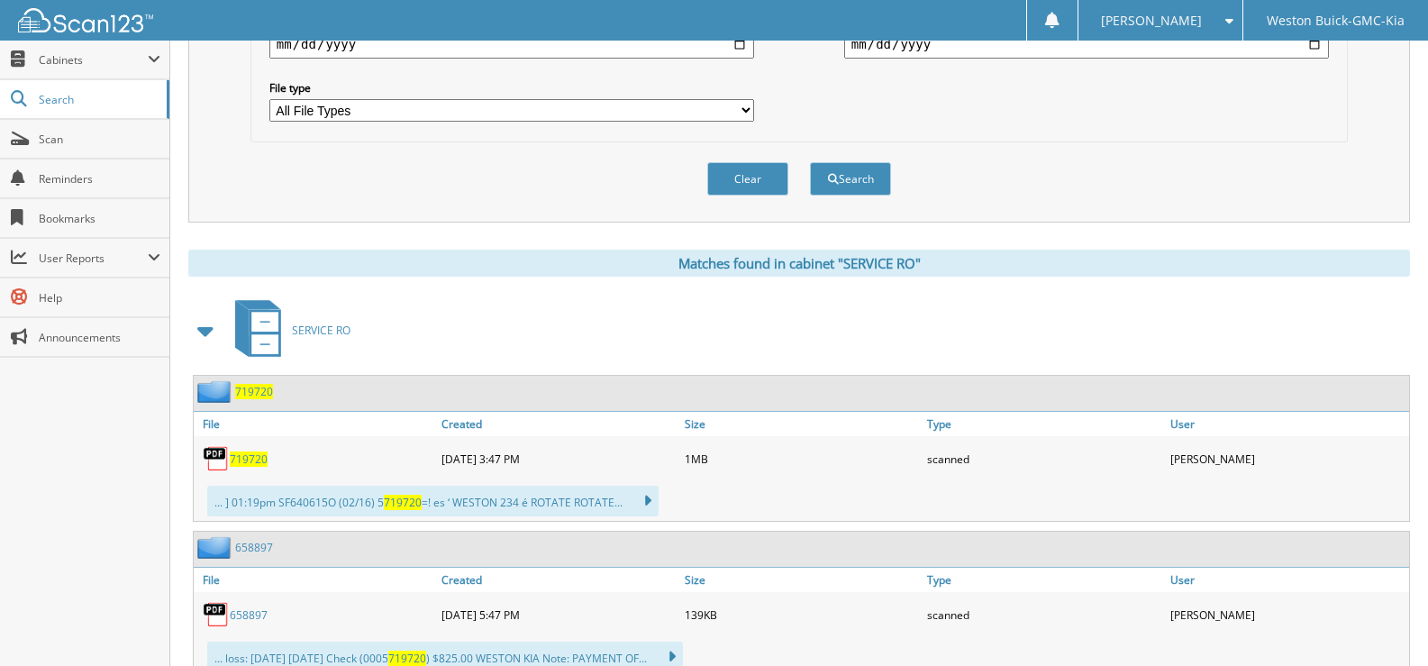
click at [236, 459] on span "719720" at bounding box center [249, 458] width 38 height 15
click at [753, 176] on button "Clear" at bounding box center [747, 178] width 81 height 33
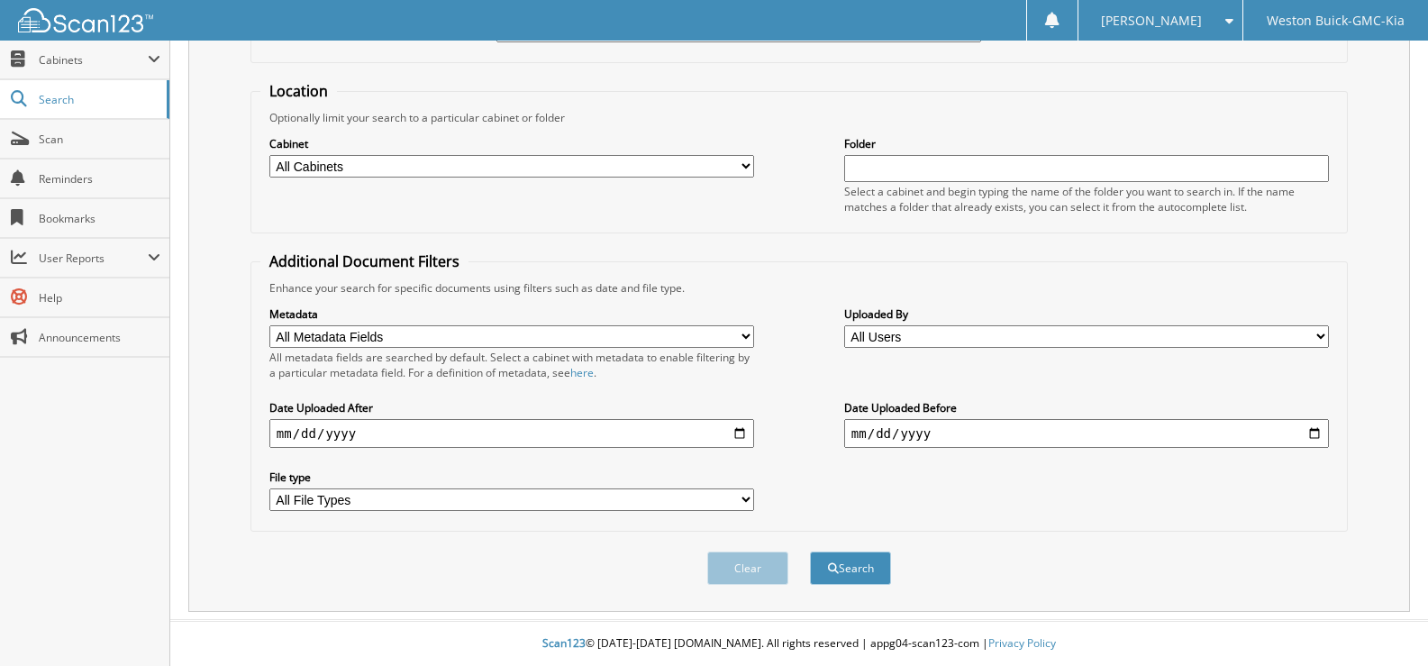
scroll to position [152, 0]
click at [736, 165] on select "All Cabinets ACCOUNTS PAYABLE DEAD DEALS PARTS INVOICE RESERVES SERVICE CONTRAC…" at bounding box center [511, 166] width 485 height 23
click at [269, 155] on select "All Cabinets ACCOUNTS PAYABLE DEAD DEALS PARTS INVOICE RESERVES SERVICE CONTRAC…" at bounding box center [511, 166] width 485 height 23
click at [734, 160] on select "All Cabinets ACCOUNTS PAYABLE DEAD DEALS PARTS INVOICE RESERVES SERVICE CONTRAC…" at bounding box center [511, 166] width 485 height 23
select select "4413"
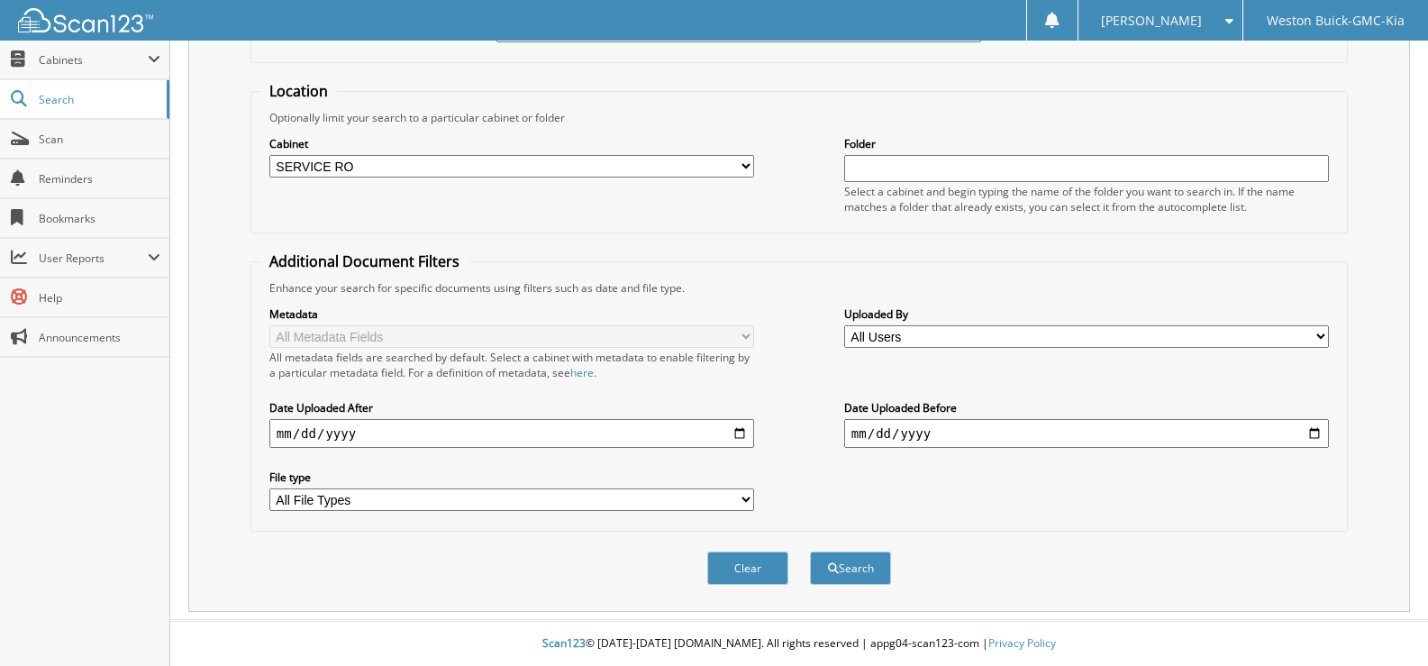
click at [269, 155] on select "All Cabinets ACCOUNTS PAYABLE DEAD DEALS PARTS INVOICE RESERVES SERVICE CONTRAC…" at bounding box center [511, 166] width 485 height 23
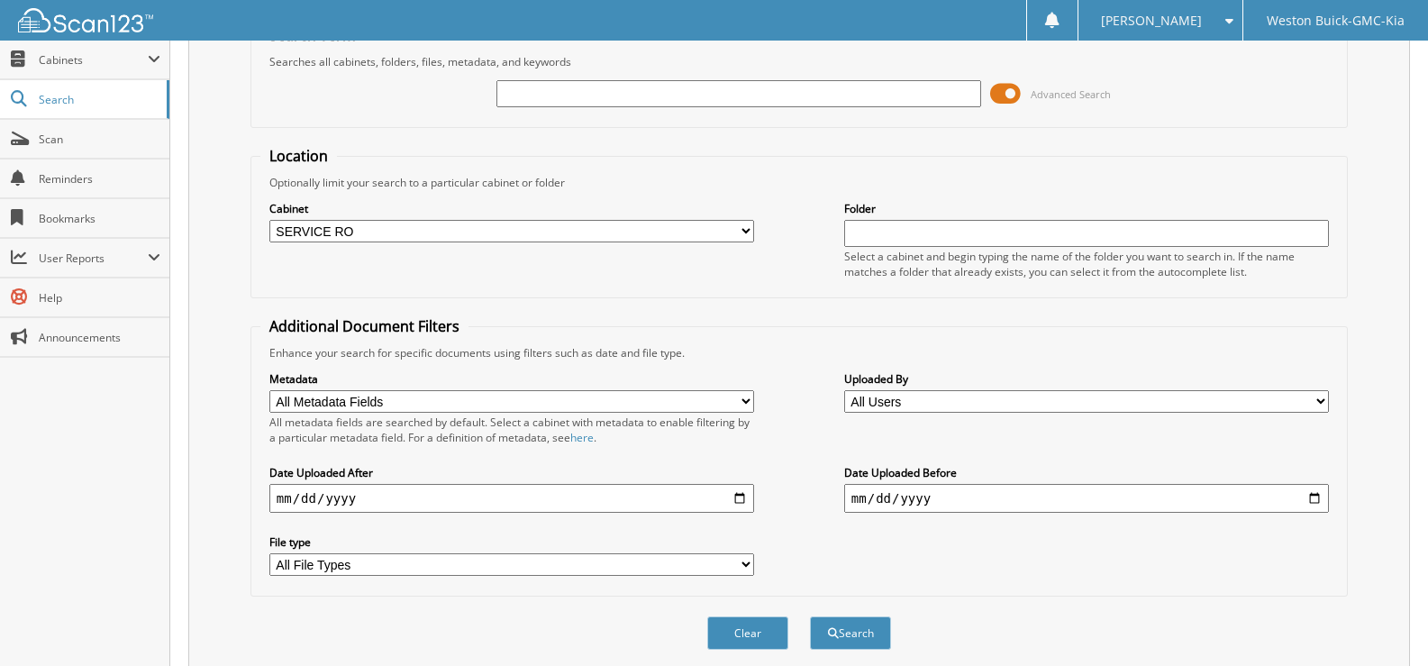
scroll to position [0, 0]
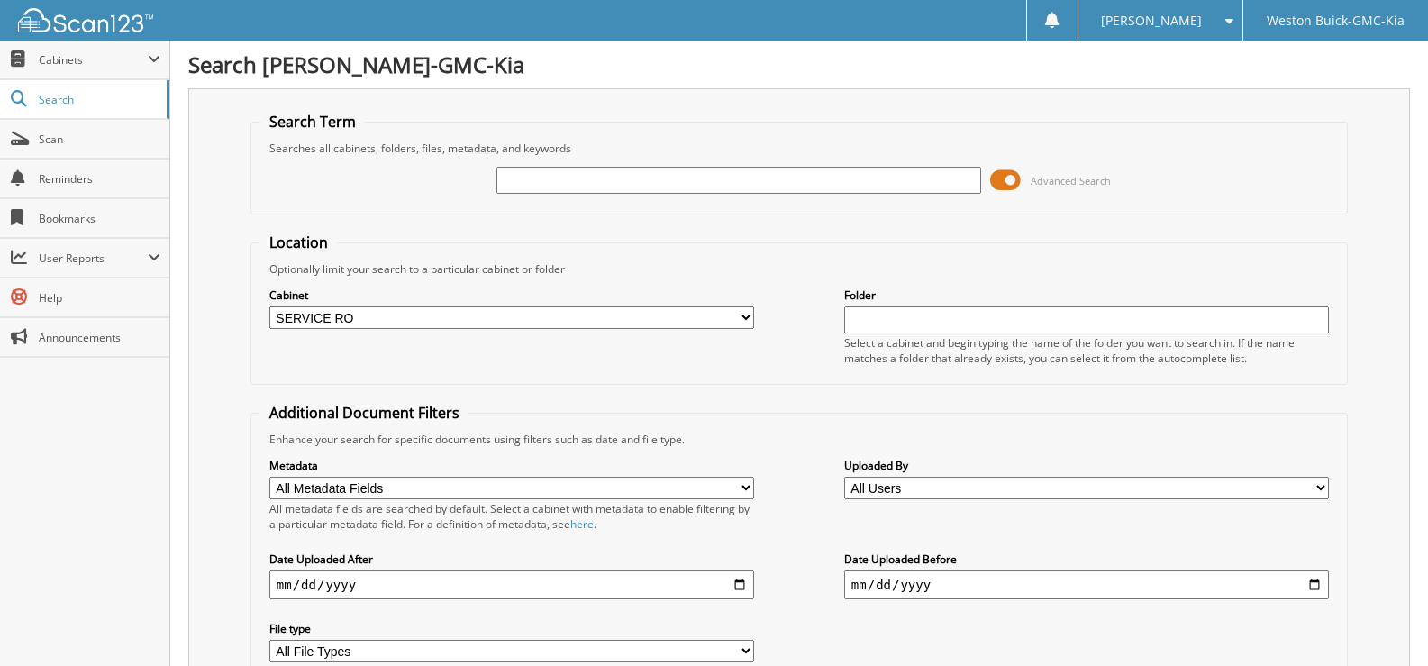
click at [651, 180] on input "text" at bounding box center [738, 180] width 485 height 27
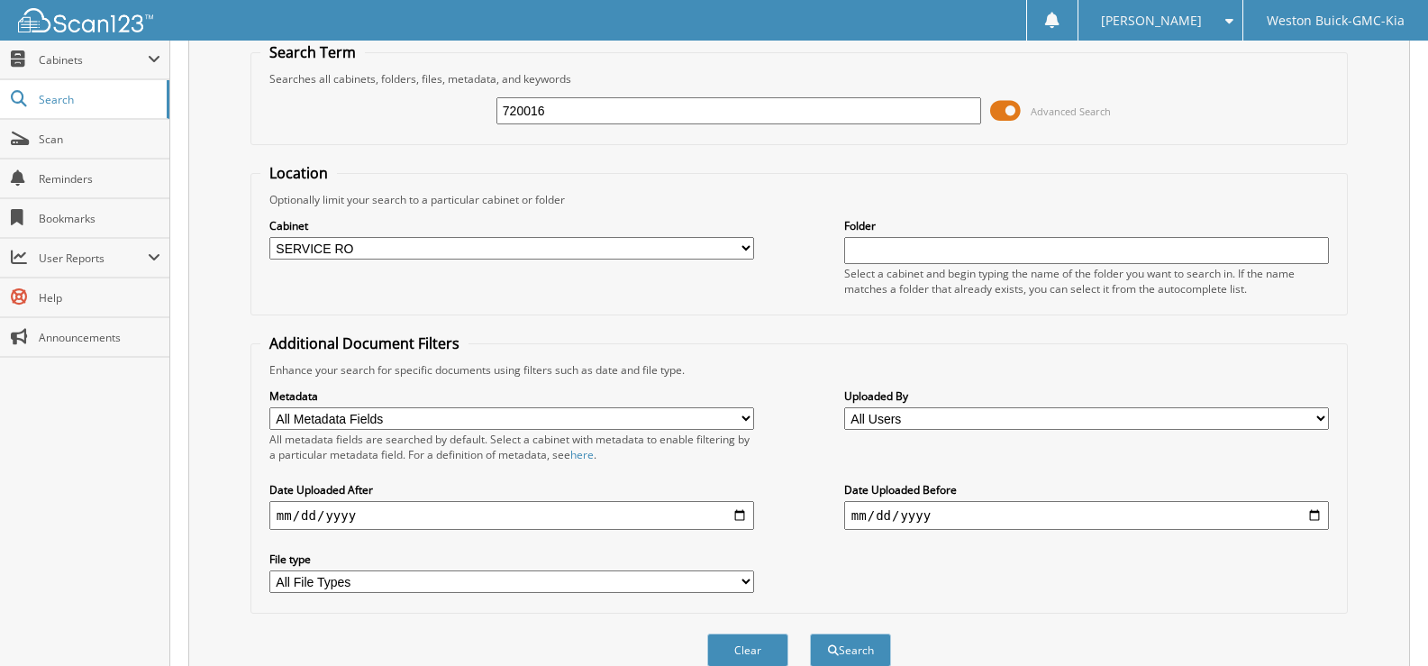
scroll to position [152, 0]
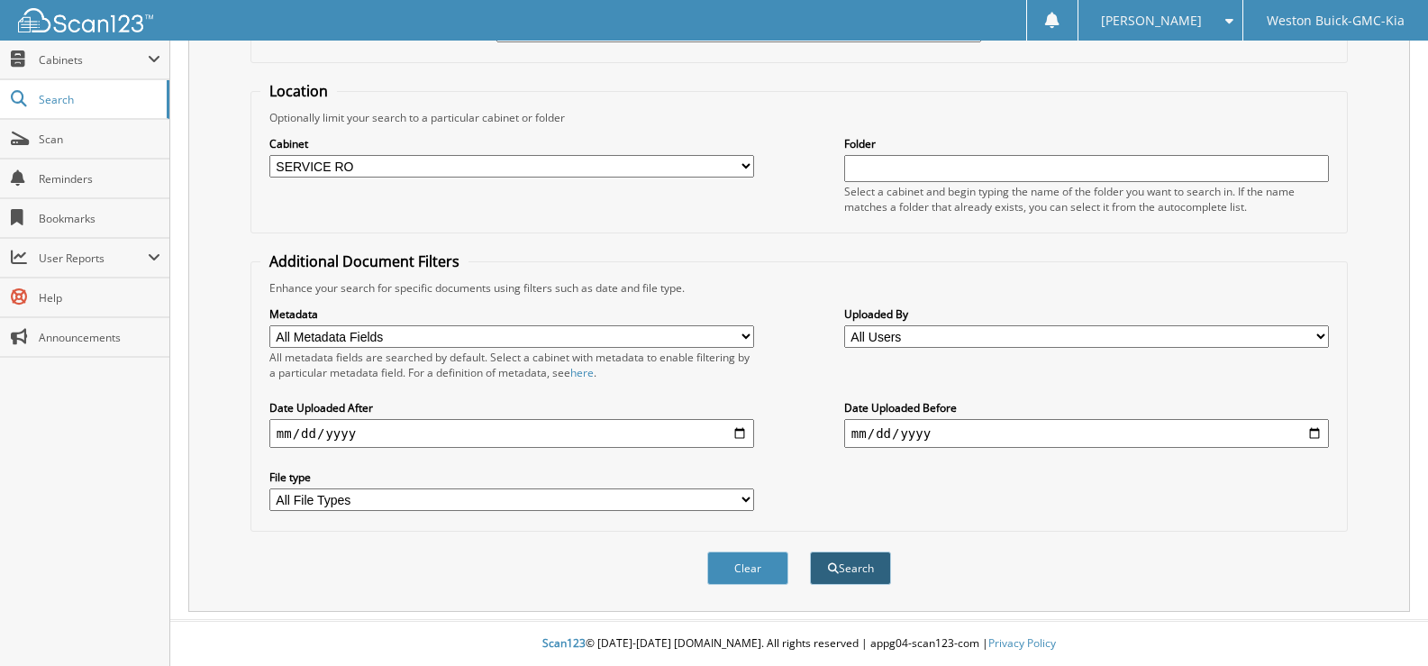
type input "720016"
click at [846, 574] on button "Search" at bounding box center [850, 567] width 81 height 33
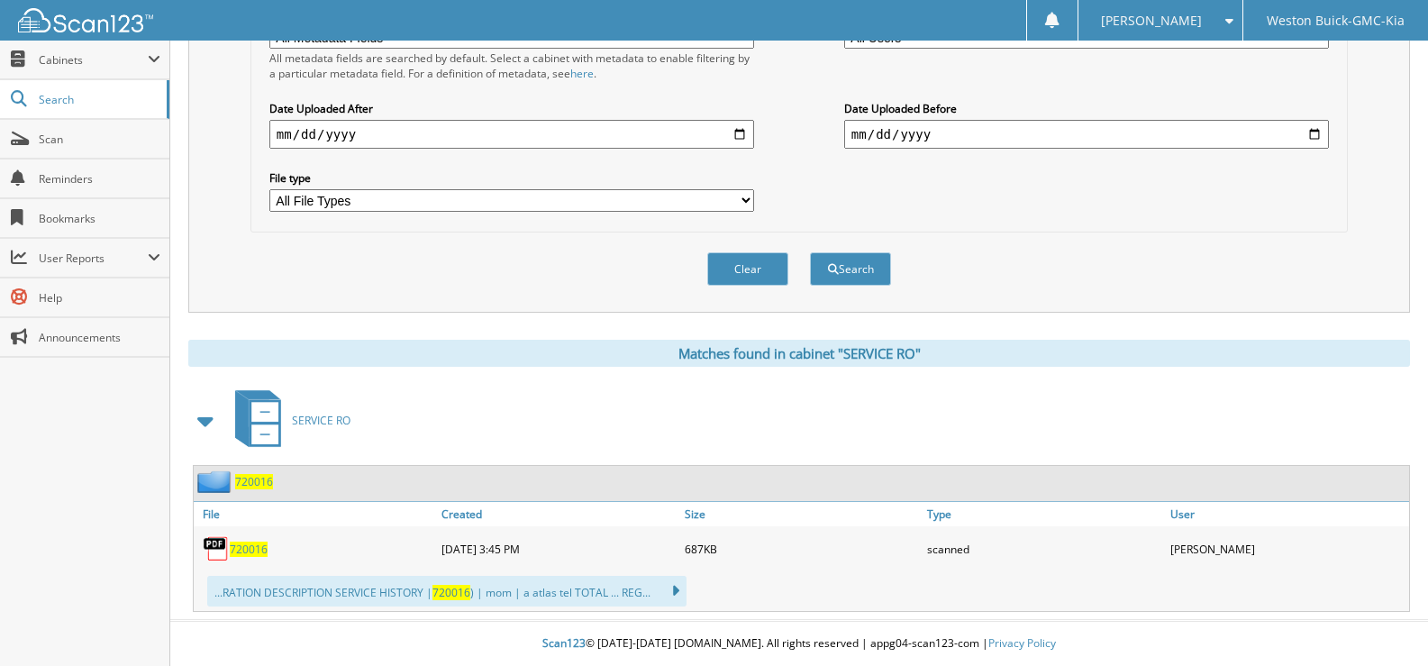
scroll to position [451, 0]
click at [240, 546] on span "720016" at bounding box center [249, 548] width 38 height 15
click at [255, 549] on span "720016" at bounding box center [249, 548] width 38 height 15
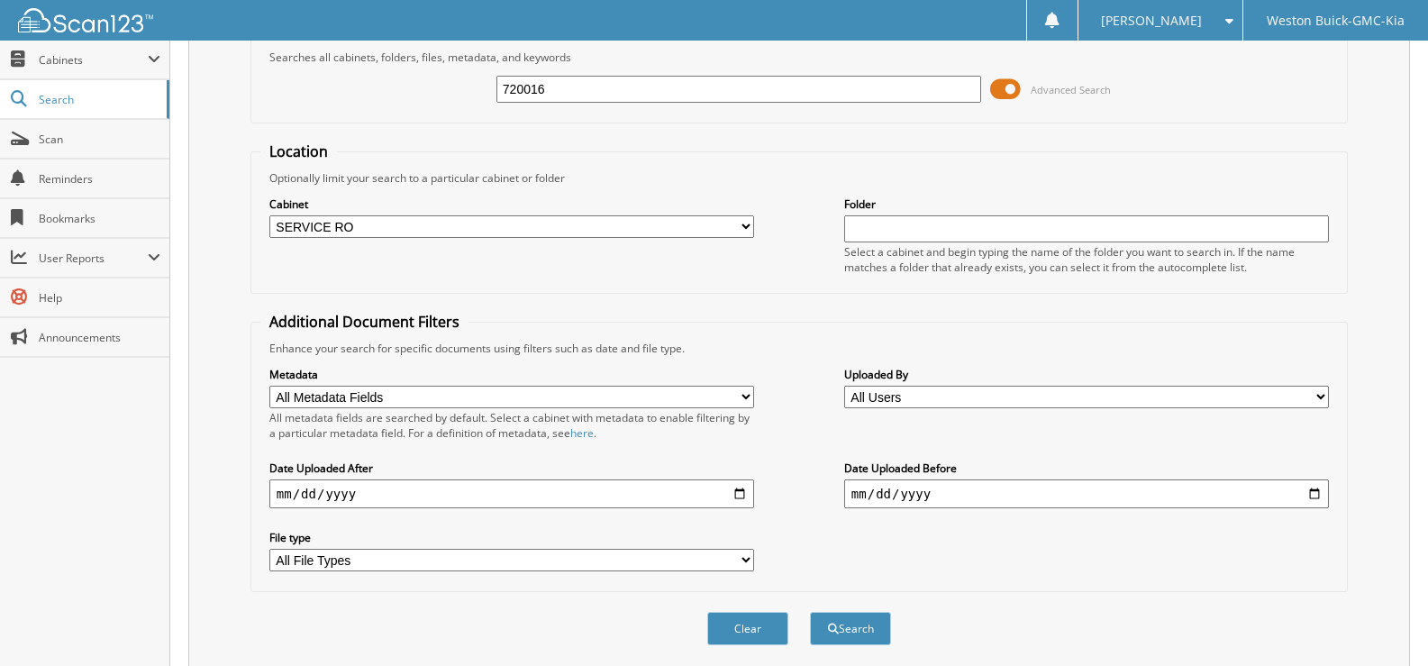
scroll to position [1, 0]
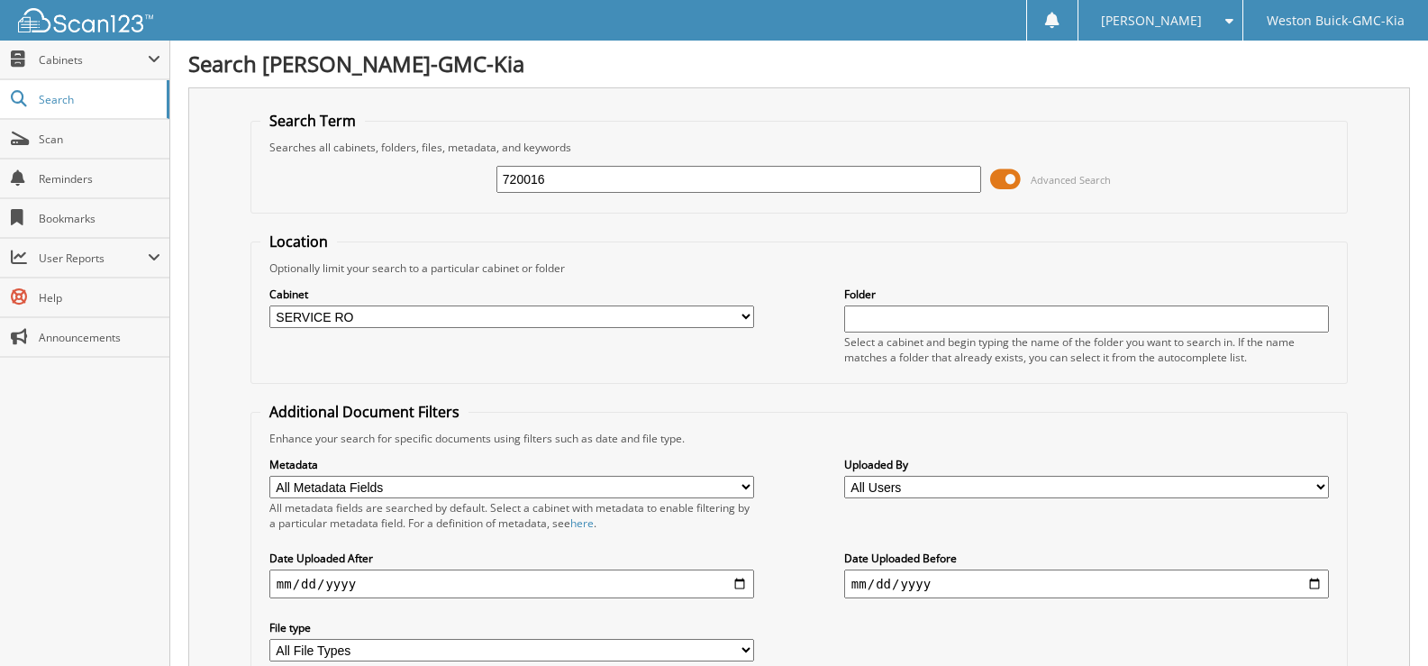
drag, startPoint x: 652, startPoint y: 178, endPoint x: 676, endPoint y: 186, distance: 25.4
click at [676, 186] on input "720016" at bounding box center [738, 179] width 485 height 27
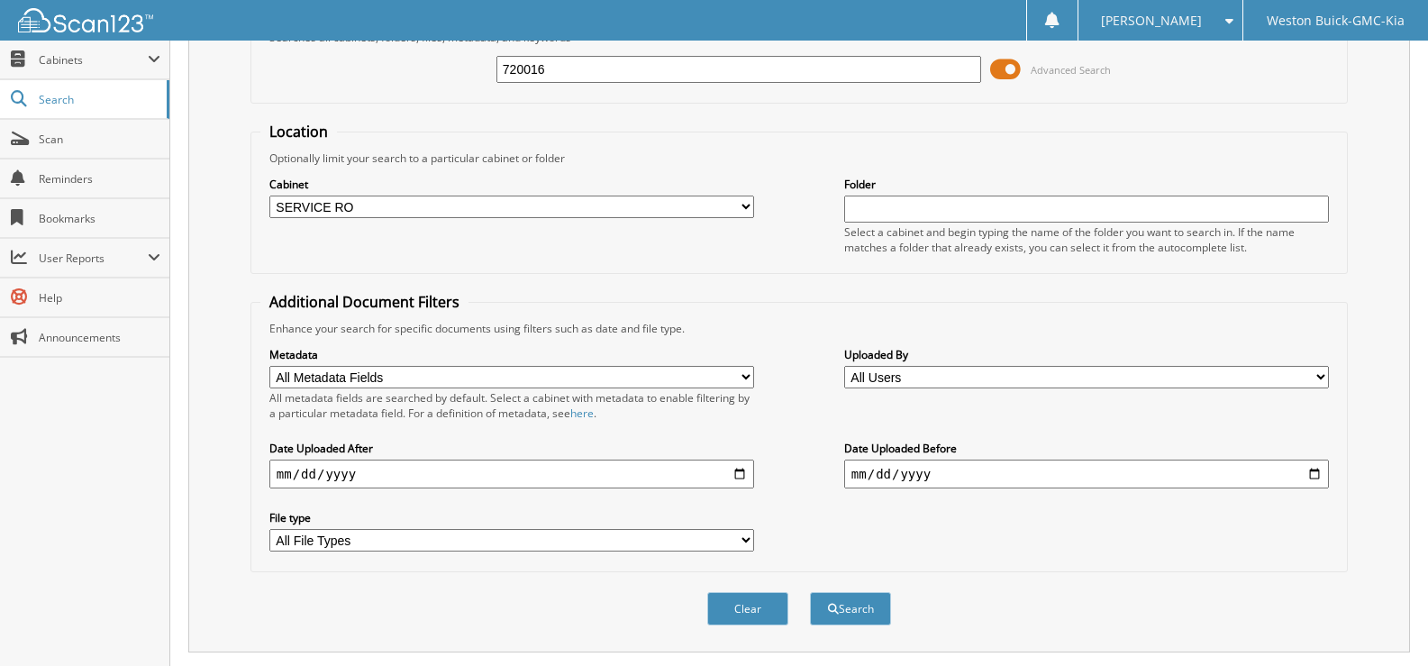
scroll to position [451, 0]
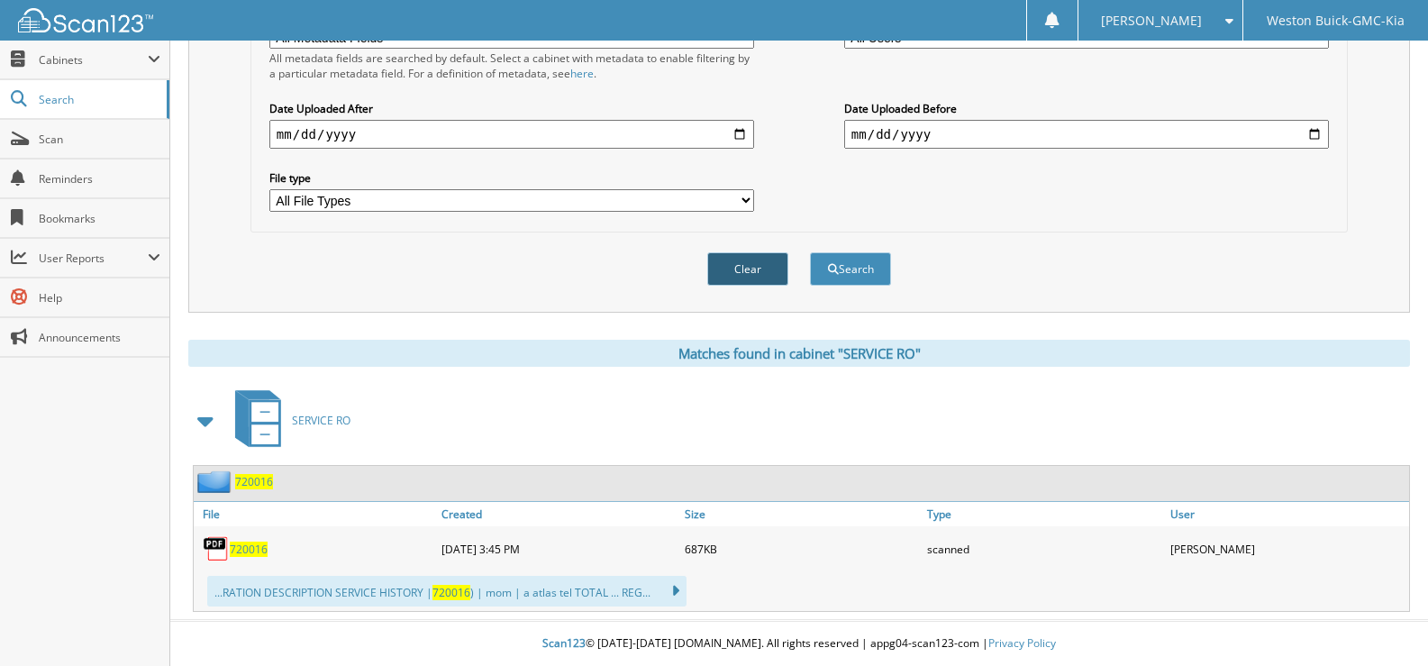
click at [727, 267] on button "Clear" at bounding box center [747, 268] width 81 height 33
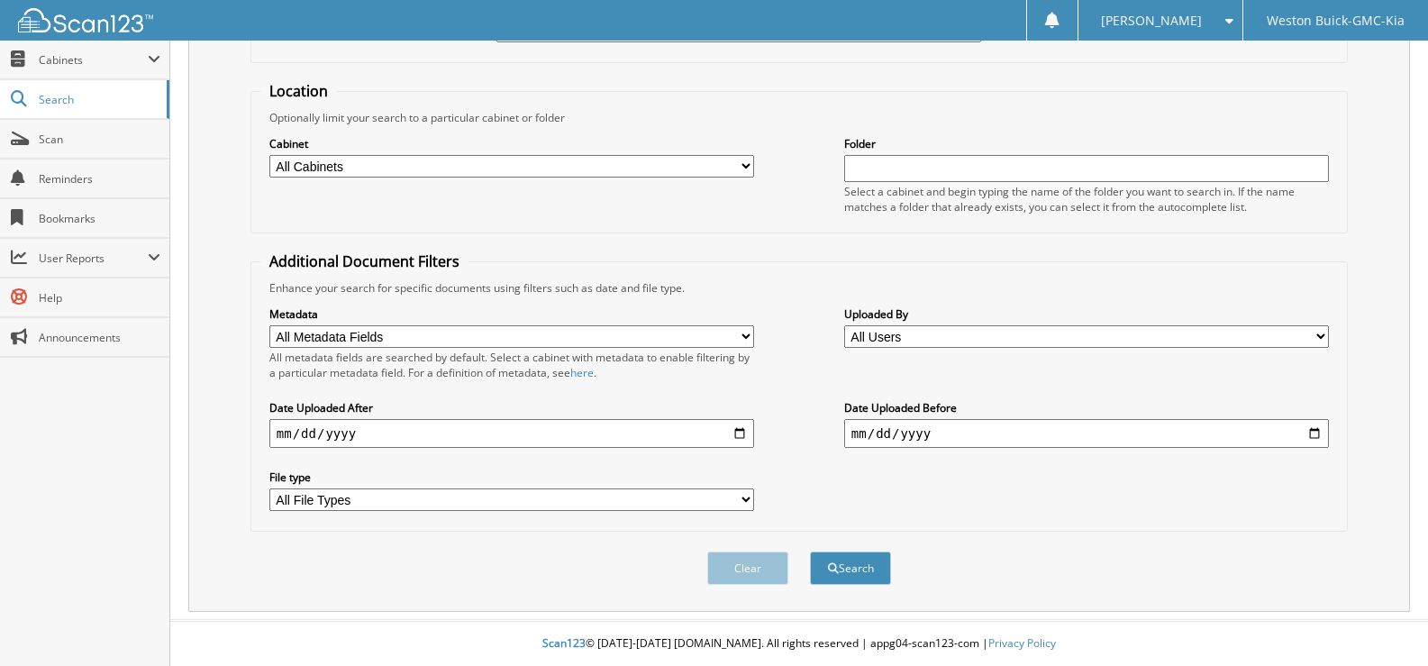
click at [641, 168] on select "All Cabinets ACCOUNTS PAYABLE DEAD DEALS PARTS INVOICE RESERVES SERVICE CONTRAC…" at bounding box center [511, 166] width 485 height 23
select select "4413"
click at [269, 155] on select "All Cabinets ACCOUNTS PAYABLE DEAD DEALS PARTS INVOICE RESERVES SERVICE CONTRAC…" at bounding box center [511, 166] width 485 height 23
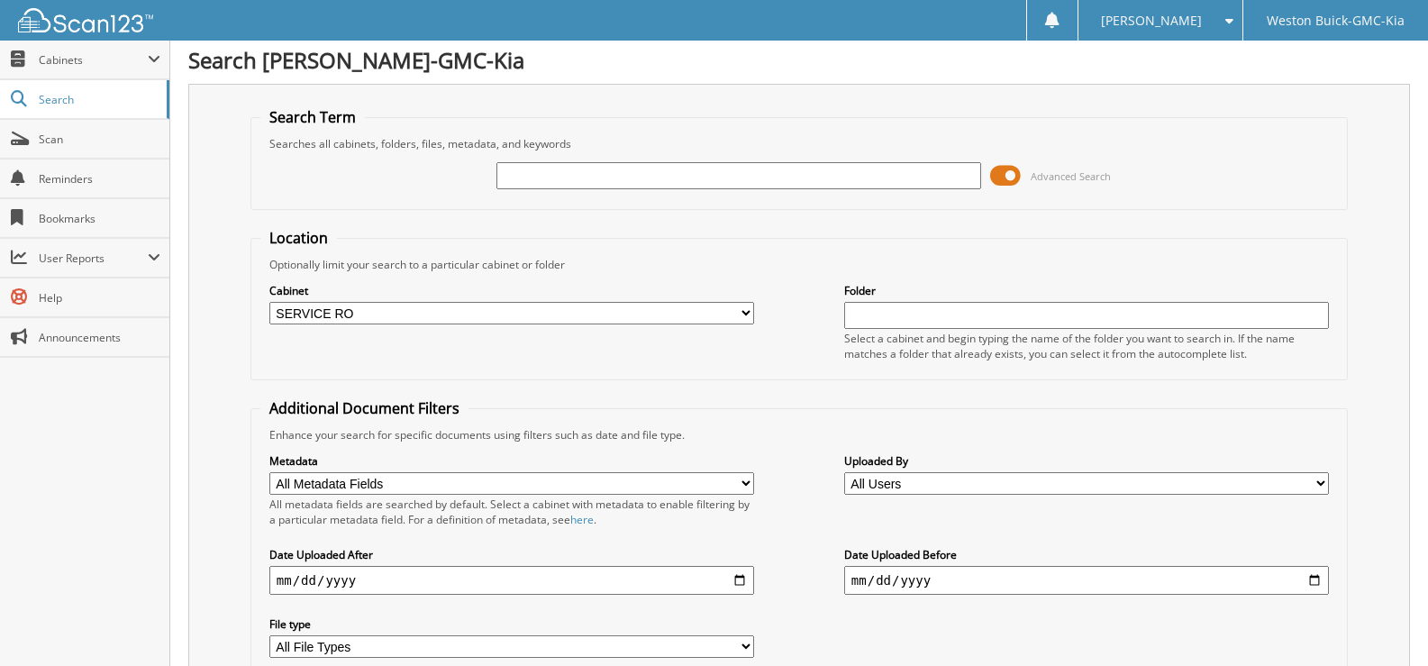
scroll to position [0, 0]
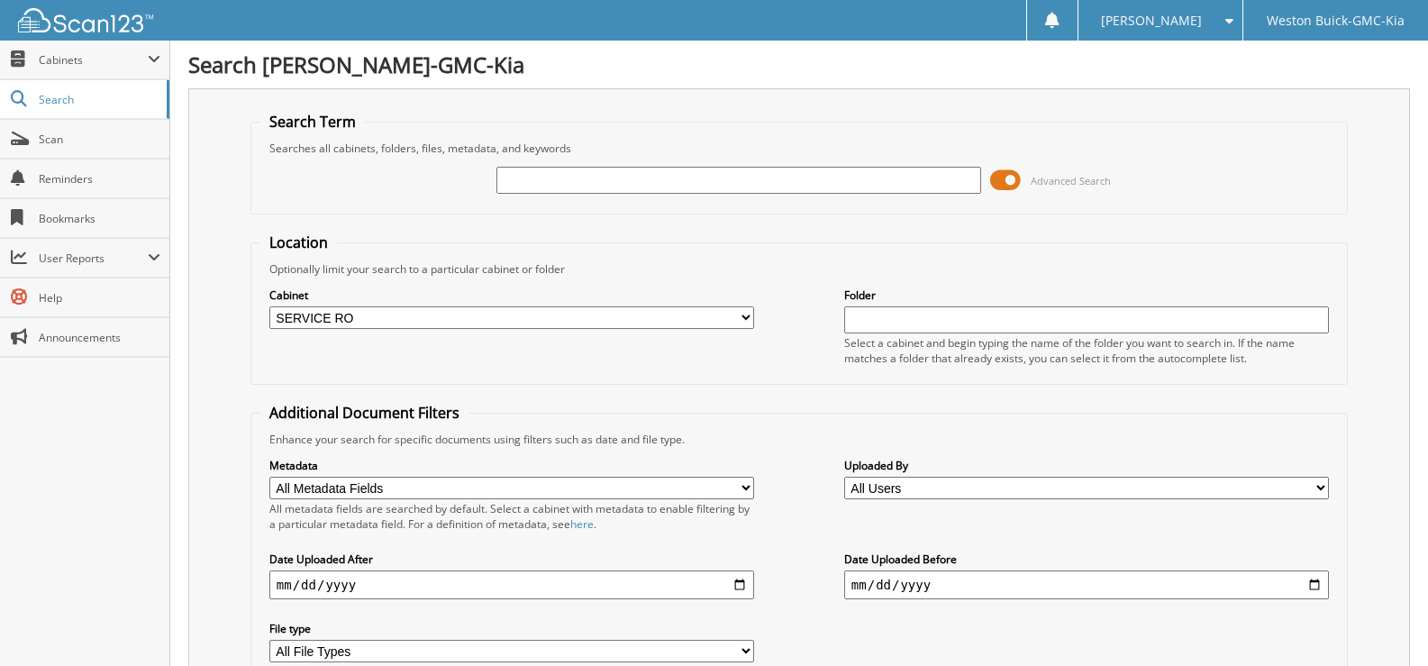
click at [565, 177] on input "text" at bounding box center [738, 180] width 485 height 27
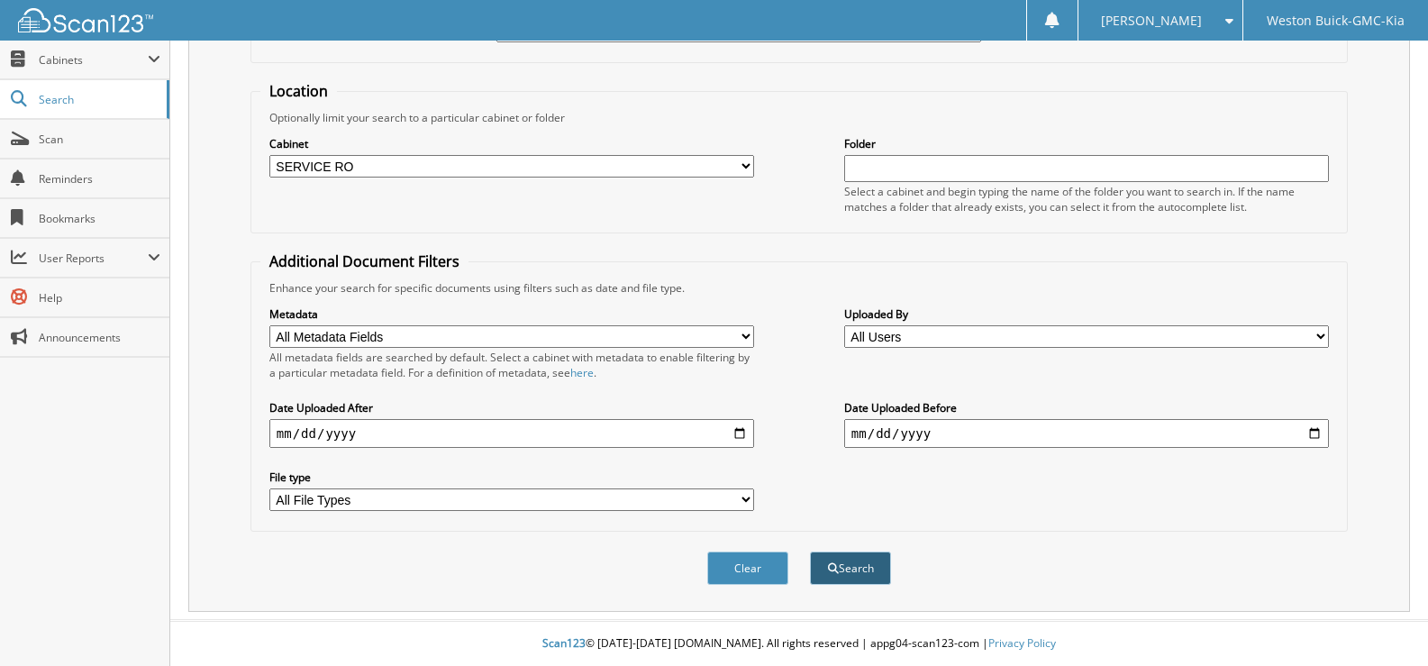
type input "720014"
click at [852, 567] on button "Search" at bounding box center [850, 567] width 81 height 33
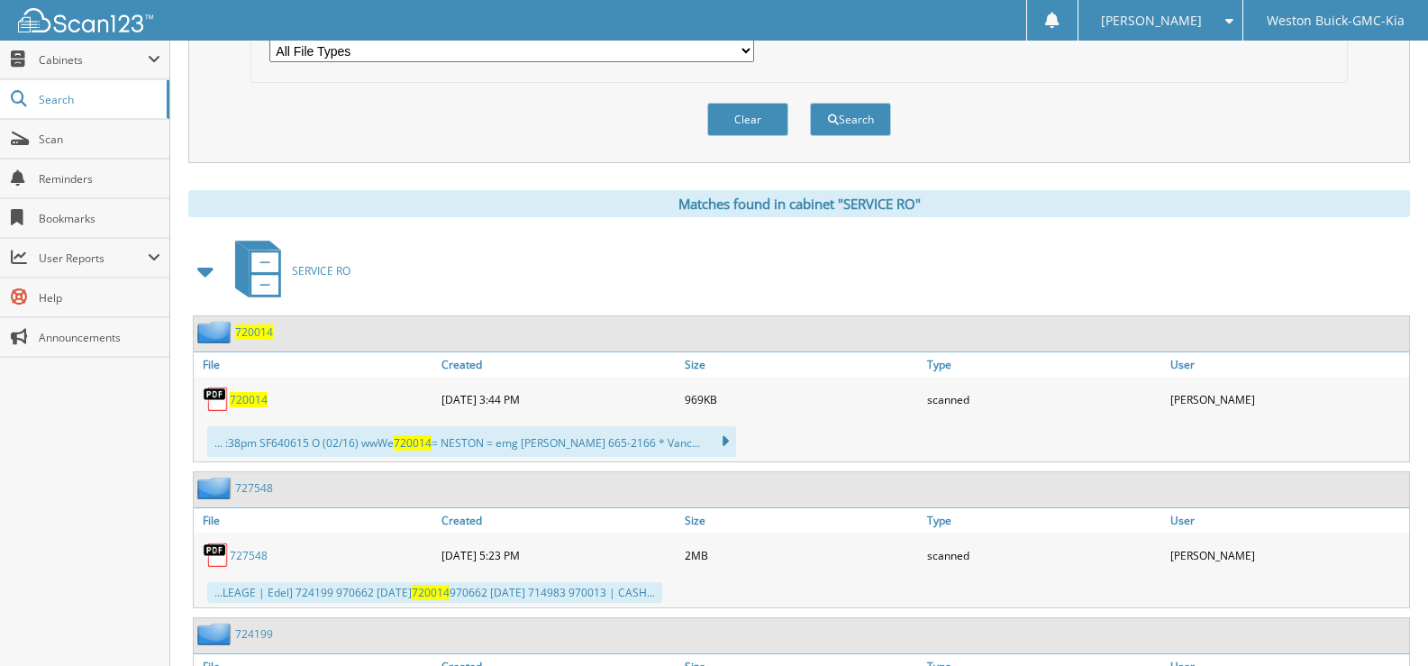
scroll to position [721, 0]
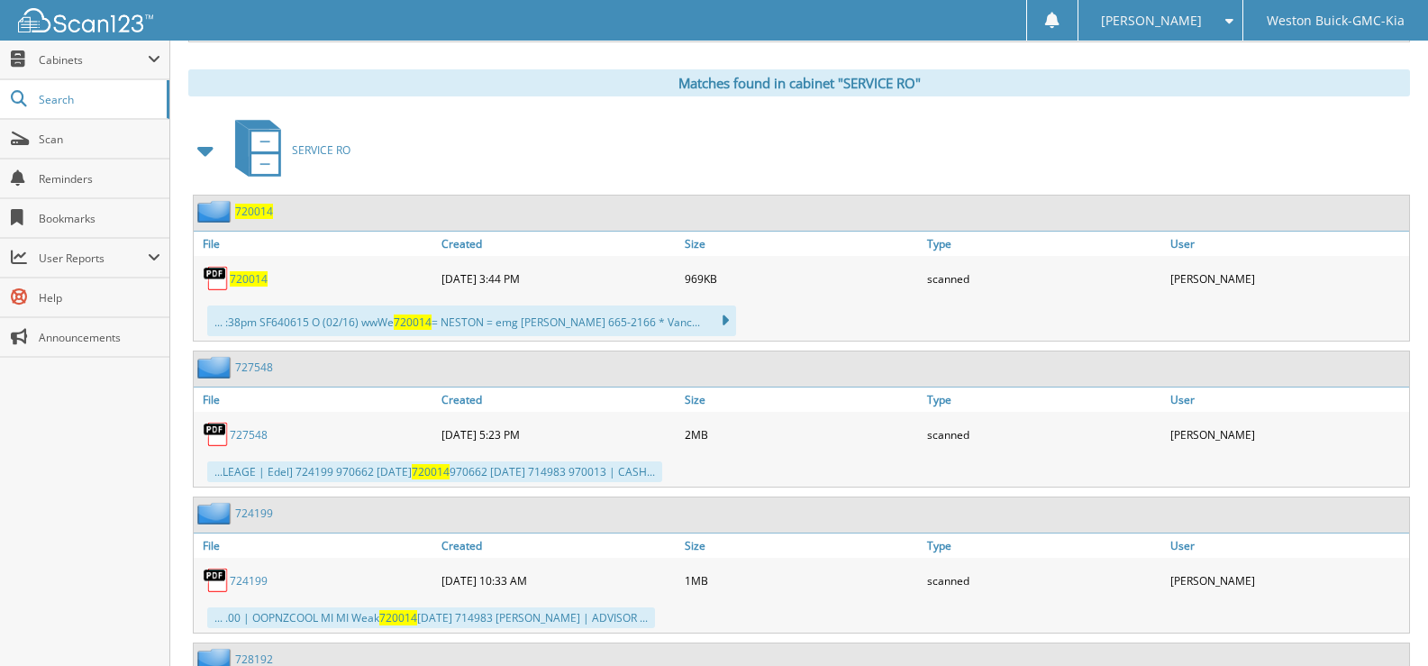
click at [246, 280] on span "720014" at bounding box center [249, 278] width 38 height 15
click at [241, 279] on span "720014" at bounding box center [249, 278] width 38 height 15
click at [1197, 17] on span "[PERSON_NAME]" at bounding box center [1151, 20] width 101 height 11
click at [1283, 121] on div "SERVICE RO" at bounding box center [798, 149] width 1221 height 71
click at [246, 277] on span "720014" at bounding box center [249, 278] width 38 height 15
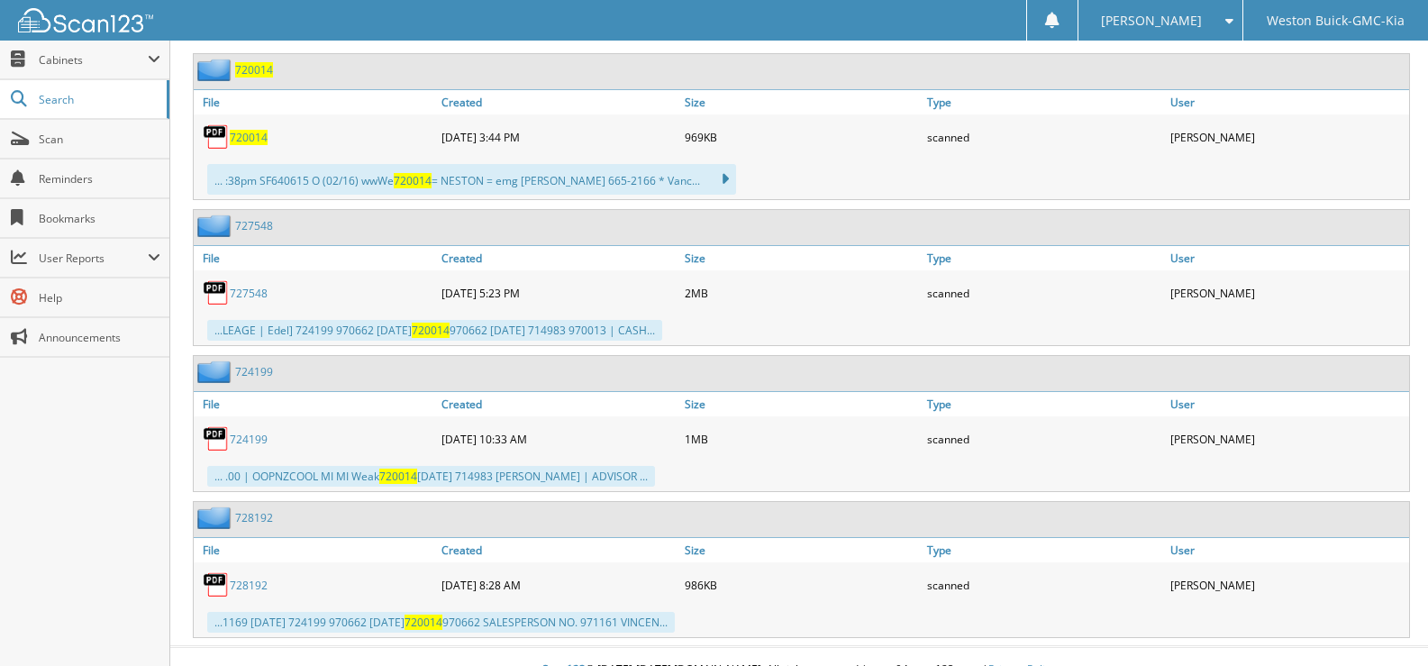
scroll to position [889, 0]
